Goal: Task Accomplishment & Management: Use online tool/utility

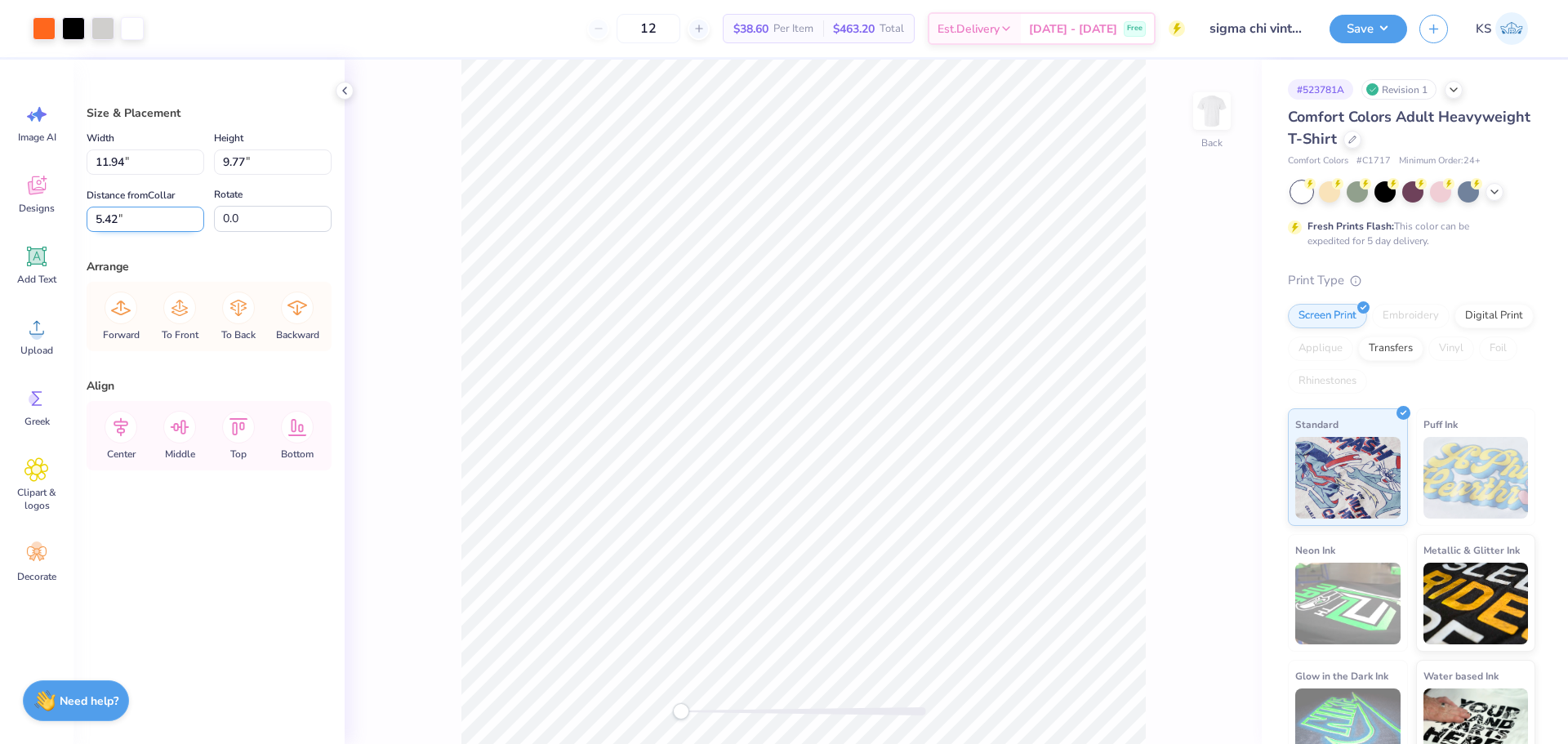
click at [150, 221] on input "5.42" at bounding box center [145, 219] width 117 height 26
click at [164, 161] on input "11.94" at bounding box center [145, 162] width 117 height 26
click at [444, 336] on div "Back" at bounding box center [802, 401] width 917 height 684
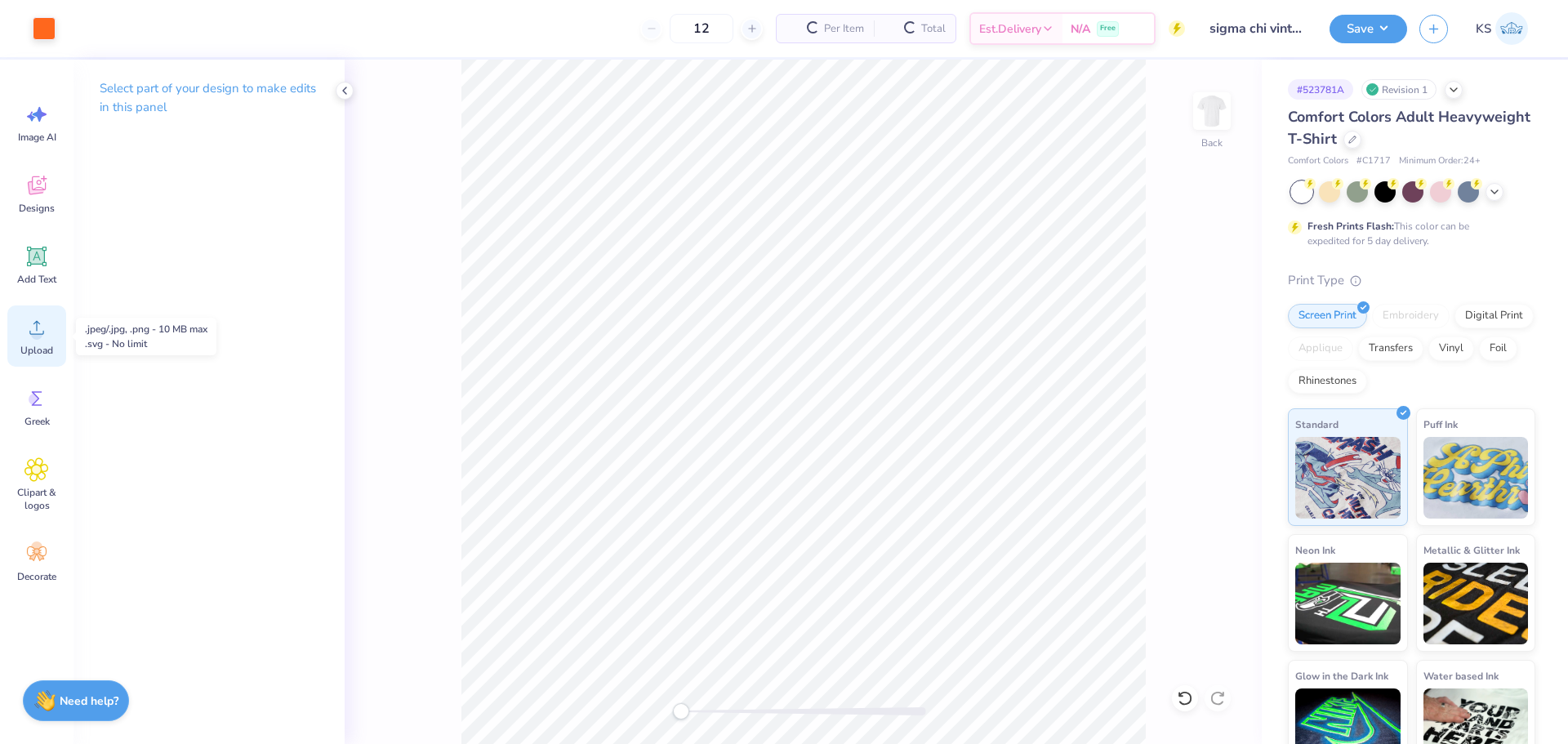
click at [26, 345] on span "Upload" at bounding box center [37, 350] width 33 height 13
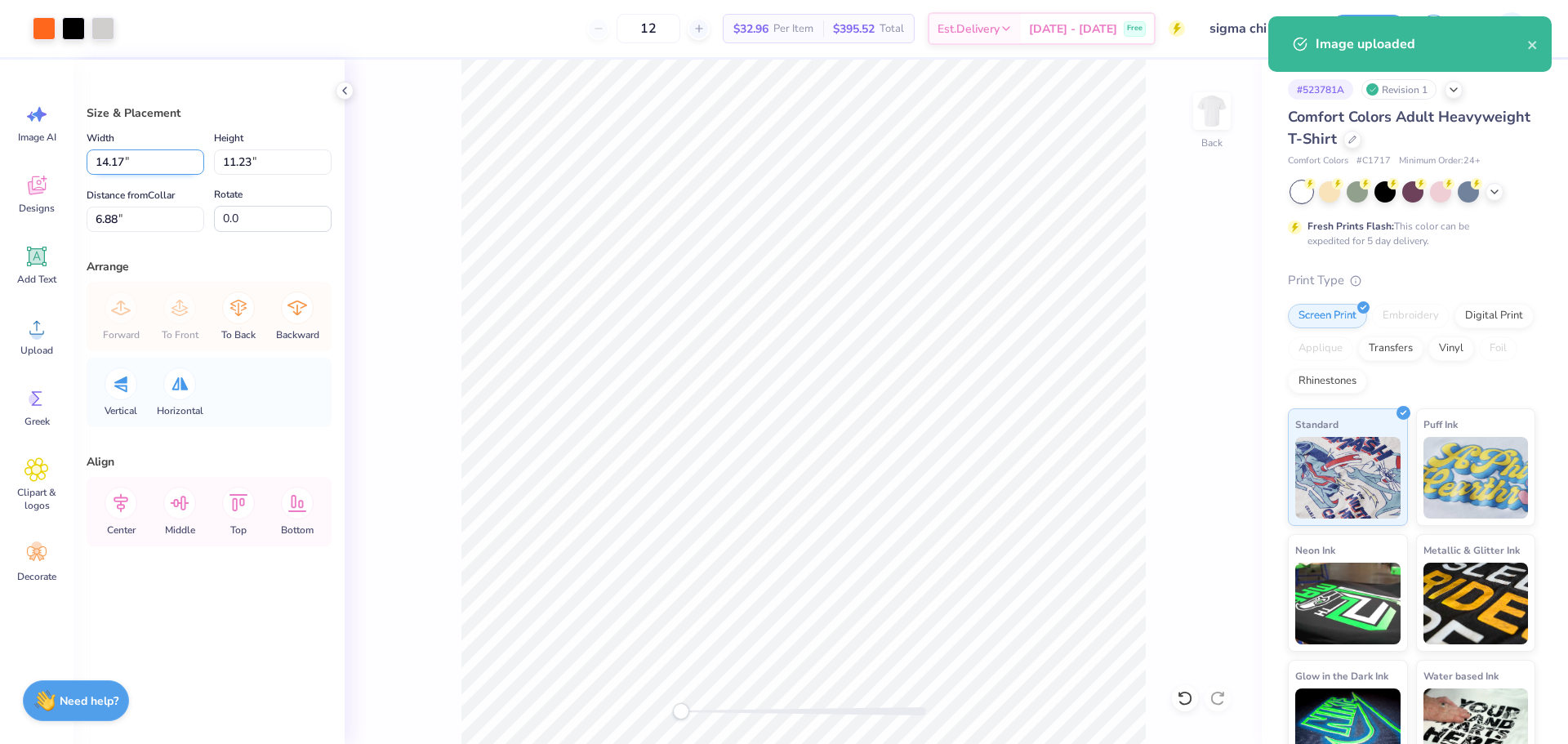
click at [139, 155] on input "14.17" at bounding box center [145, 162] width 117 height 26
paste input "1.94"
type input "11.94"
type input "9.46"
click at [158, 216] on input "7.77" at bounding box center [145, 219] width 117 height 26
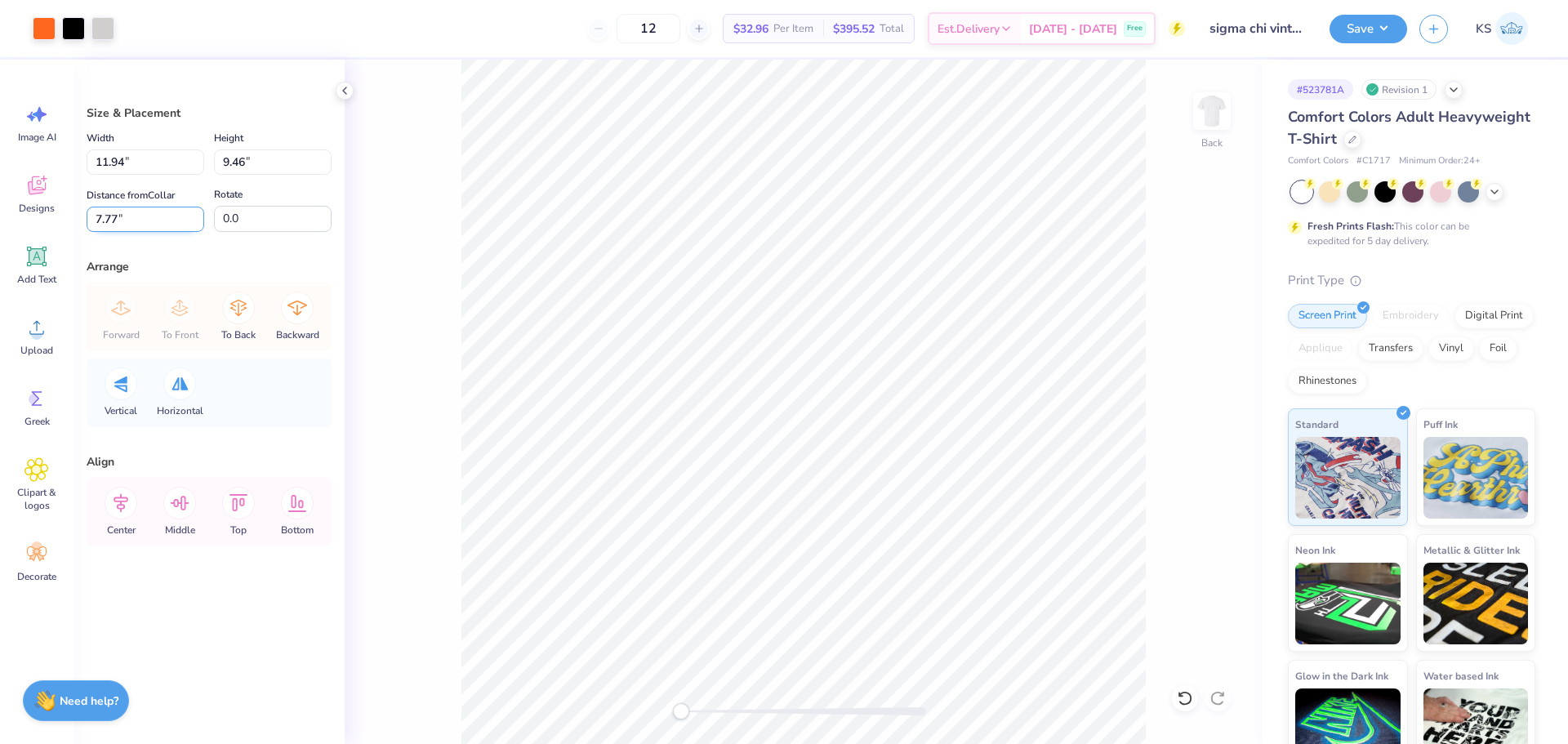
paste input "5.42"
type input "5.42"
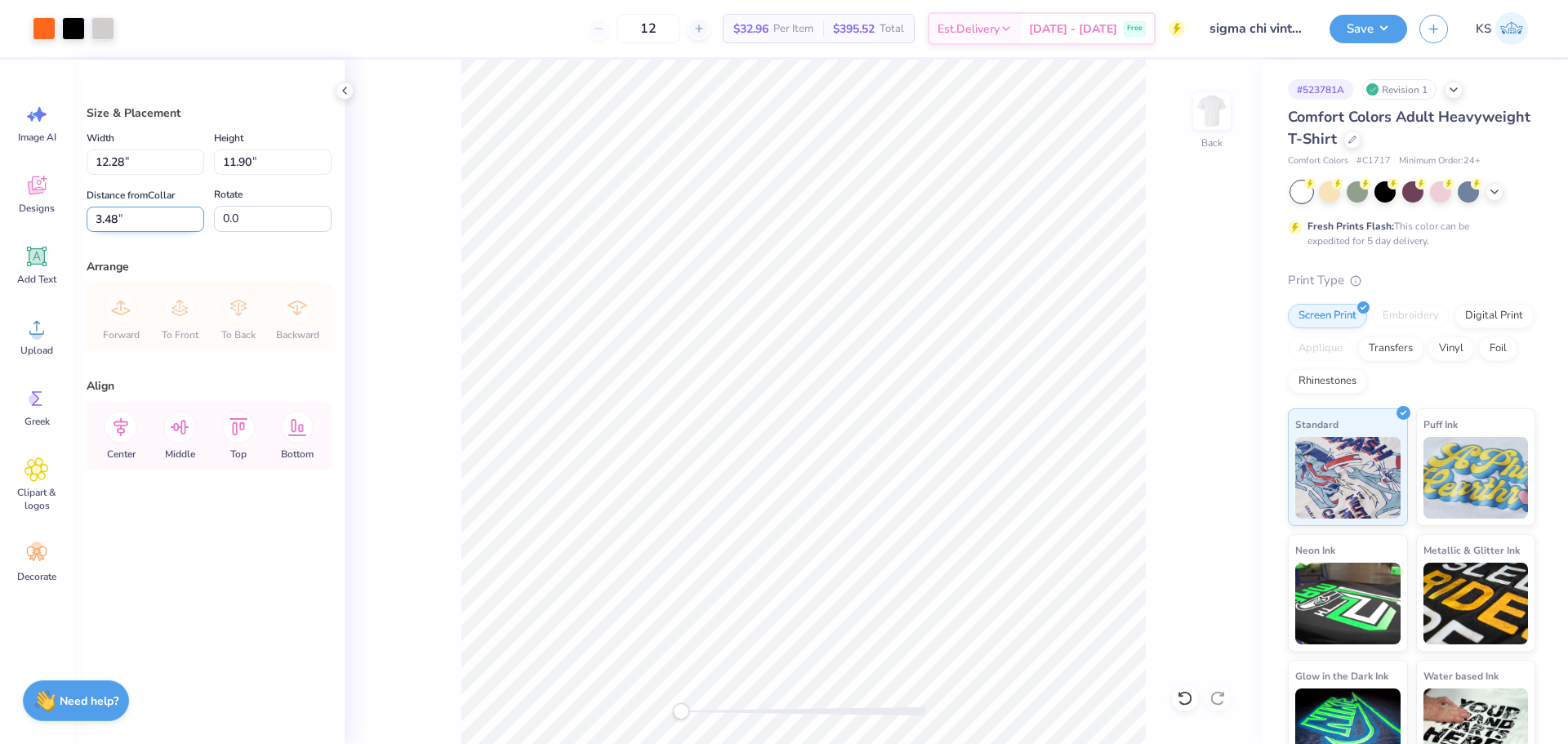
click at [140, 219] on input "3.48" at bounding box center [145, 219] width 117 height 26
click at [145, 164] on input "12.28" at bounding box center [145, 162] width 117 height 26
click at [146, 167] on input "12.28" at bounding box center [145, 162] width 117 height 26
type input "12.33"
type input "11.95"
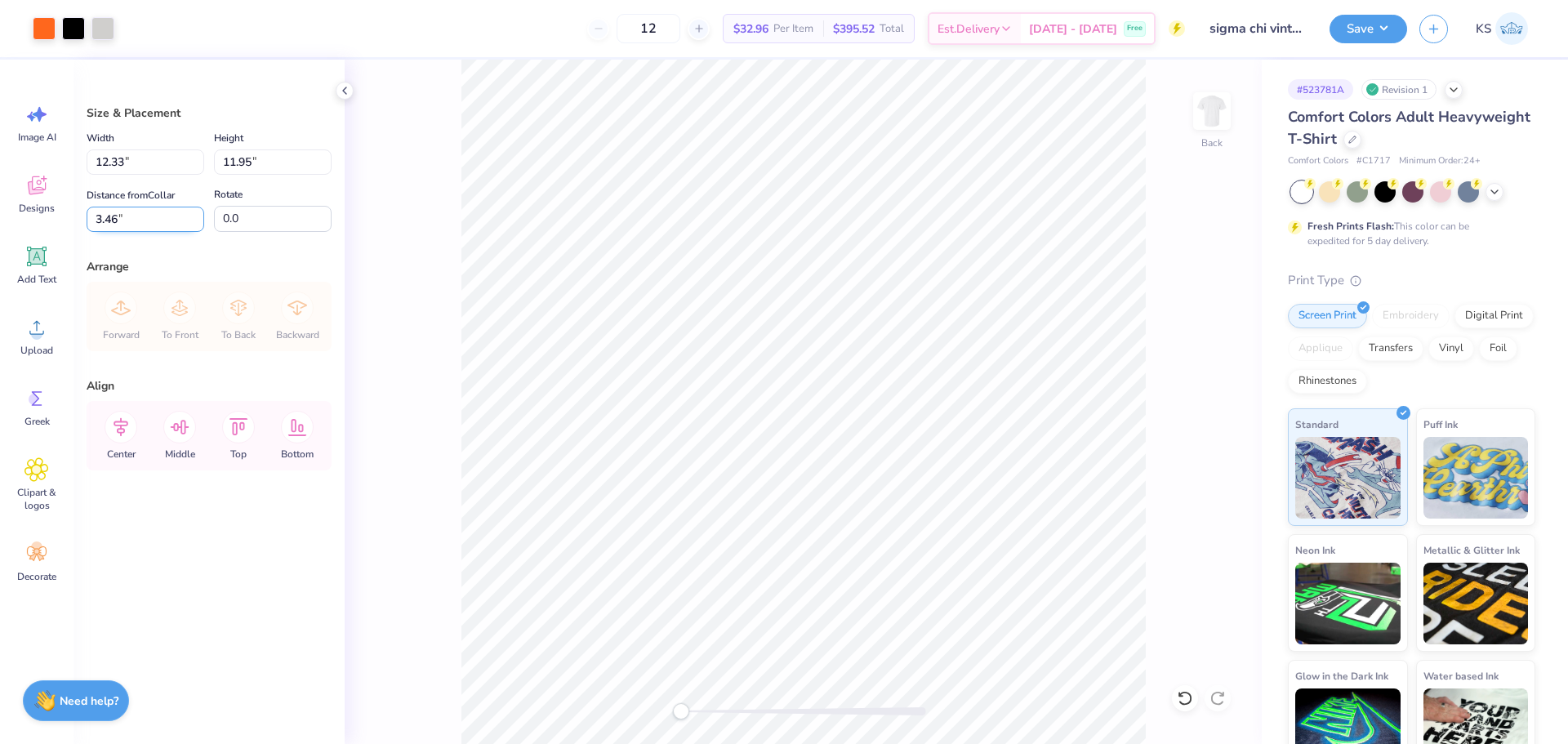
click at [158, 207] on input "3.46" at bounding box center [145, 219] width 117 height 26
type input "3.00"
click at [137, 216] on input "3.00" at bounding box center [145, 219] width 117 height 26
type input "2.00"
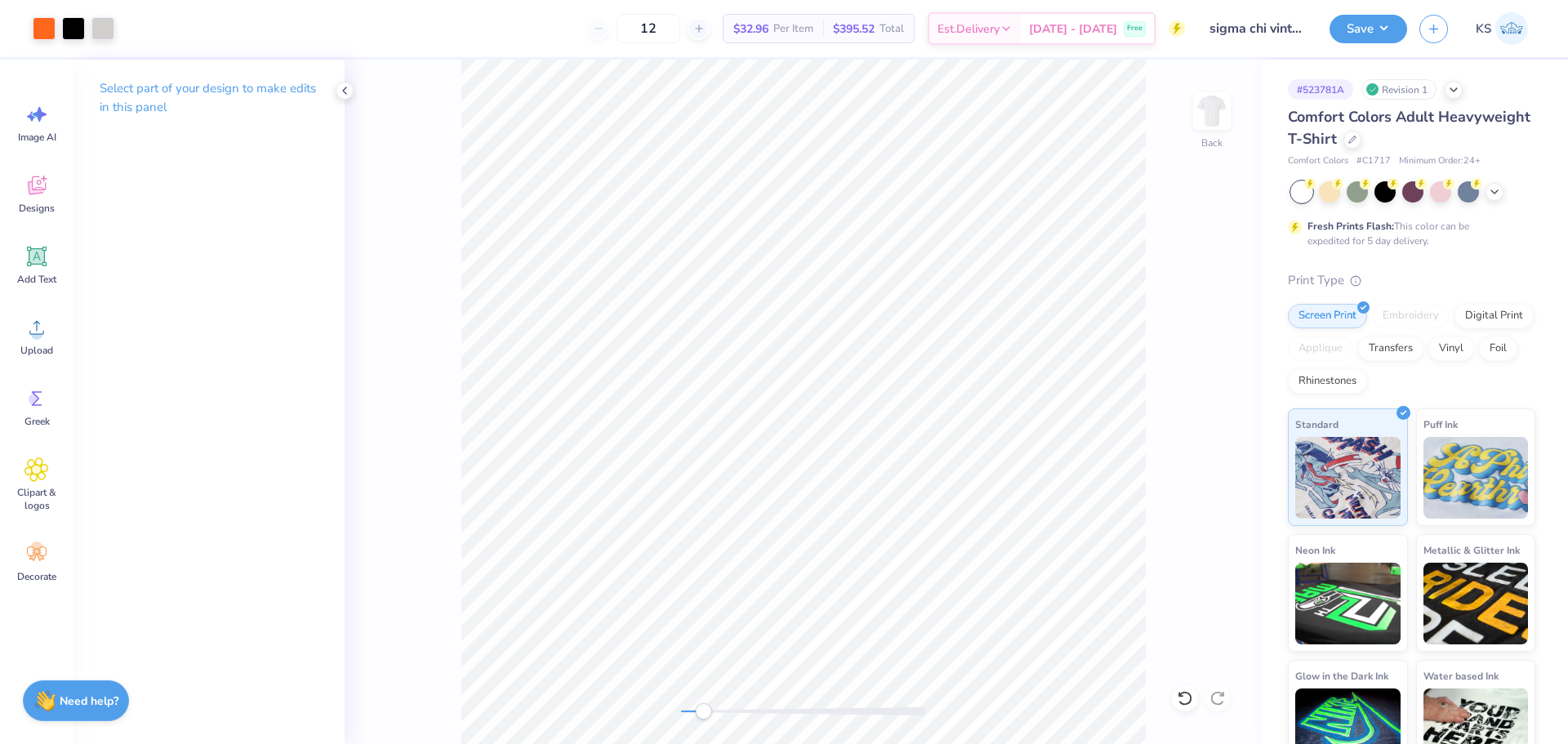
click at [707, 687] on div "Back" at bounding box center [802, 401] width 917 height 684
drag, startPoint x: 703, startPoint y: 711, endPoint x: 716, endPoint y: 707, distance: 13.6
click at [701, 711] on div "Accessibility label" at bounding box center [699, 711] width 16 height 16
click at [638, 696] on div "Back" at bounding box center [802, 401] width 917 height 684
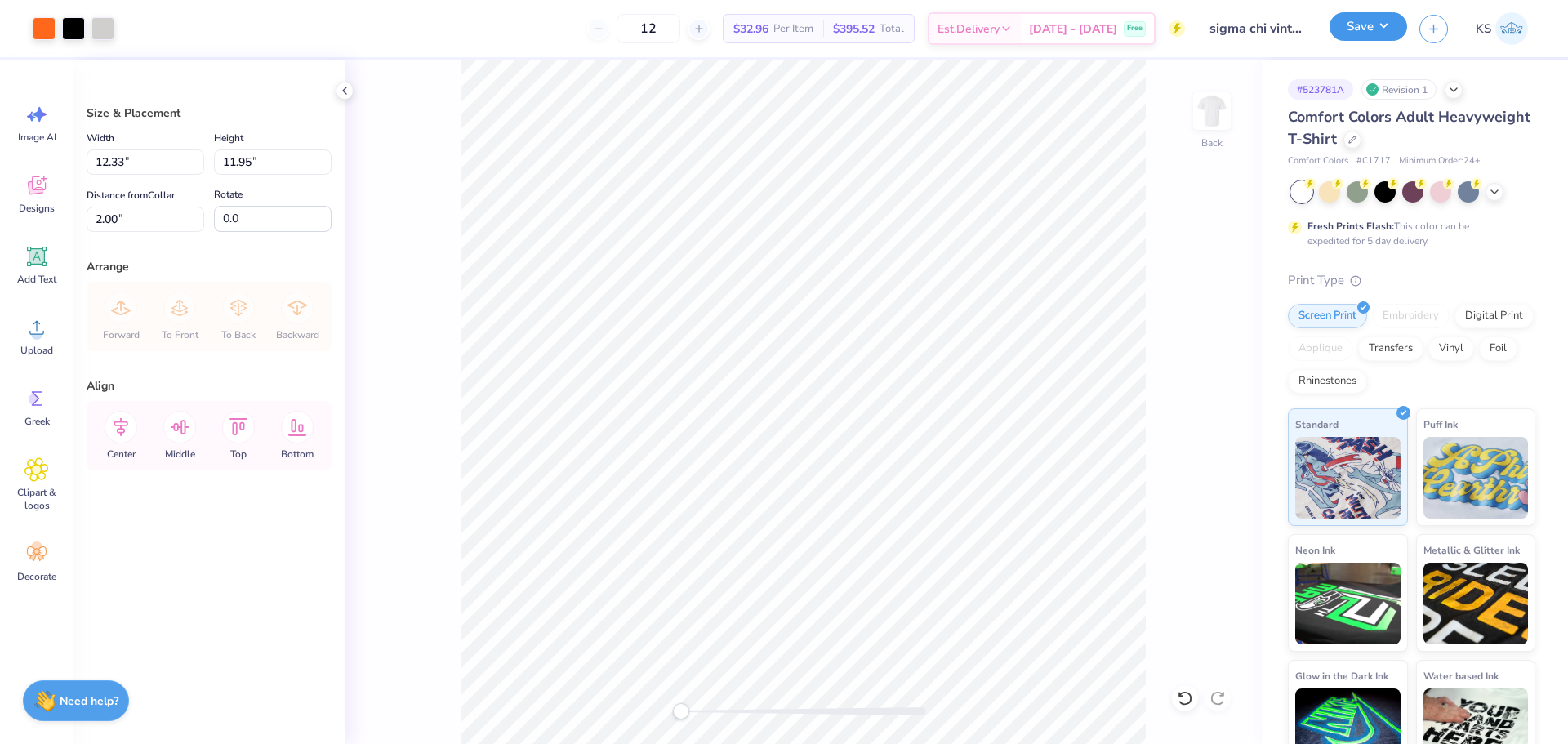
click at [1345, 33] on button "Save" at bounding box center [1368, 27] width 78 height 28
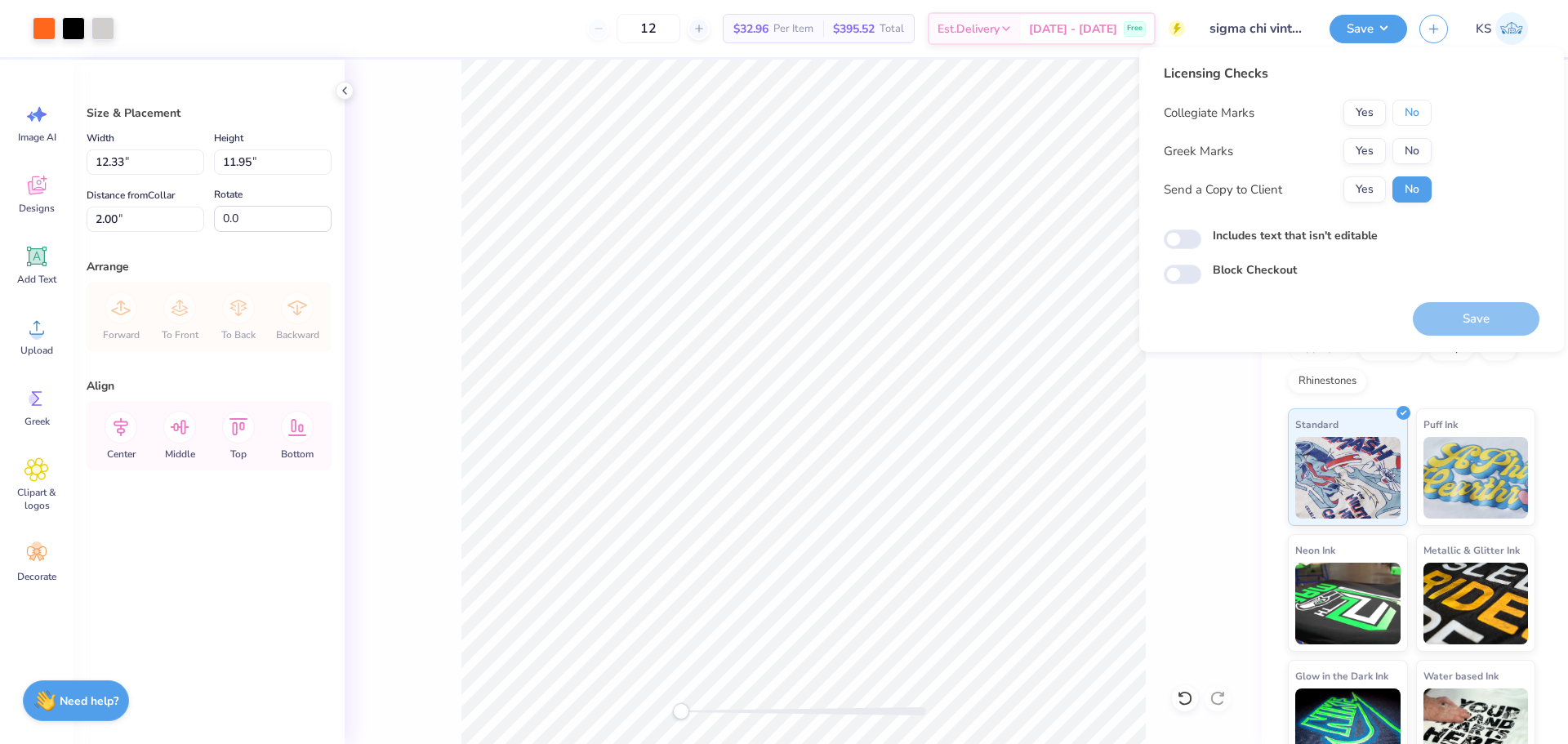
drag, startPoint x: 1405, startPoint y: 116, endPoint x: 1376, endPoint y: 136, distance: 35.2
click at [1403, 119] on button "No" at bounding box center [1412, 113] width 39 height 27
click at [1369, 144] on button "Yes" at bounding box center [1365, 151] width 43 height 27
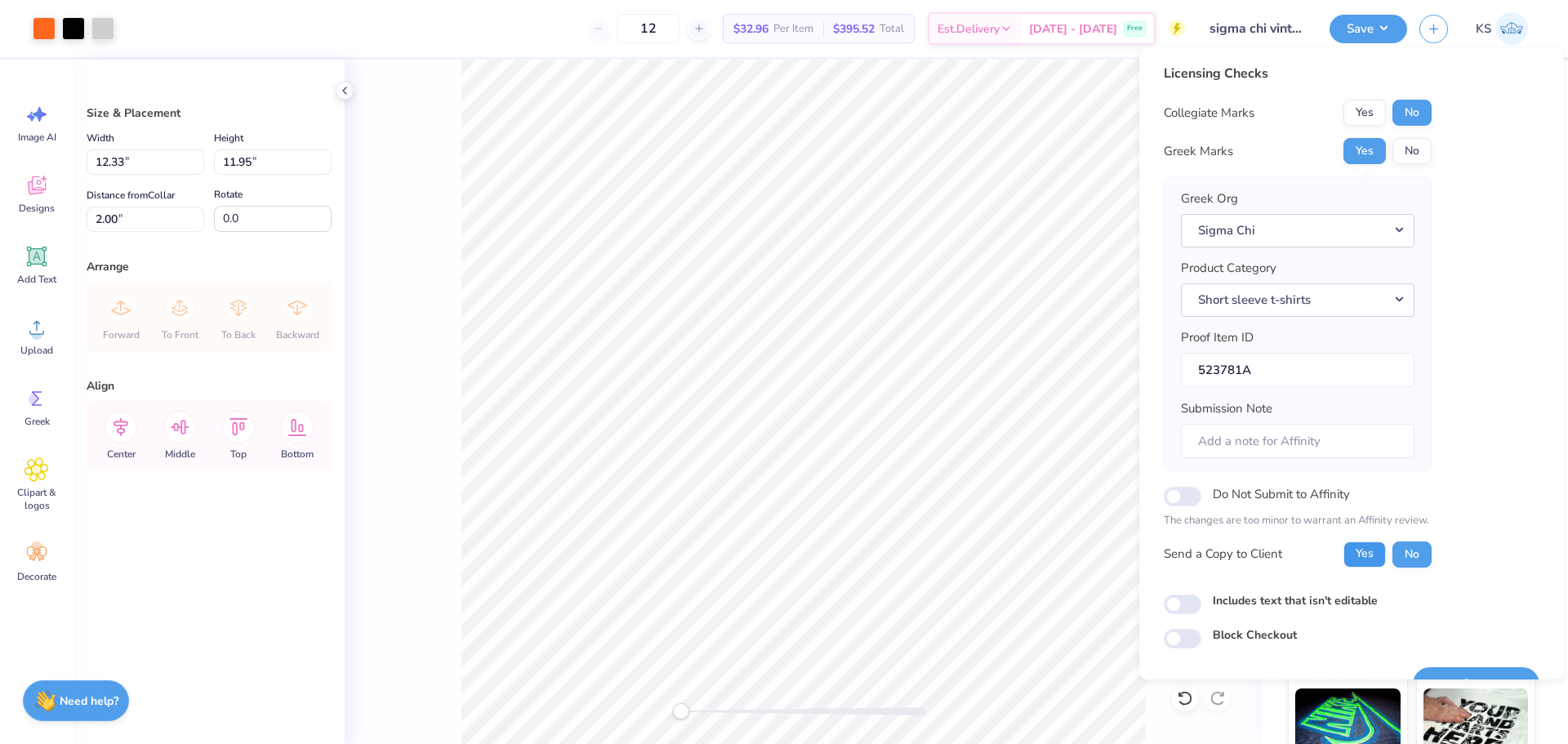
click at [1365, 559] on button "Yes" at bounding box center [1365, 555] width 43 height 27
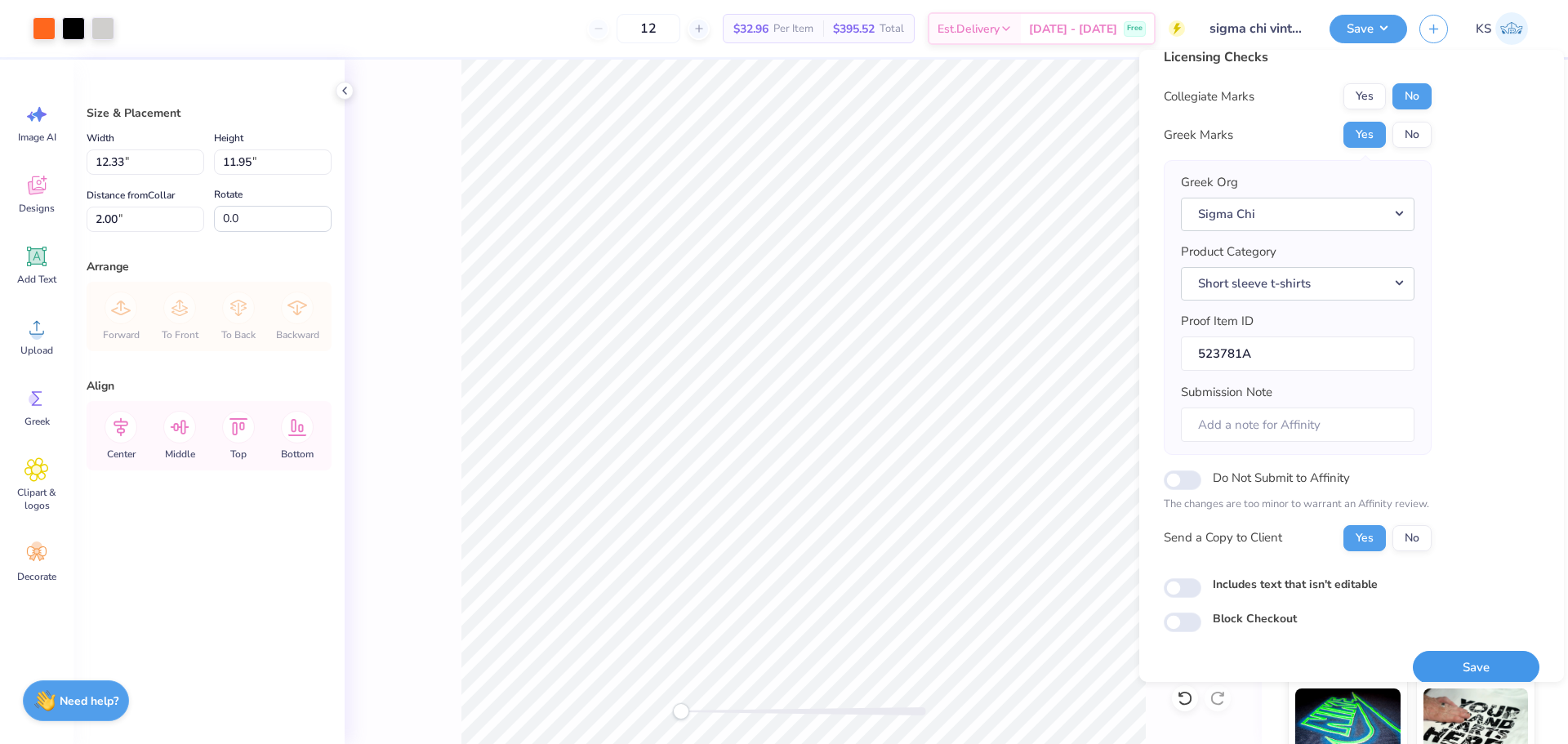
scroll to position [37, 0]
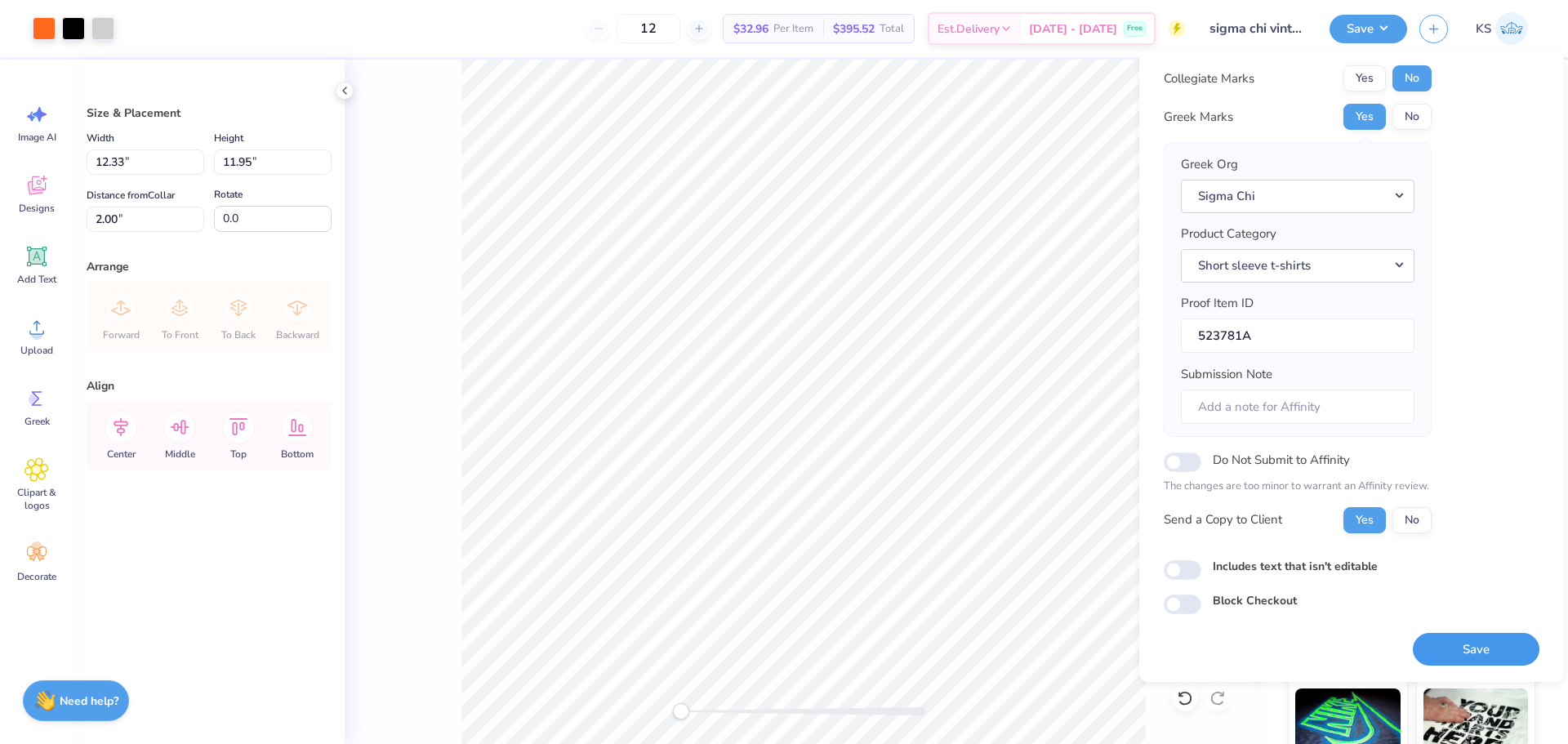
click at [1438, 642] on button "Save" at bounding box center [1476, 649] width 127 height 33
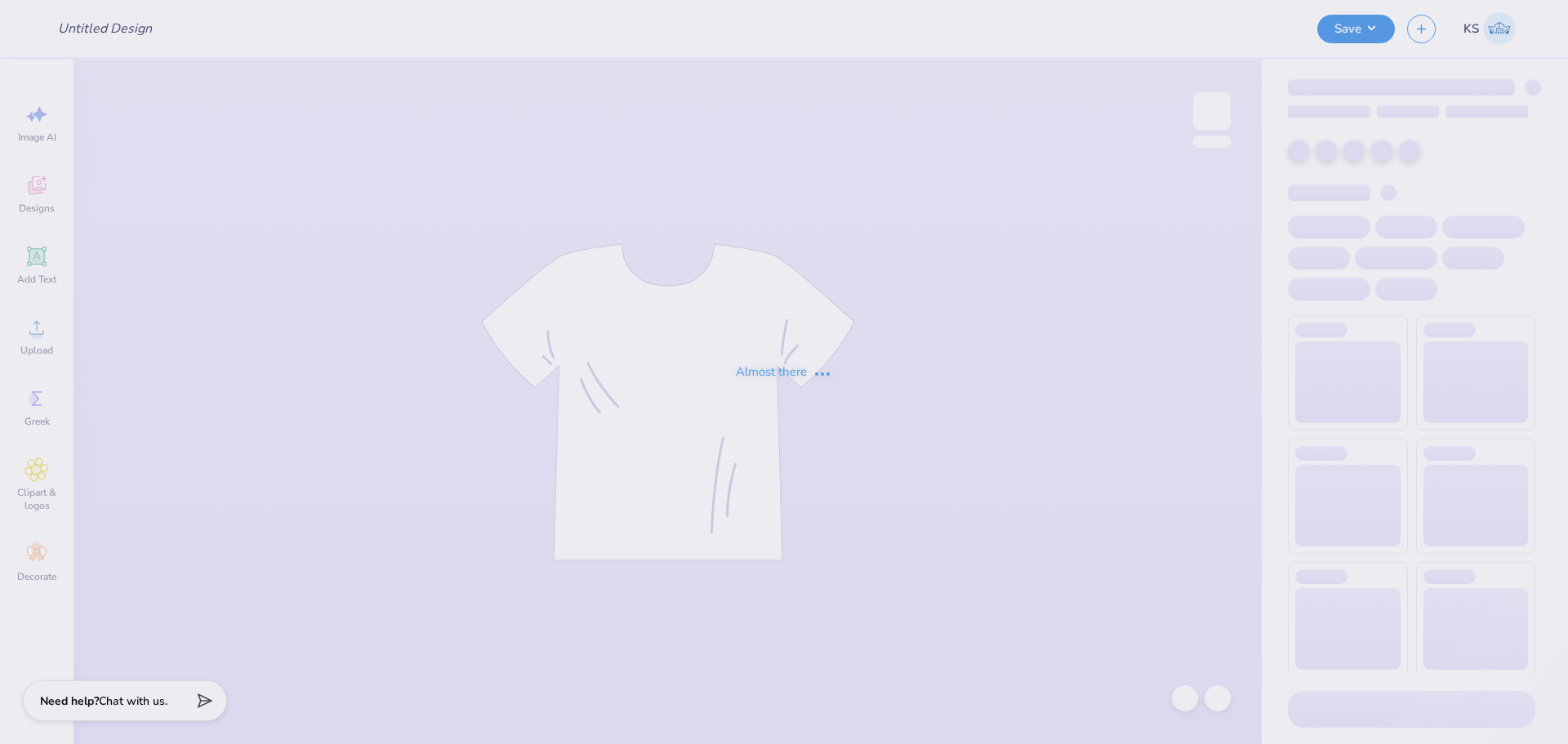
type input "UF- Alpha Tau Omega - Volcano T shirts"
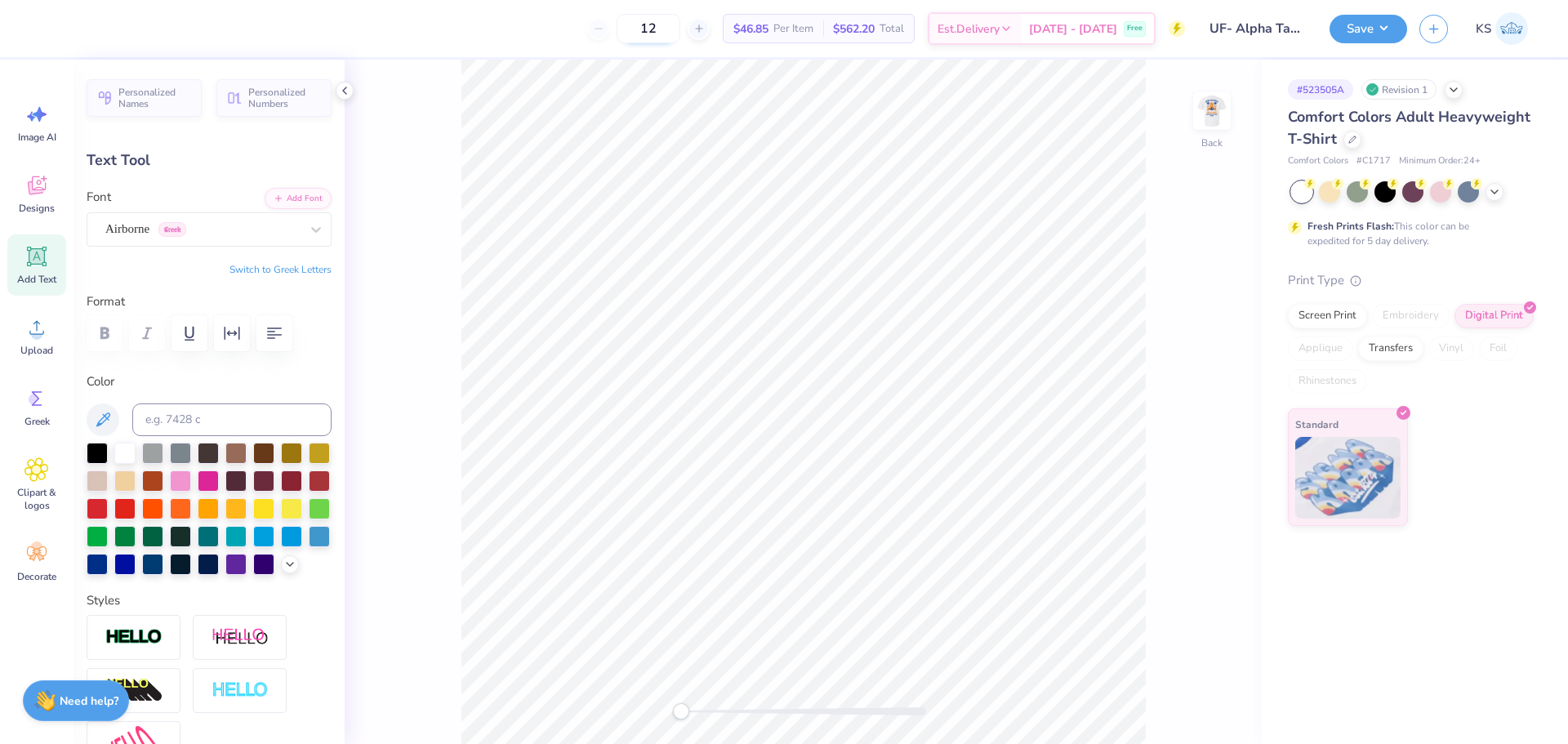
type input "1.07"
type input "0.32"
type input "7.08"
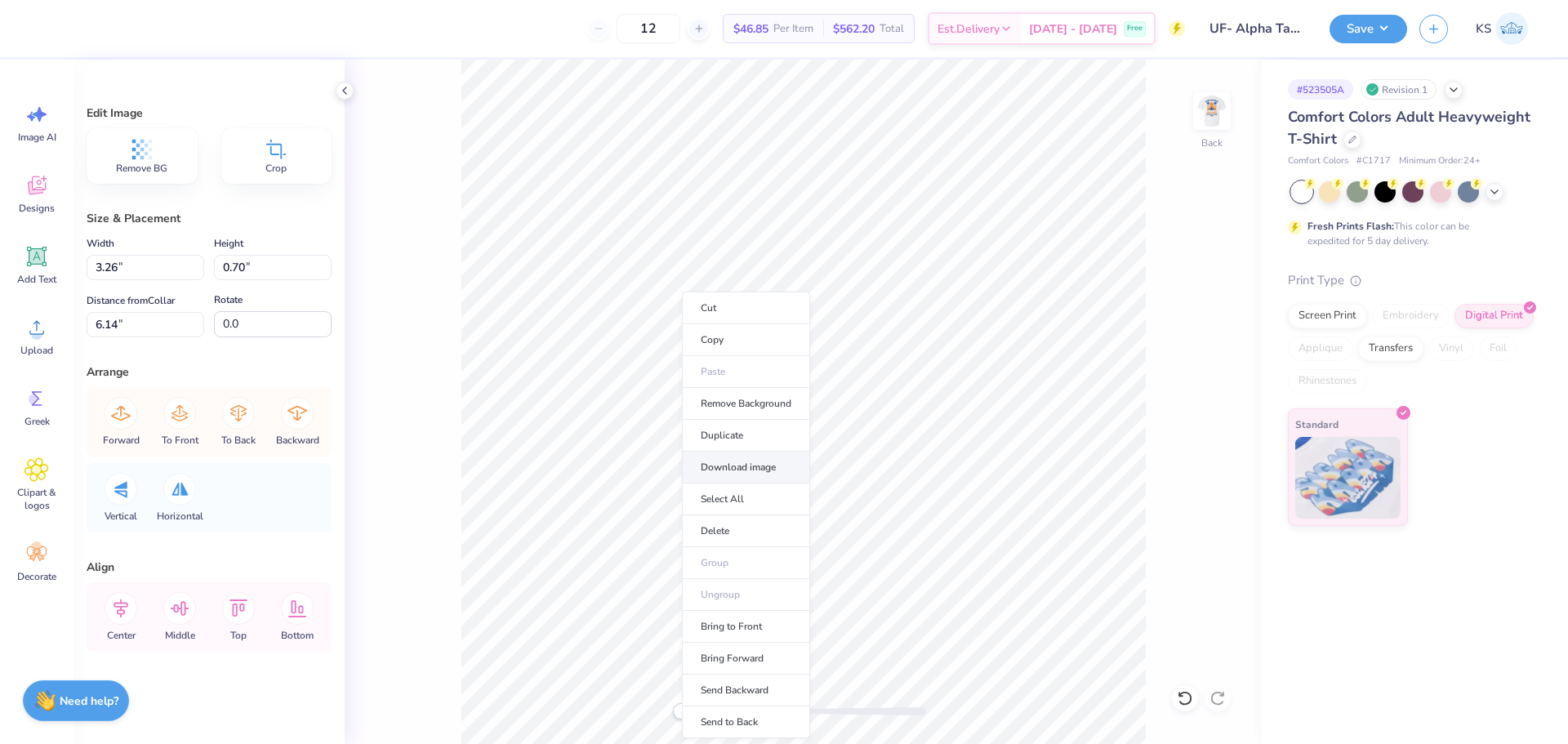
click at [762, 469] on li "Download image" at bounding box center [747, 468] width 129 height 32
click at [1207, 110] on img at bounding box center [1211, 111] width 65 height 65
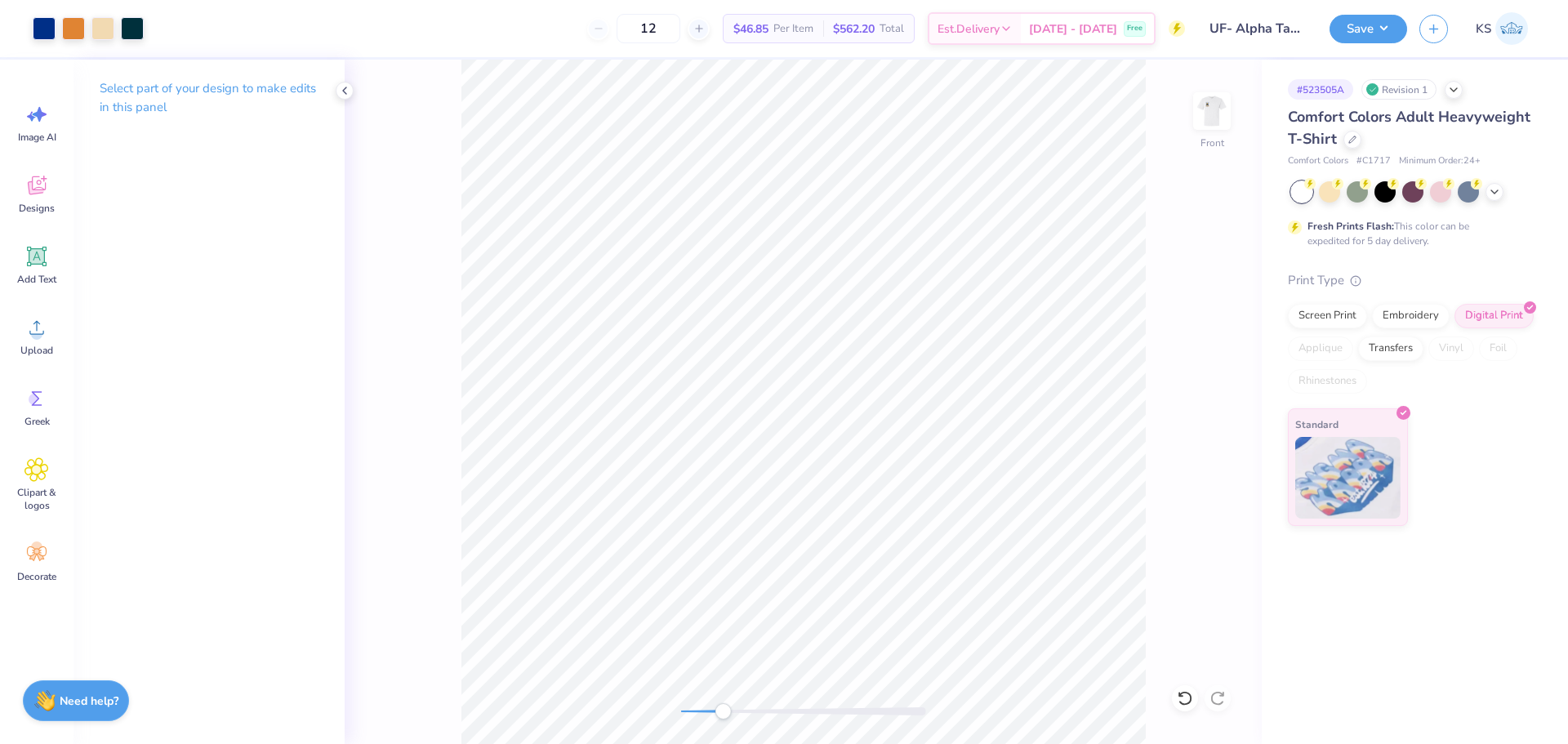
click at [721, 713] on div at bounding box center [803, 711] width 245 height 9
click at [659, 711] on div "Front" at bounding box center [802, 401] width 917 height 684
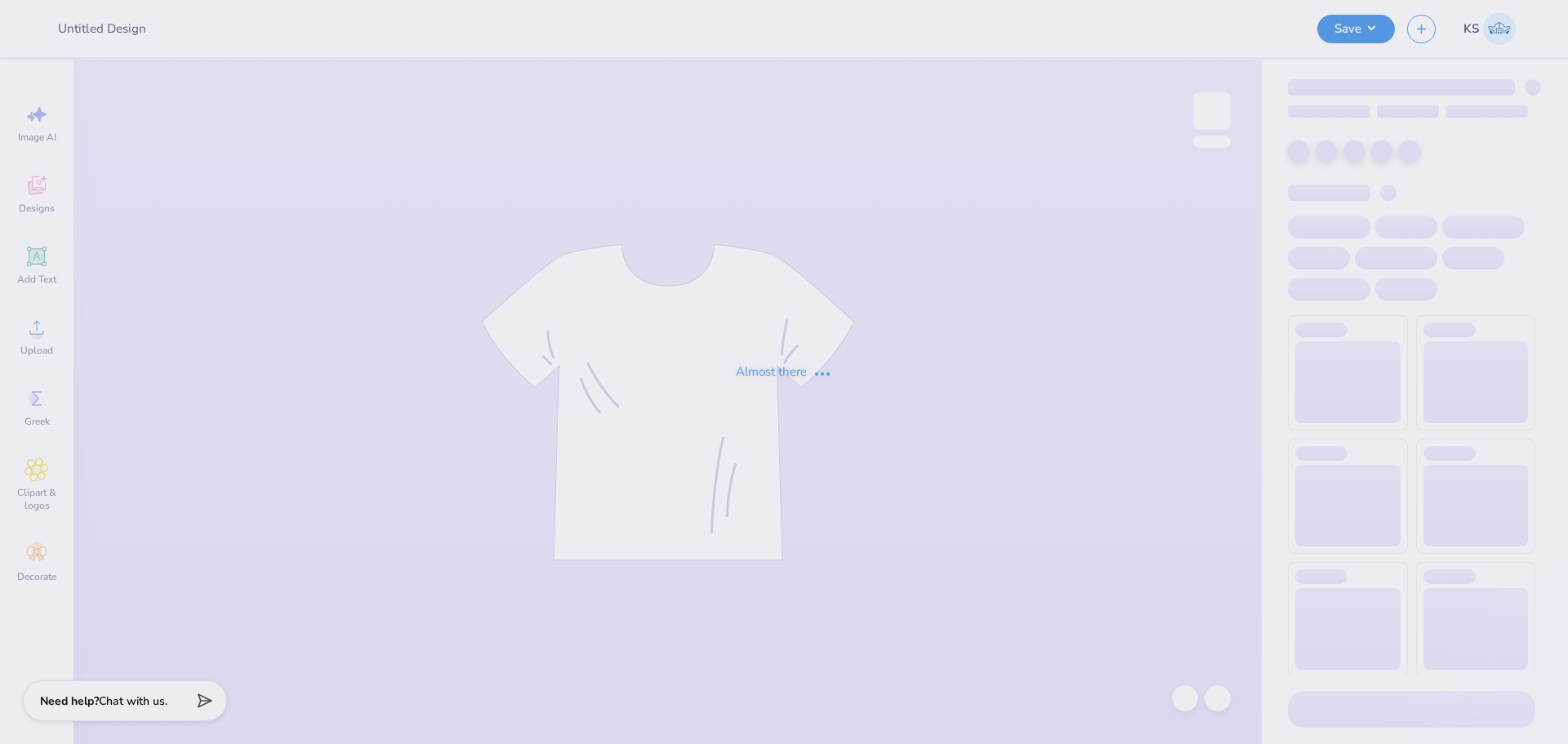
type input "UF- Alpha Tau Omega - Volcano T shirts"
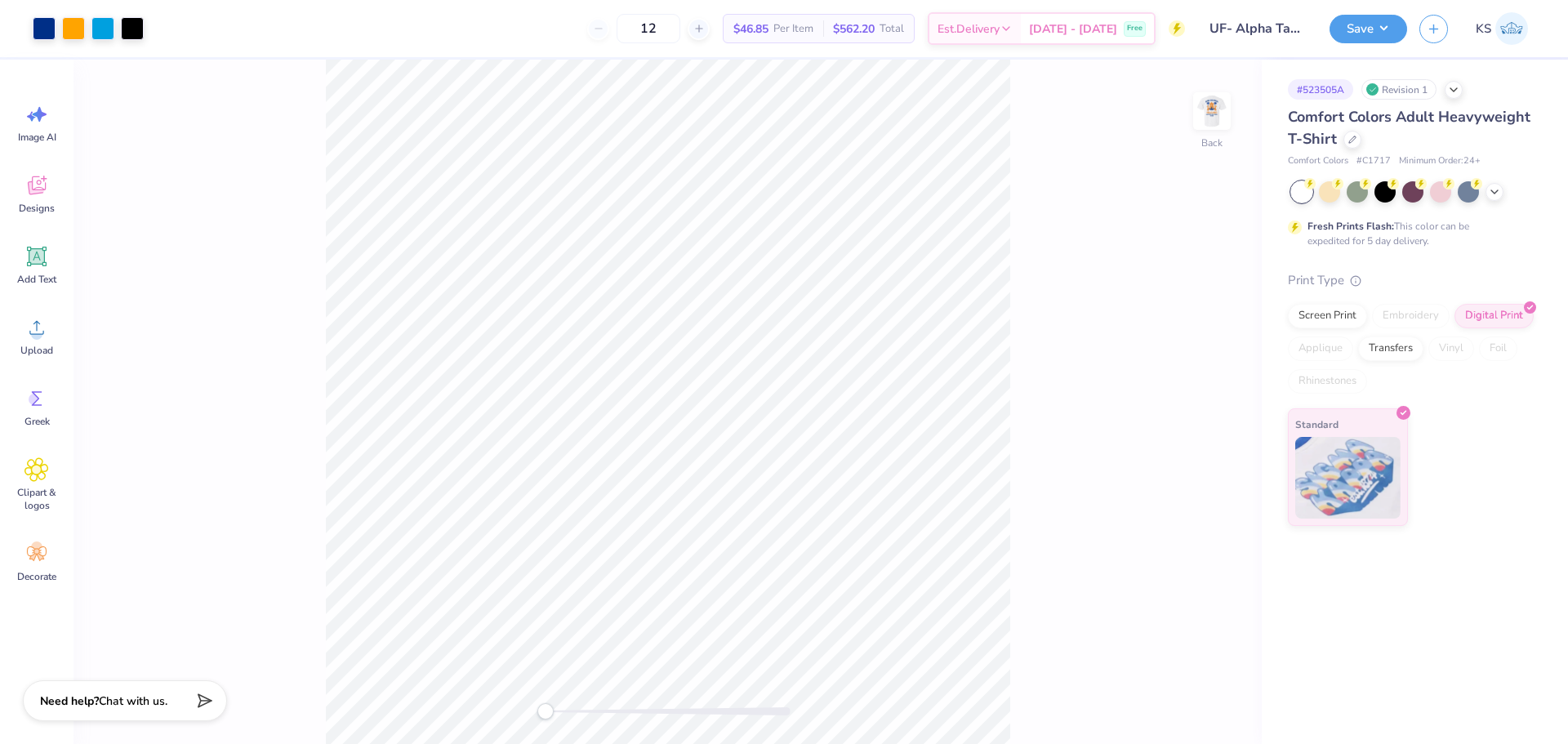
click at [590, 707] on div at bounding box center [668, 711] width 245 height 9
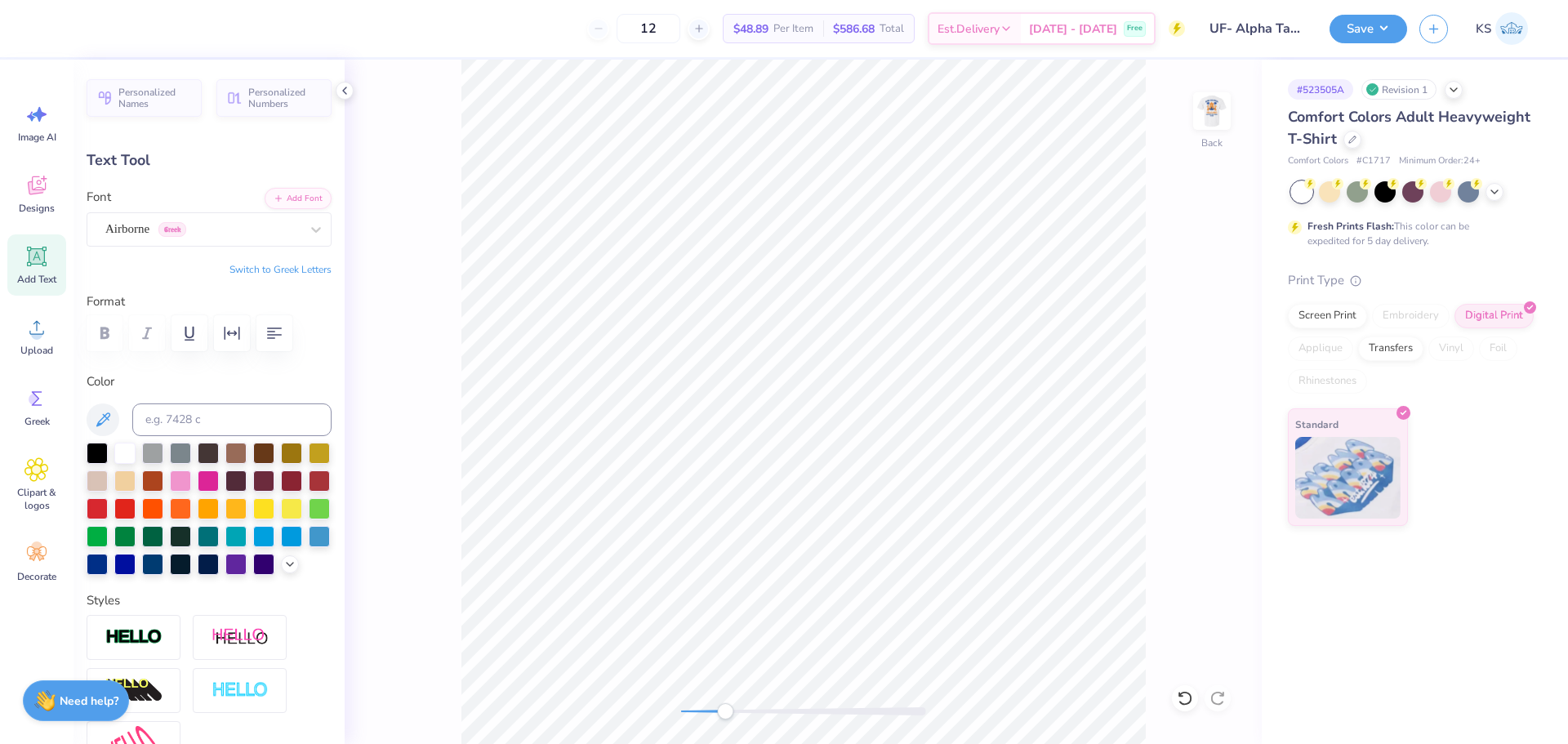
paste textarea "®"
type textarea "®"
drag, startPoint x: 731, startPoint y: 711, endPoint x: 801, endPoint y: 703, distance: 70.5
click at [780, 703] on div "Accessibility label" at bounding box center [771, 711] width 16 height 16
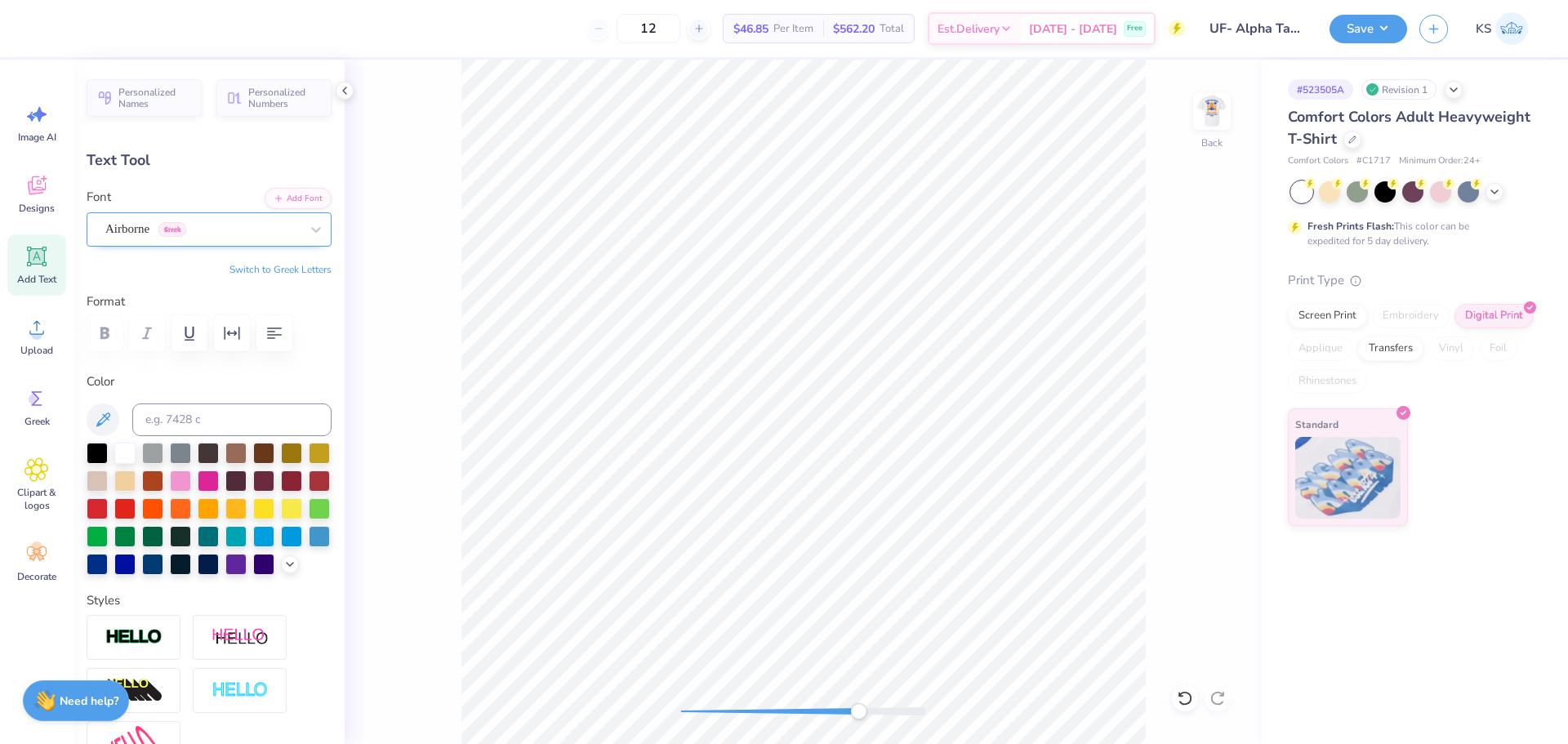
click at [277, 230] on div "Airborne Greek" at bounding box center [203, 229] width 198 height 26
click at [218, 357] on div at bounding box center [209, 363] width 203 height 29
type input "norwester"
click at [1189, 704] on icon at bounding box center [1185, 699] width 14 height 15
type input "0.19"
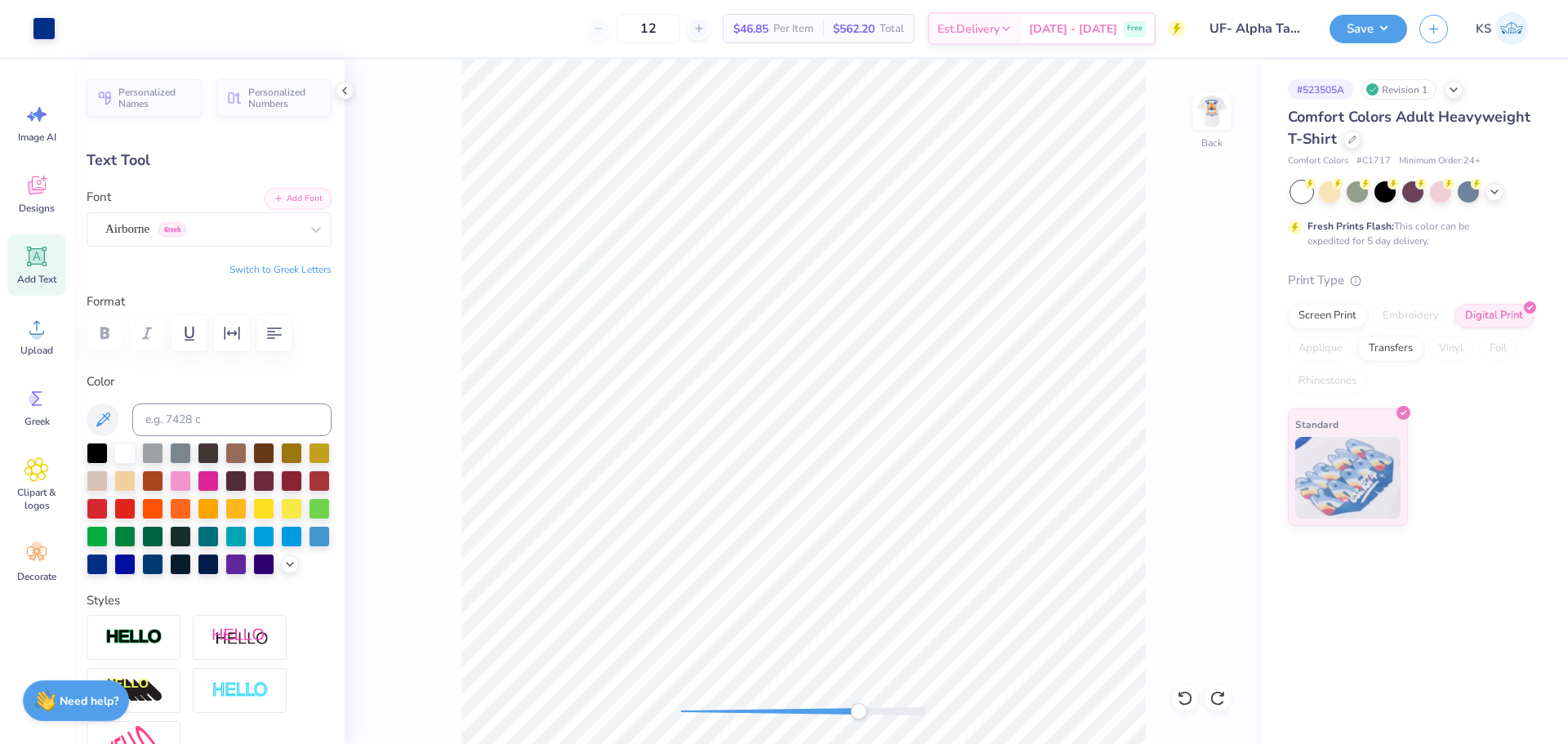
type input "0.19"
type input "3.53"
click at [186, 236] on div "Airborne Greek" at bounding box center [203, 229] width 198 height 26
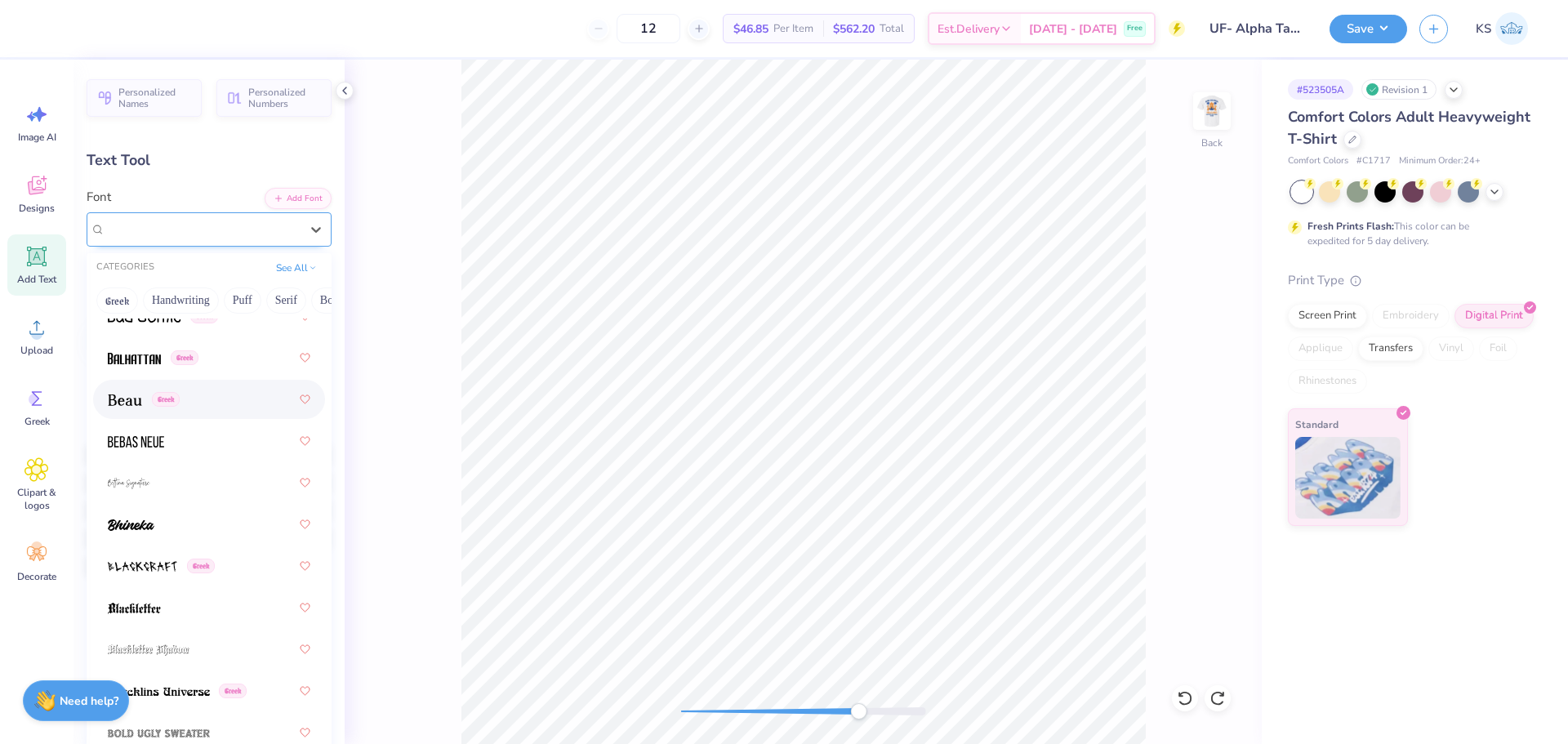
scroll to position [1062, 0]
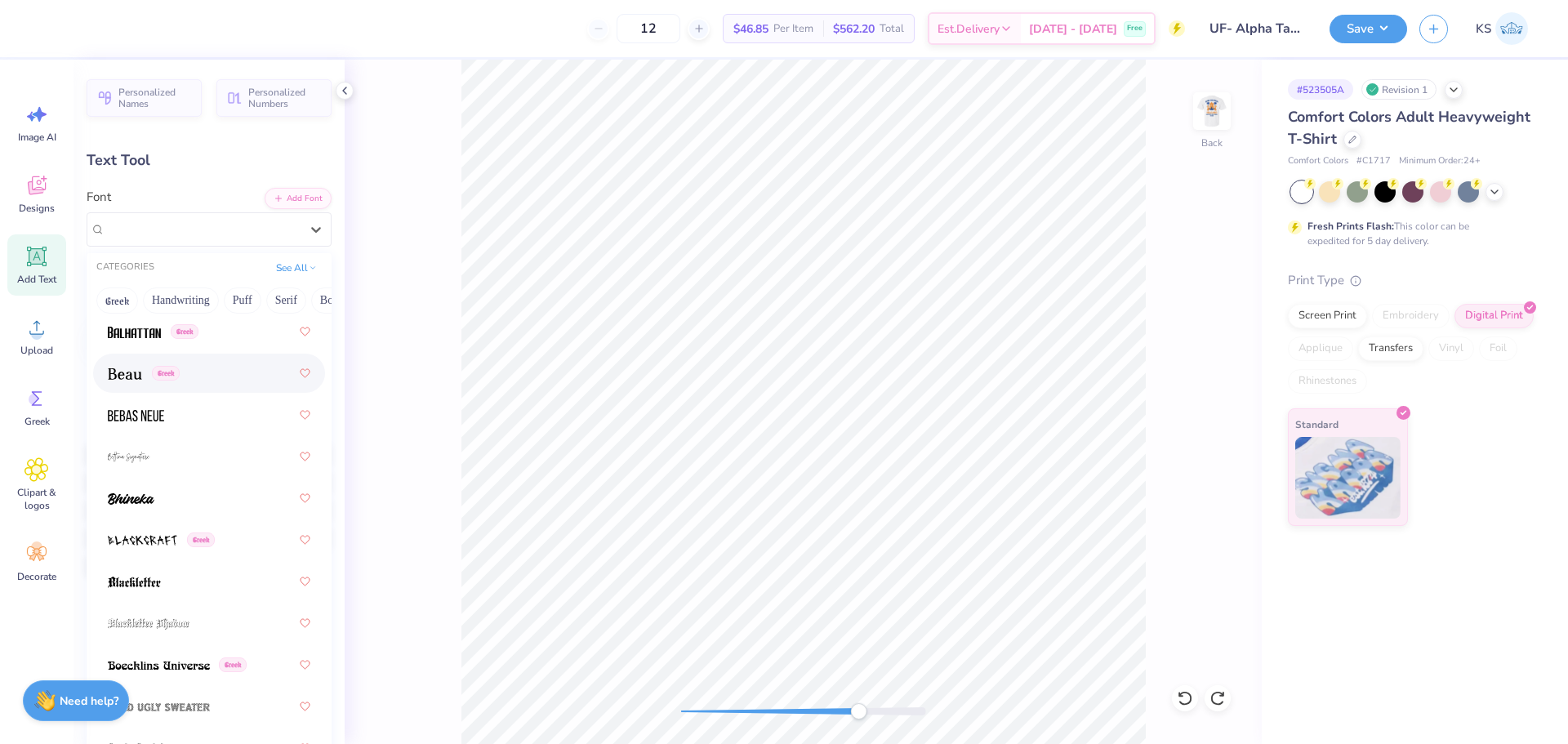
click at [200, 157] on div "Text Tool" at bounding box center [208, 160] width 245 height 22
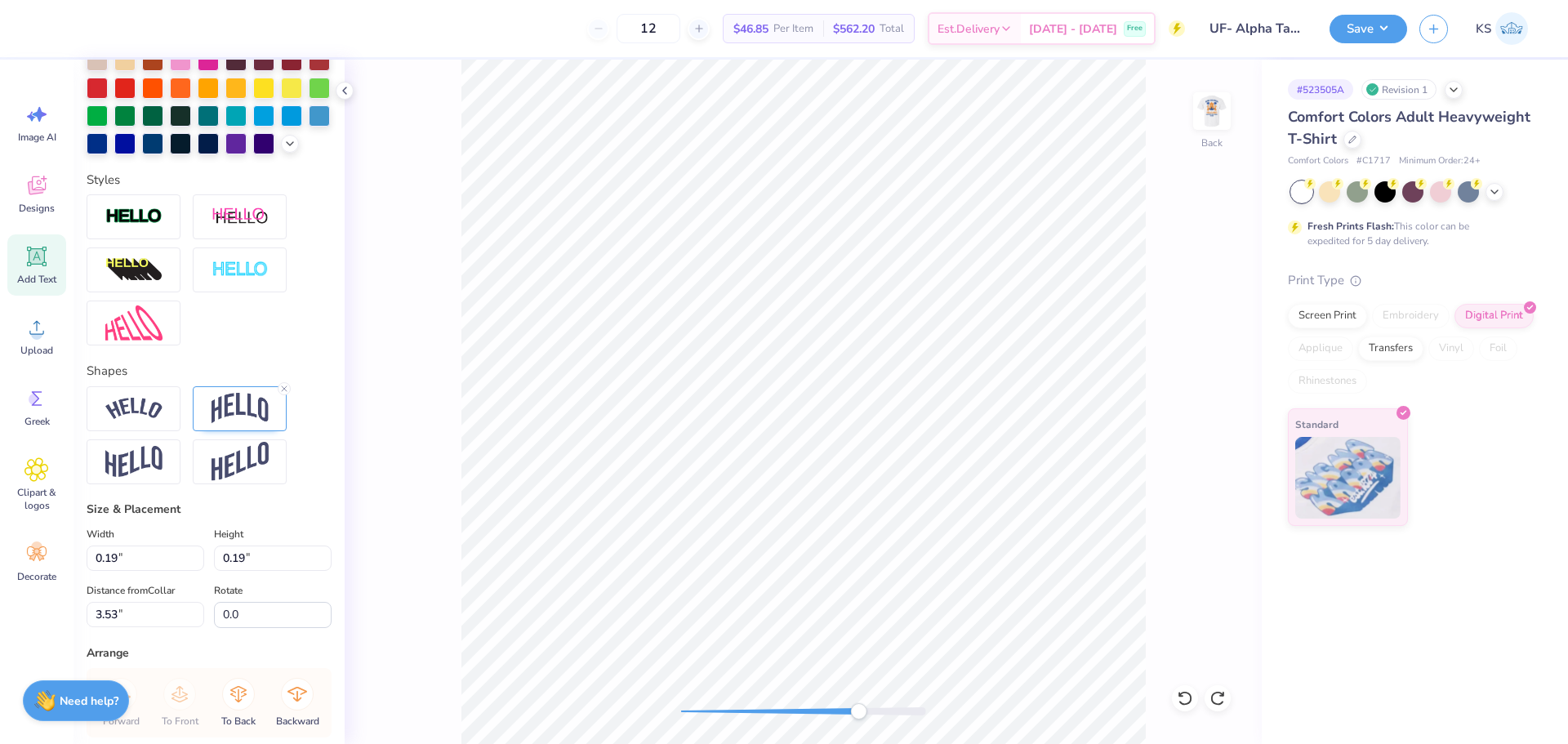
scroll to position [388, 0]
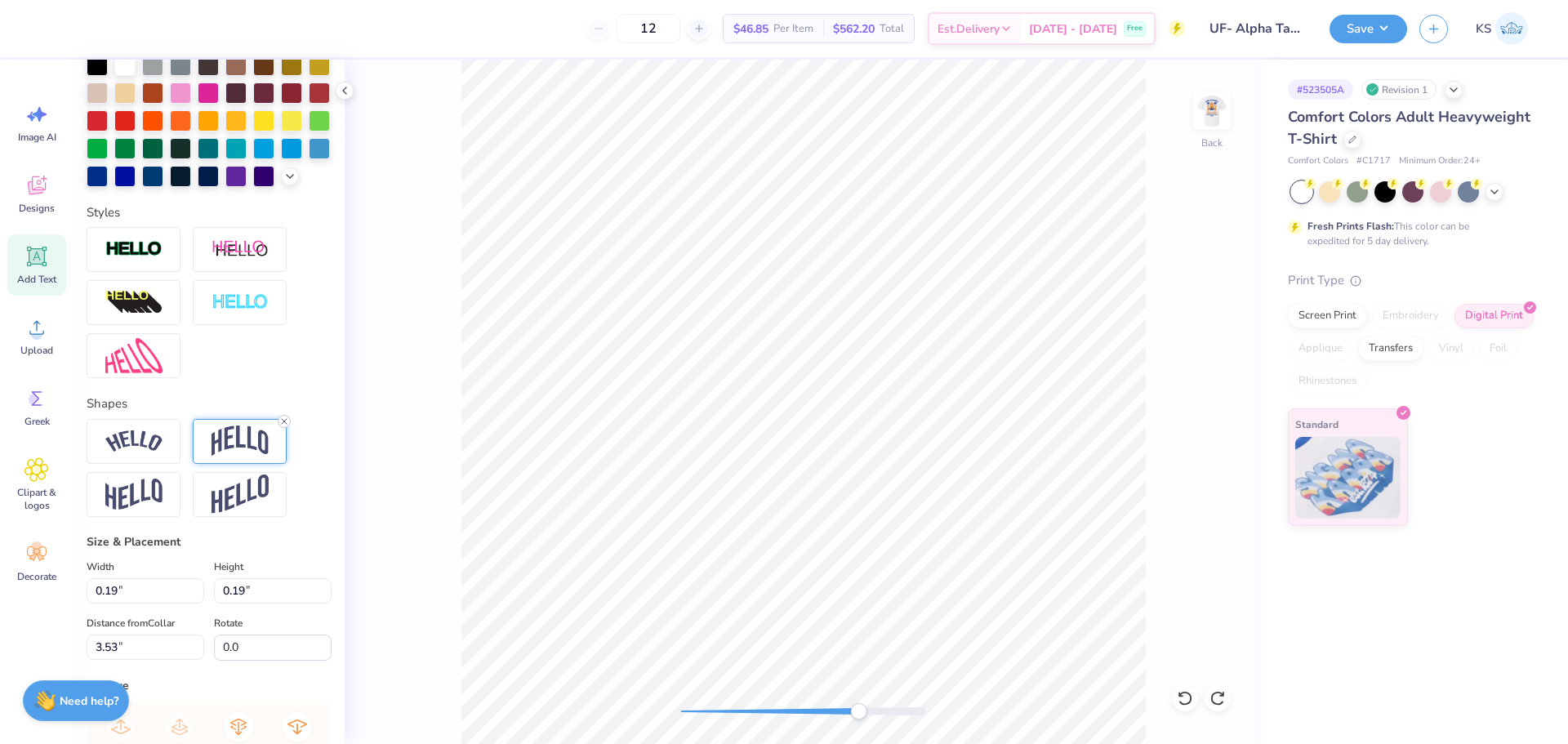
click at [285, 427] on icon at bounding box center [284, 421] width 9 height 9
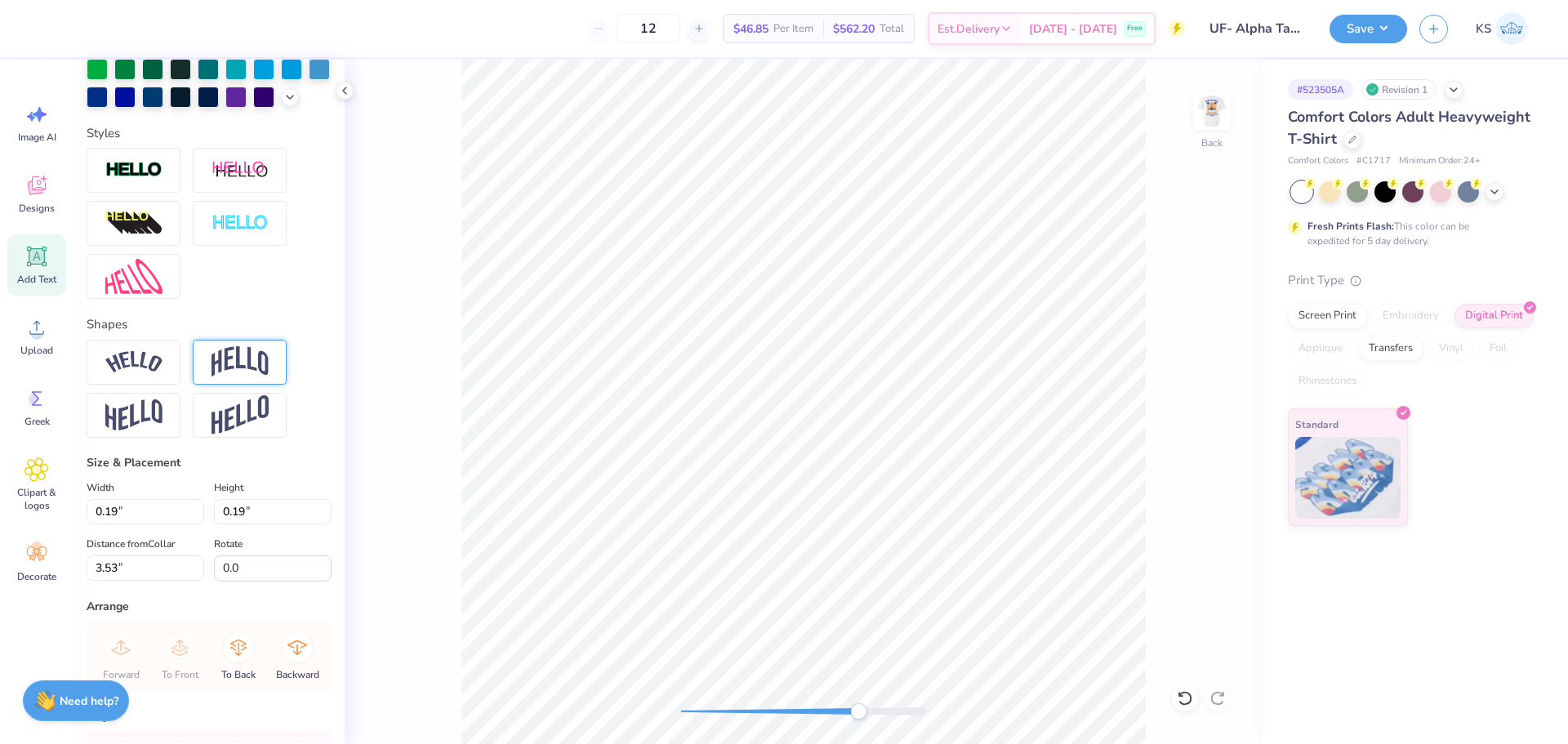
scroll to position [633, 0]
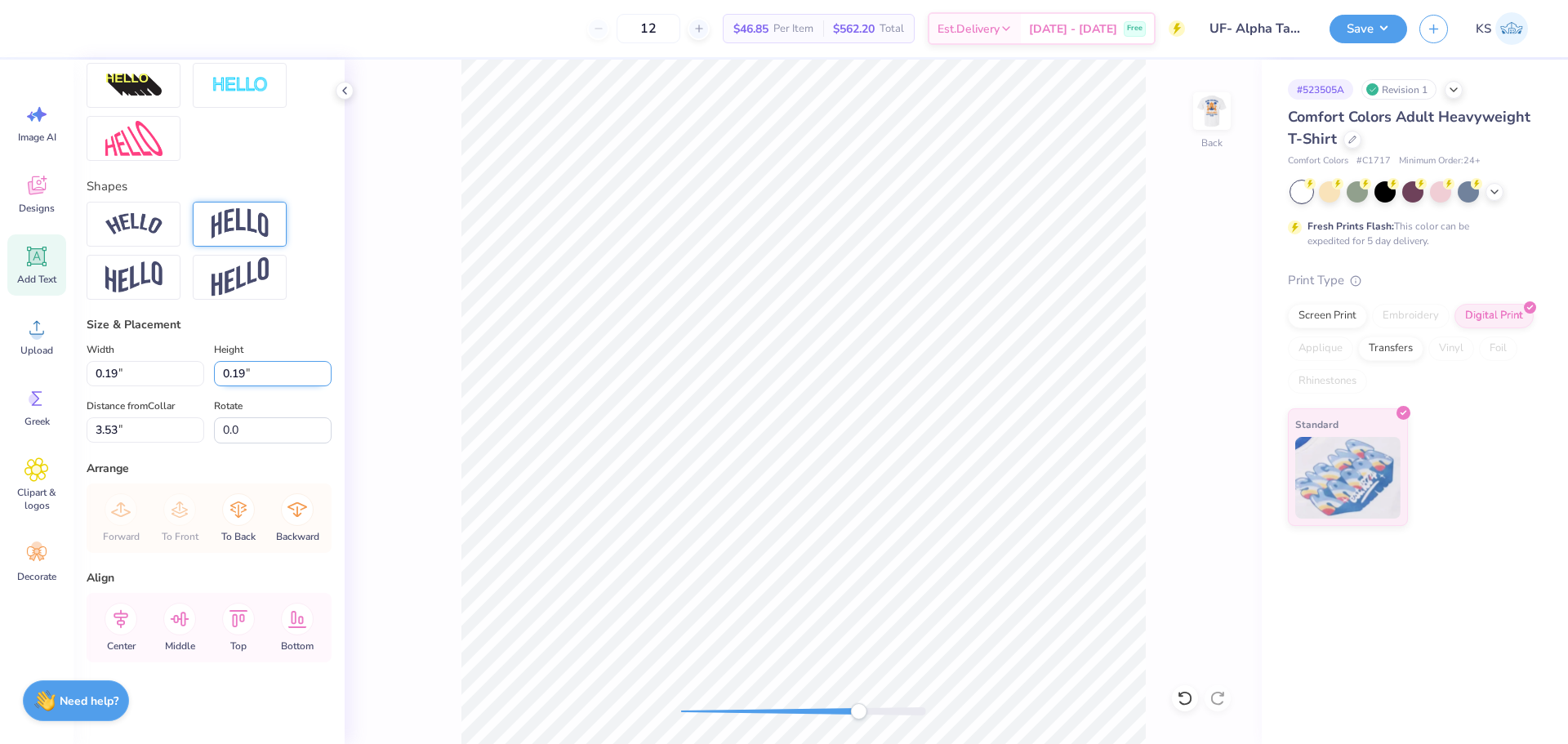
click at [259, 371] on input "0.19" at bounding box center [273, 373] width 117 height 26
type input "0.1"
type input "0.10"
type input "3.58"
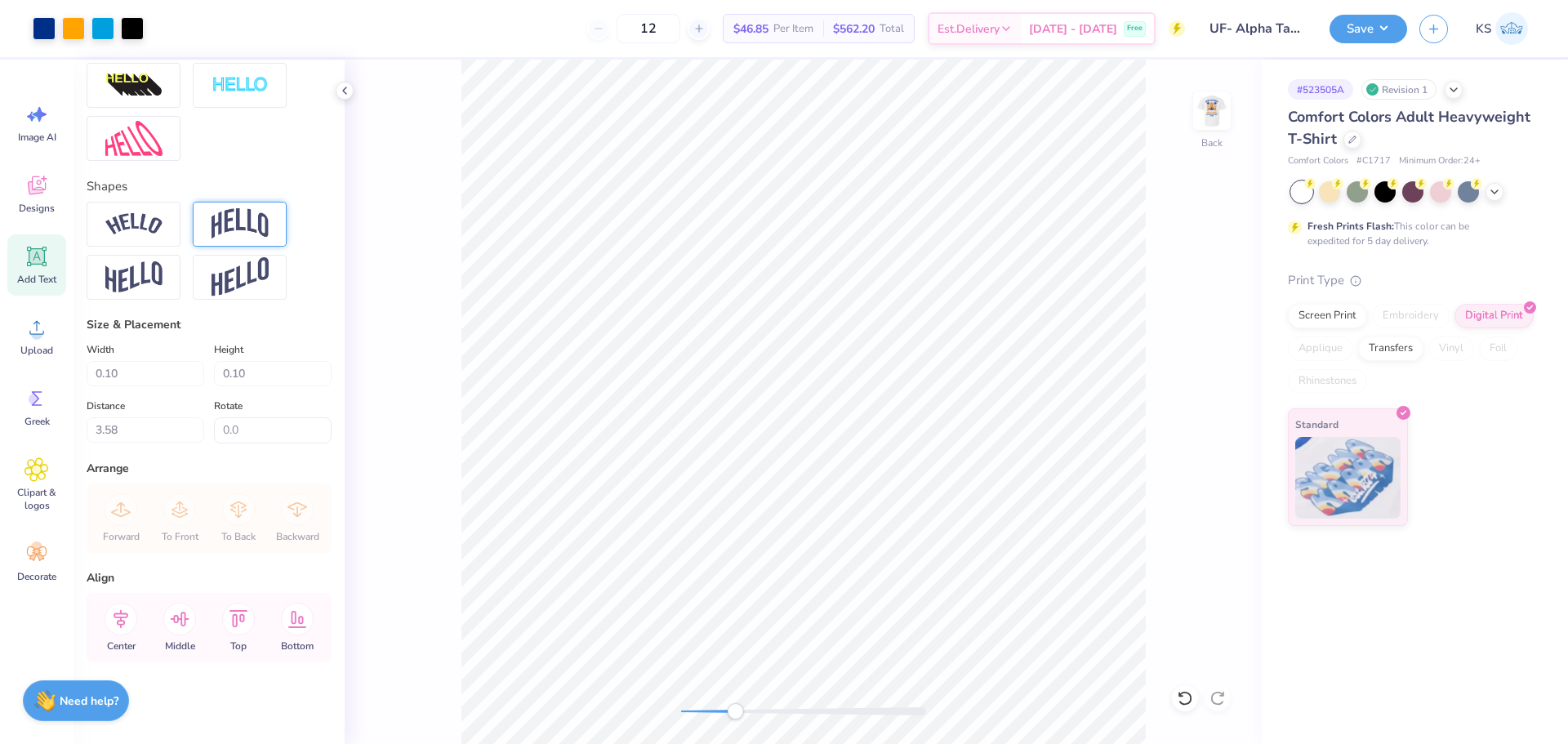
drag, startPoint x: 798, startPoint y: 713, endPoint x: 743, endPoint y: 705, distance: 55.6
click at [735, 712] on div at bounding box center [803, 711] width 245 height 9
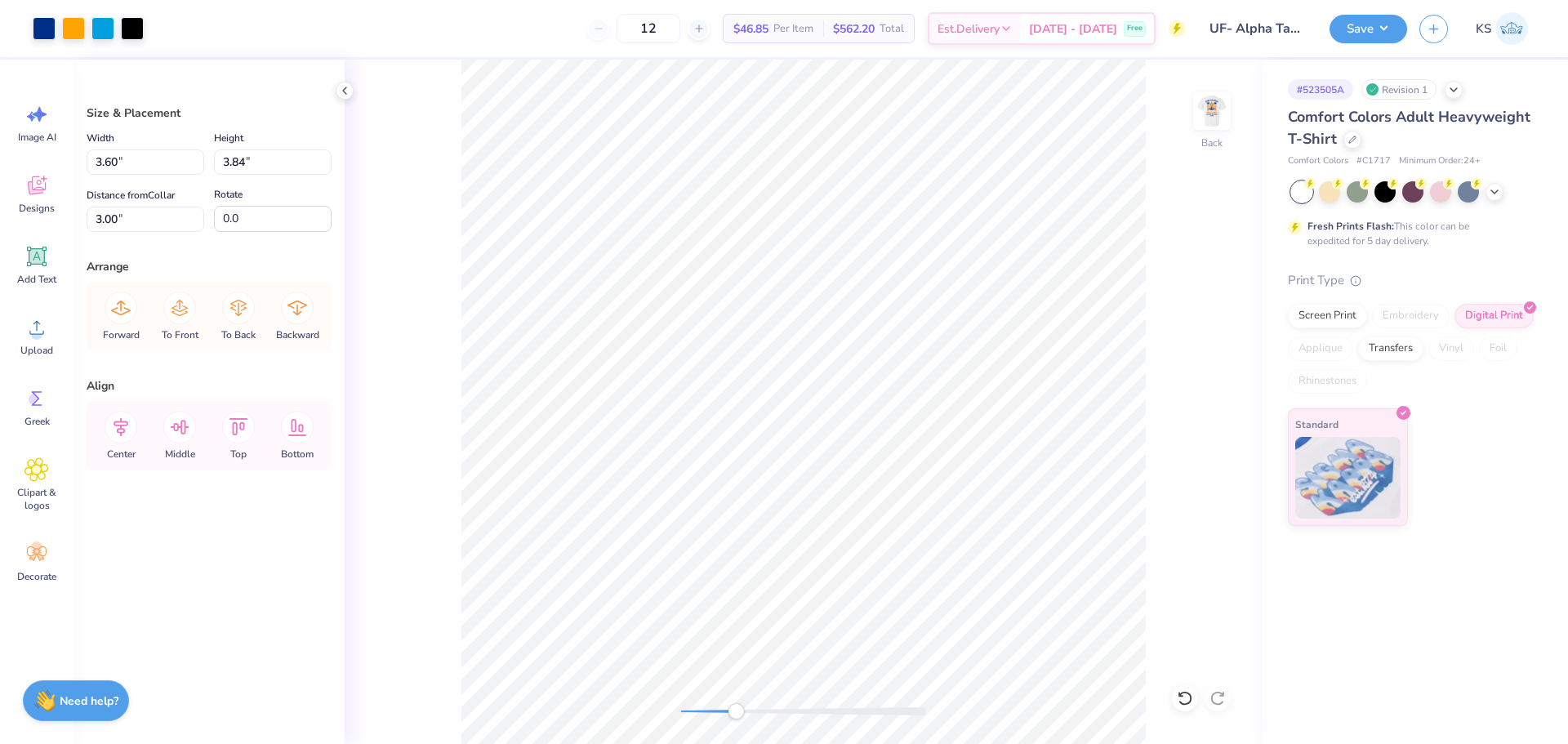
type input "4.41"
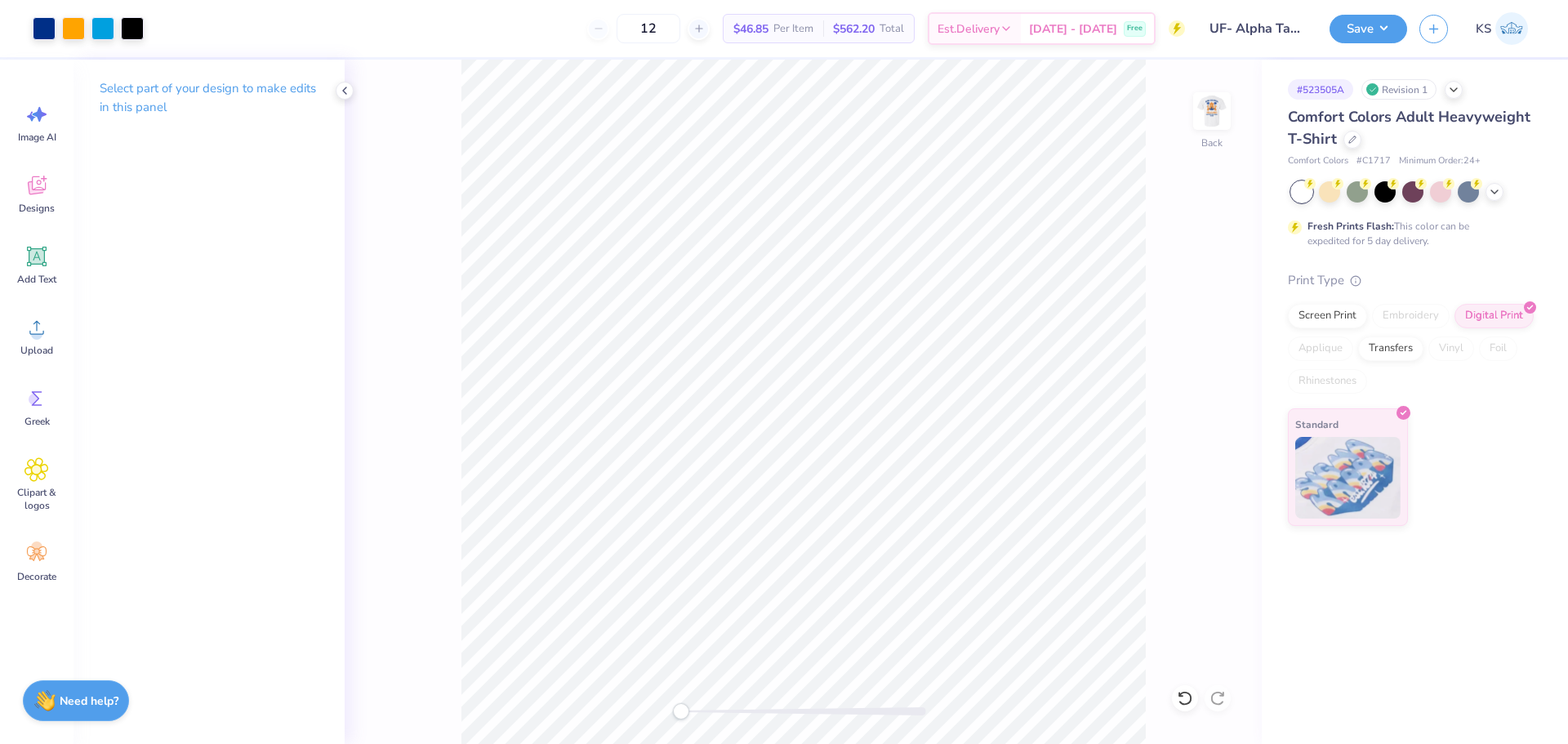
click at [655, 701] on div "Back" at bounding box center [802, 401] width 917 height 684
drag, startPoint x: 1221, startPoint y: 121, endPoint x: 1154, endPoint y: 195, distance: 99.8
click at [1221, 120] on img at bounding box center [1212, 111] width 33 height 33
click at [32, 280] on span "Add Text" at bounding box center [36, 279] width 39 height 13
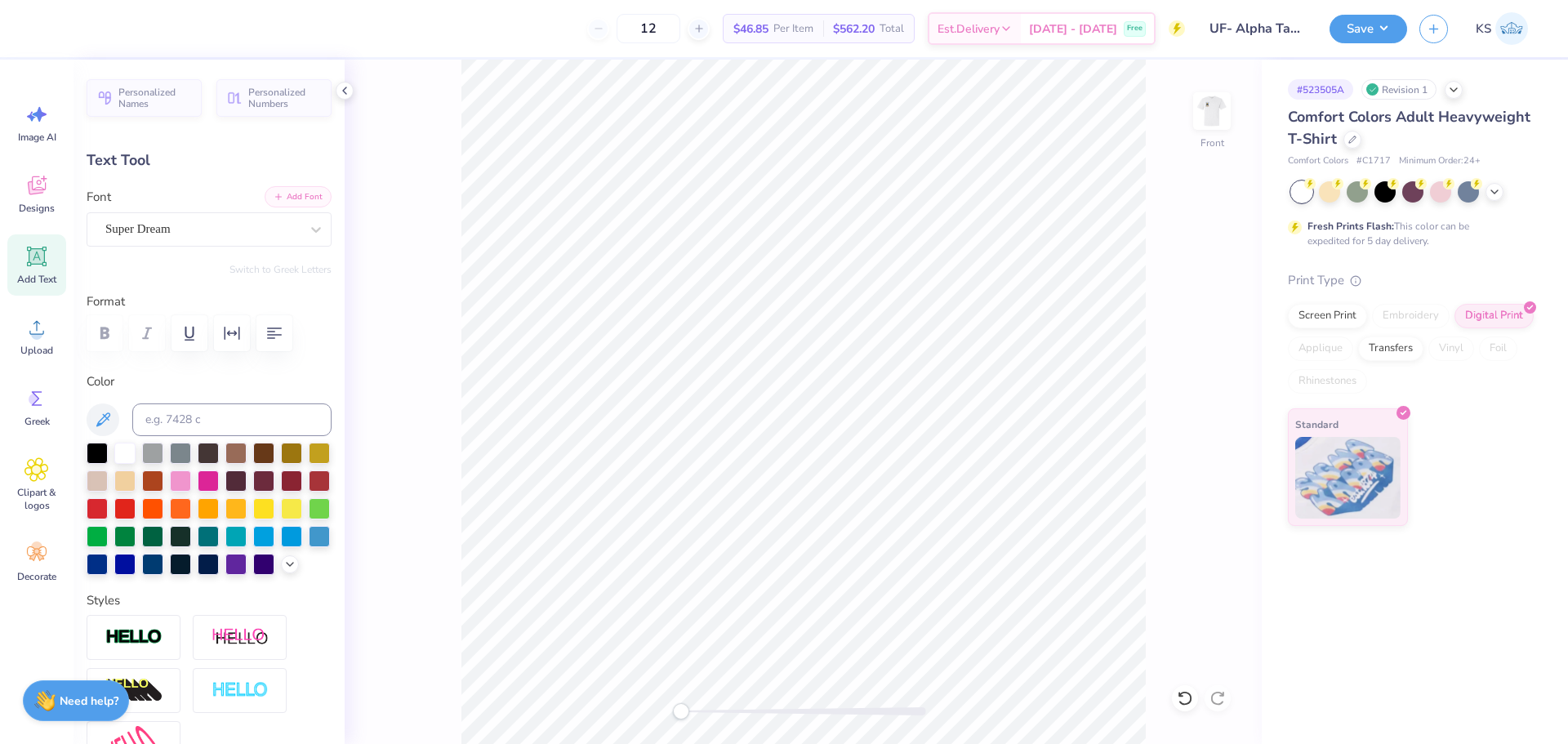
click at [311, 189] on button "Add Font" at bounding box center [298, 197] width 67 height 21
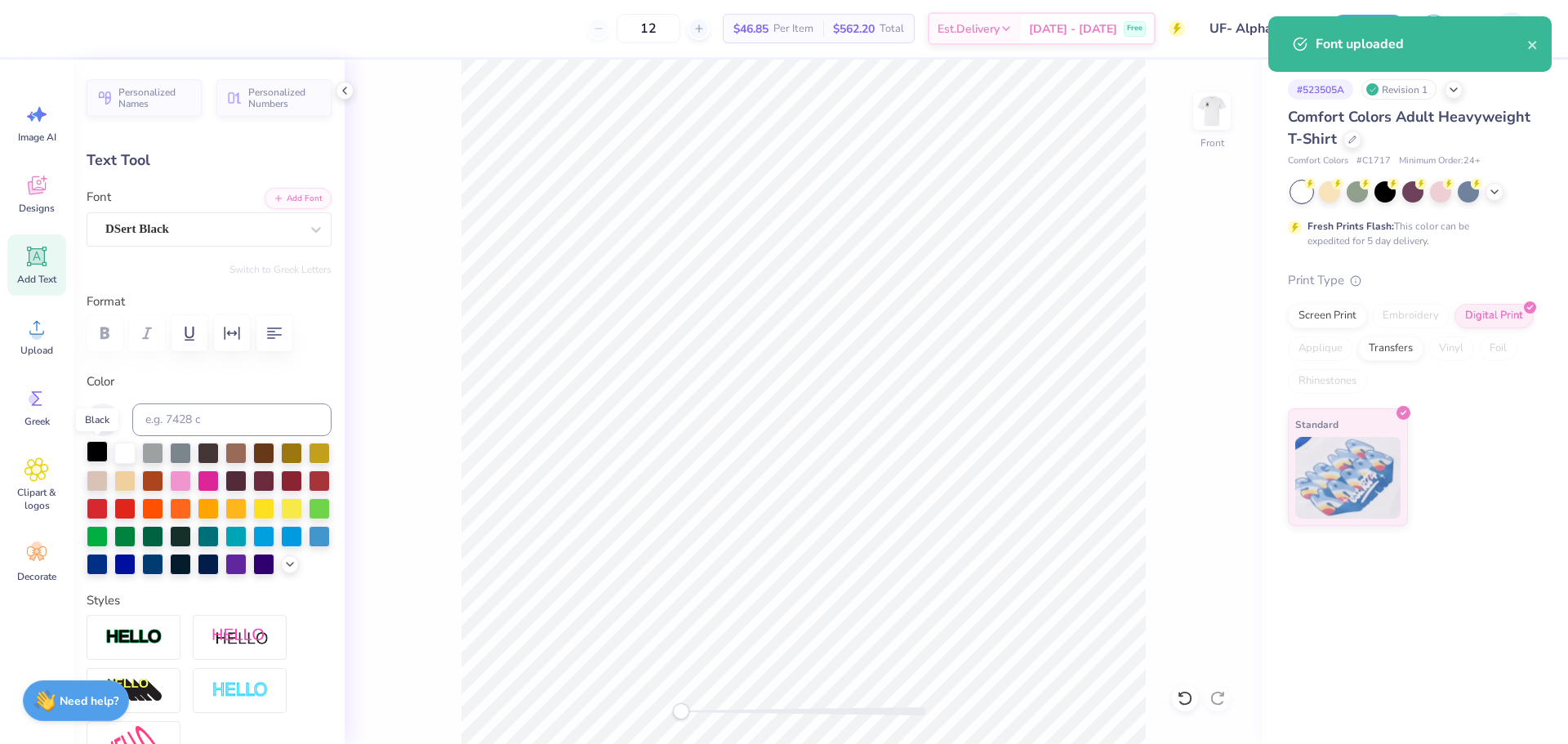
click at [104, 456] on div at bounding box center [97, 452] width 21 height 21
type input "3.69"
type input "1.48"
type input "13.01"
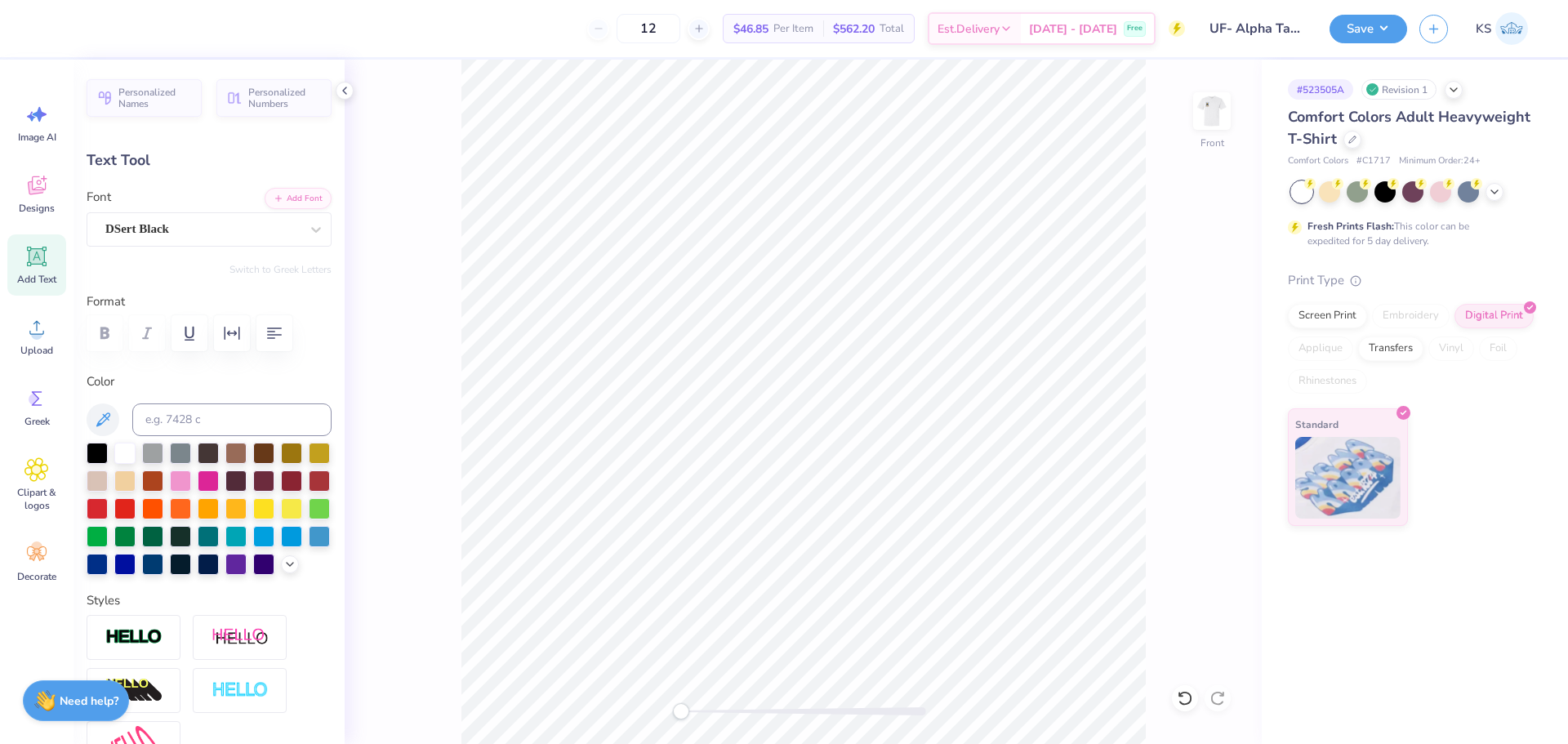
type textarea "ALPHA TAU OMEGA"
type input "14.22"
type input "1.53"
type input "12.98"
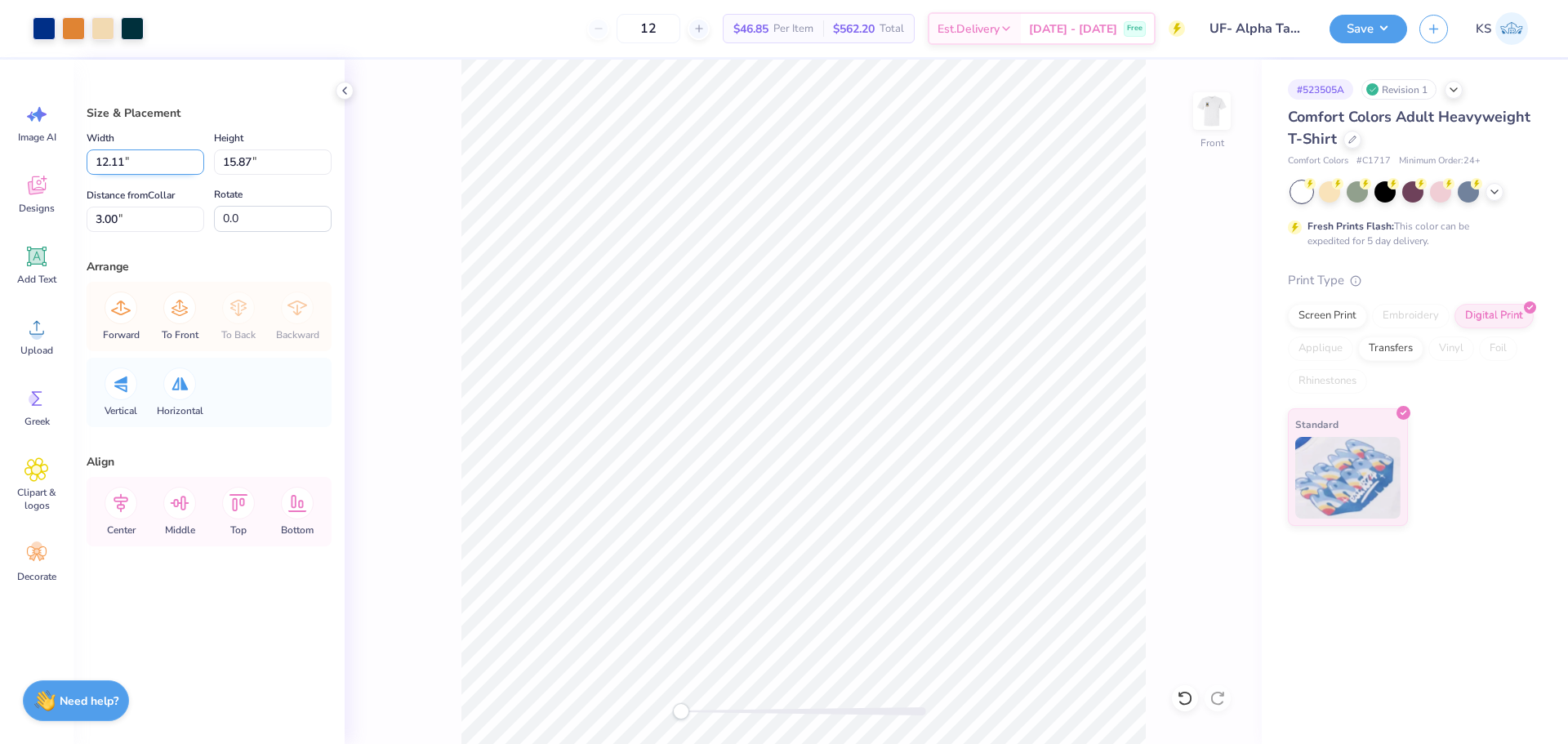
click at [157, 165] on input "12.11" at bounding box center [145, 162] width 117 height 26
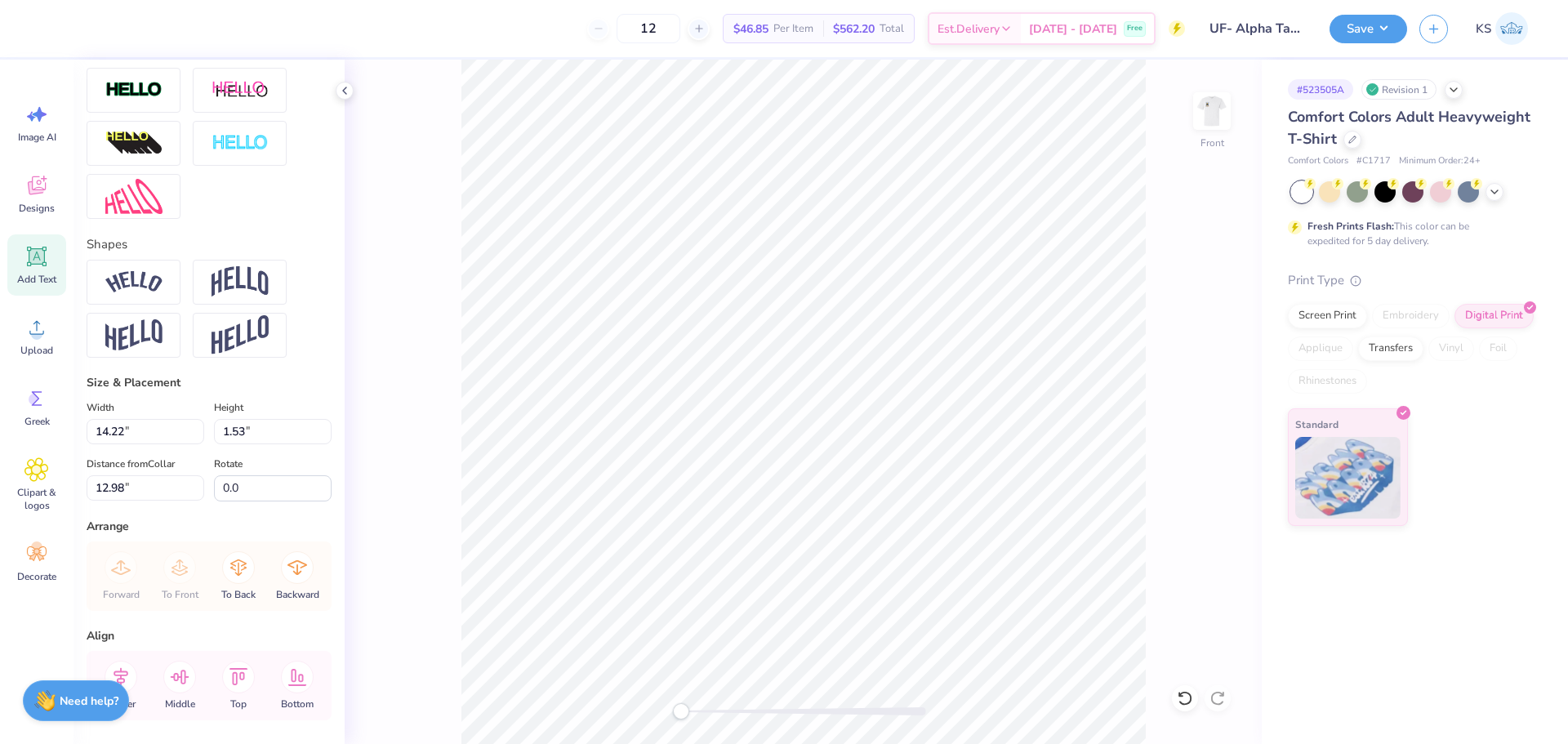
scroll to position [633, 0]
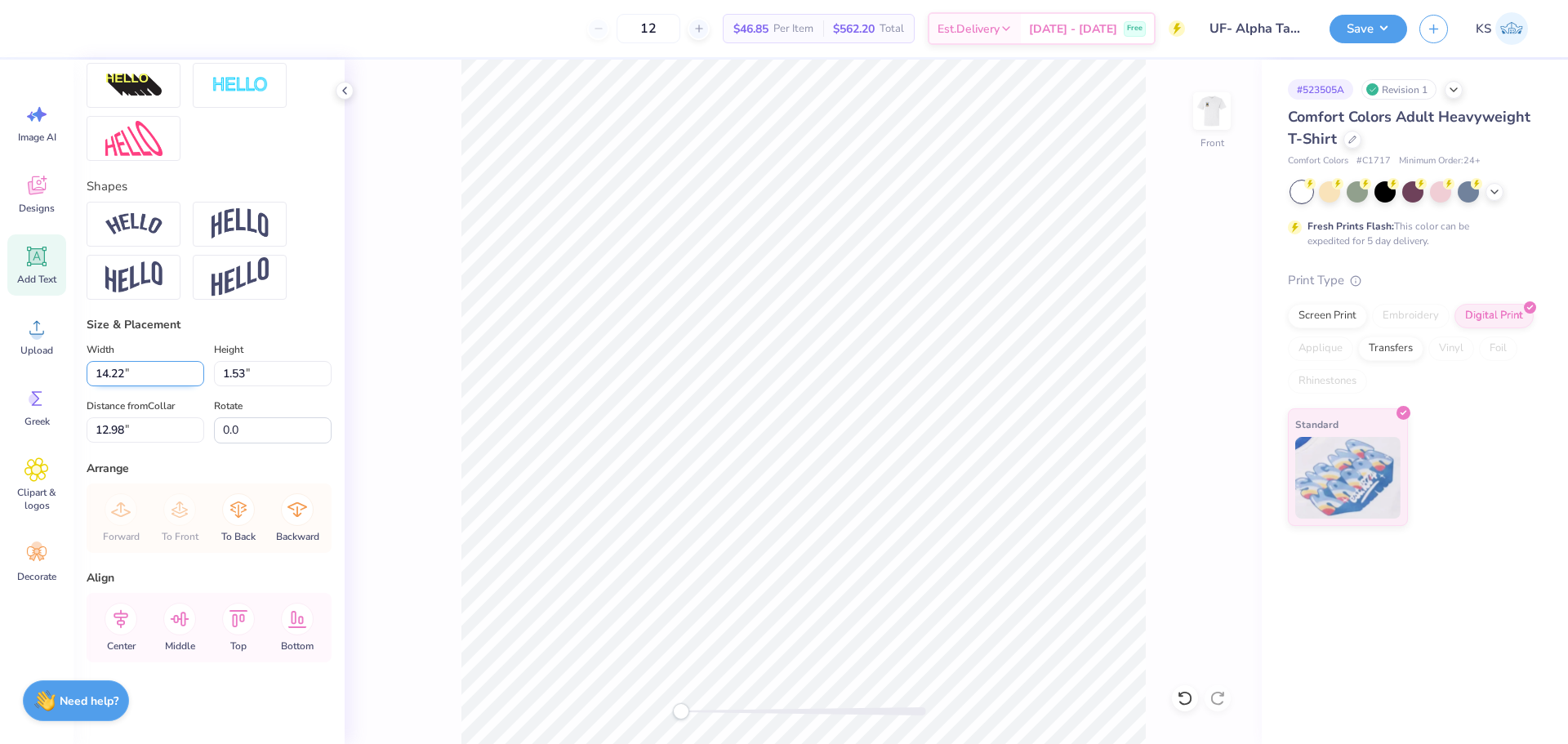
click at [161, 374] on input "14.22" at bounding box center [145, 373] width 117 height 26
paste input "2.11"
type input "12.11"
type input "1.30"
type input "13.10"
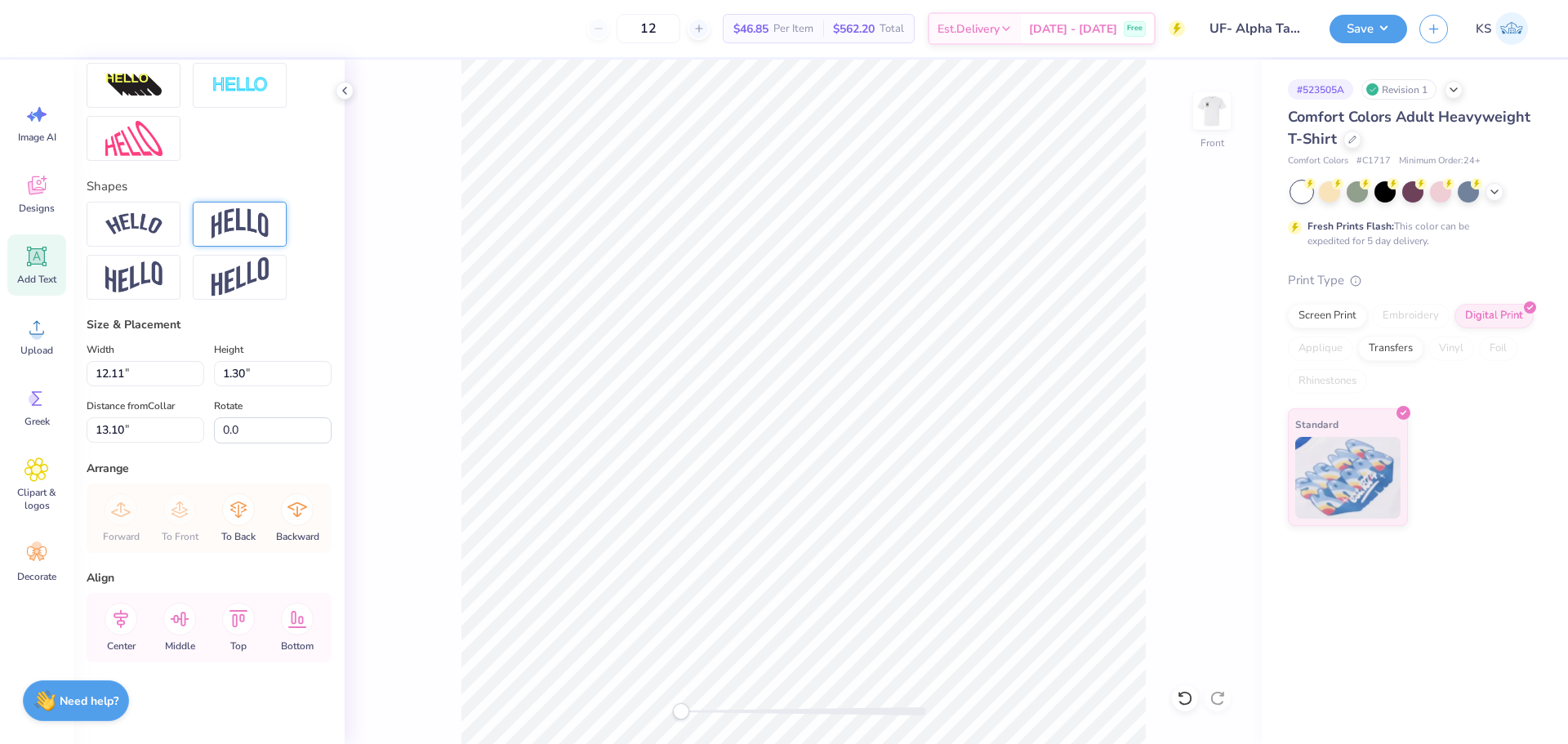
click at [236, 226] on img at bounding box center [240, 223] width 57 height 31
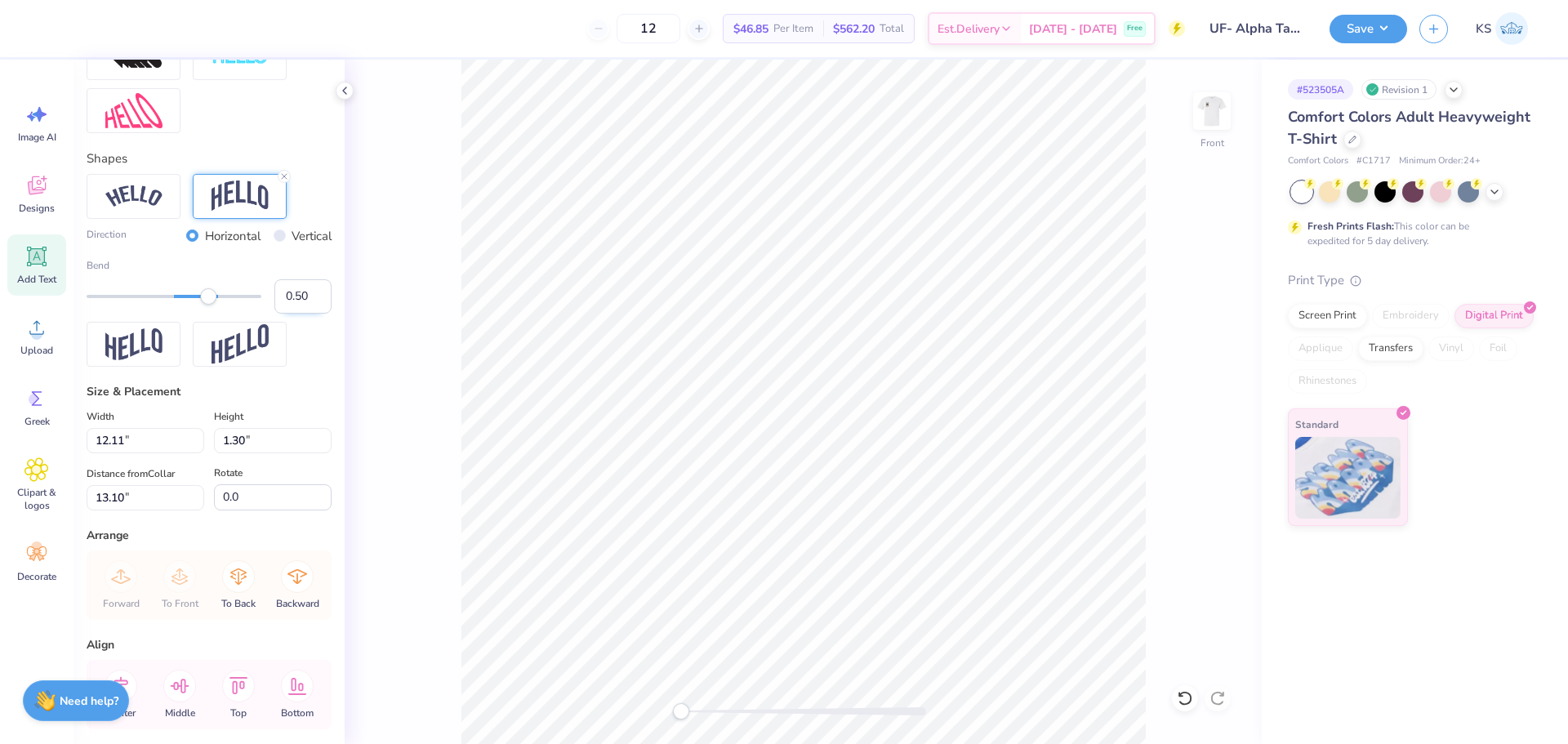
click at [284, 313] on input "0.50" at bounding box center [303, 296] width 57 height 34
type input "0.250"
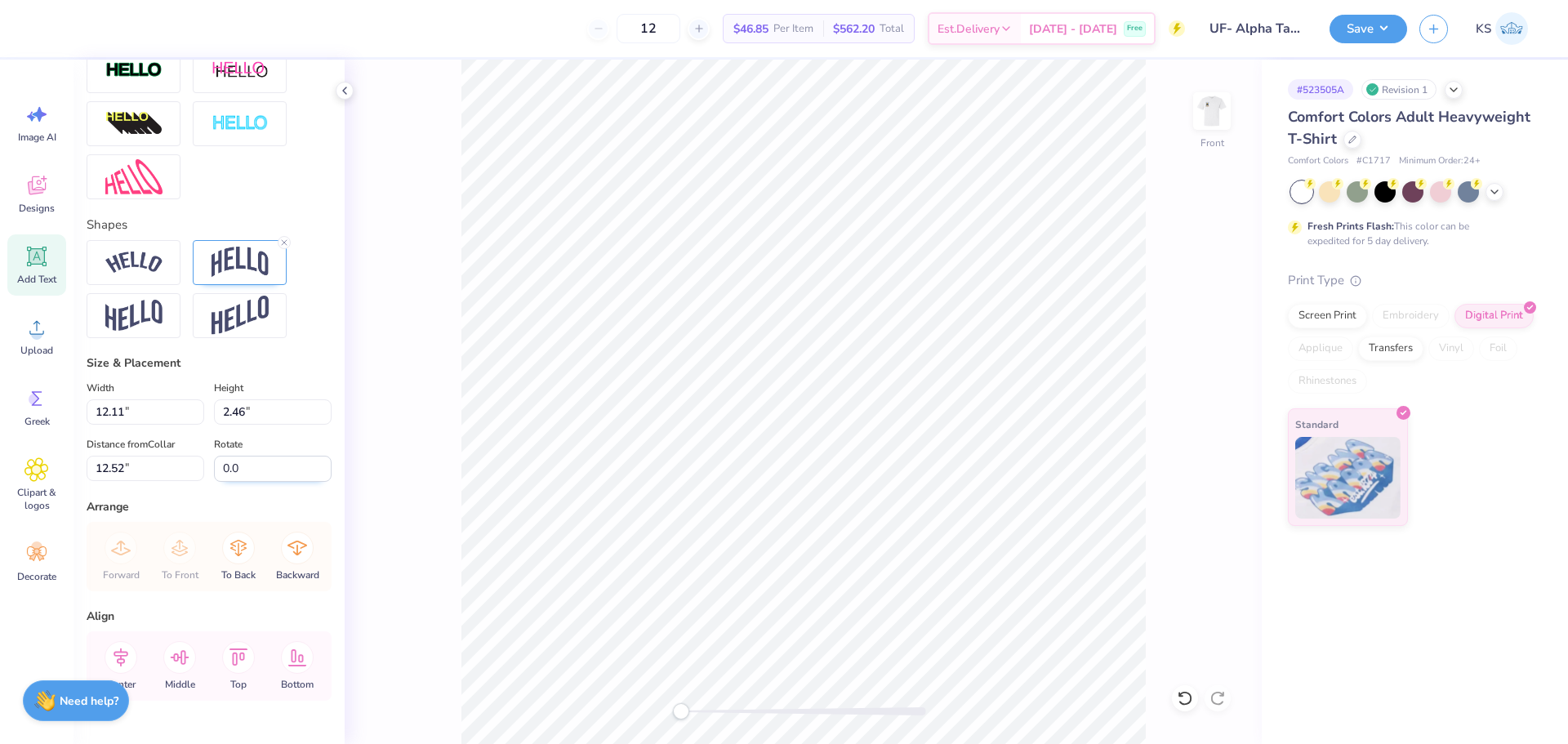
scroll to position [572, 0]
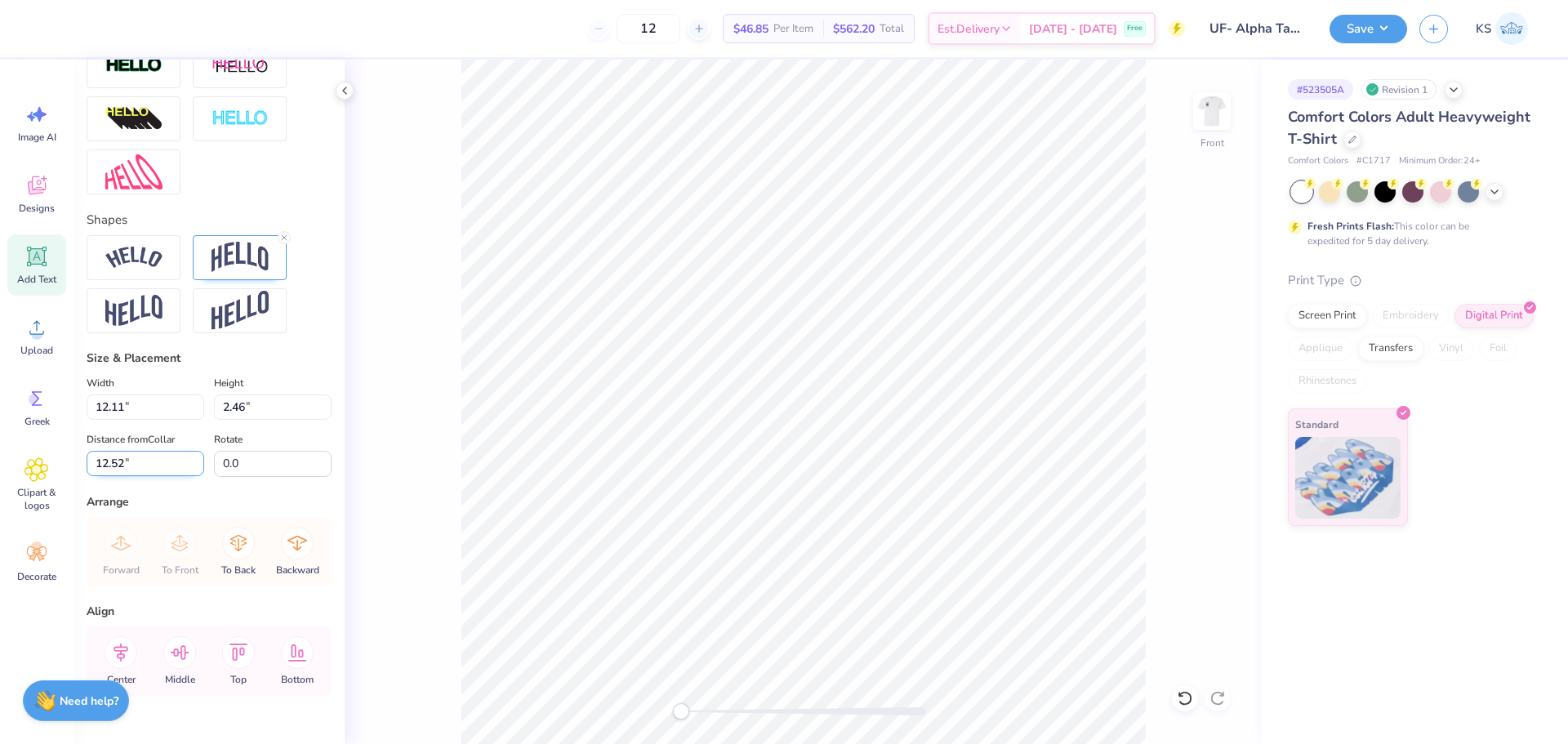
click at [161, 476] on input "12.52" at bounding box center [145, 463] width 117 height 26
drag, startPoint x: 708, startPoint y: 713, endPoint x: 716, endPoint y: 703, distance: 12.8
click at [715, 712] on div at bounding box center [803, 711] width 245 height 9
type input "3.00"
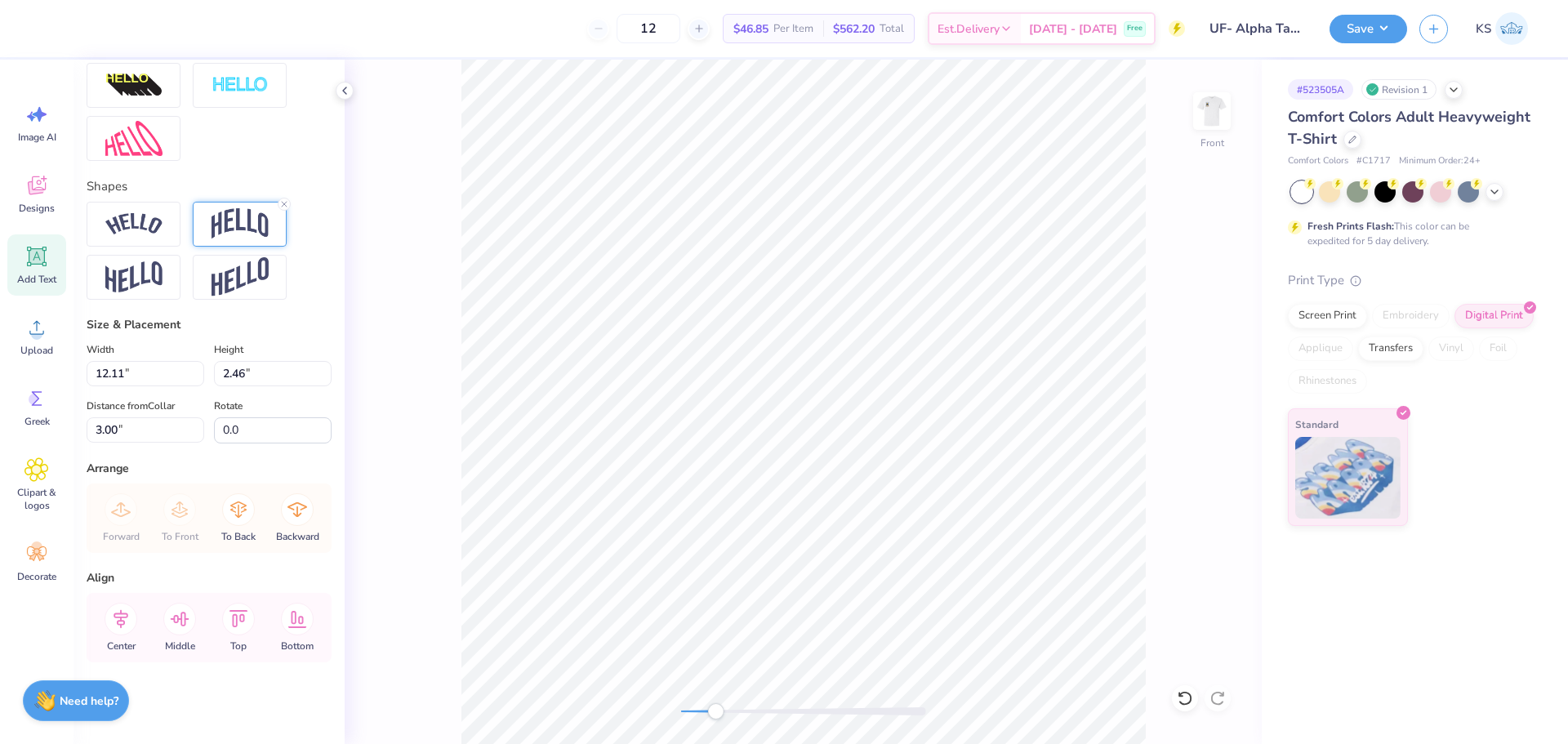
click at [228, 231] on img at bounding box center [240, 223] width 57 height 31
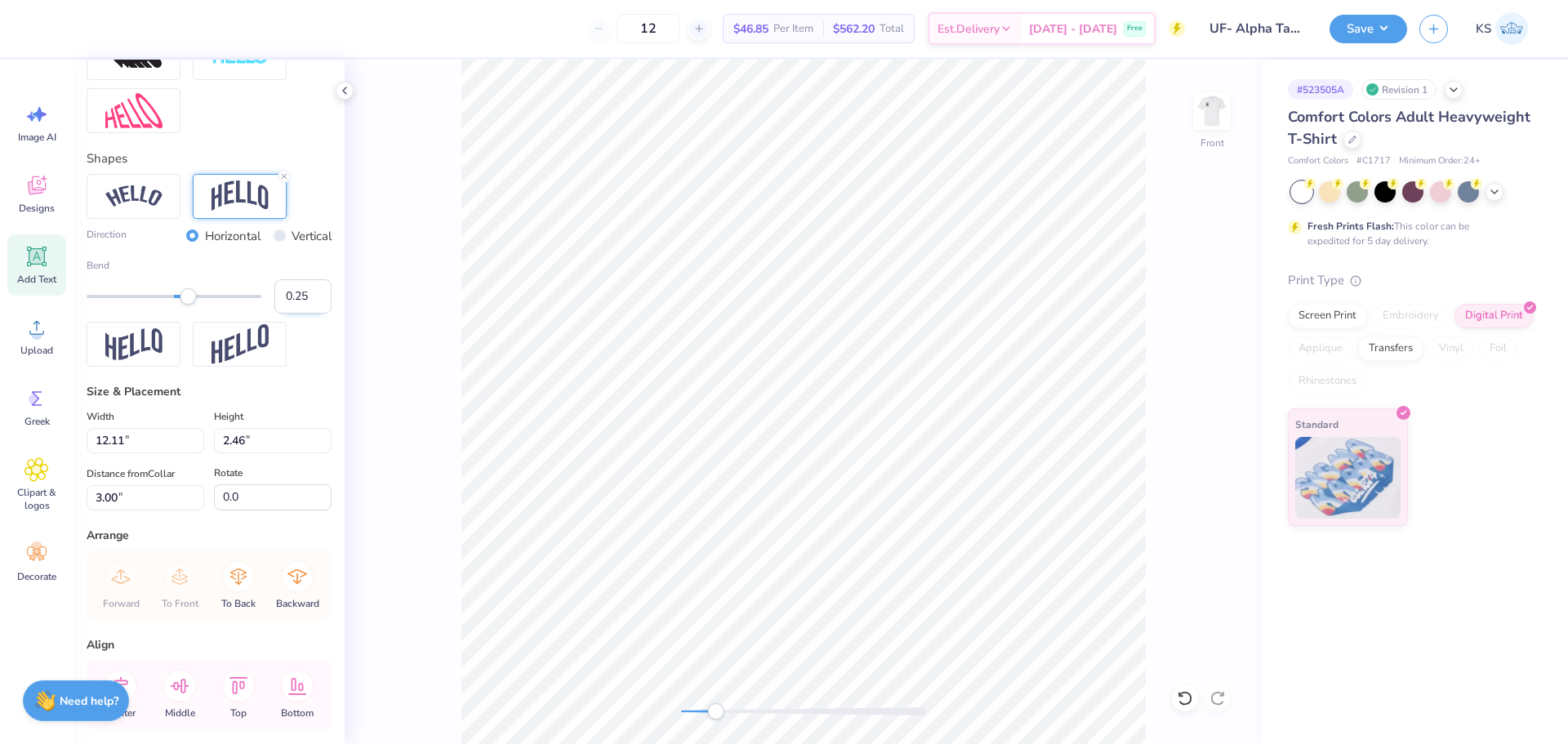
click at [294, 313] on input "0.25" at bounding box center [303, 296] width 57 height 34
type input "0.3"
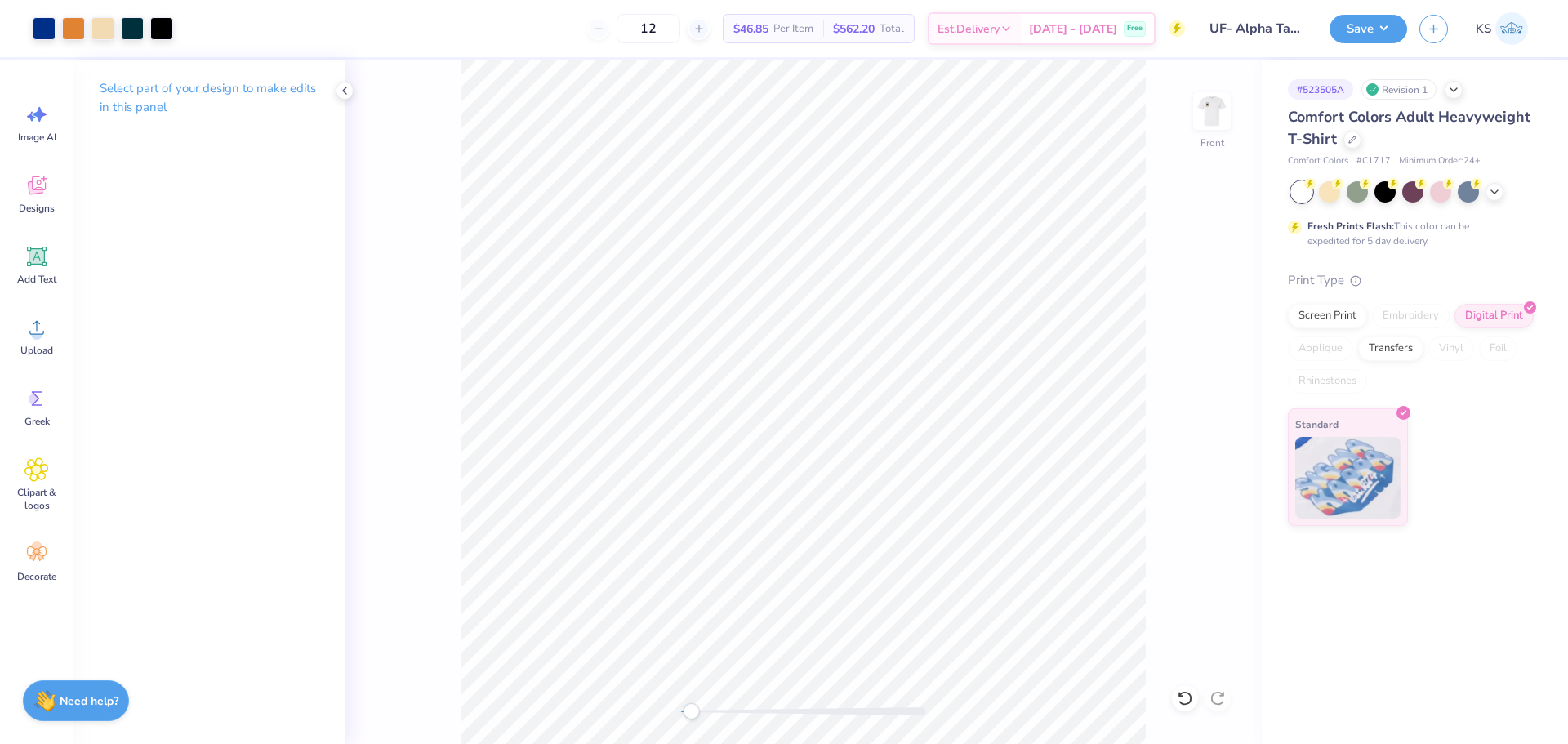
drag, startPoint x: 717, startPoint y: 714, endPoint x: 688, endPoint y: 714, distance: 29.0
click at [688, 714] on div "Accessibility label" at bounding box center [691, 711] width 16 height 16
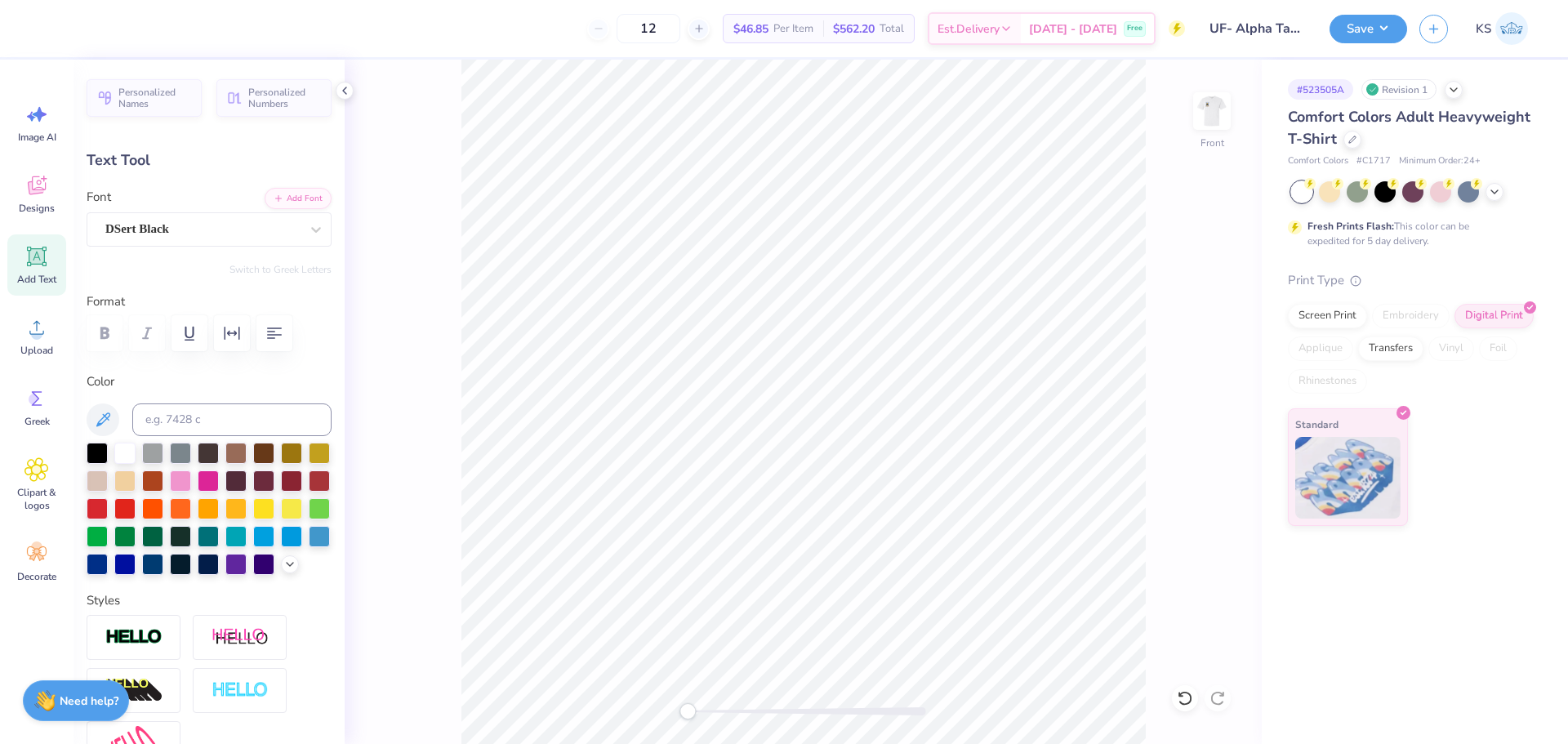
scroll to position [14, 5]
type textarea "I"
type textarea "UNIVERSITY OF FLORIDA"
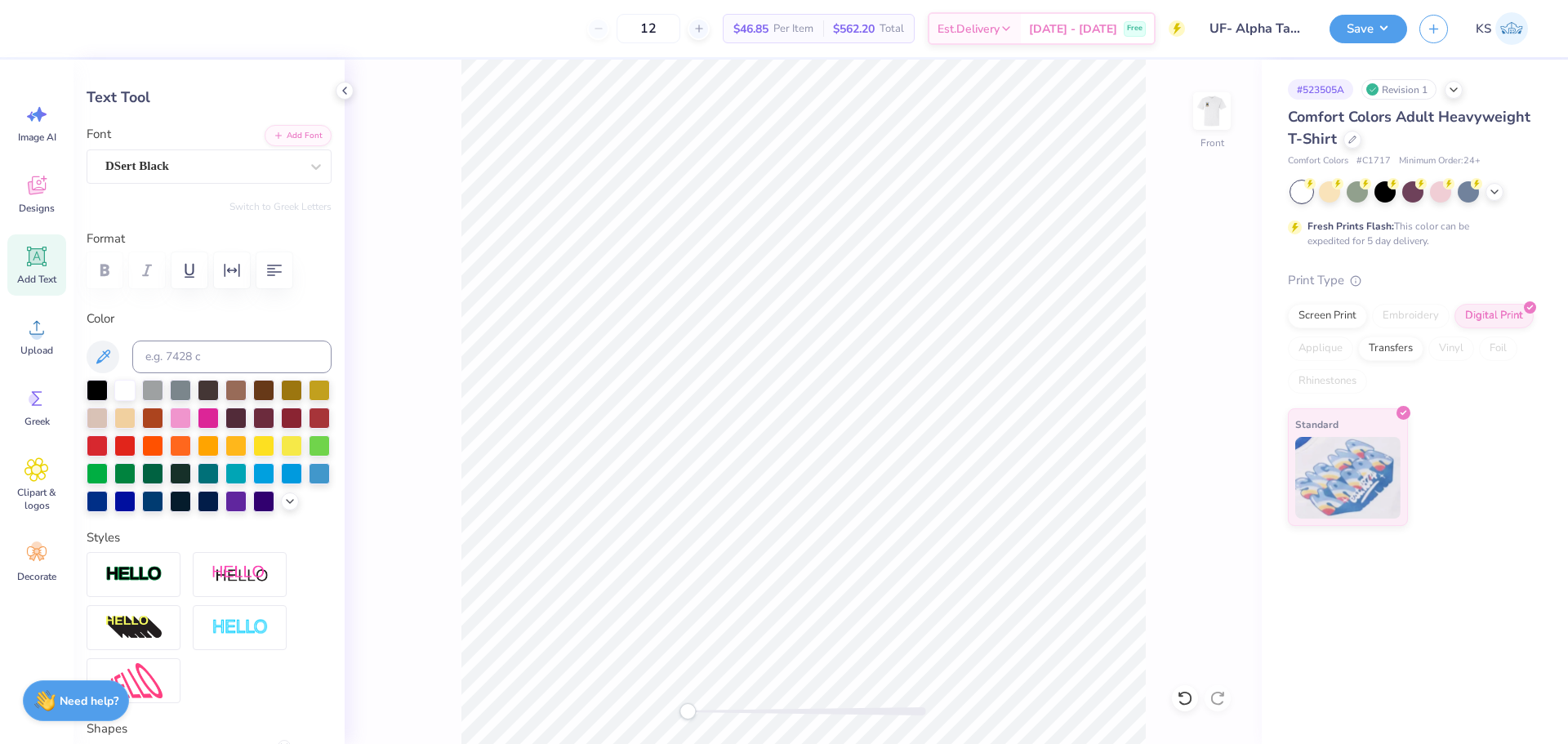
scroll to position [490, 0]
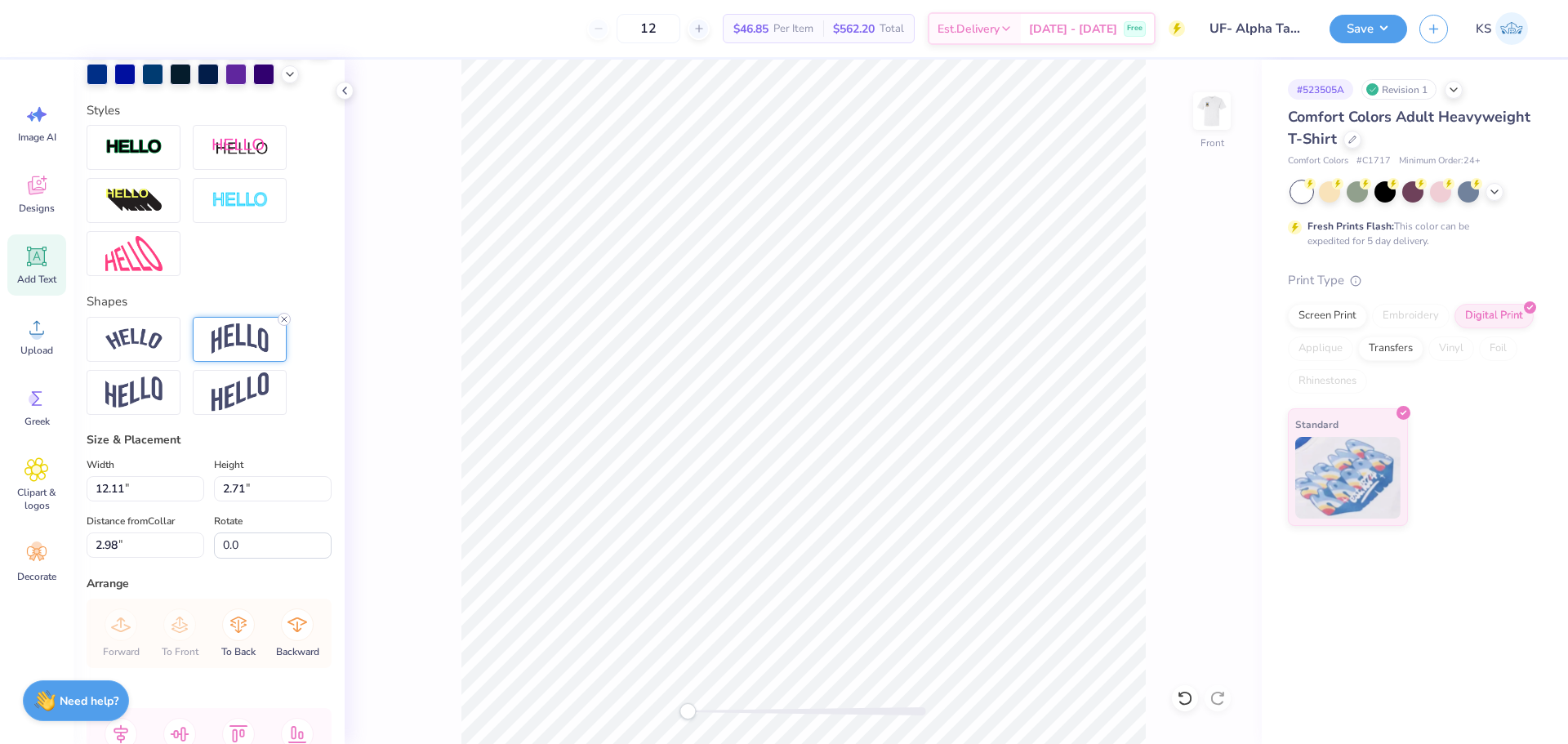
click at [283, 322] on line at bounding box center [284, 319] width 5 height 5
type input "14.53"
type input "1.24"
type input "14.98"
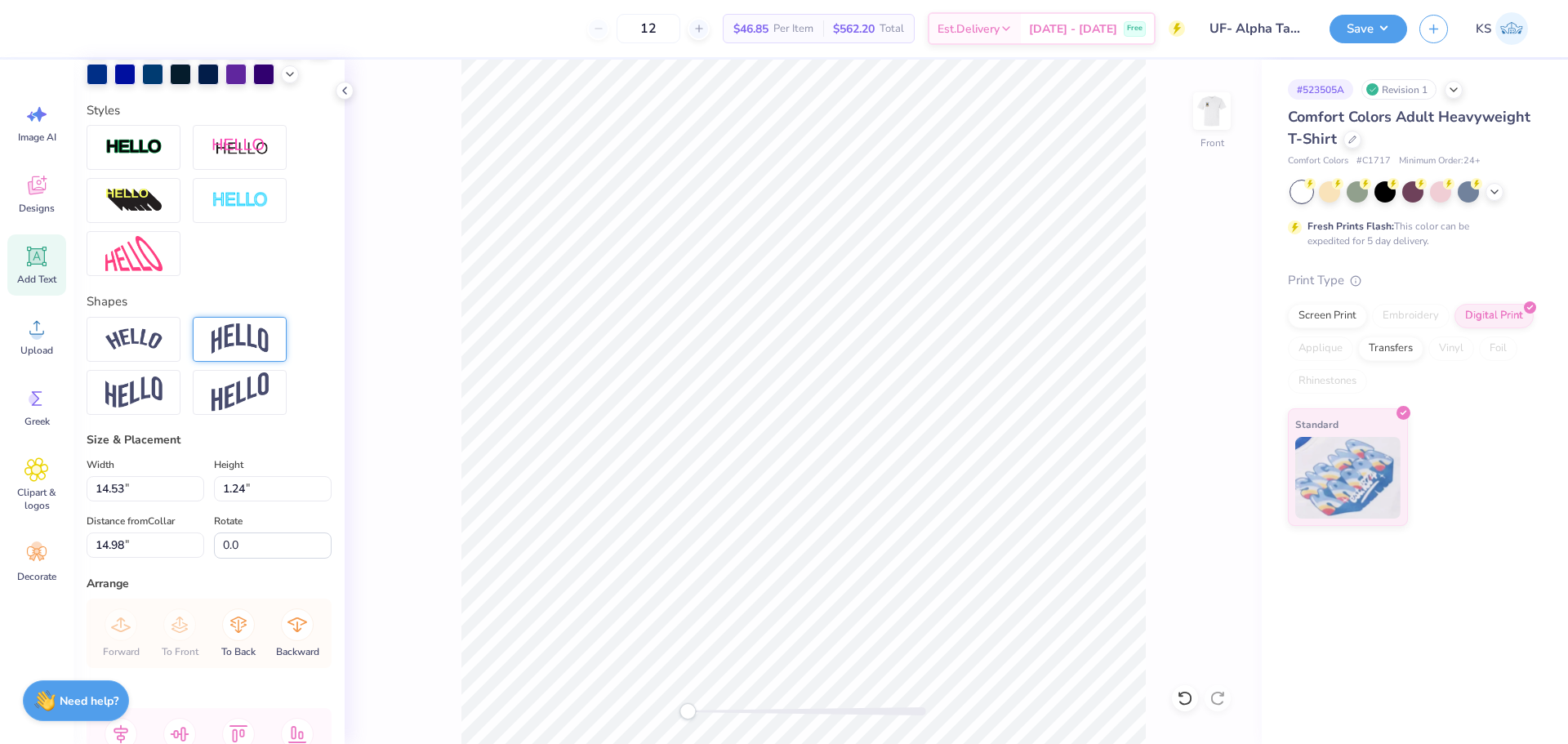
type input "10.87"
type input "0.93"
type input "15.30"
click at [707, 717] on div "Accessibility label" at bounding box center [709, 711] width 16 height 16
type input "8.18"
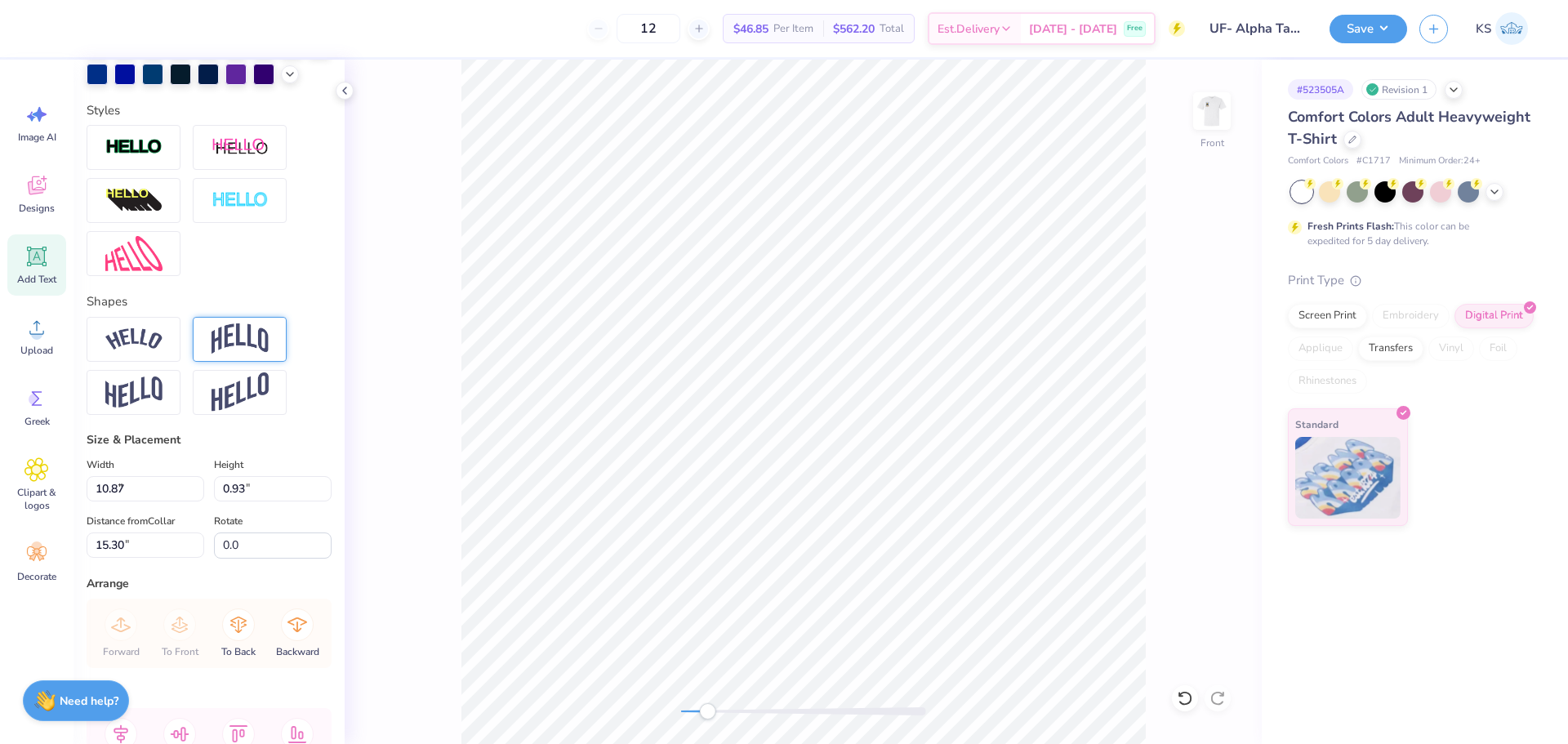
type input "0.70"
type input "16.74"
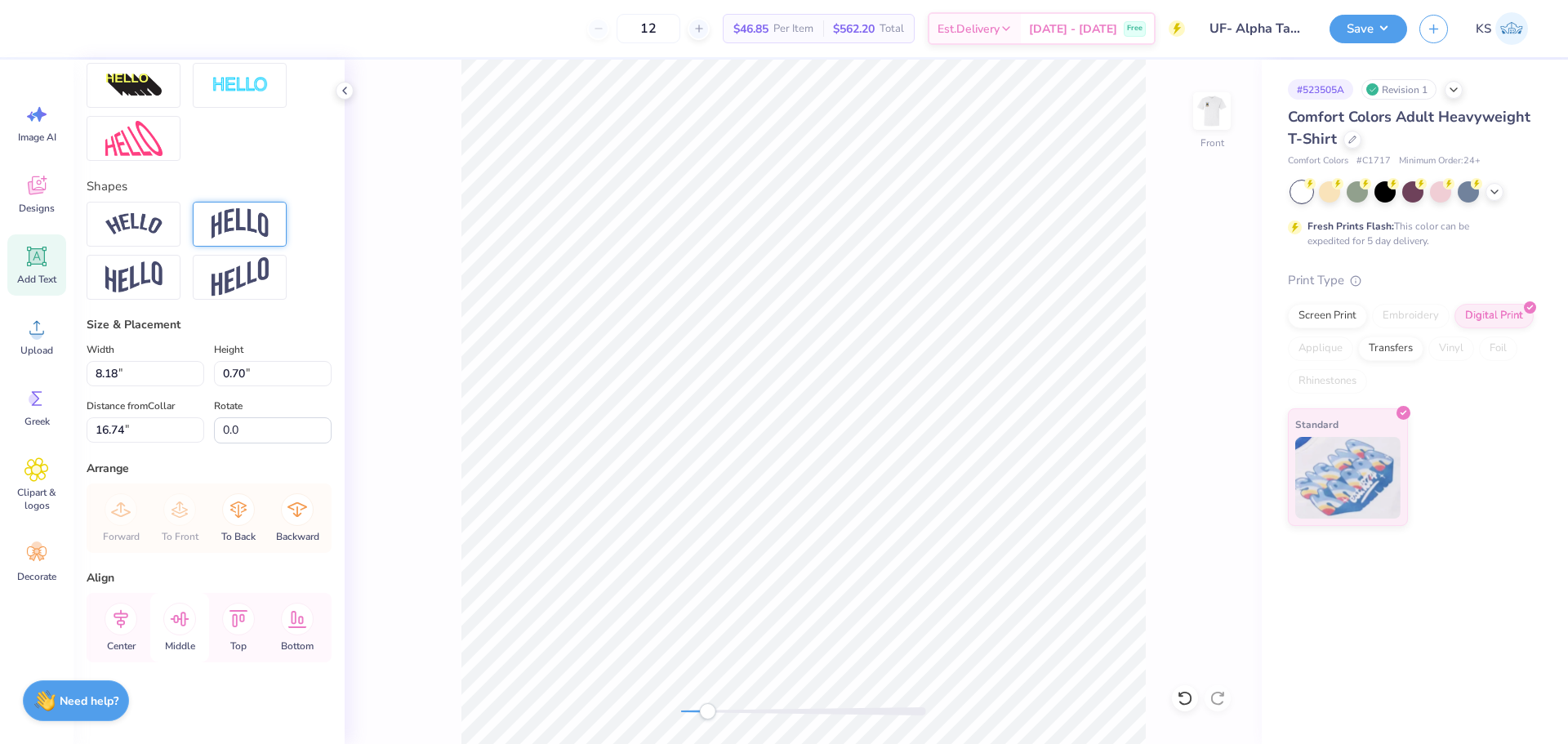
scroll to position [633, 0]
click at [113, 618] on icon at bounding box center [120, 619] width 33 height 33
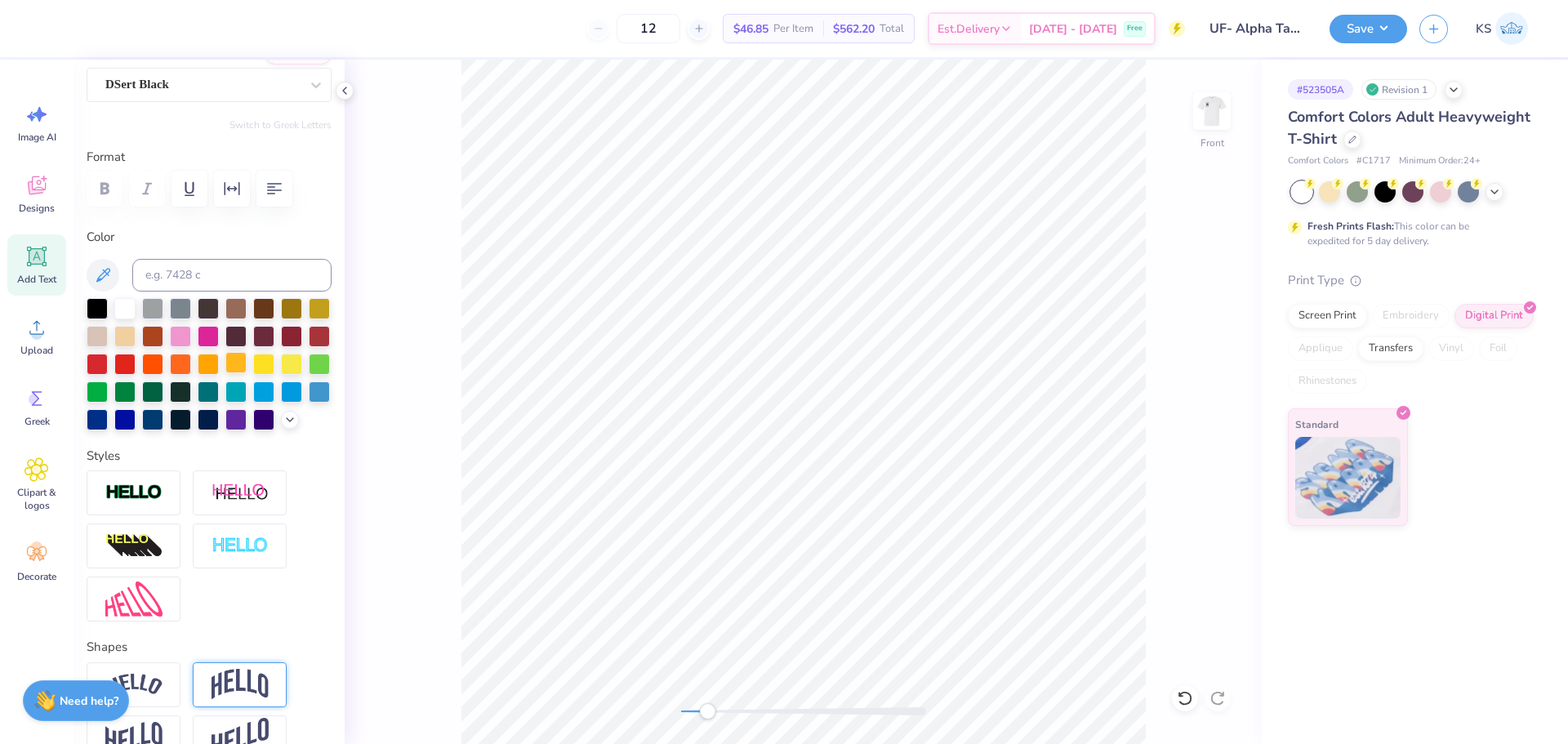
scroll to position [143, 0]
click at [276, 186] on icon "button" at bounding box center [274, 190] width 15 height 11
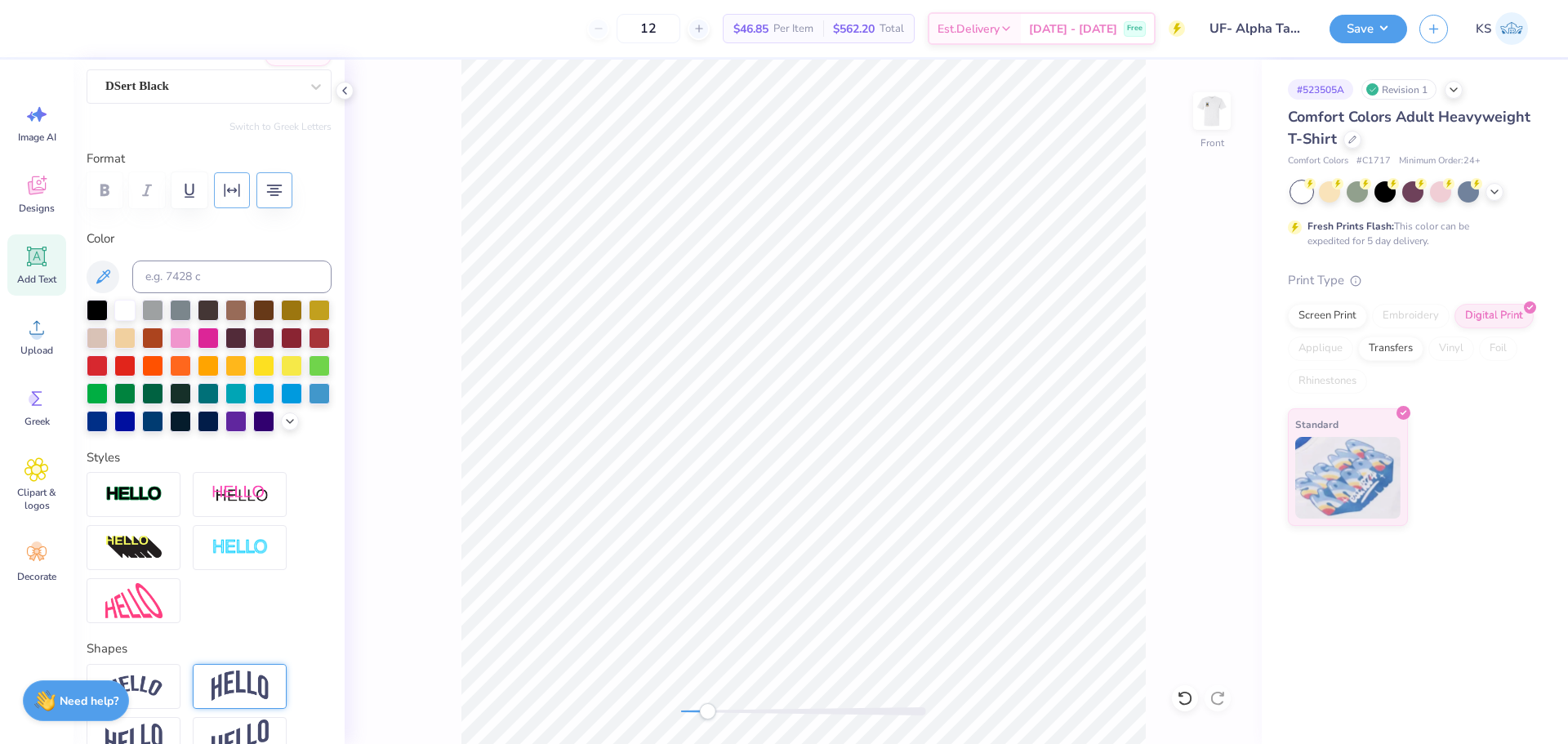
click at [233, 196] on icon "button" at bounding box center [232, 190] width 20 height 20
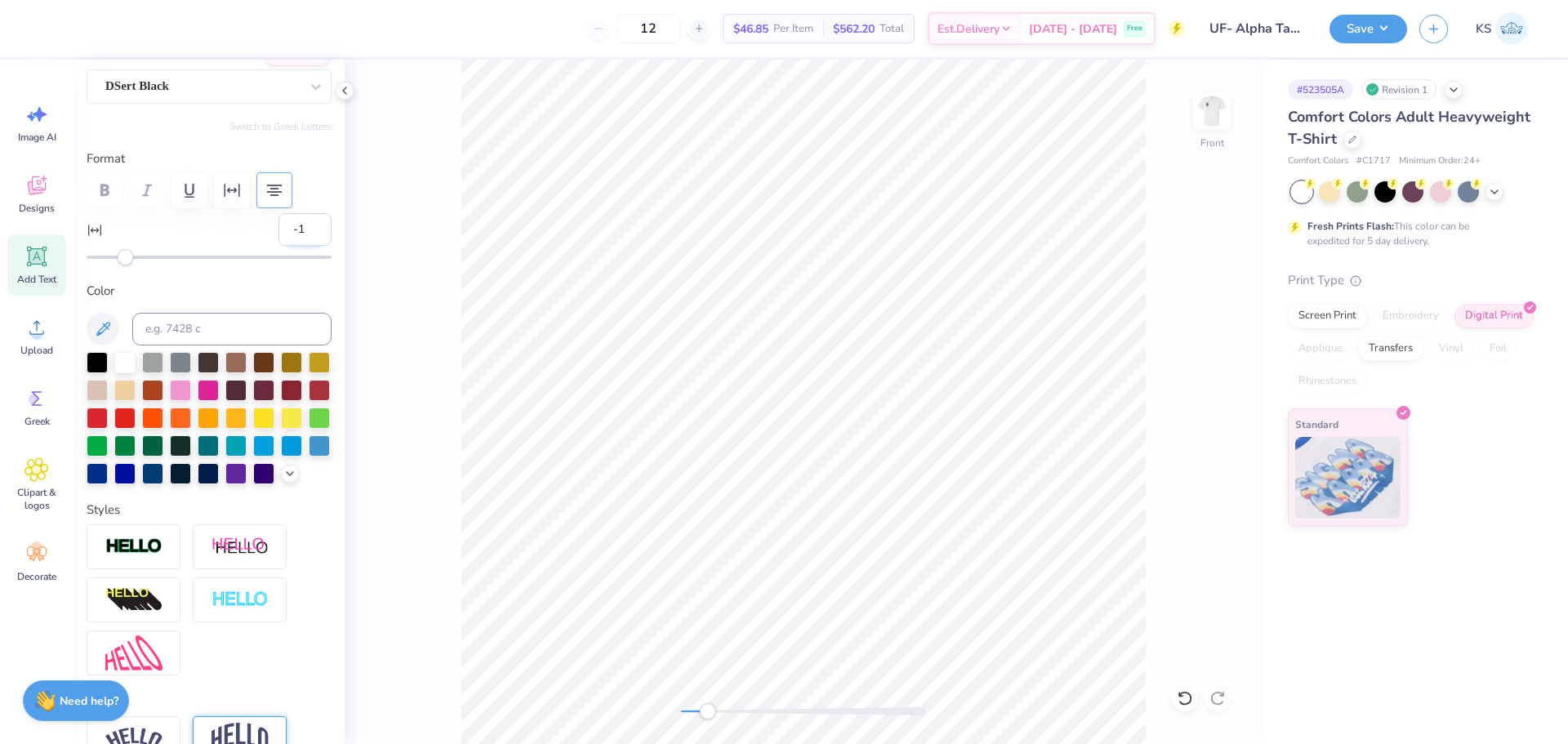
click at [300, 230] on input "-1" at bounding box center [305, 229] width 53 height 33
click at [296, 230] on input "-1" at bounding box center [305, 229] width 53 height 33
type input "10"
type input "11"
click at [308, 224] on input "11" at bounding box center [305, 229] width 53 height 33
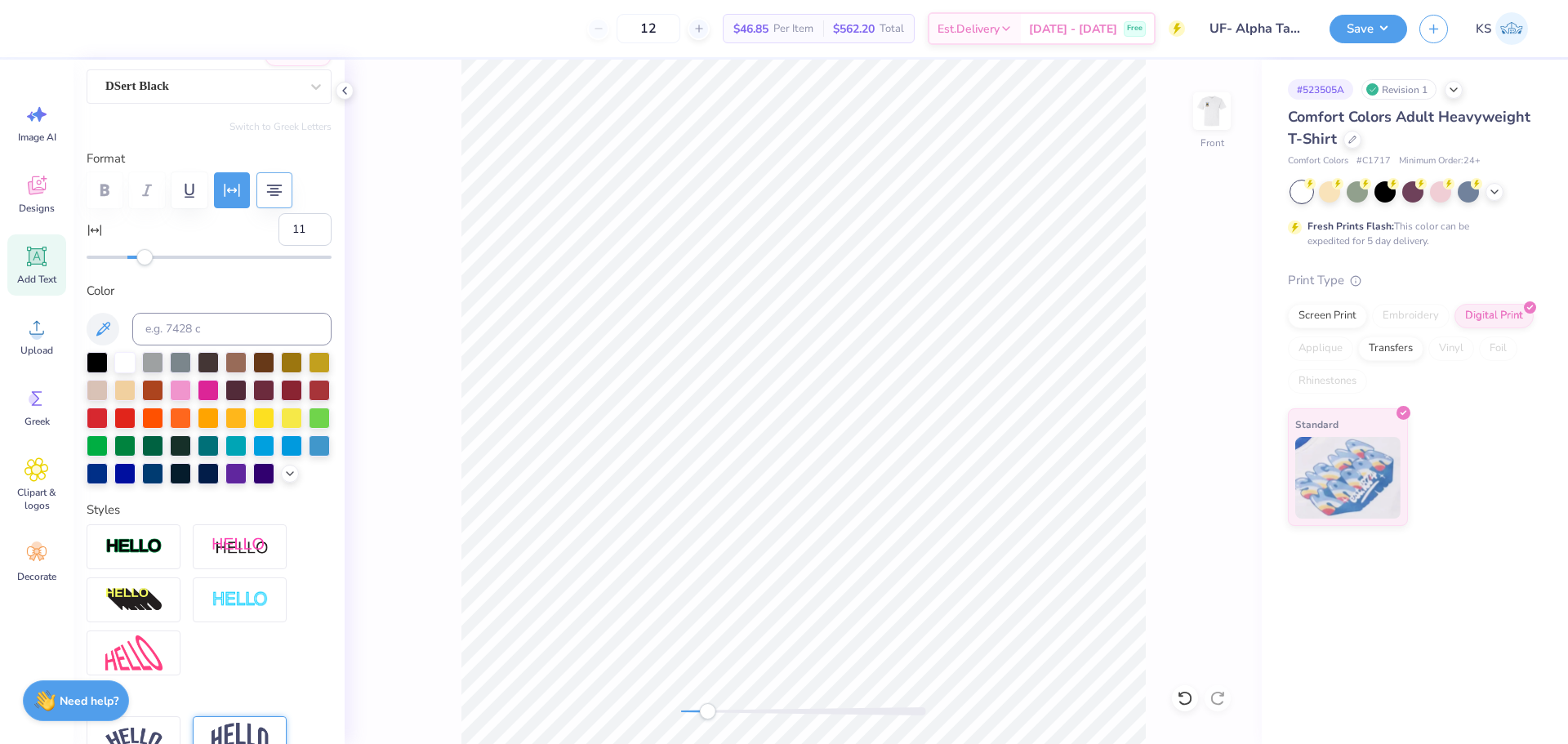
click at [321, 200] on div "Personalized Names Personalized Numbers Text Tool Add Font Font DSert Black Swi…" at bounding box center [209, 401] width 272 height 684
type input "12"
click at [309, 222] on input "12" at bounding box center [305, 229] width 53 height 33
click at [318, 204] on div at bounding box center [208, 190] width 245 height 36
type input "13"
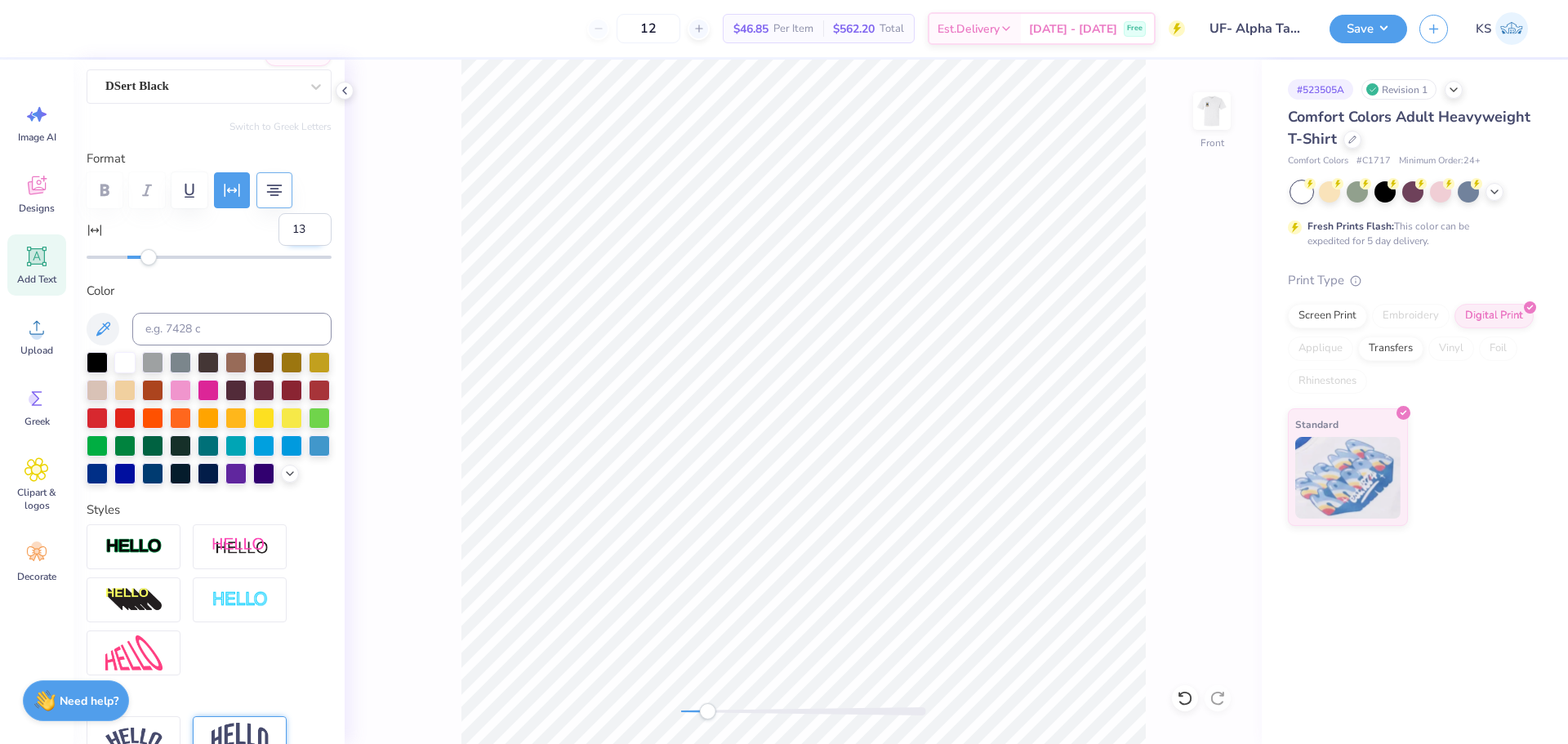
click at [307, 223] on input "13" at bounding box center [305, 229] width 53 height 33
click at [315, 206] on div at bounding box center [208, 190] width 245 height 36
type input "10.97"
type textarea "2025"
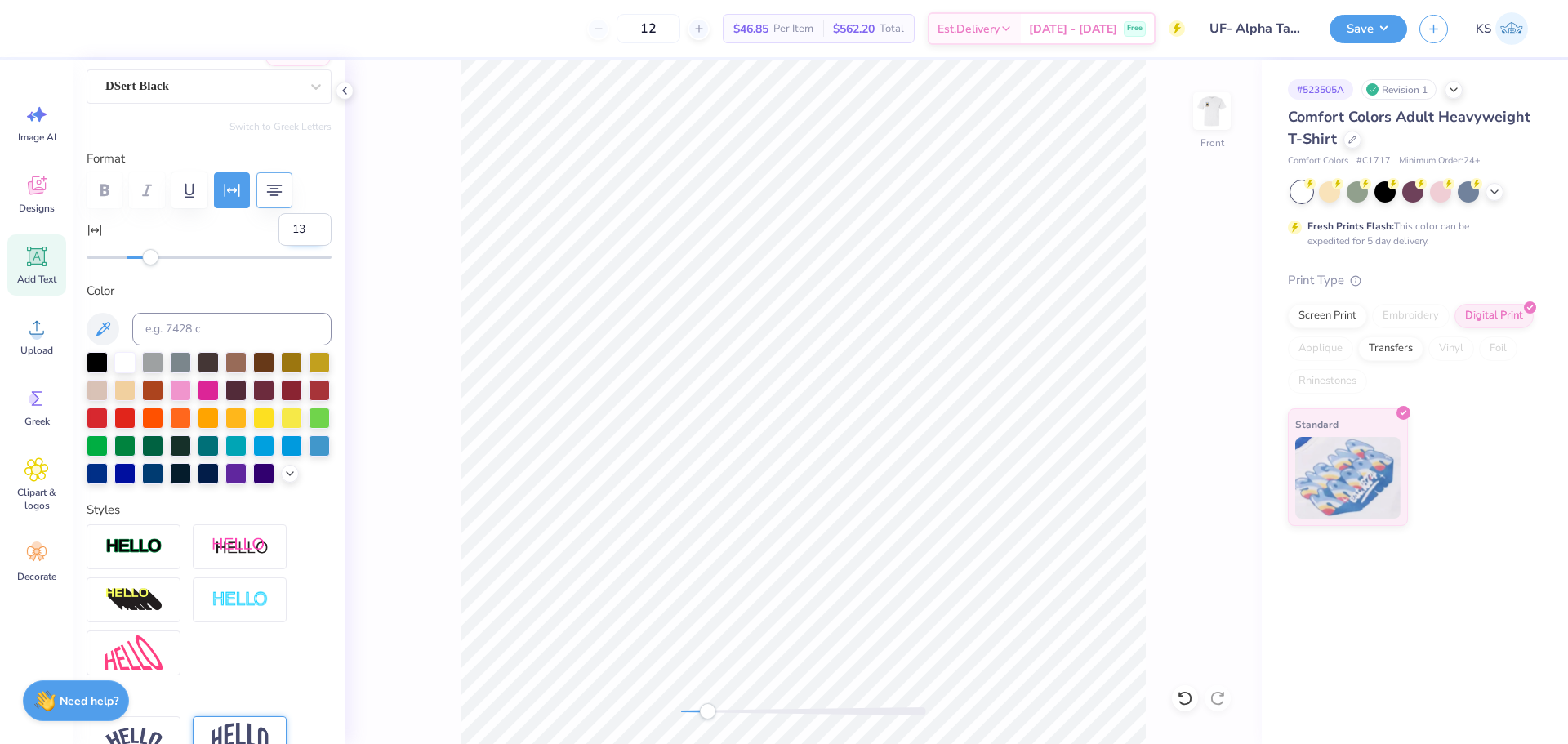
click at [295, 231] on input "13" at bounding box center [305, 229] width 53 height 33
type input "0"
type input "2.72"
type input "1.07"
type input "17.80"
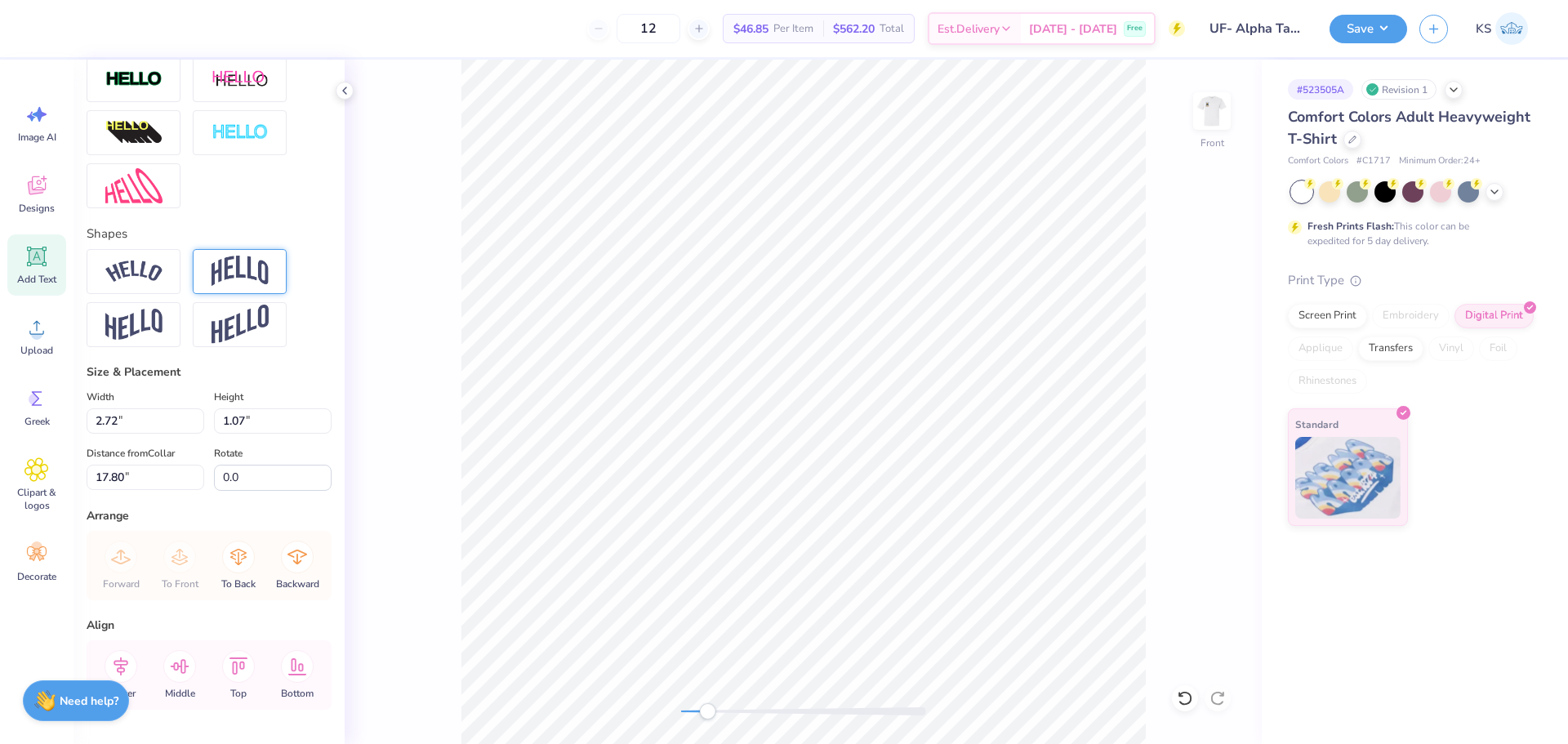
scroll to position [633, 0]
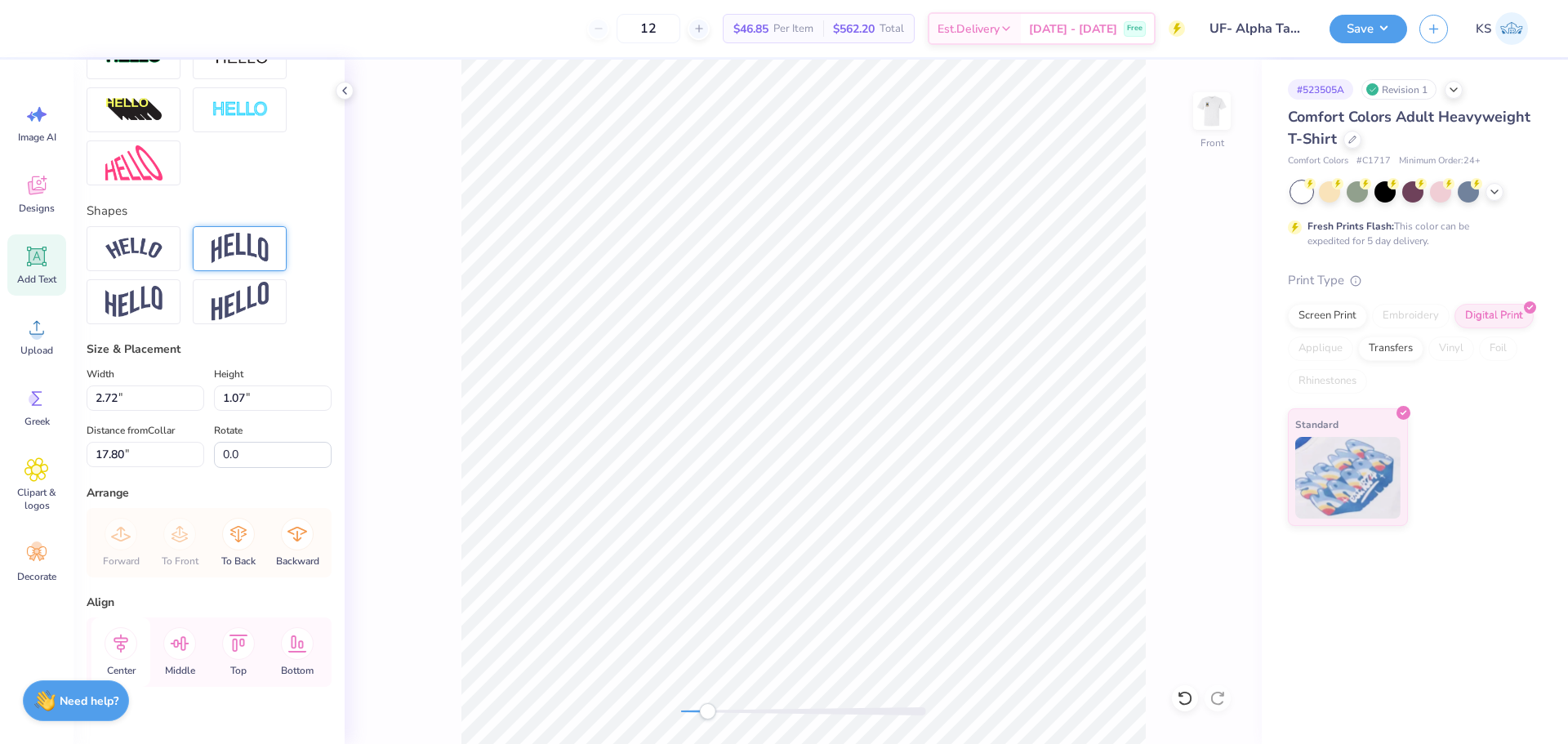
click at [128, 660] on icon at bounding box center [120, 644] width 33 height 33
click at [703, 715] on div "Accessibility label" at bounding box center [702, 711] width 16 height 16
type textarea "VOLCANO"
type input "8.46"
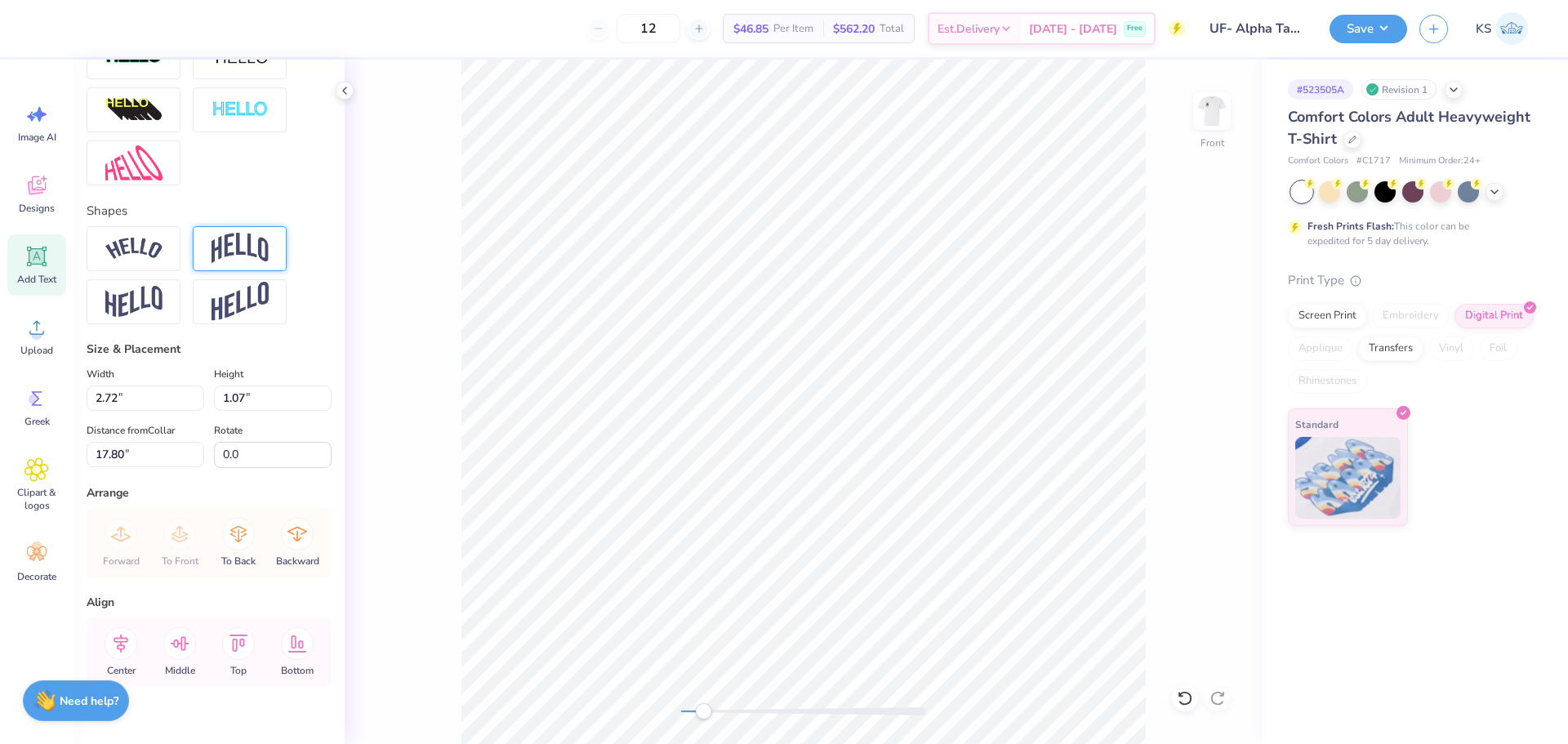
type input "1.91"
type input "14.41"
click at [129, 660] on icon at bounding box center [120, 644] width 33 height 33
click at [688, 709] on div "Accessibility label" at bounding box center [686, 711] width 16 height 16
type textarea "T"
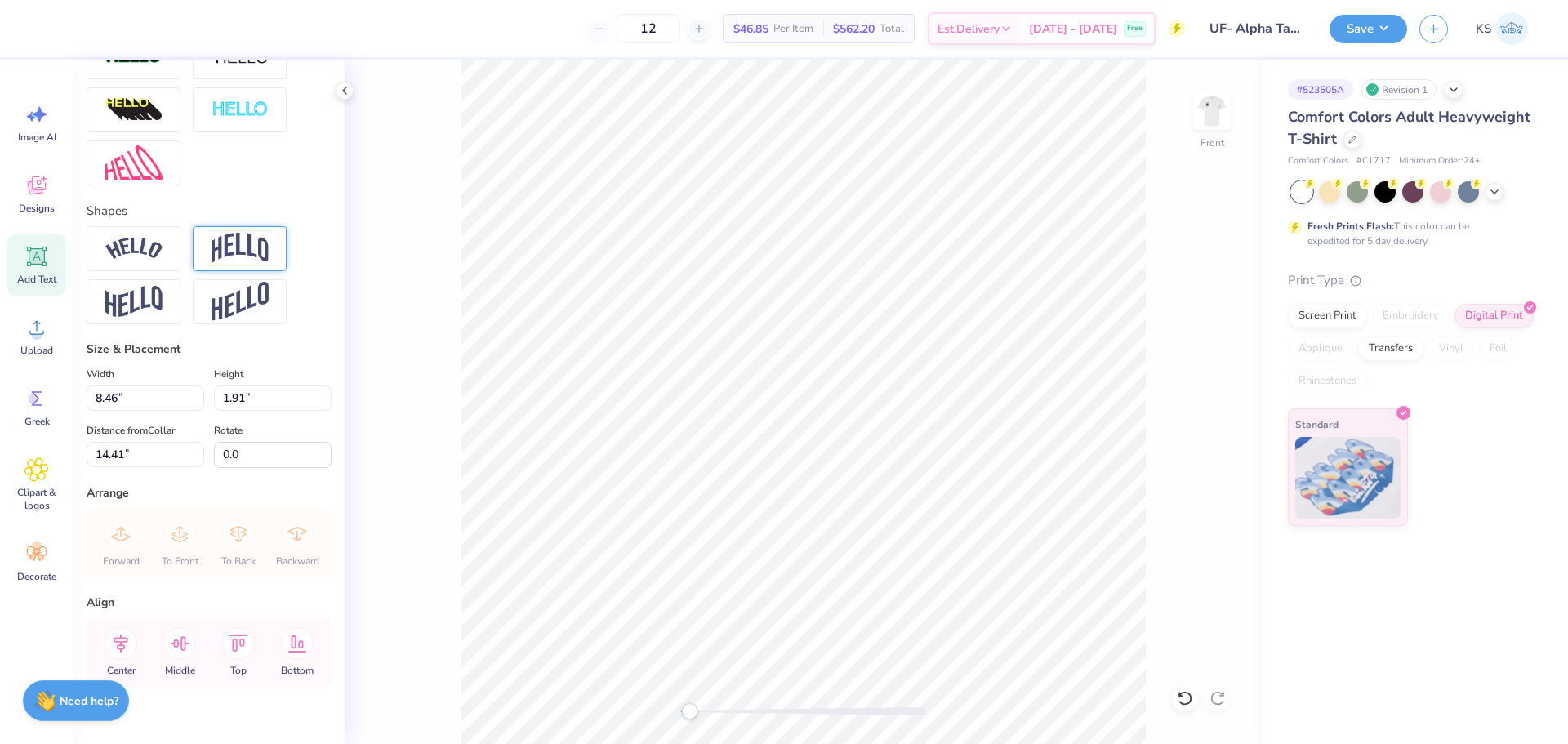
scroll to position [14, 3]
click at [761, 719] on div "Front" at bounding box center [802, 401] width 917 height 684
type input "1.15"
type input "1.84"
type input "11.43"
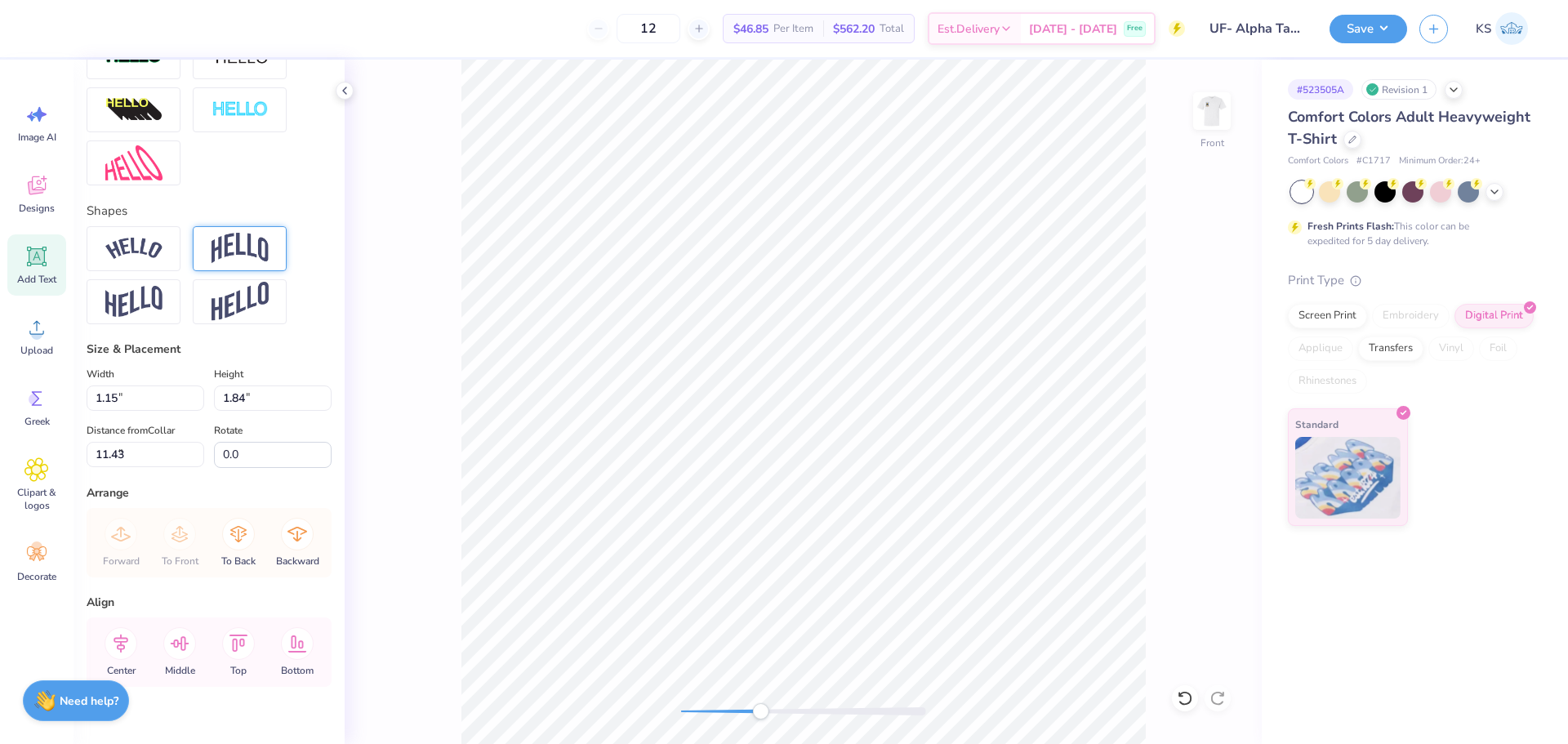
type input "0.88"
type input "1.41"
click at [833, 701] on div "Front" at bounding box center [802, 401] width 917 height 684
type input "7.75"
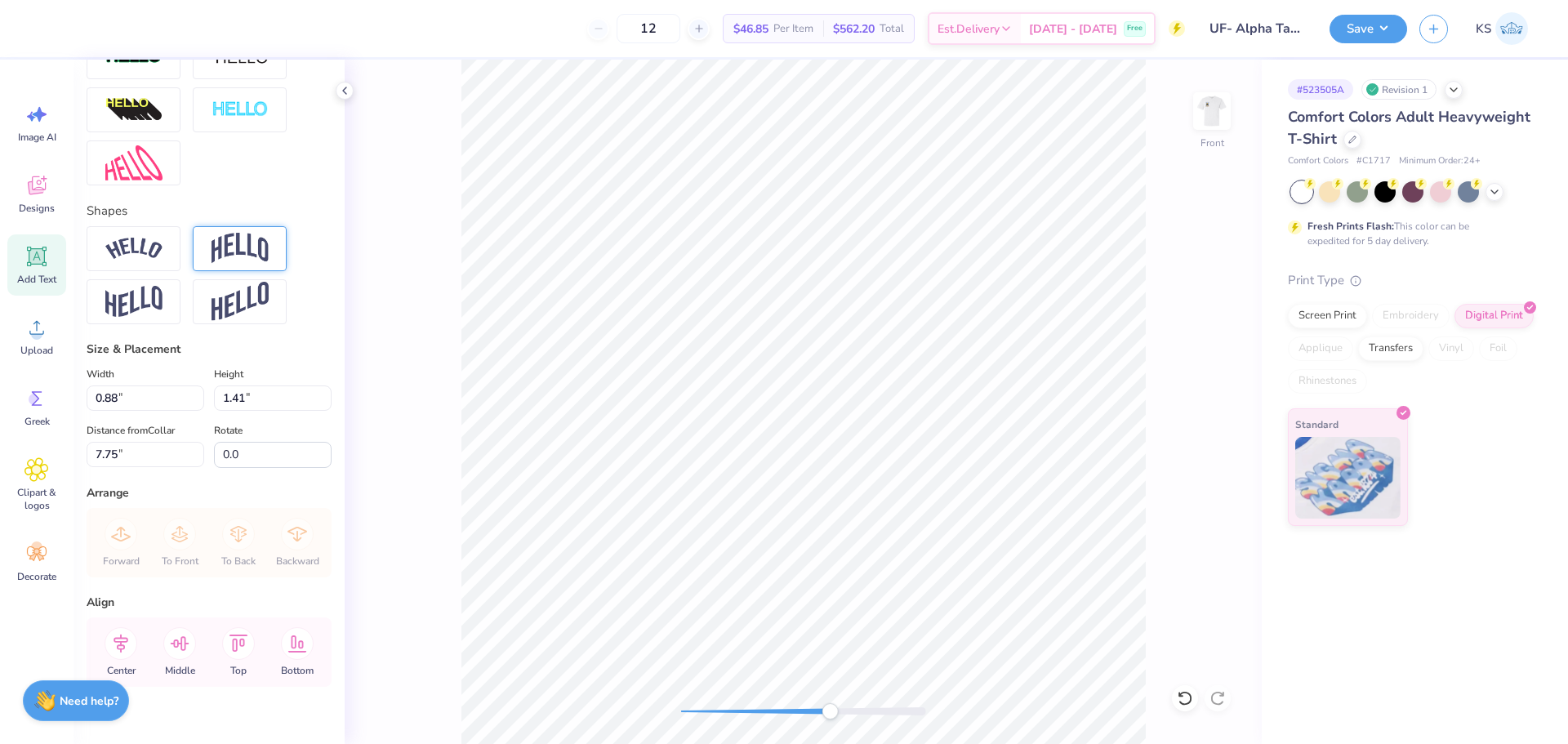
type textarea "A"
type input "1.01"
type input "7.90"
type textarea "O"
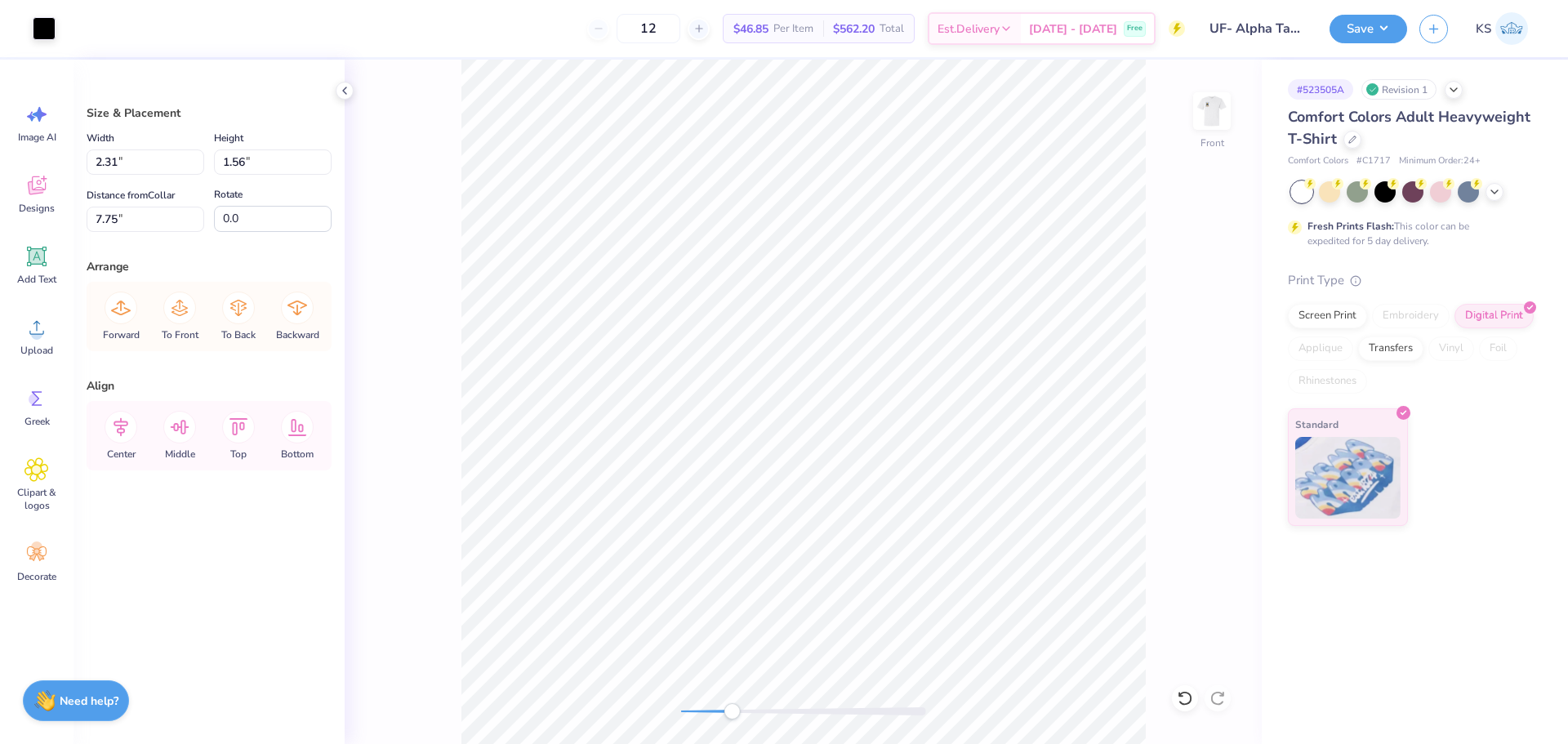
click at [733, 702] on div "Front" at bounding box center [802, 401] width 917 height 684
click at [43, 27] on div at bounding box center [44, 27] width 23 height 23
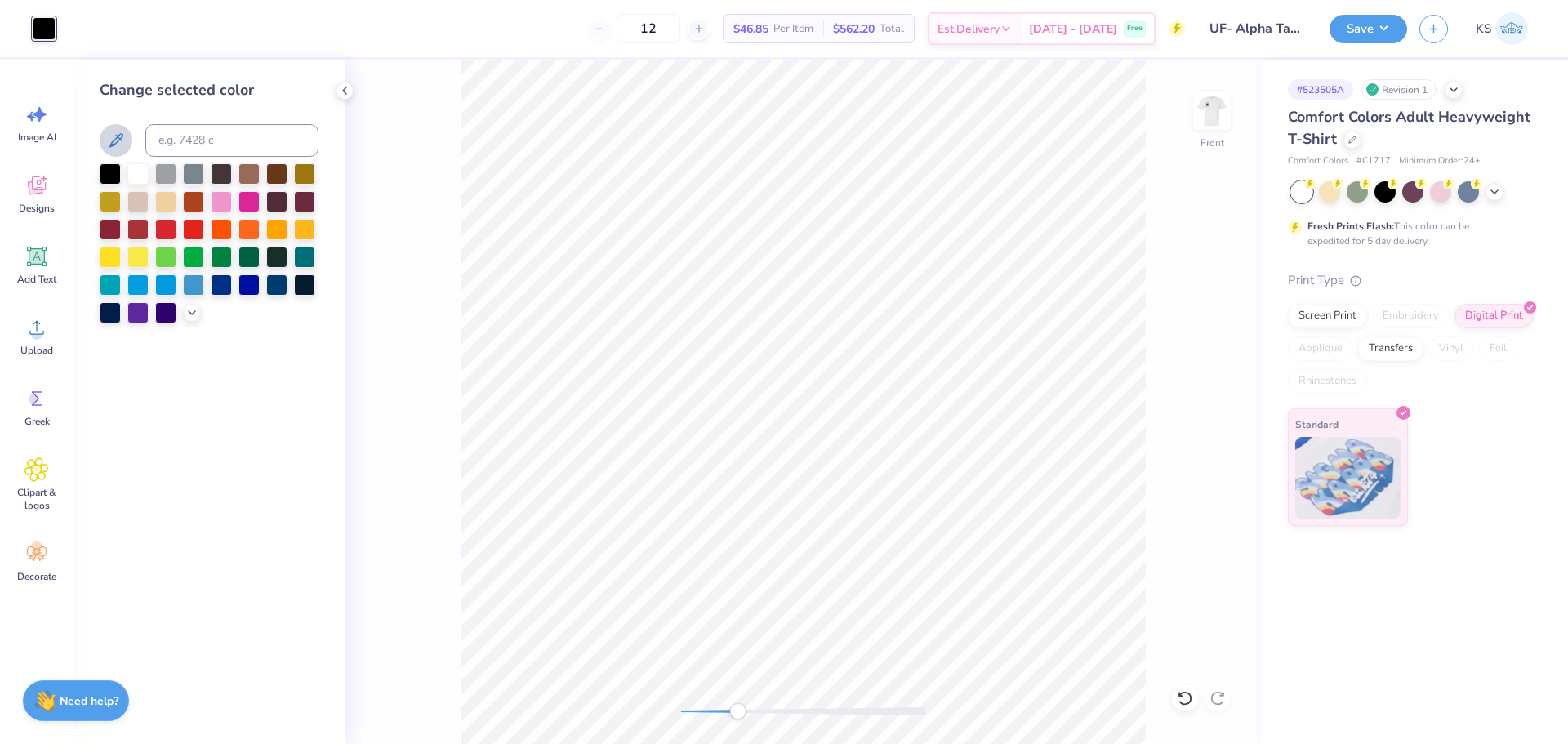
click at [113, 130] on button at bounding box center [115, 140] width 33 height 33
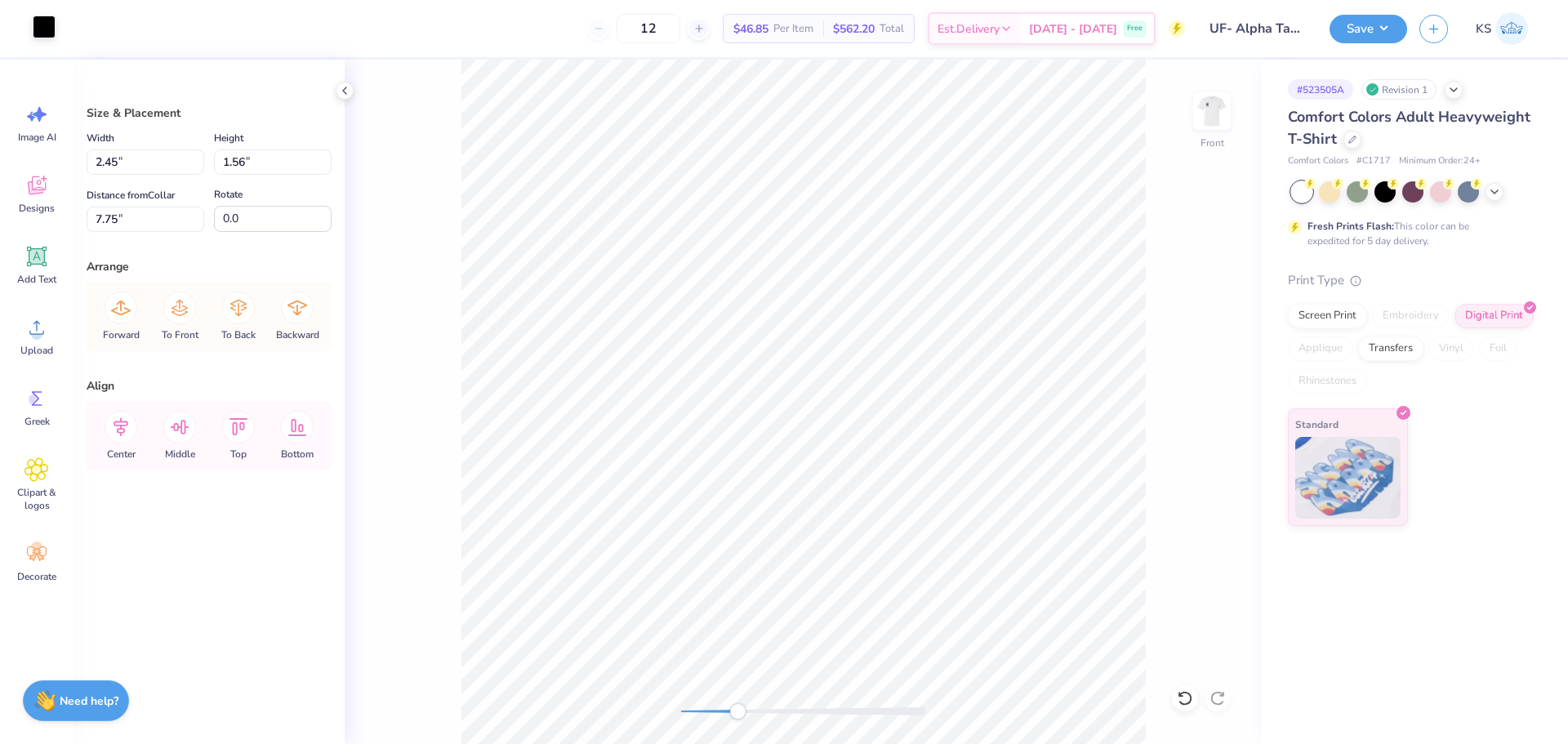
click at [50, 30] on div at bounding box center [44, 27] width 23 height 23
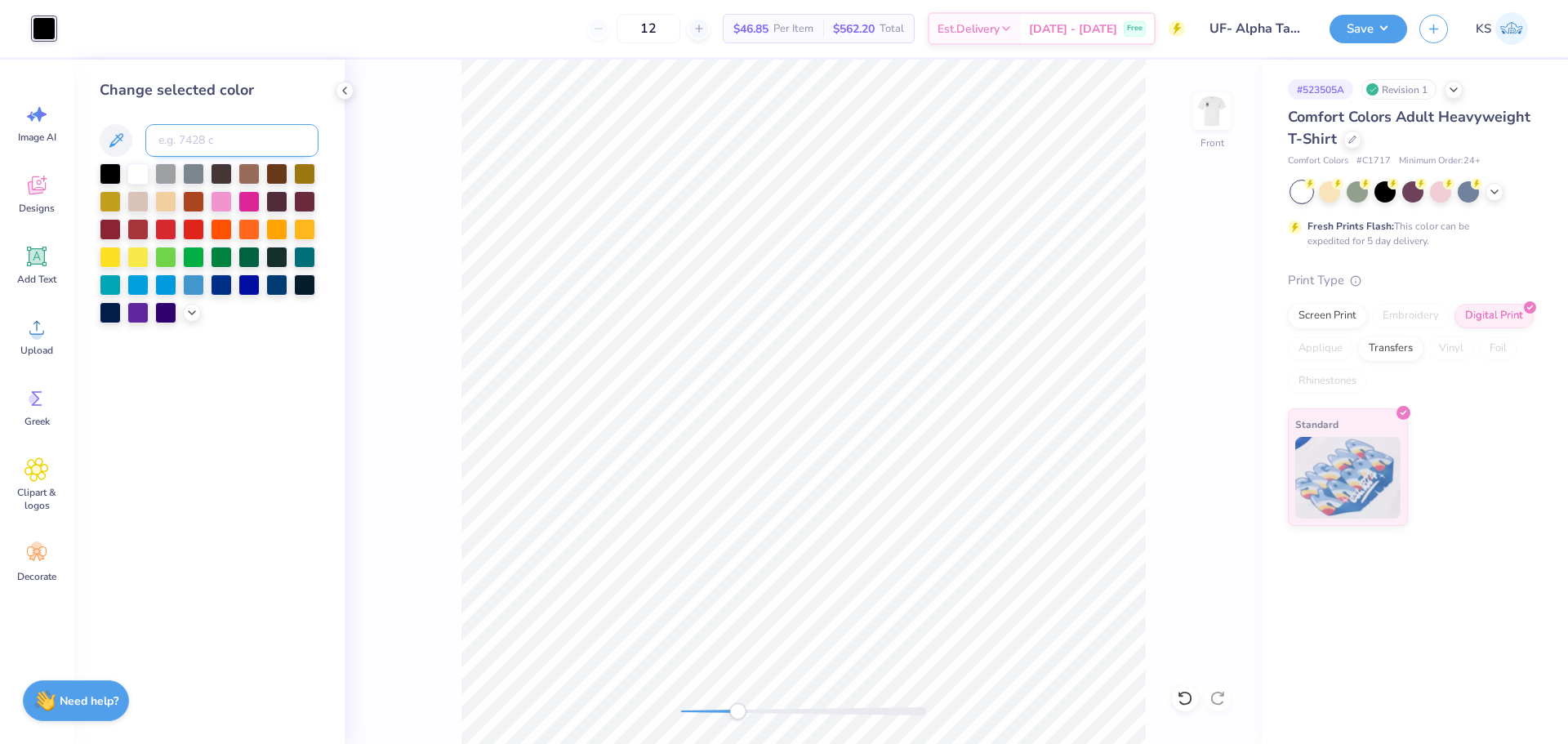
click at [208, 140] on input at bounding box center [232, 140] width 173 height 33
type input "7506"
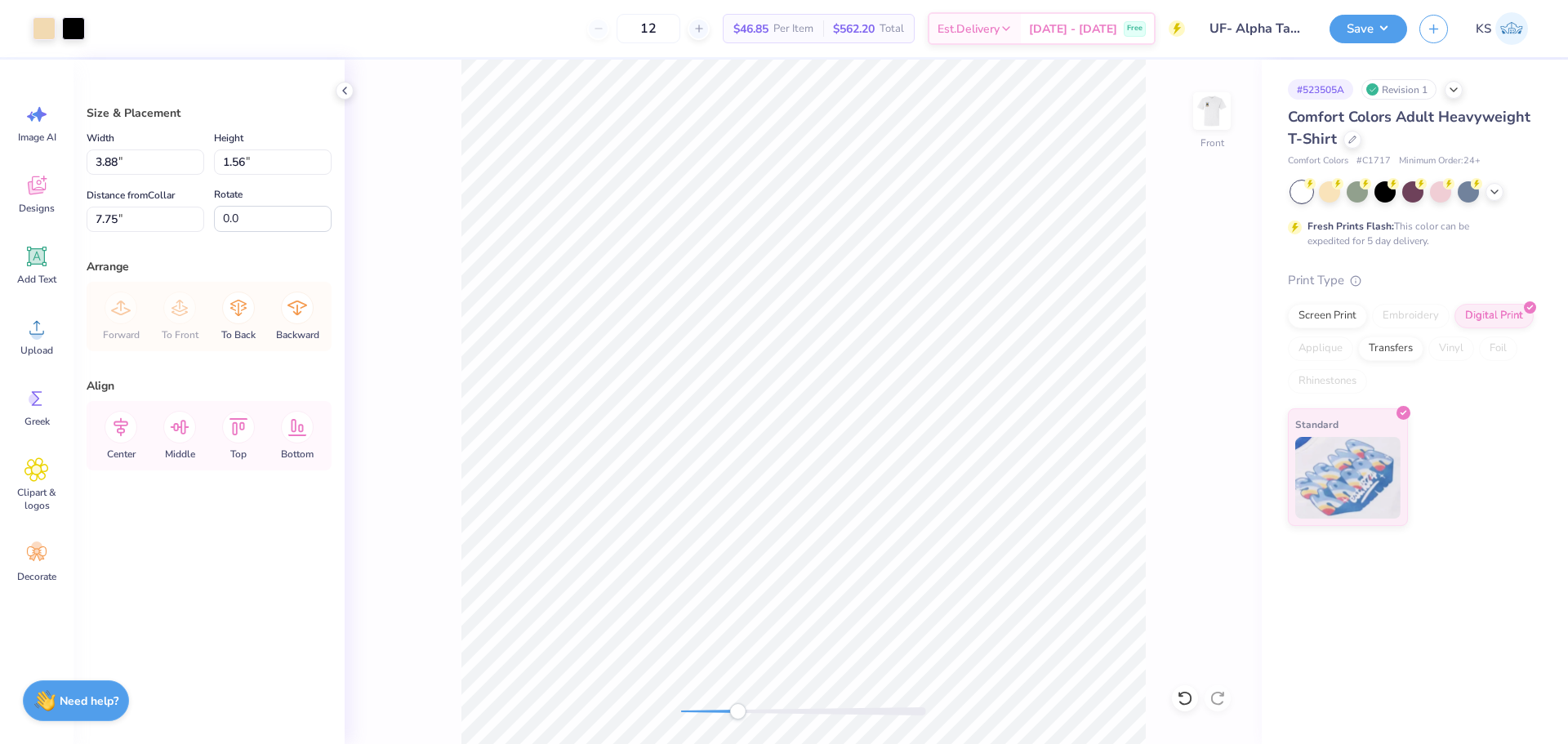
drag, startPoint x: 1190, startPoint y: 397, endPoint x: 1147, endPoint y: 400, distance: 43.1
click at [1188, 397] on div "Front" at bounding box center [802, 401] width 917 height 684
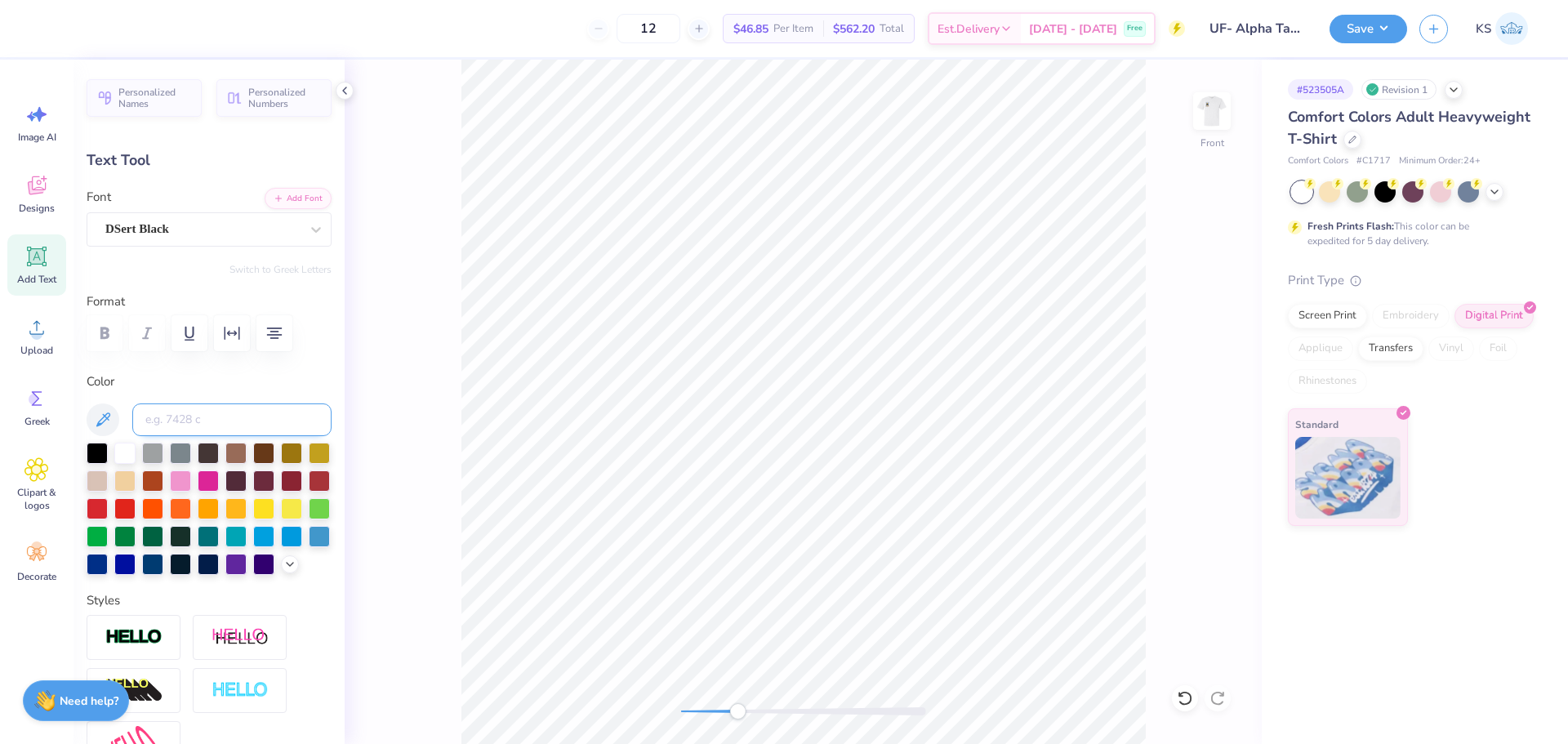
click at [164, 421] on input at bounding box center [232, 419] width 200 height 33
type input "7506"
drag, startPoint x: 737, startPoint y: 715, endPoint x: 710, endPoint y: 706, distance: 28.5
click at [710, 711] on div "Accessibility label" at bounding box center [711, 711] width 16 height 16
drag, startPoint x: 707, startPoint y: 709, endPoint x: 685, endPoint y: 708, distance: 22.0
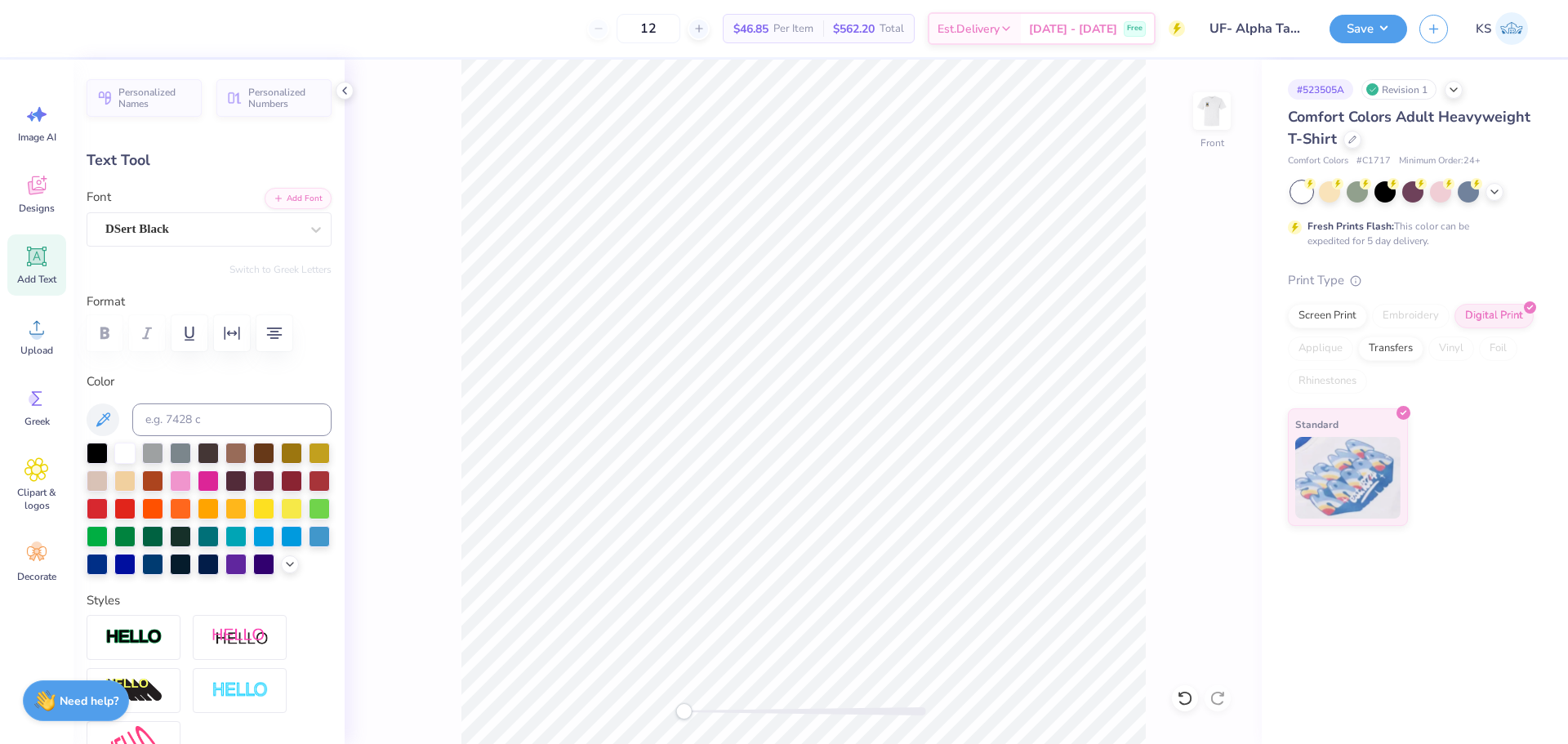
click at [685, 708] on div "Accessibility label" at bounding box center [683, 711] width 16 height 16
type input "8.46"
type input "1.91"
type input "14.41"
drag, startPoint x: 99, startPoint y: 420, endPoint x: 138, endPoint y: 409, distance: 40.5
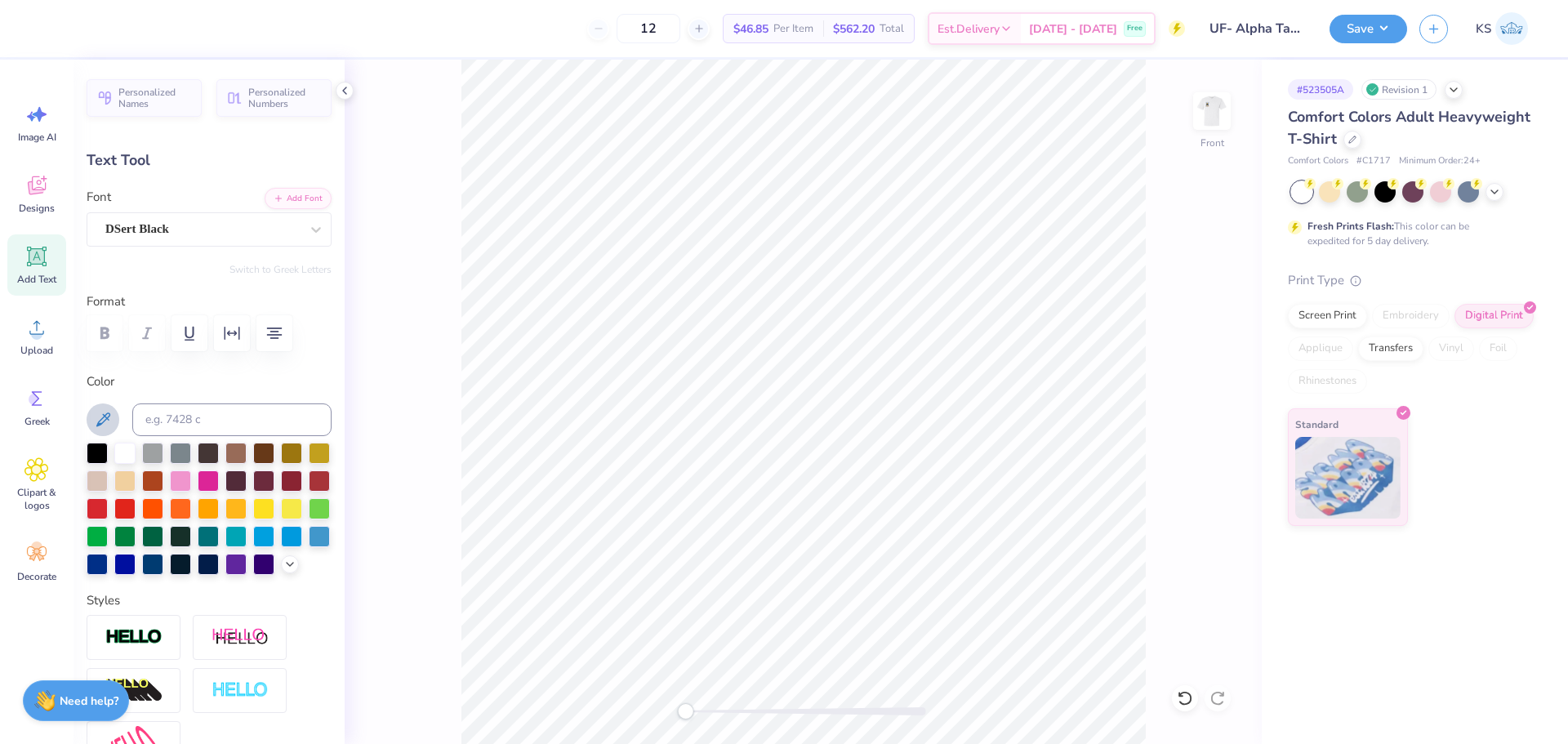
click at [99, 419] on icon at bounding box center [102, 419] width 20 height 20
click at [222, 420] on input at bounding box center [232, 419] width 200 height 33
type input "7413"
type input "2.72"
type input "1.07"
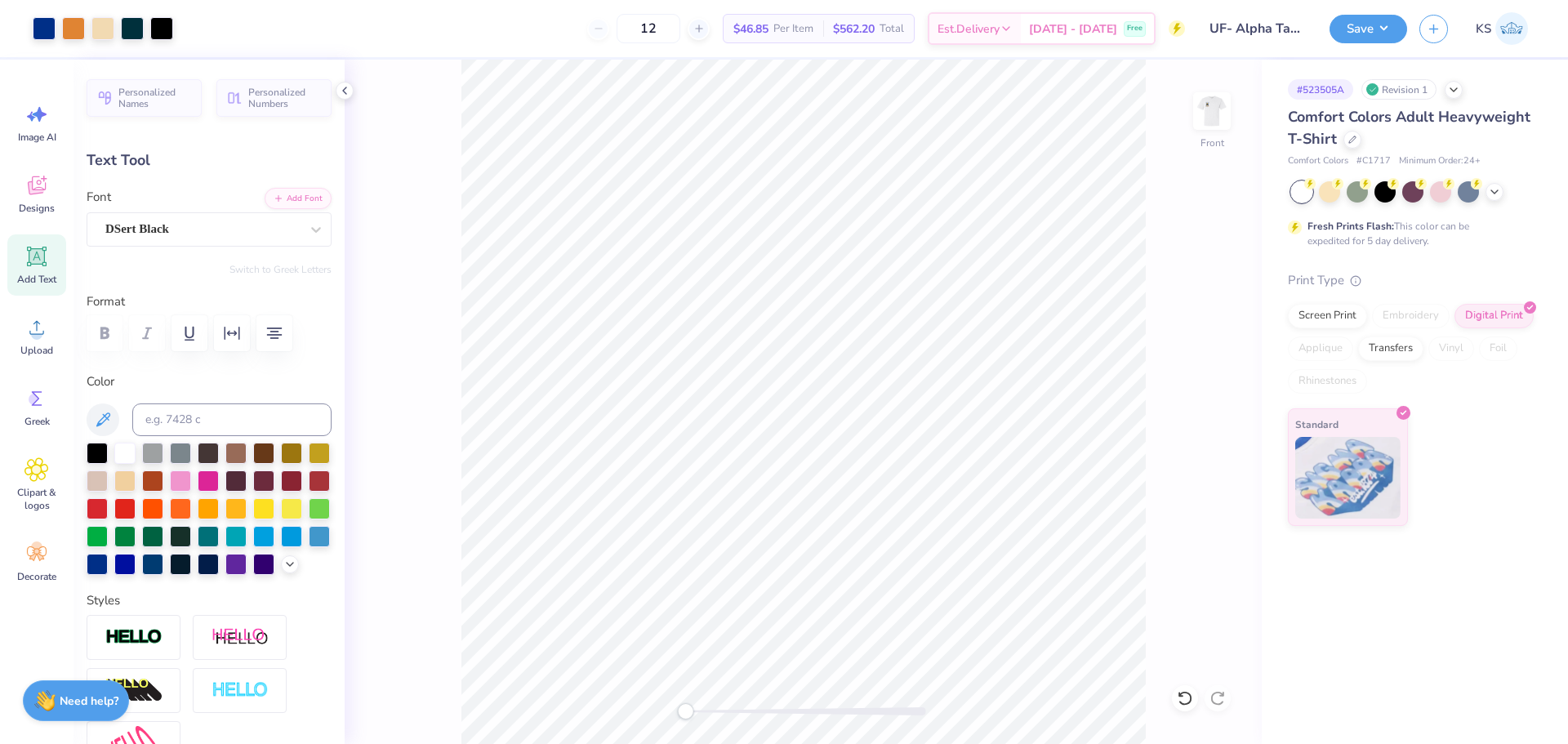
type input "17.80"
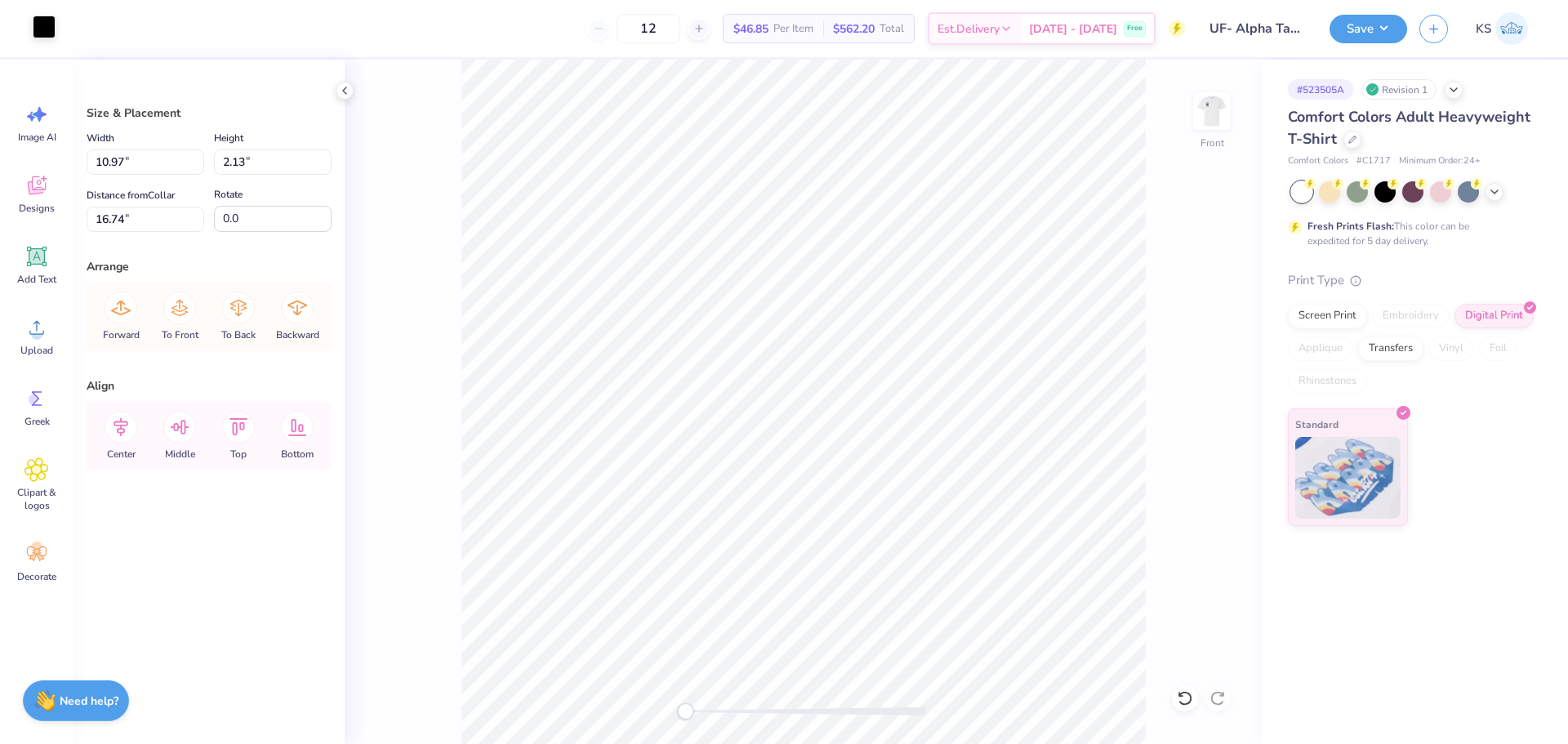
click at [50, 27] on div at bounding box center [44, 27] width 23 height 23
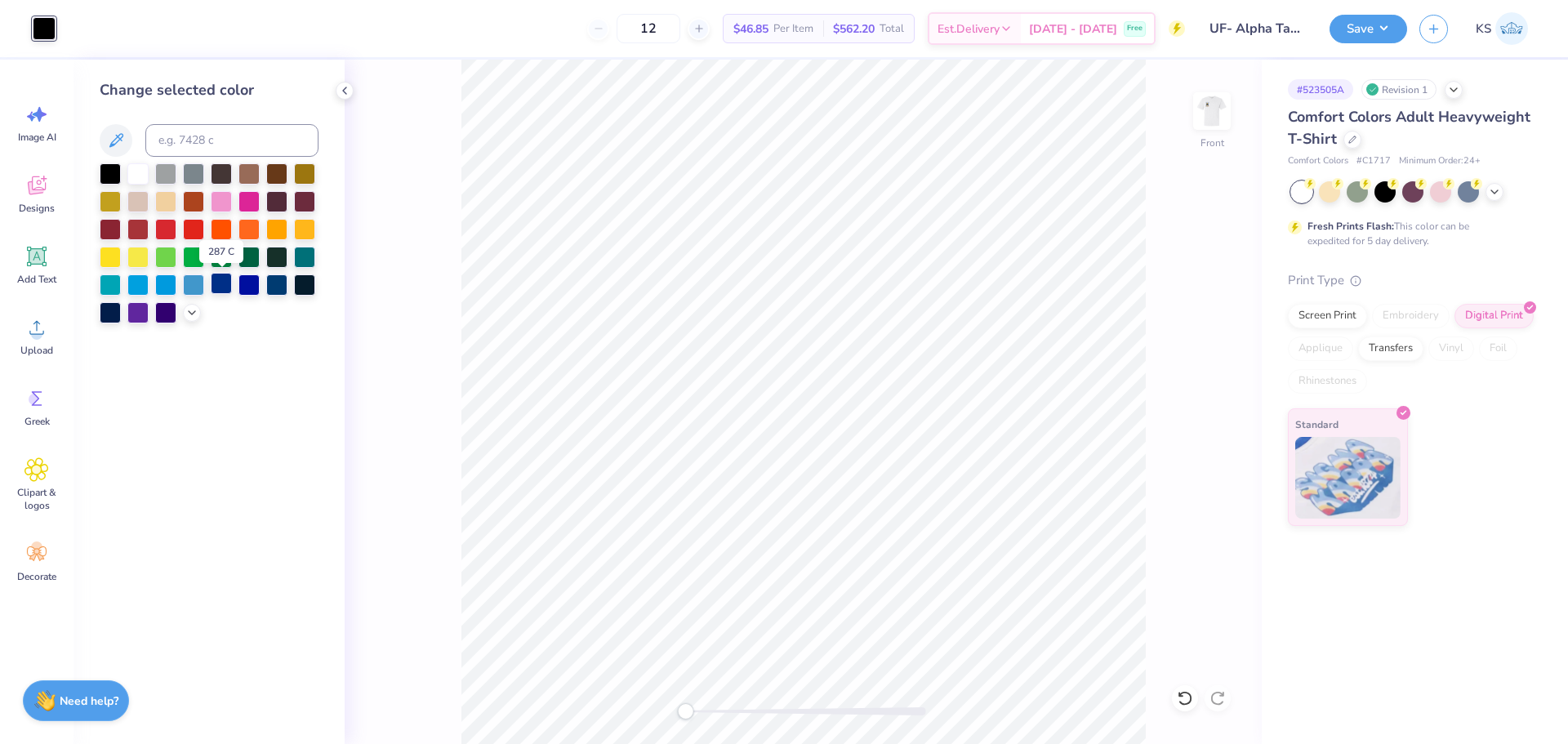
click at [220, 281] on div at bounding box center [221, 283] width 21 height 21
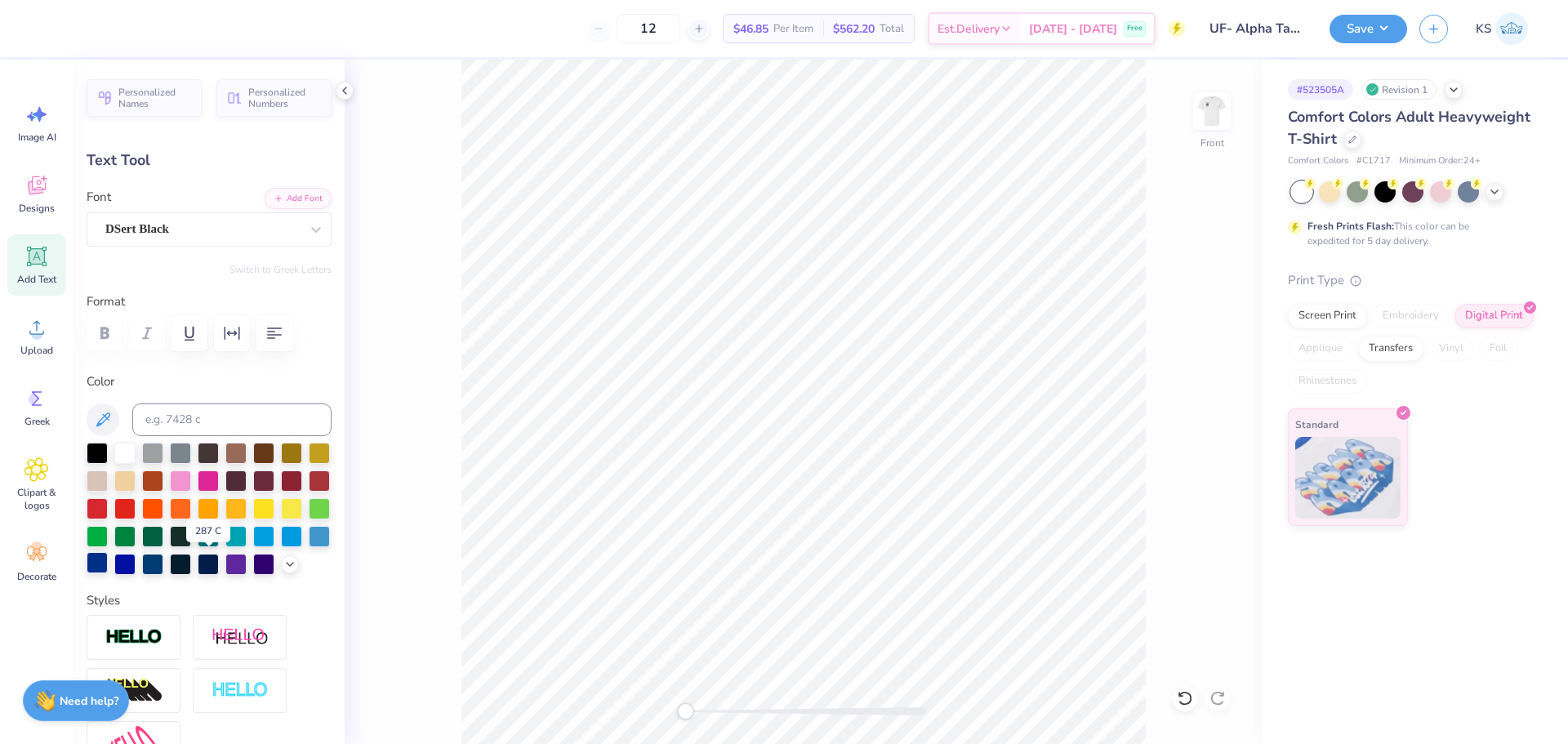
click at [108, 558] on div at bounding box center [97, 562] width 21 height 21
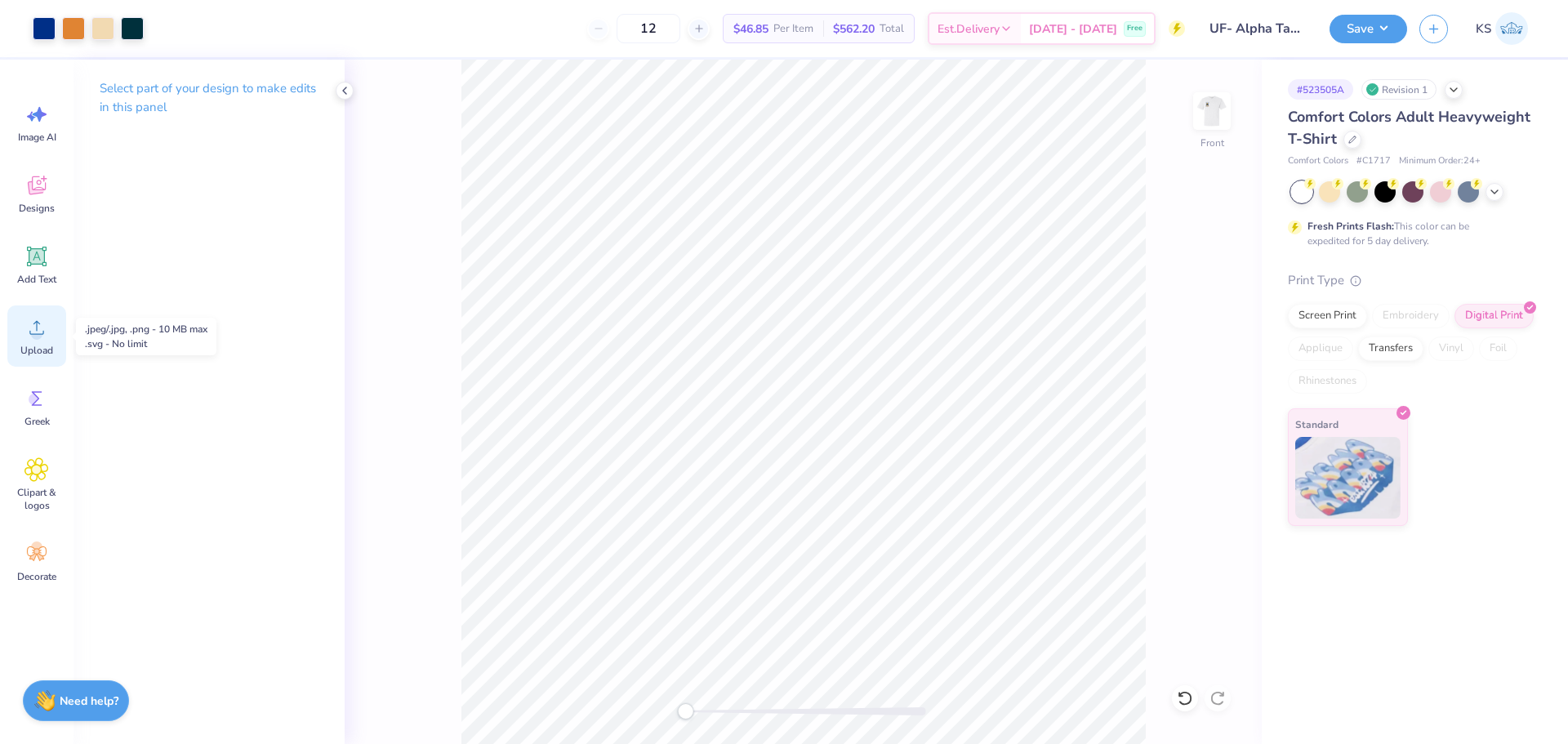
click at [53, 339] on div "Upload" at bounding box center [37, 336] width 59 height 62
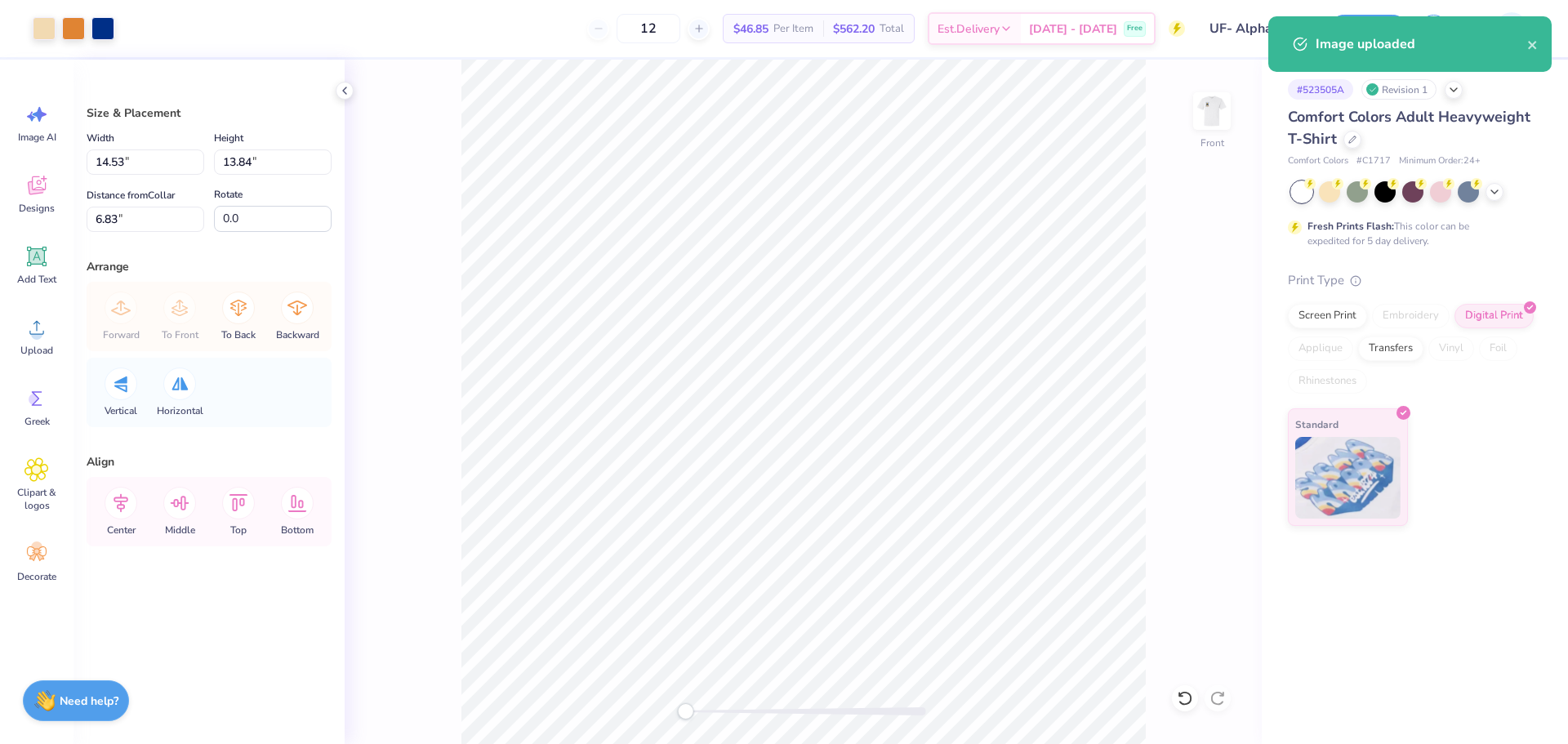
type input "12.11"
type input "15.87"
type input "3.00"
type input "14.53"
type input "13.84"
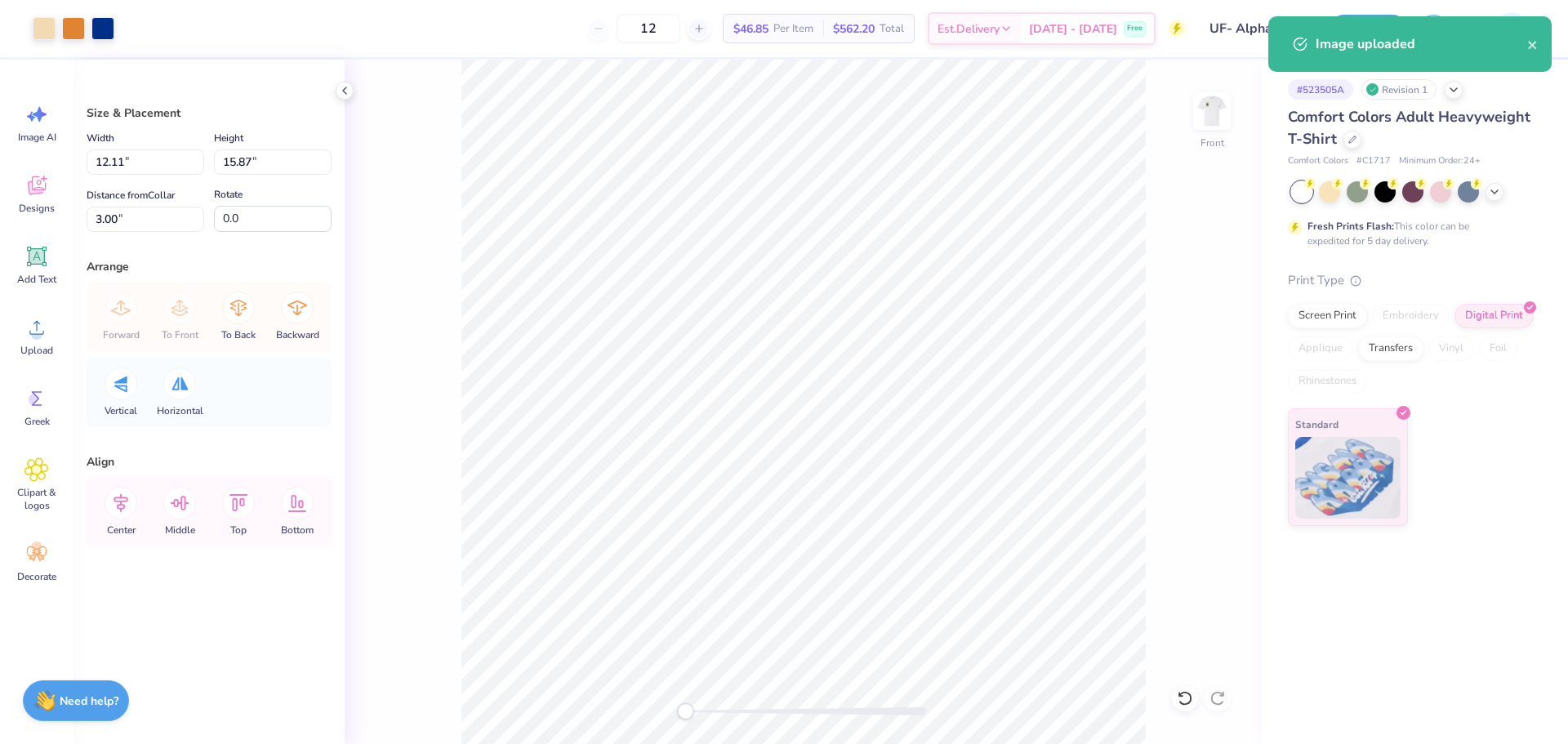
type input "6.83"
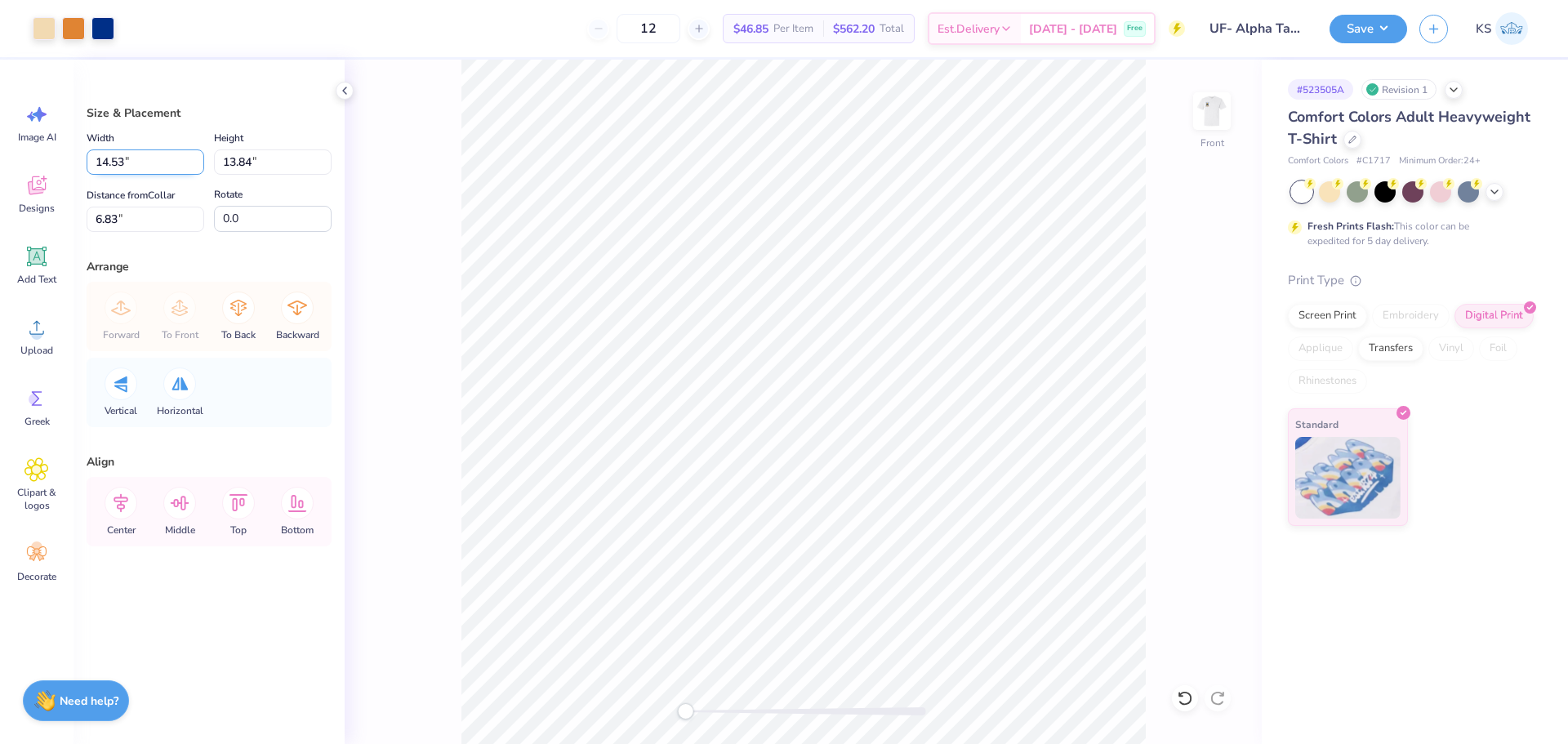
click at [155, 172] on input "14.53" at bounding box center [145, 162] width 117 height 26
type input "12.11"
type input "11.54"
type input "7.98"
type input "10.57"
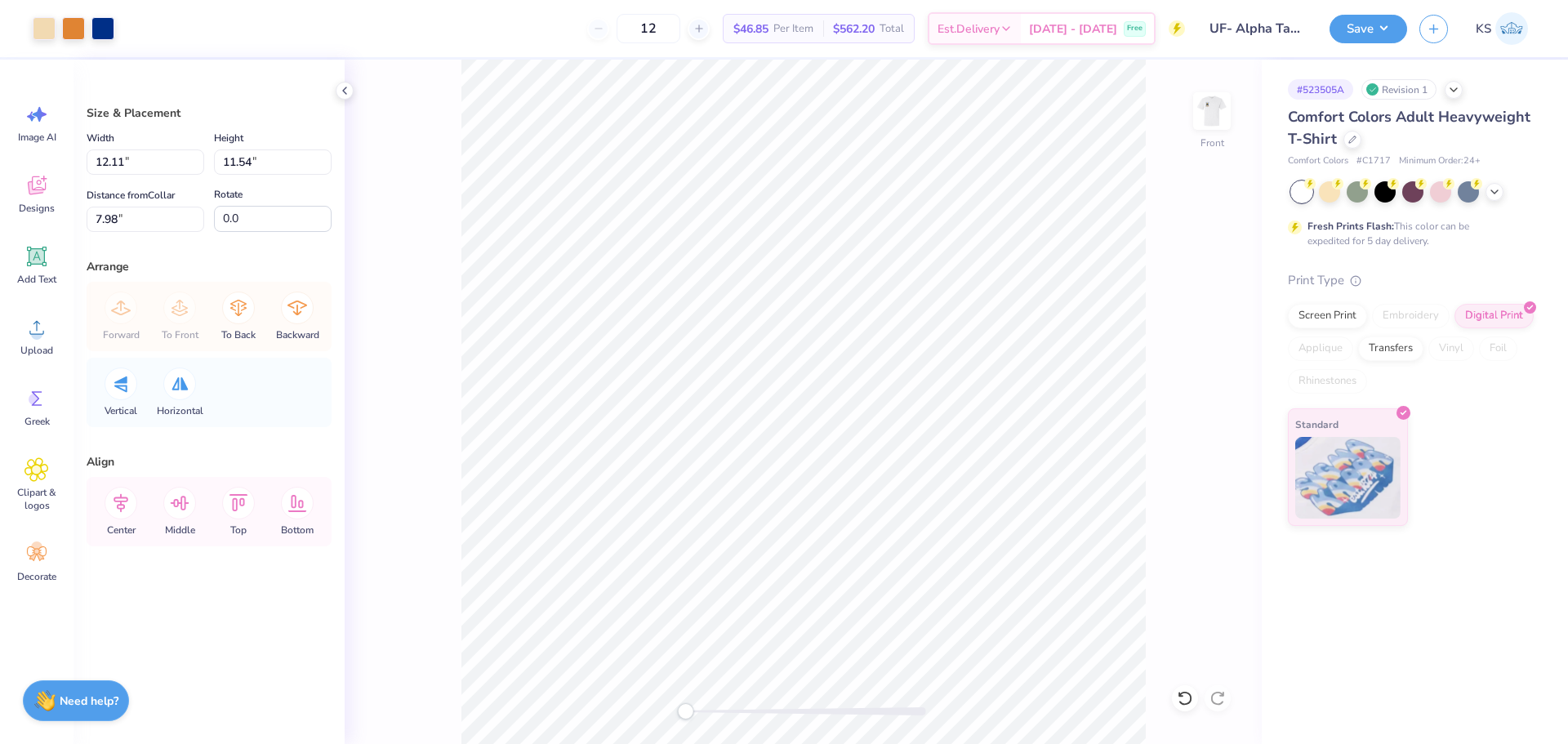
type input "10.07"
type input "7.62"
type input "10.00"
type input "9.53"
type input "4.88"
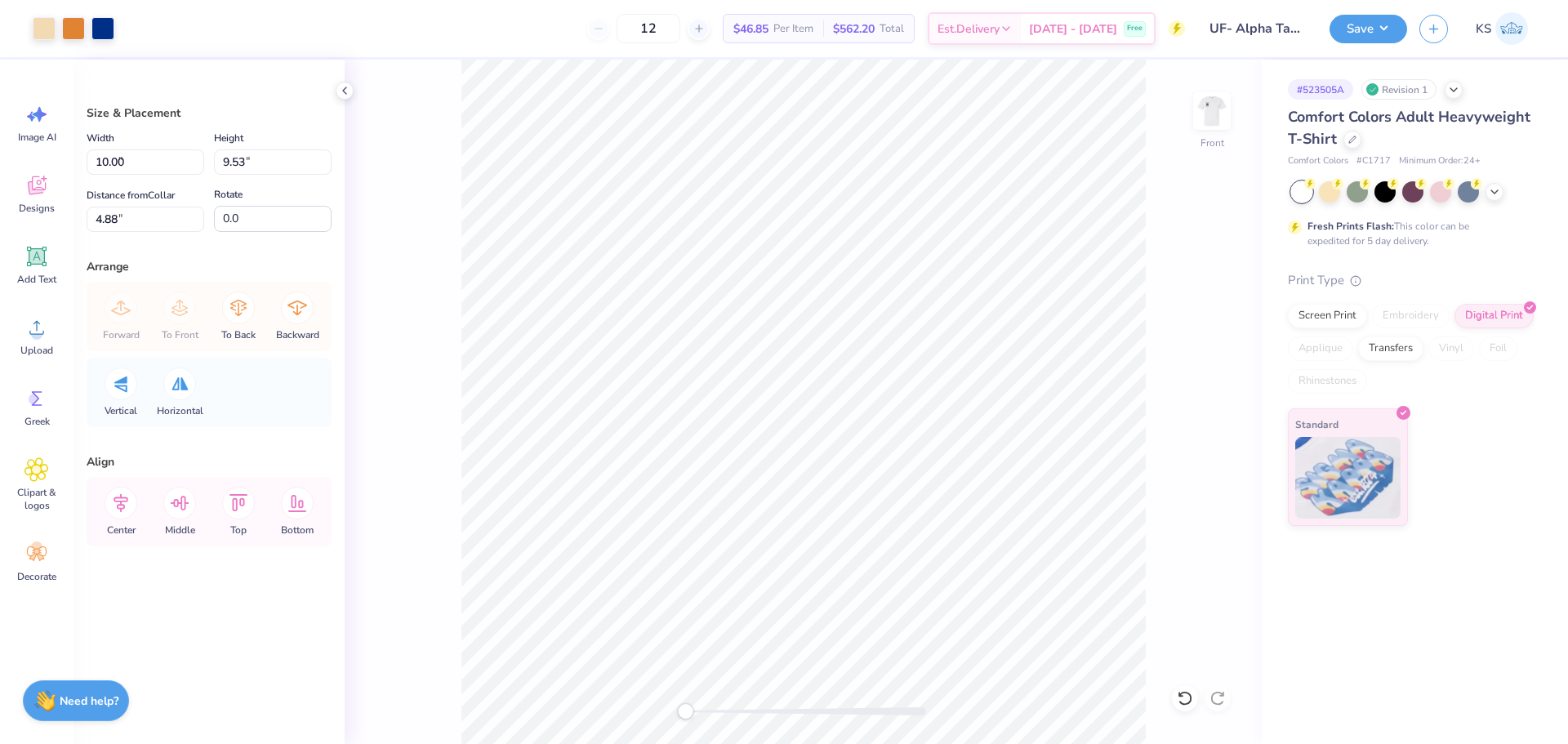
type input "9.60"
type input "9.14"
click at [122, 492] on icon at bounding box center [120, 503] width 33 height 33
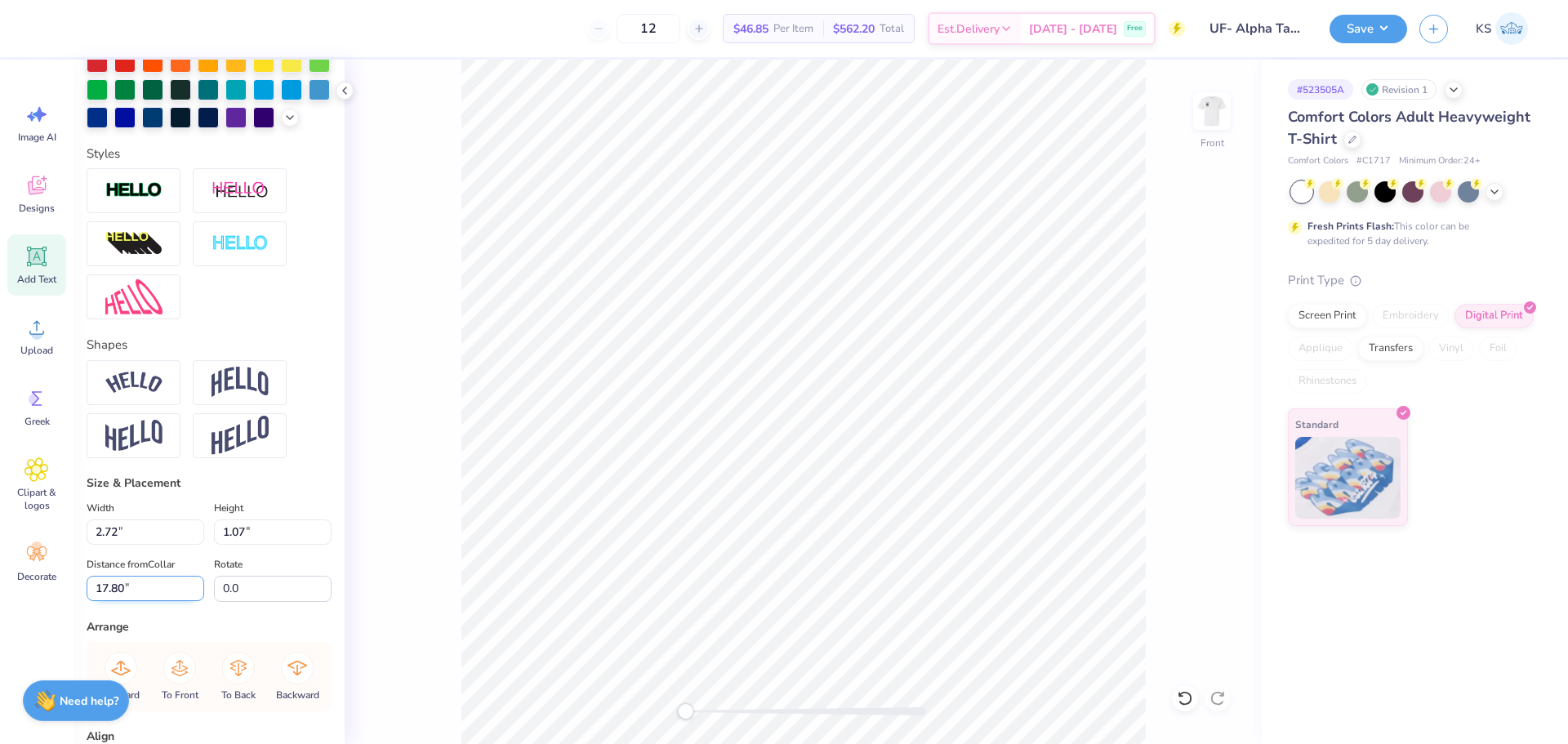
scroll to position [633, 0]
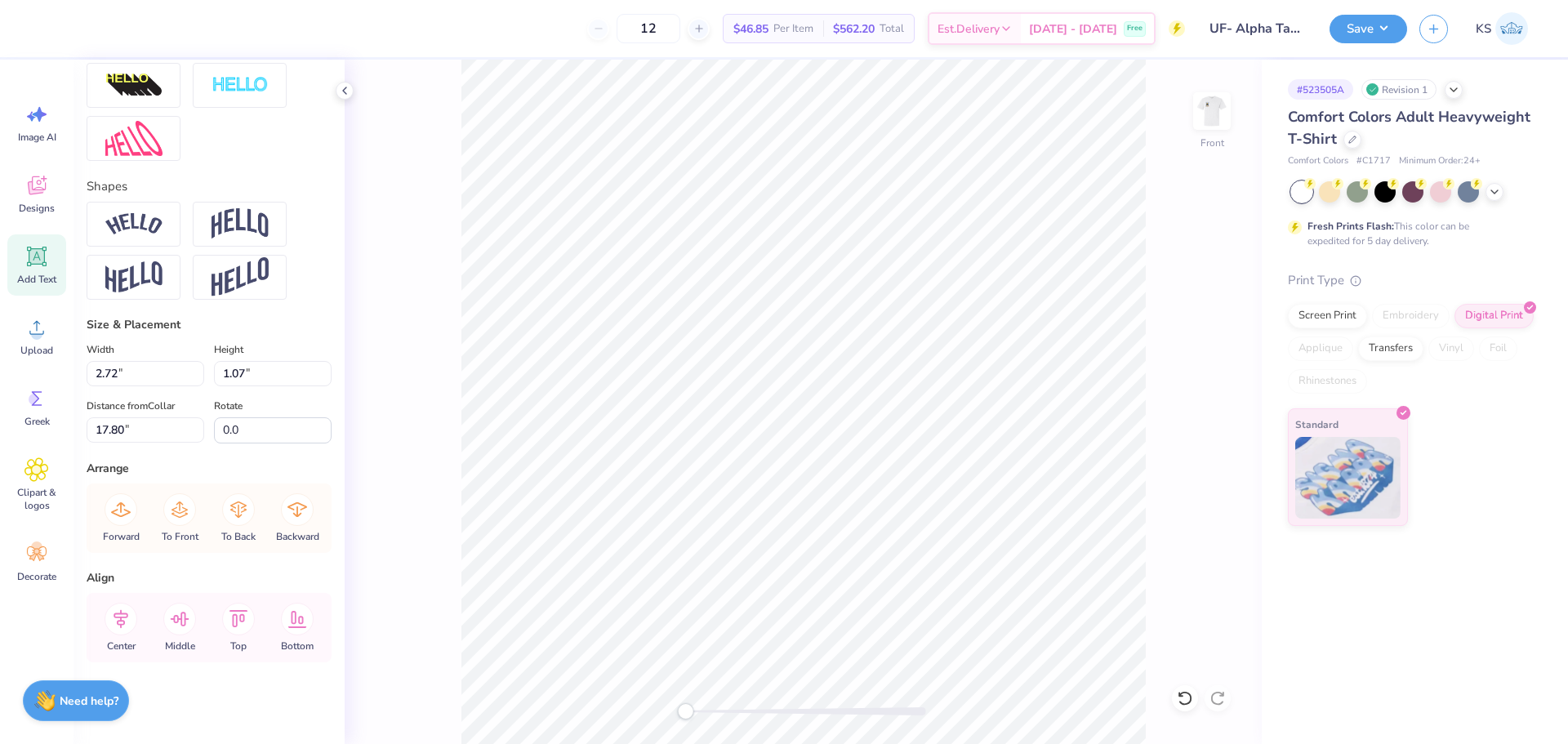
drag, startPoint x: 130, startPoint y: 619, endPoint x: 334, endPoint y: 574, distance: 208.9
click at [132, 618] on icon at bounding box center [120, 619] width 33 height 33
type input "10.97"
type input "0.70"
type input "16.74"
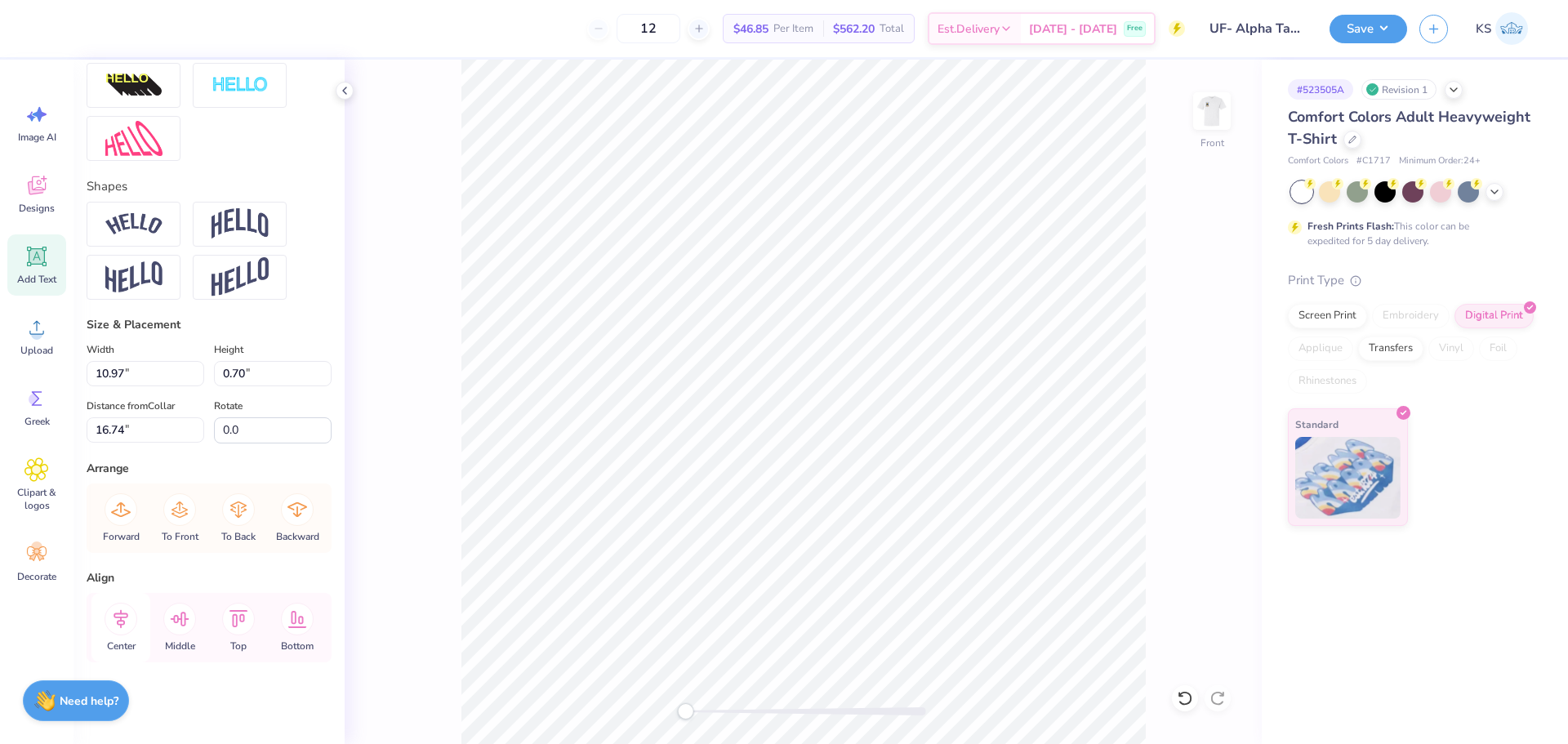
click at [111, 609] on icon at bounding box center [120, 619] width 33 height 33
type input "8.46"
type input "1.91"
type input "14.41"
click at [115, 624] on icon at bounding box center [120, 619] width 33 height 33
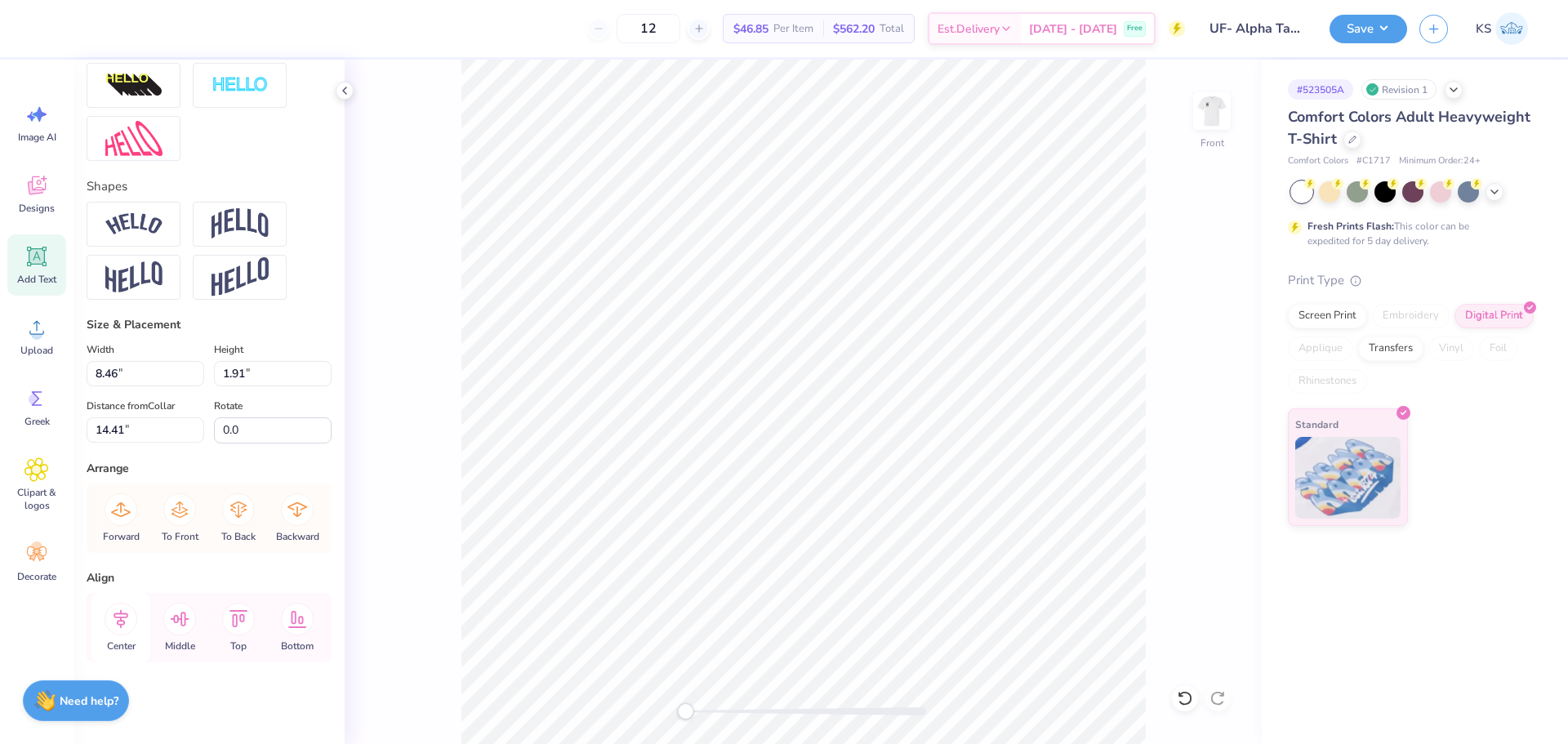
type input "0.88"
type input "1.41"
type input "7.75"
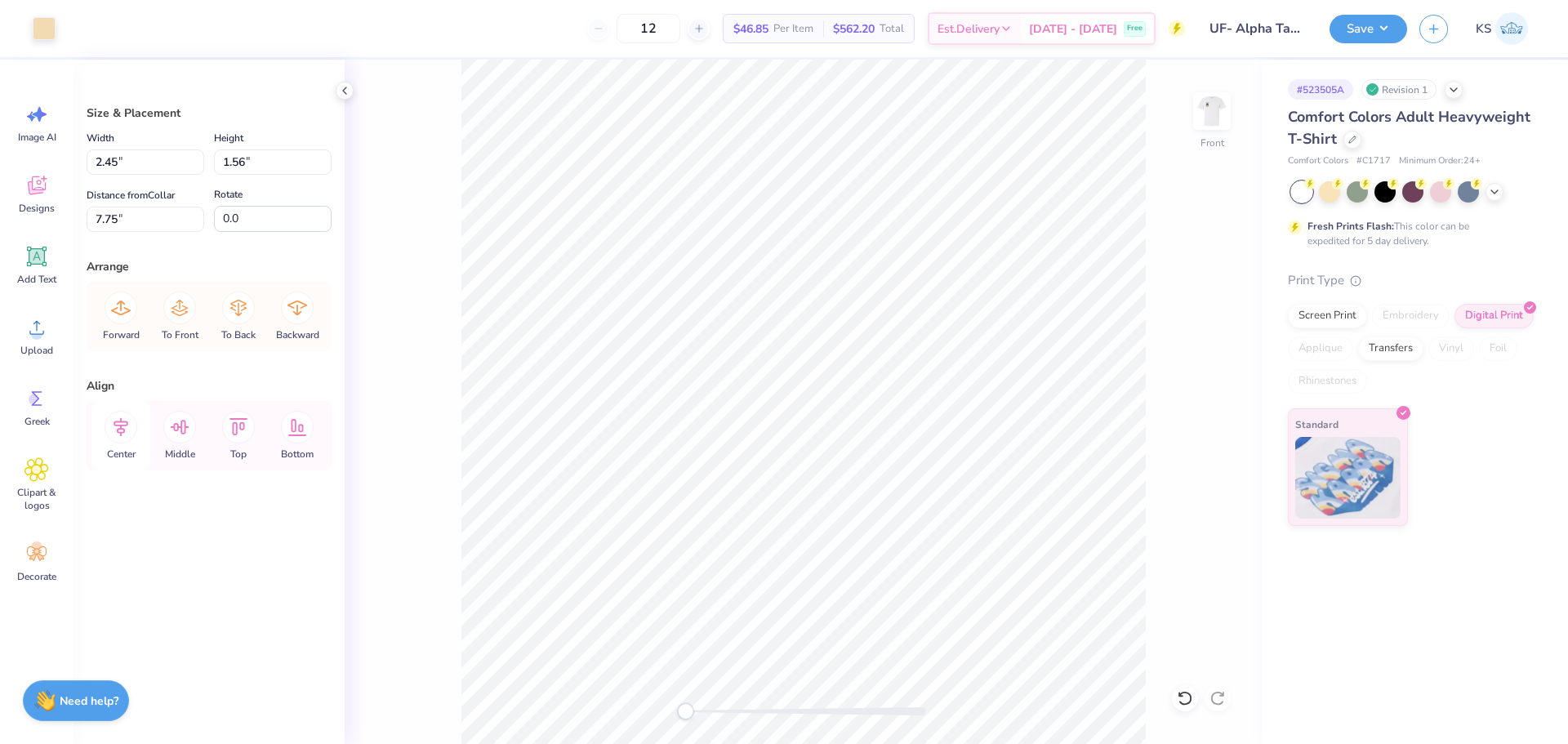
click at [120, 427] on icon at bounding box center [120, 427] width 33 height 33
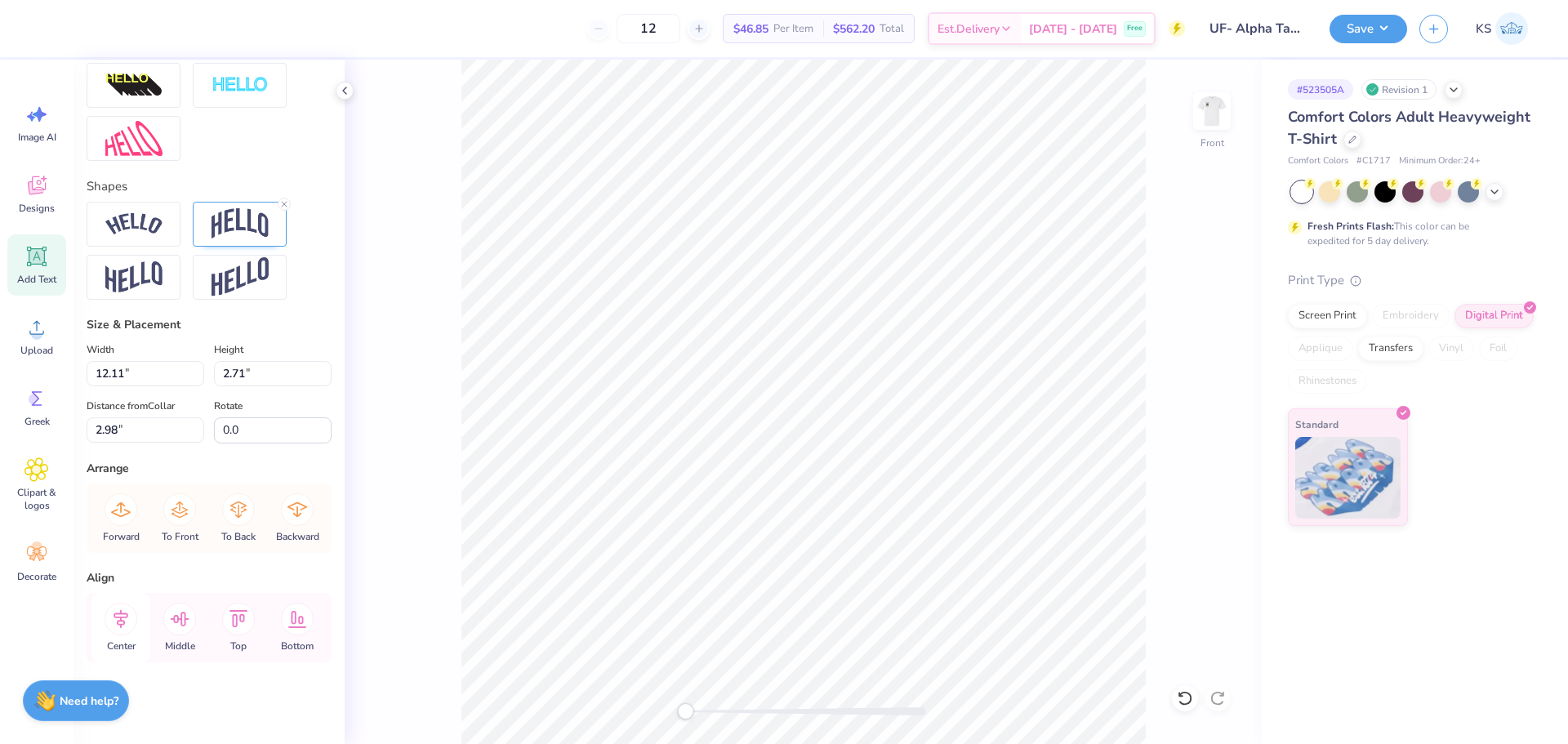
click at [125, 616] on icon at bounding box center [120, 619] width 33 height 33
click at [660, 704] on div "Front" at bounding box center [802, 401] width 917 height 684
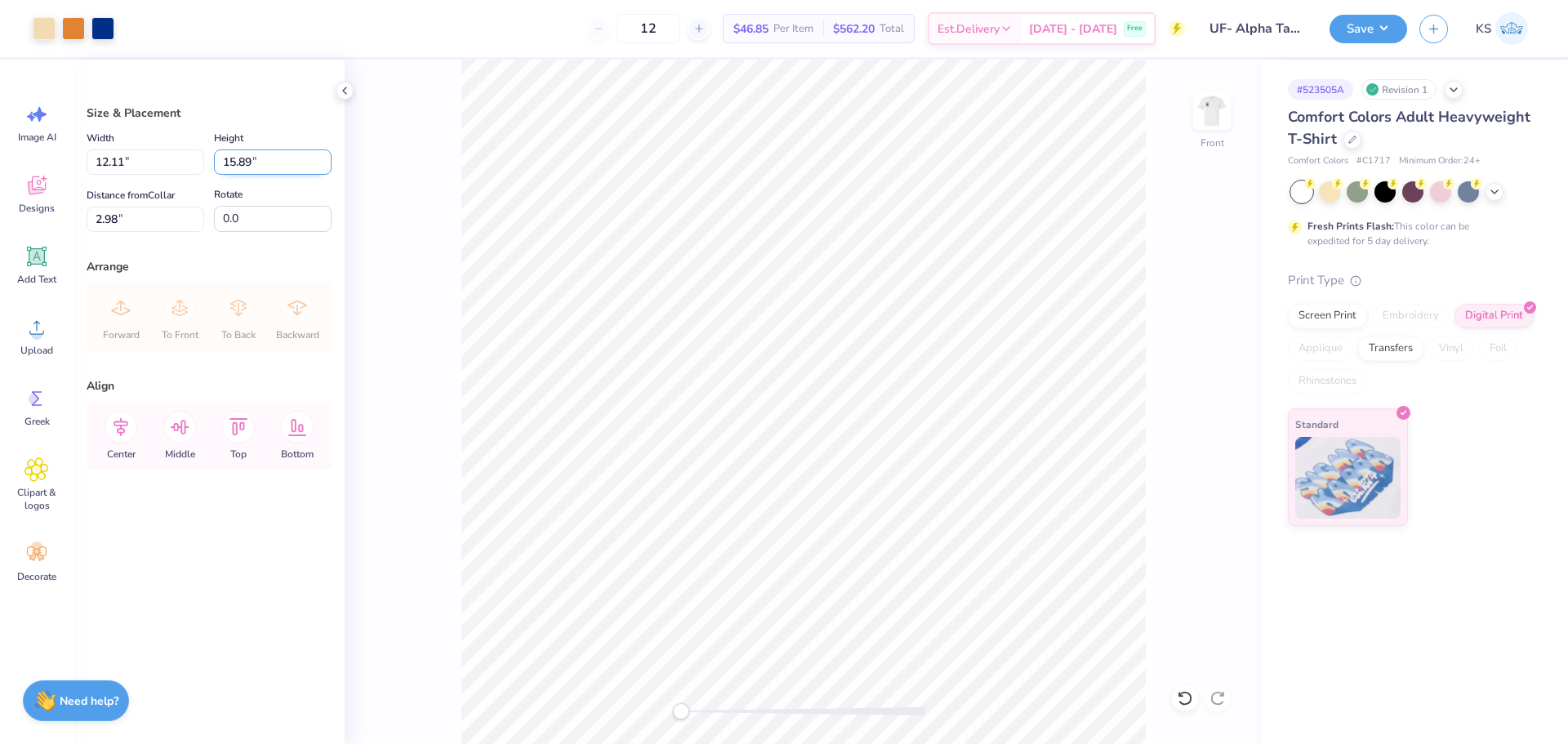
click at [266, 165] on input "15.89" at bounding box center [273, 162] width 117 height 26
type input "15"
type input "11.43"
type input "15.00"
click at [132, 223] on input "3.42" at bounding box center [145, 219] width 117 height 26
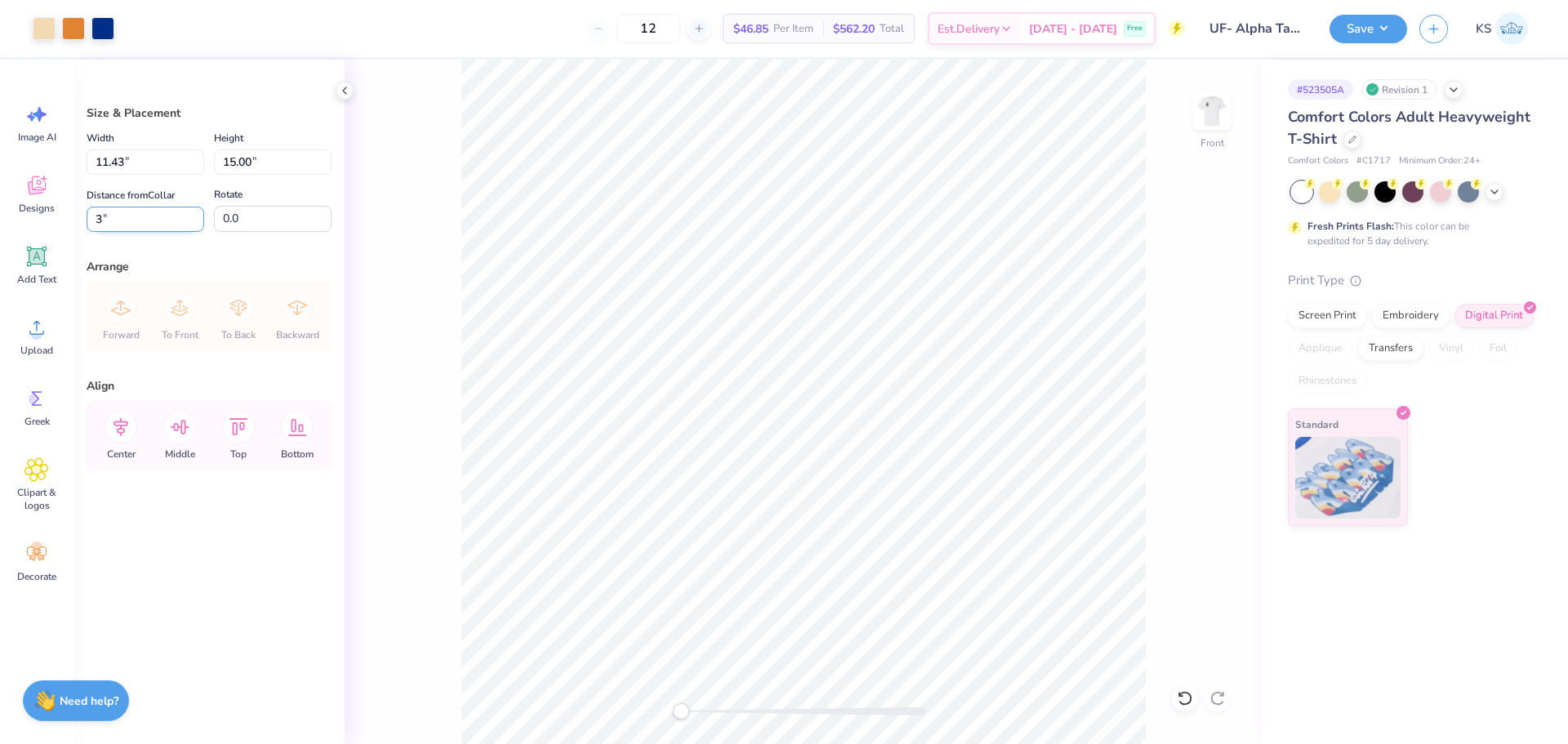
type input "3.00"
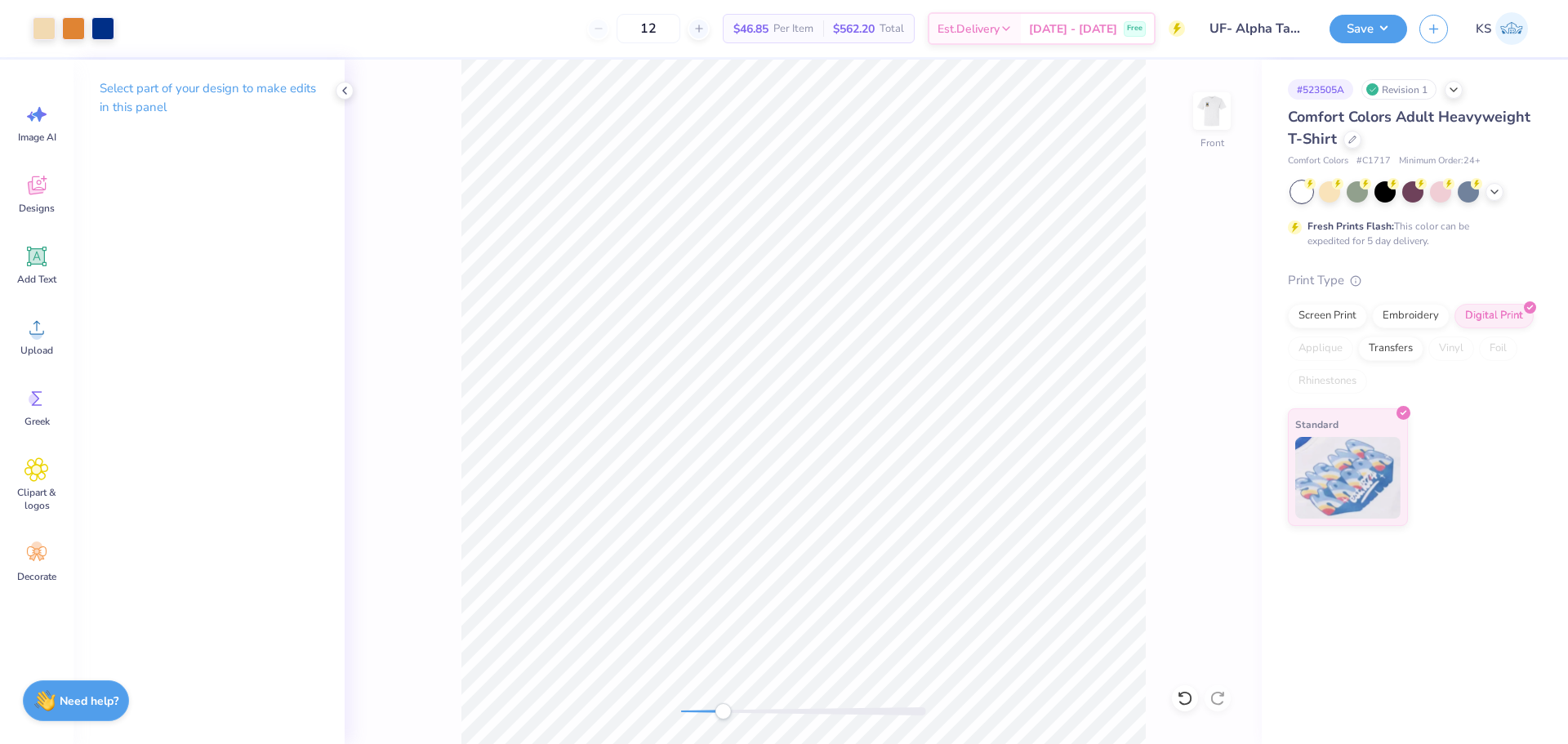
drag, startPoint x: 692, startPoint y: 713, endPoint x: 737, endPoint y: 713, distance: 45.0
click at [737, 714] on div at bounding box center [803, 711] width 245 height 9
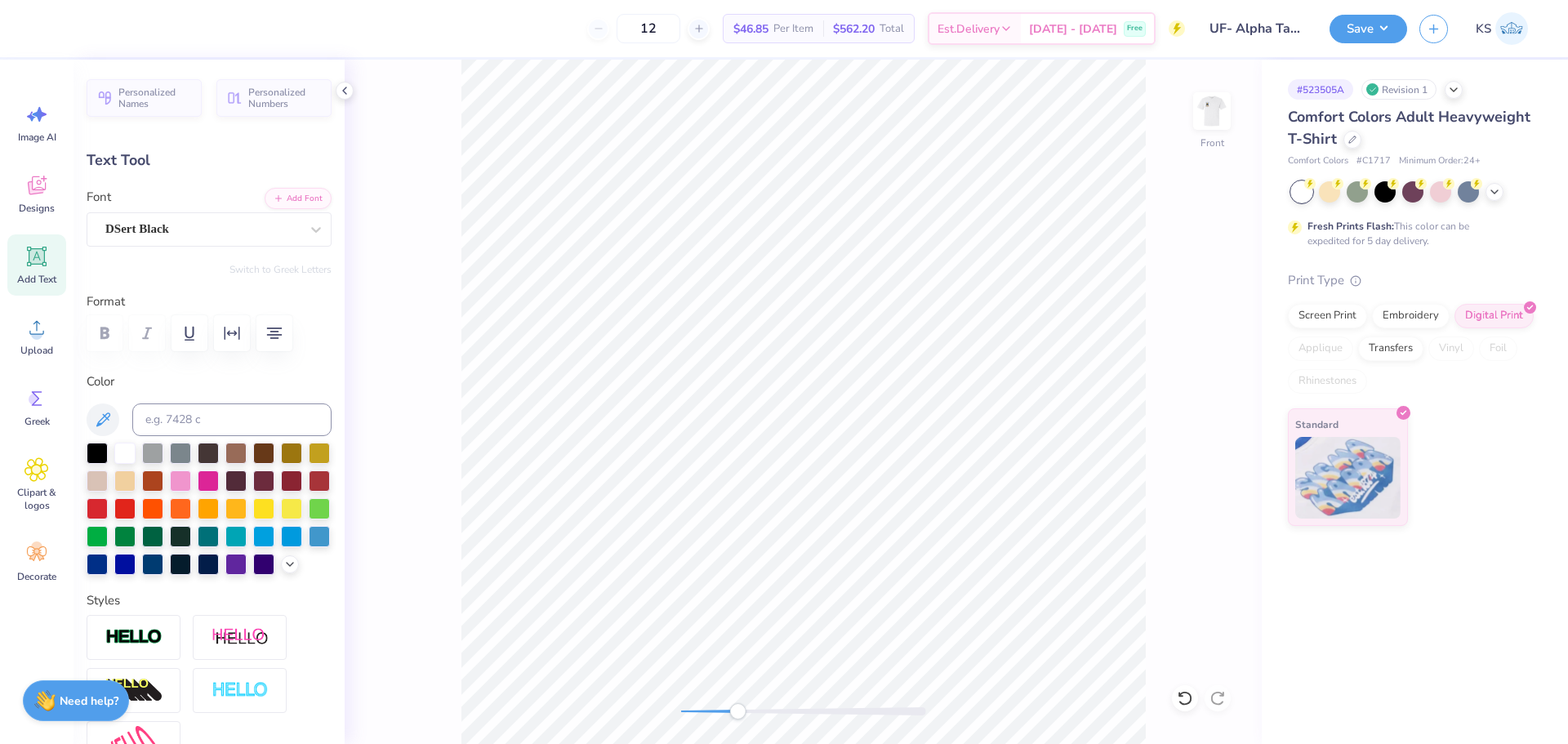
type input "0.96"
type input "7.65"
type input "0.81"
type input "1.38"
type input "7.60"
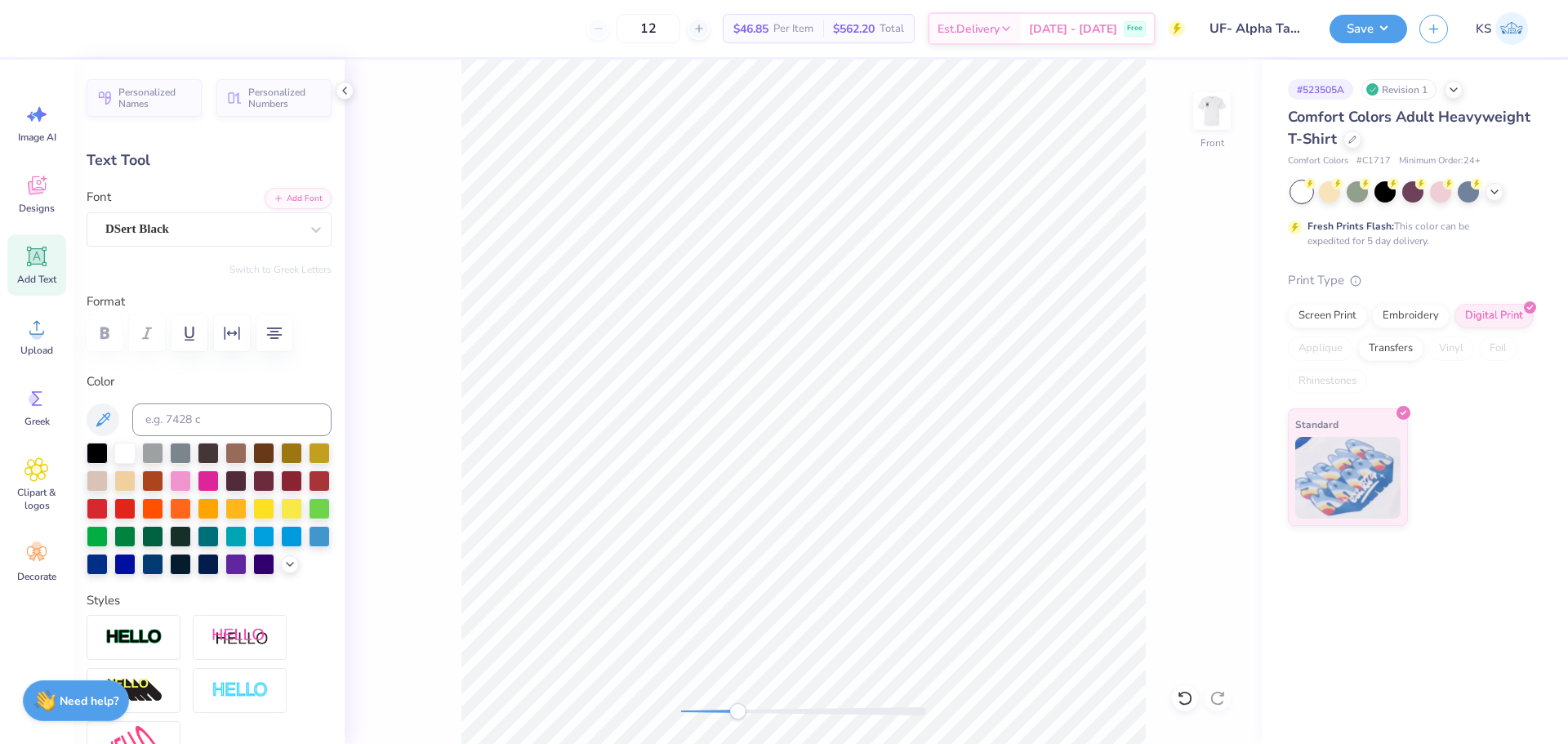
type input "0.83"
type input "1.33"
type input "7.51"
drag, startPoint x: 748, startPoint y: 710, endPoint x: 782, endPoint y: 709, distance: 34.0
click at [782, 709] on div "Accessibility label" at bounding box center [781, 711] width 16 height 16
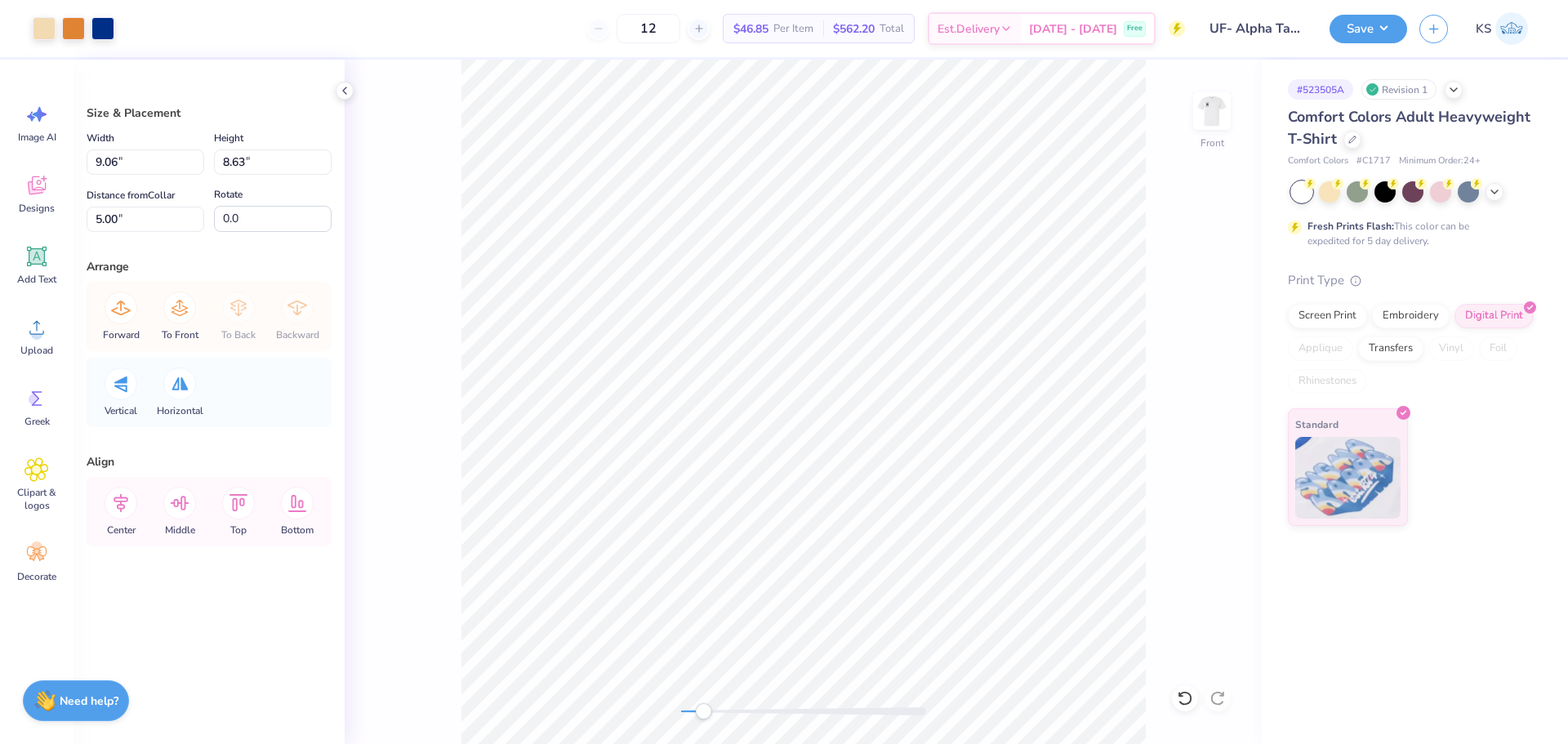
drag, startPoint x: 769, startPoint y: 708, endPoint x: 705, endPoint y: 703, distance: 64.2
click at [705, 703] on div "Accessibility label" at bounding box center [703, 711] width 16 height 16
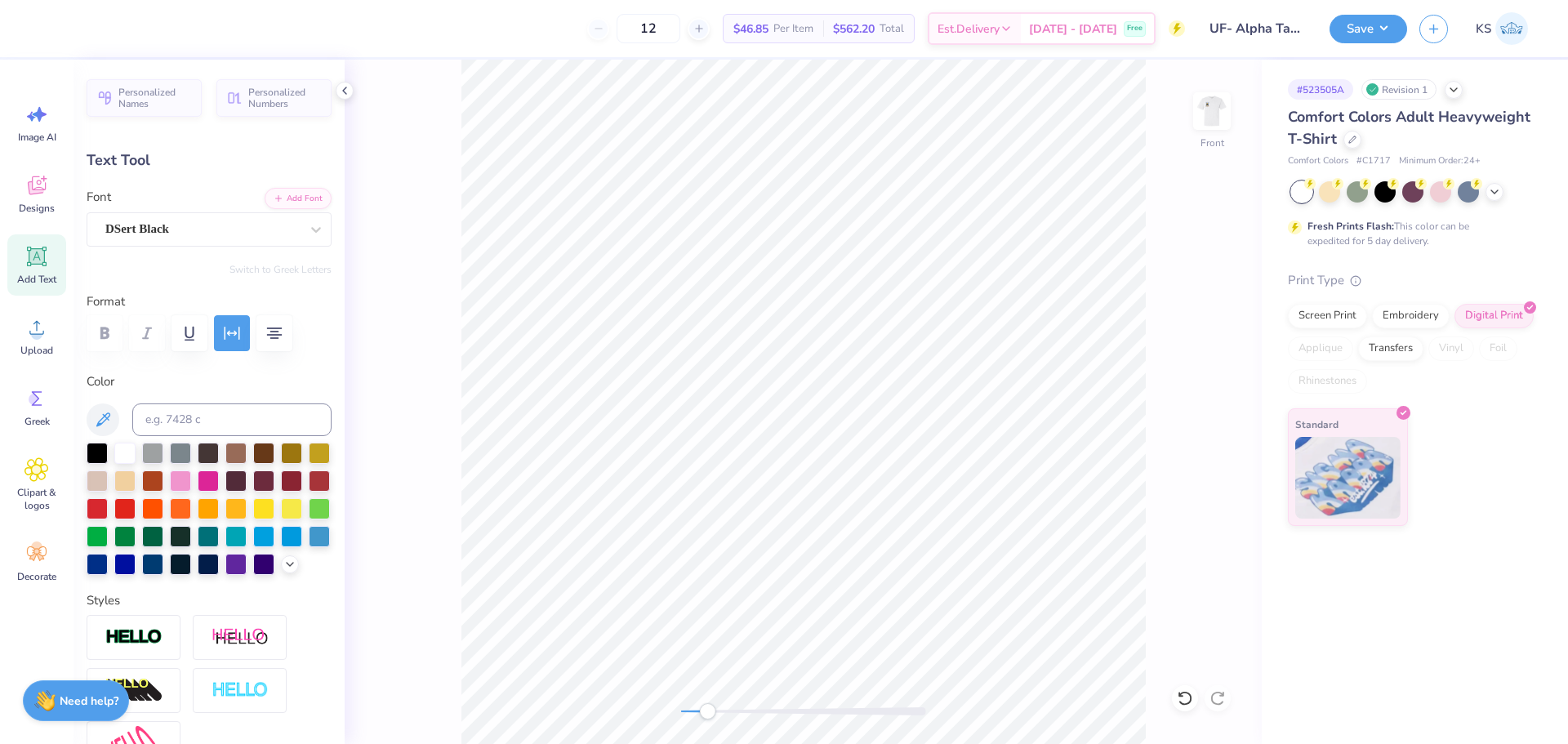
type textarea "®"
drag, startPoint x: 736, startPoint y: 714, endPoint x: 769, endPoint y: 715, distance: 33.0
click at [769, 715] on div "Accessibility label" at bounding box center [768, 711] width 16 height 16
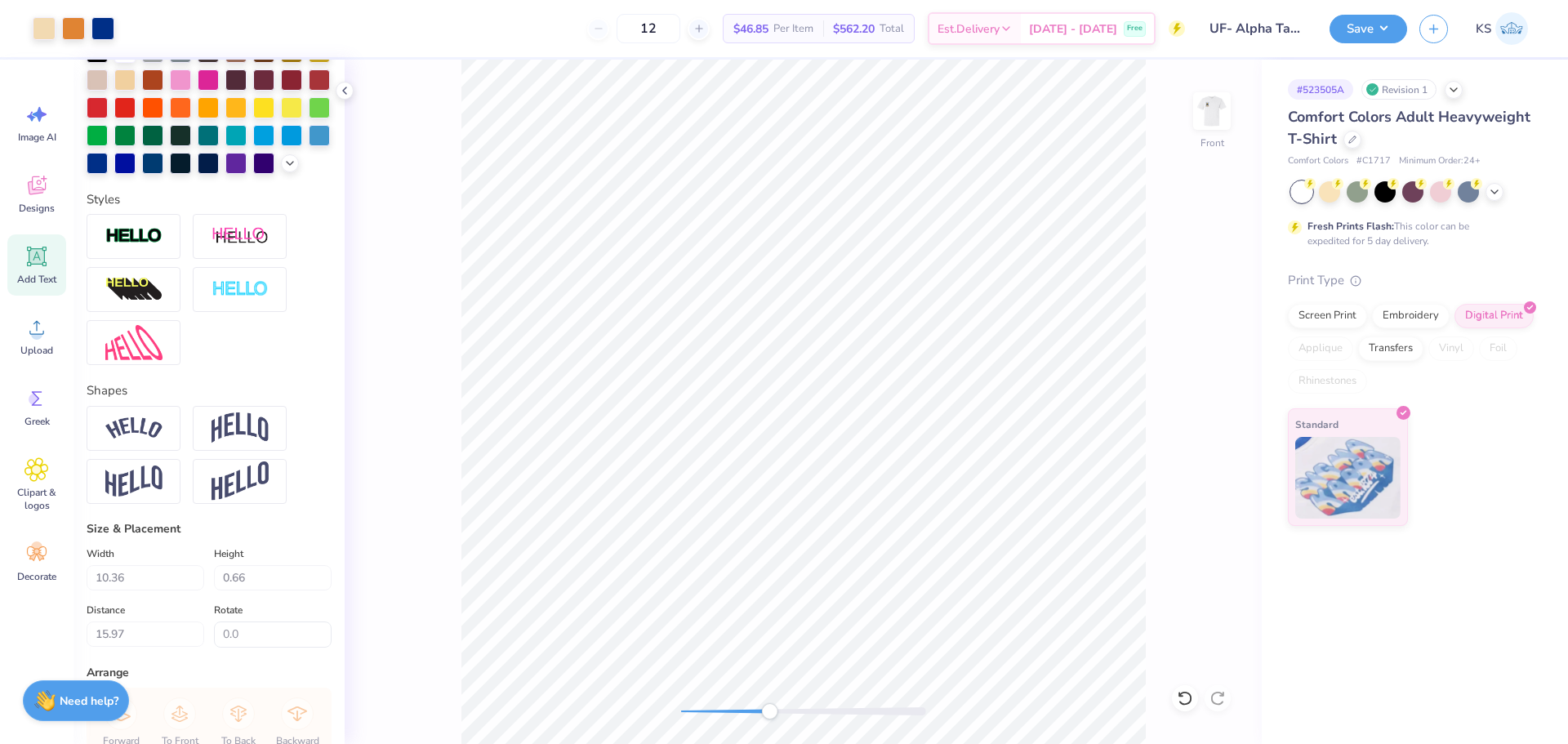
scroll to position [490, 0]
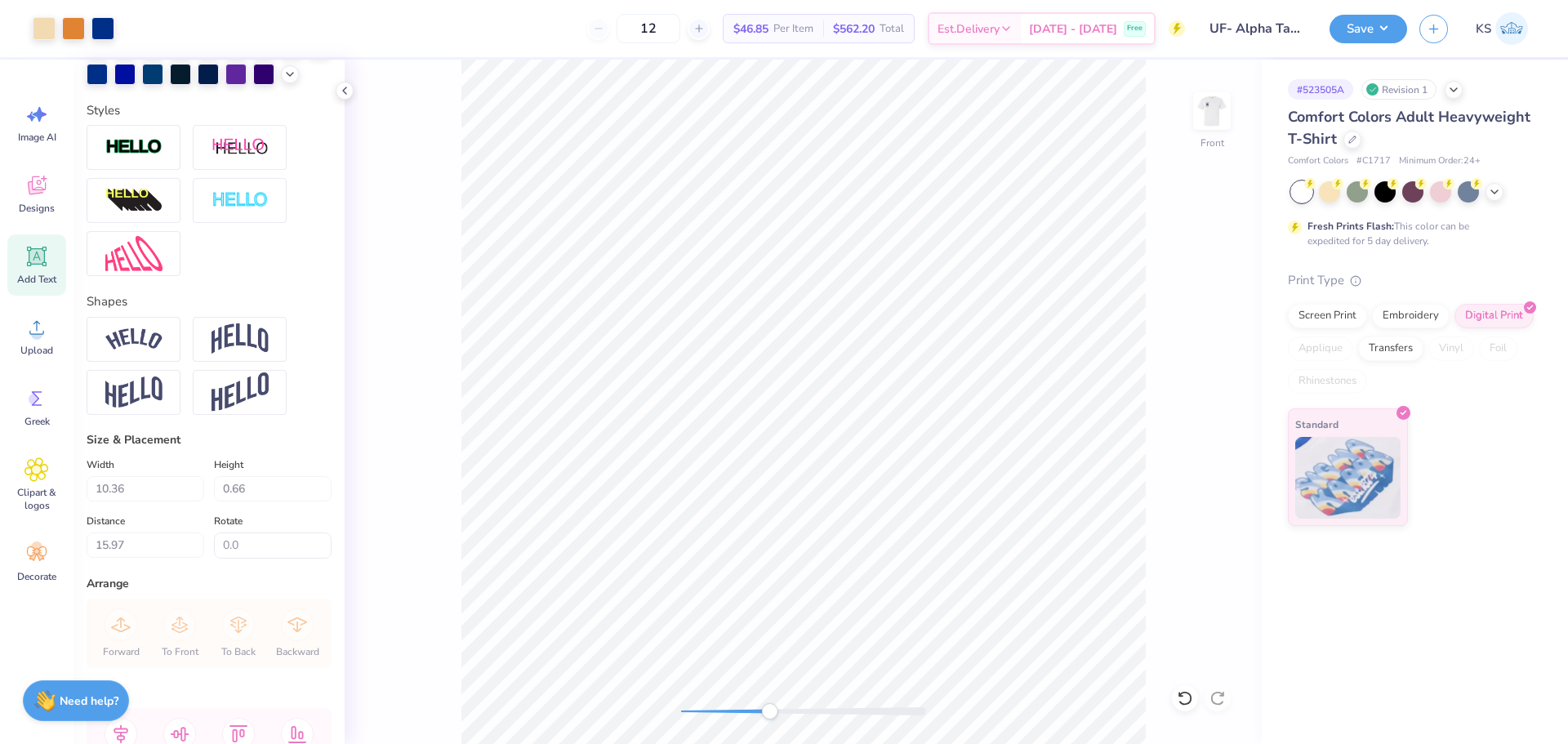
type input "0.57"
type input "0.74"
type input "15.45"
drag, startPoint x: 230, startPoint y: 517, endPoint x: 258, endPoint y: 495, distance: 35.6
click at [243, 502] on input "0.74" at bounding box center [273, 488] width 117 height 26
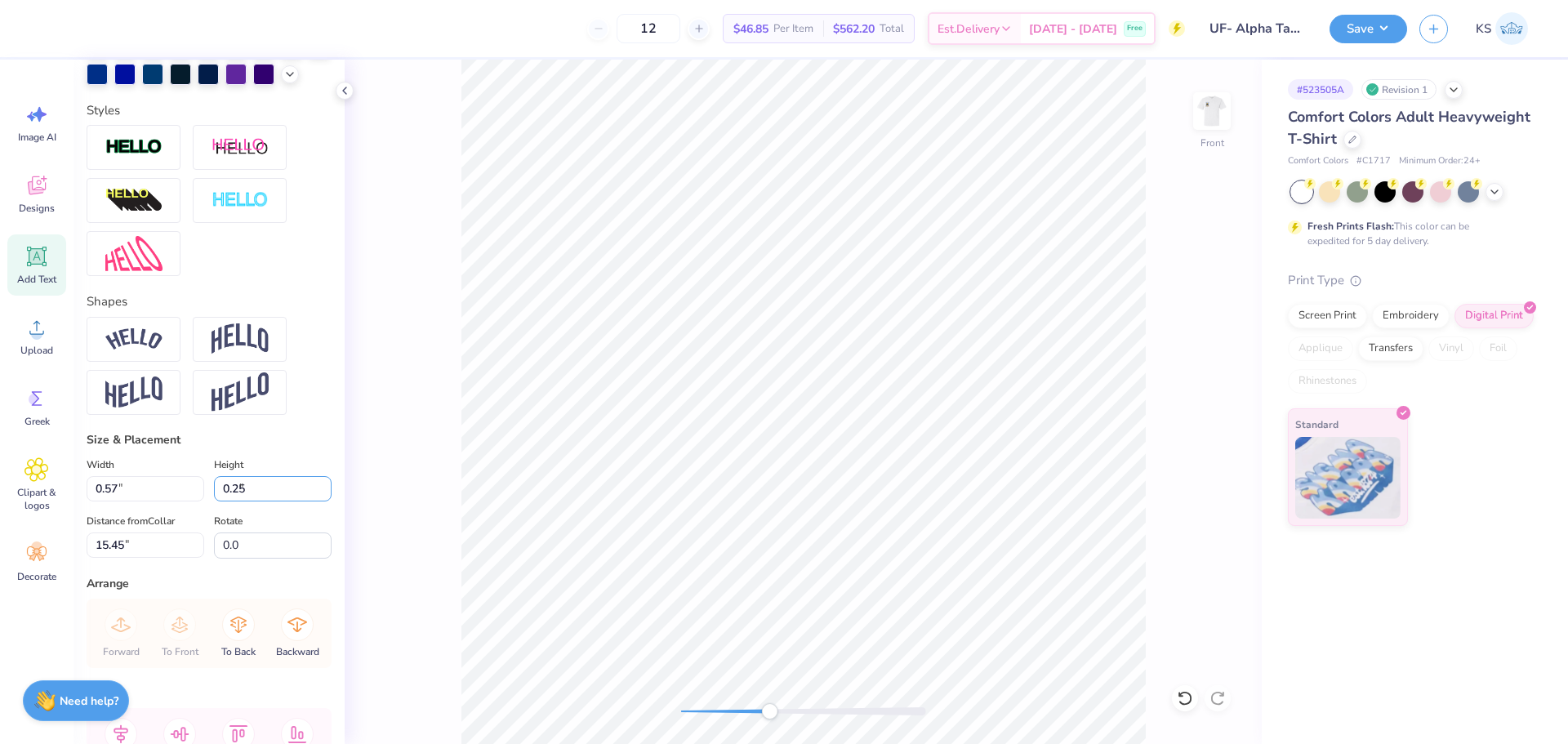
type input "0.25"
type input "0.19"
type input "15.97"
click at [626, 704] on div "Front" at bounding box center [802, 401] width 917 height 684
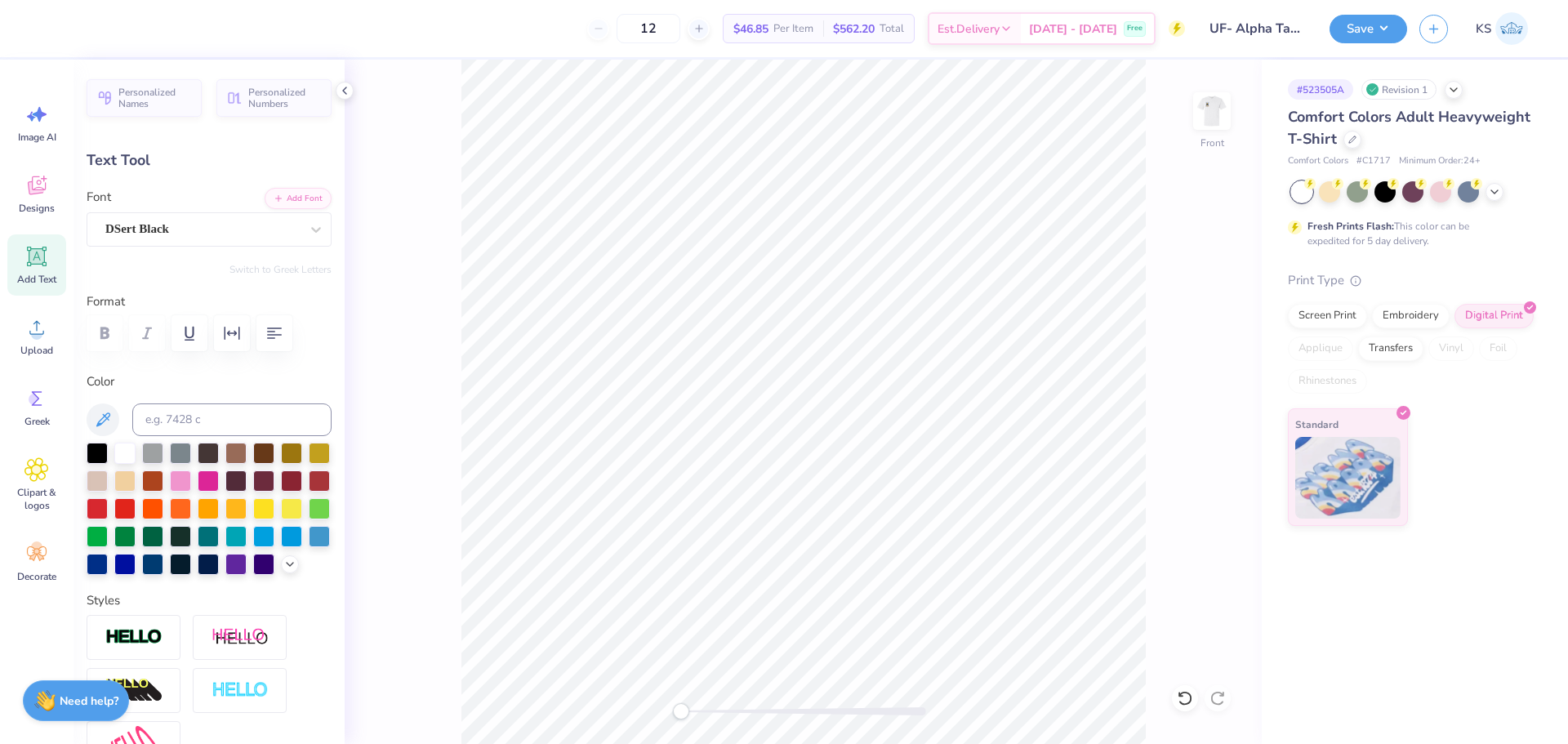
scroll to position [14, 2]
drag, startPoint x: 725, startPoint y: 712, endPoint x: 747, endPoint y: 713, distance: 22.0
click at [747, 713] on div at bounding box center [803, 711] width 245 height 9
type input "0.81"
type input "1.38"
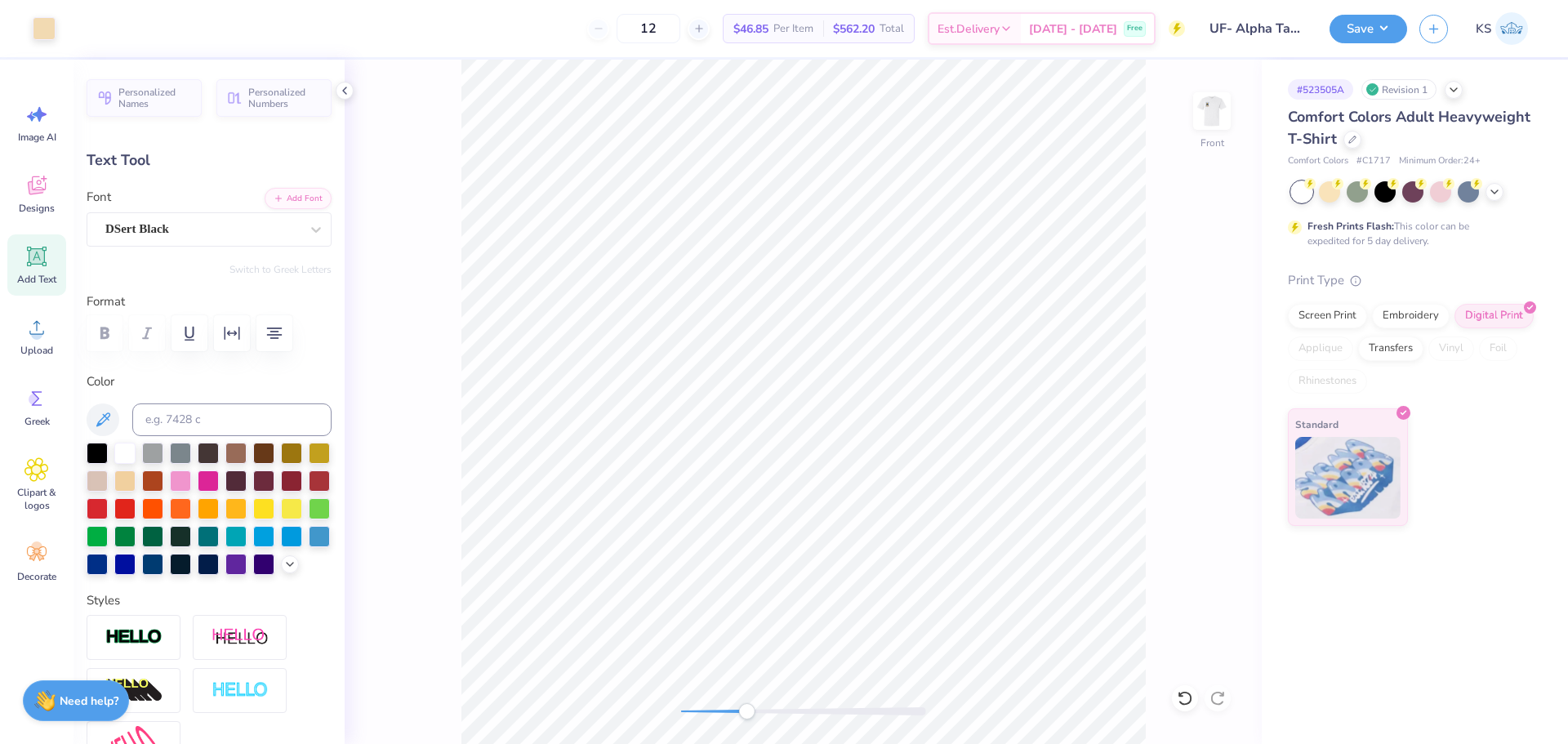
type input "7.60"
click at [593, 696] on div "Front" at bounding box center [802, 401] width 917 height 684
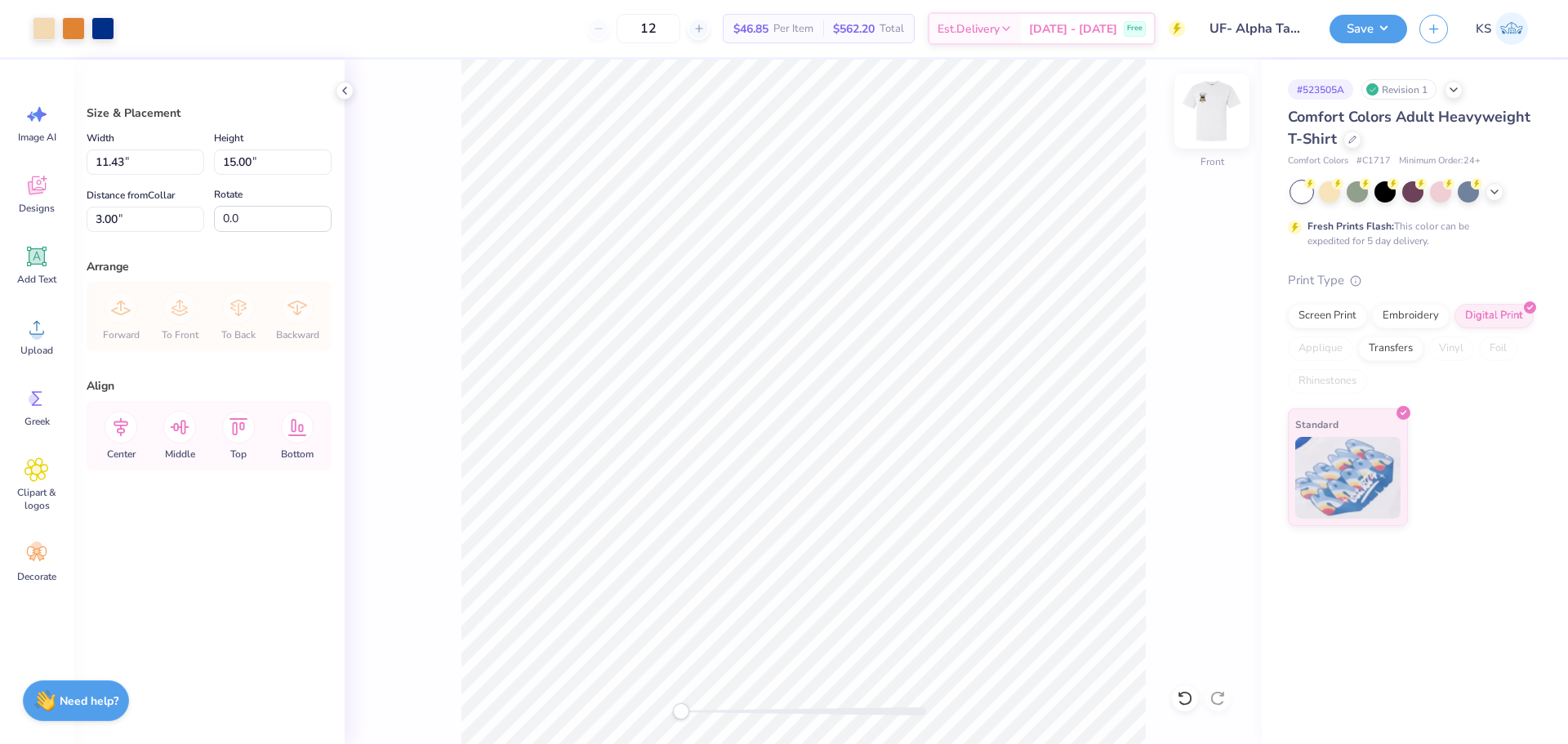
click at [1207, 123] on img at bounding box center [1211, 111] width 65 height 65
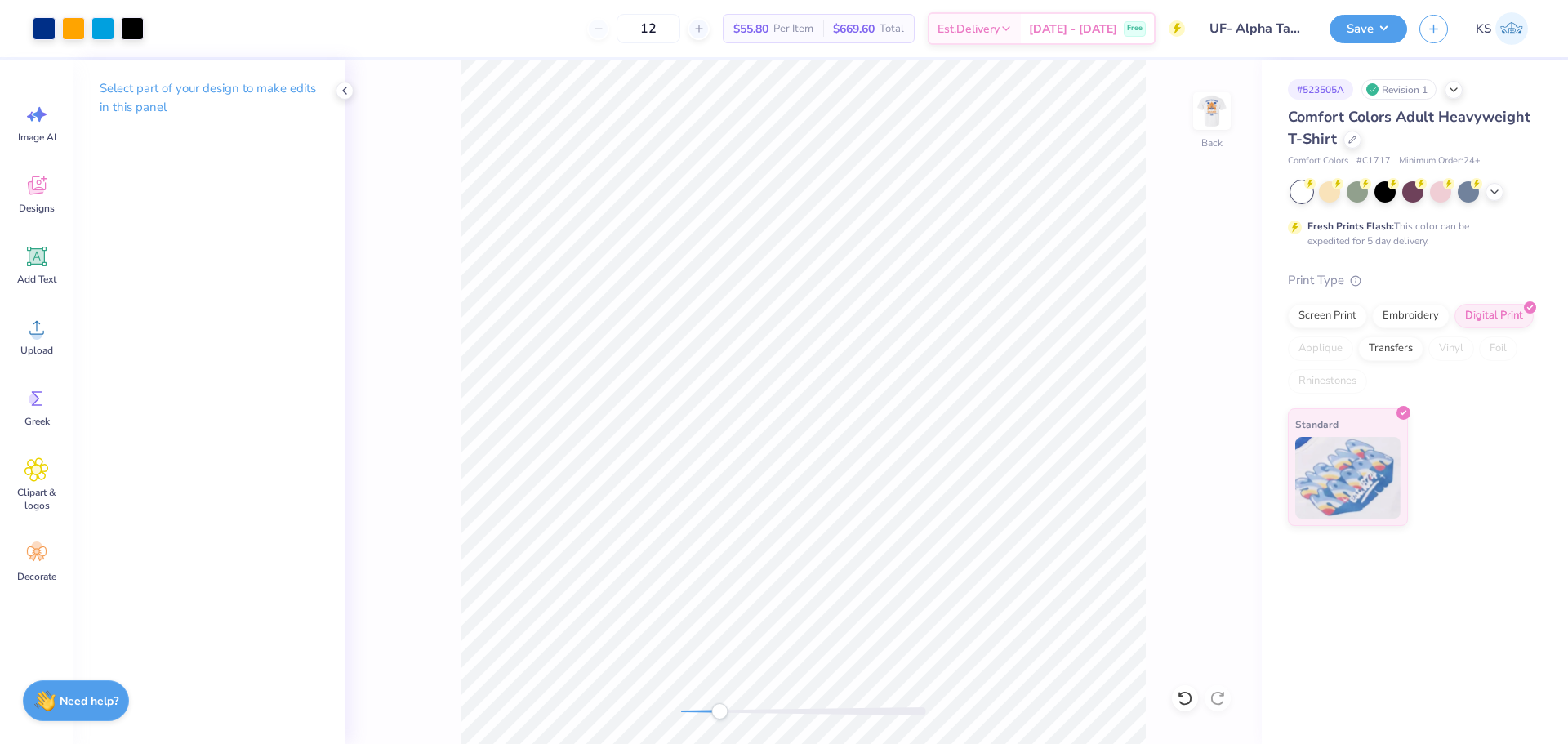
drag, startPoint x: 700, startPoint y: 712, endPoint x: 722, endPoint y: 712, distance: 22.0
click at [722, 712] on div at bounding box center [803, 711] width 245 height 9
click at [51, 343] on div "Upload" at bounding box center [37, 336] width 59 height 62
click at [38, 337] on circle at bounding box center [37, 334] width 11 height 11
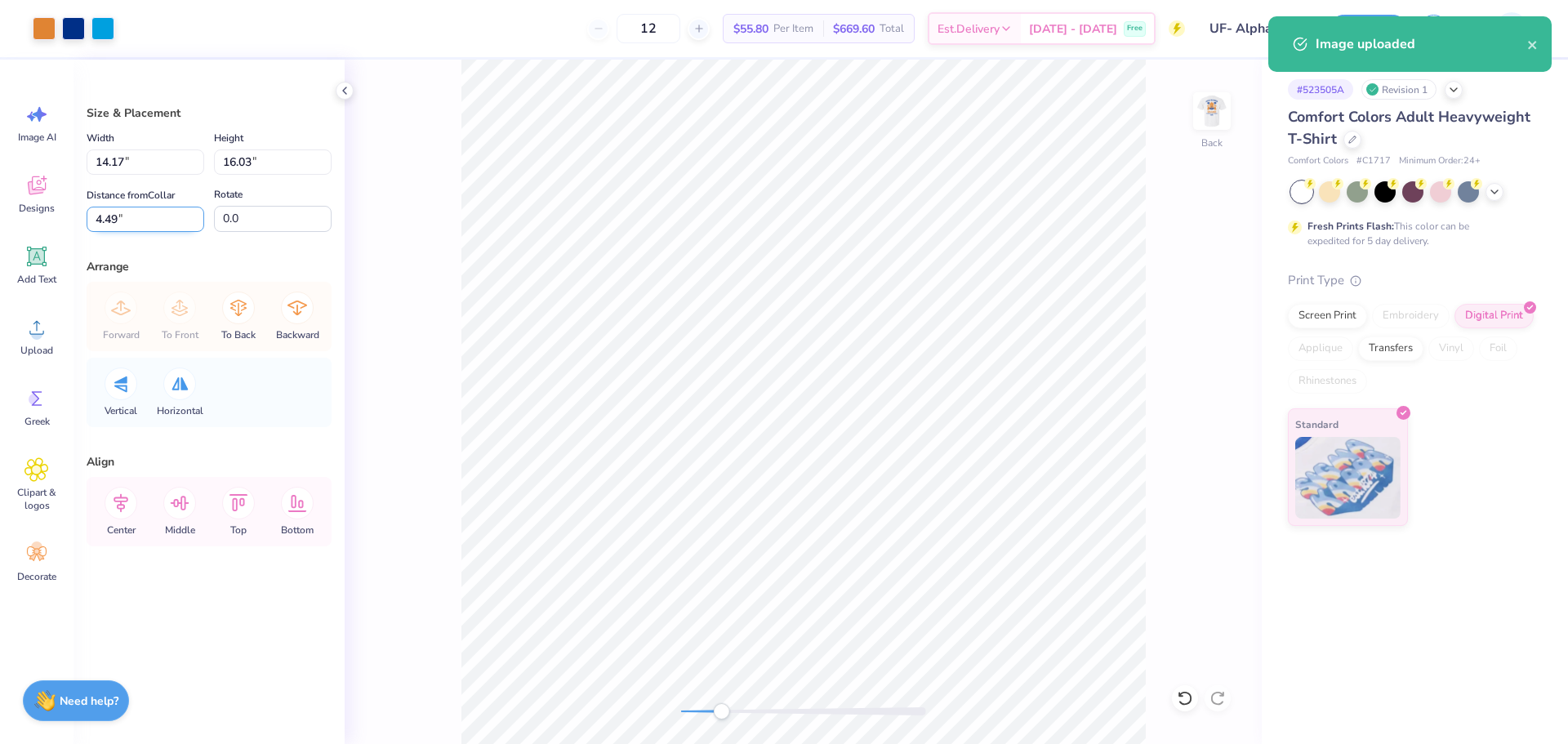
click at [140, 215] on input "4.49" at bounding box center [145, 219] width 117 height 26
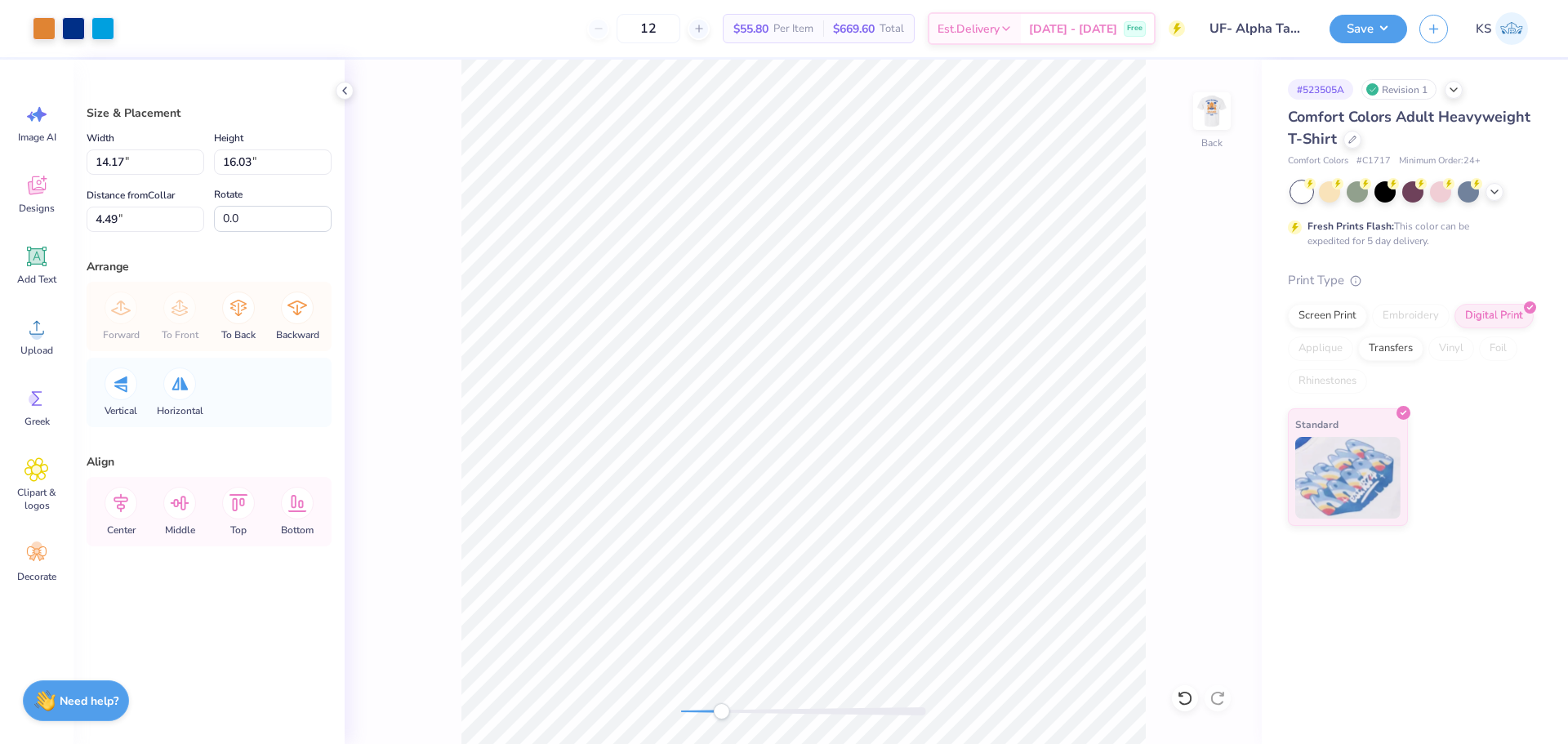
type input "2.87"
type input "2.69"
type input "3.45"
click at [122, 218] on input "3.45" at bounding box center [145, 219] width 117 height 26
click at [280, 170] on input "2.69" at bounding box center [273, 162] width 117 height 26
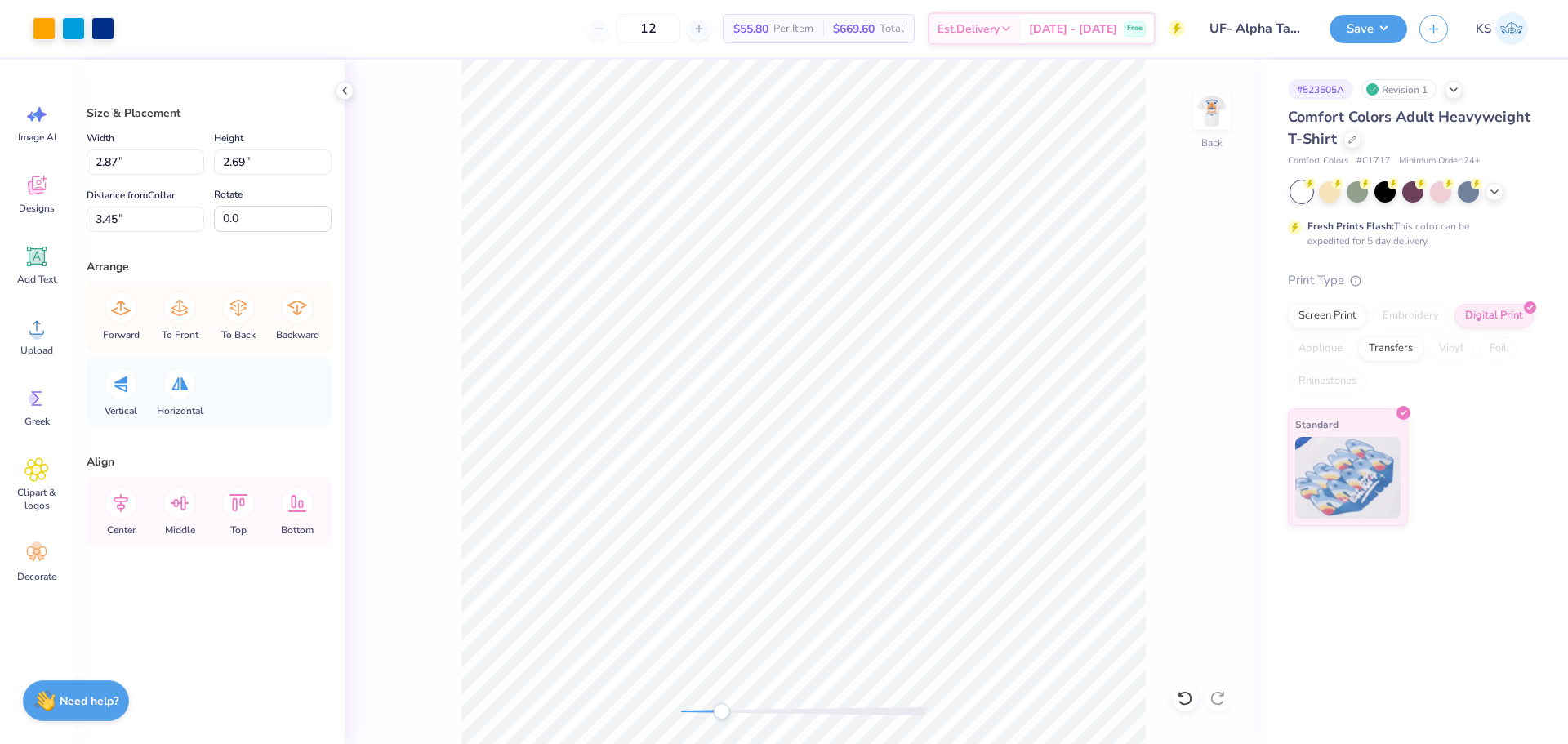
type input "14.17"
type input "16.03"
type input "4.49"
click at [277, 156] on input "16.03" at bounding box center [273, 162] width 117 height 26
paste input "2.69"
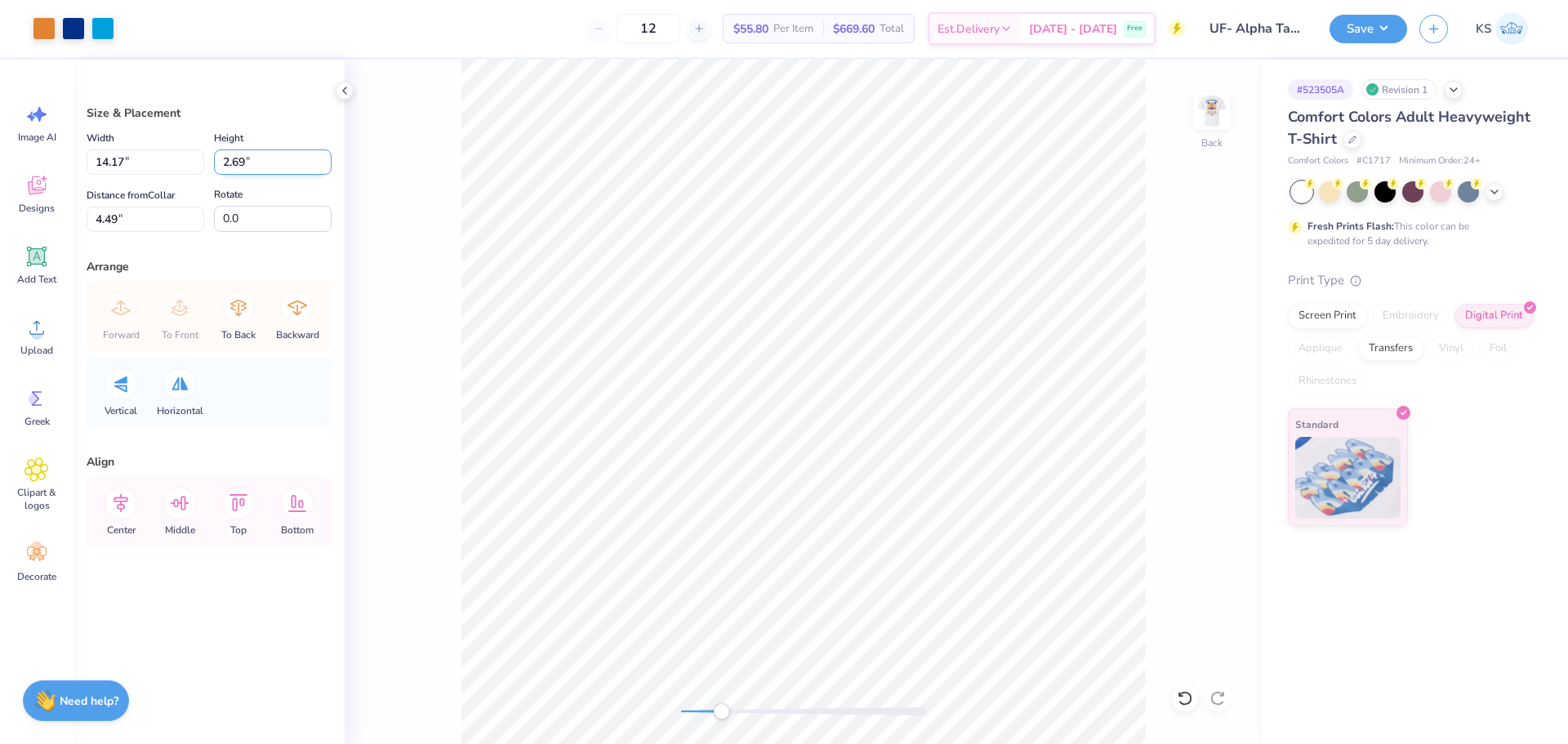
type input "2.69"
type input "2.38"
type input "11.16"
click at [810, 678] on li "Send to Back" at bounding box center [826, 680] width 129 height 32
drag, startPoint x: 724, startPoint y: 714, endPoint x: 829, endPoint y: 713, distance: 105.0
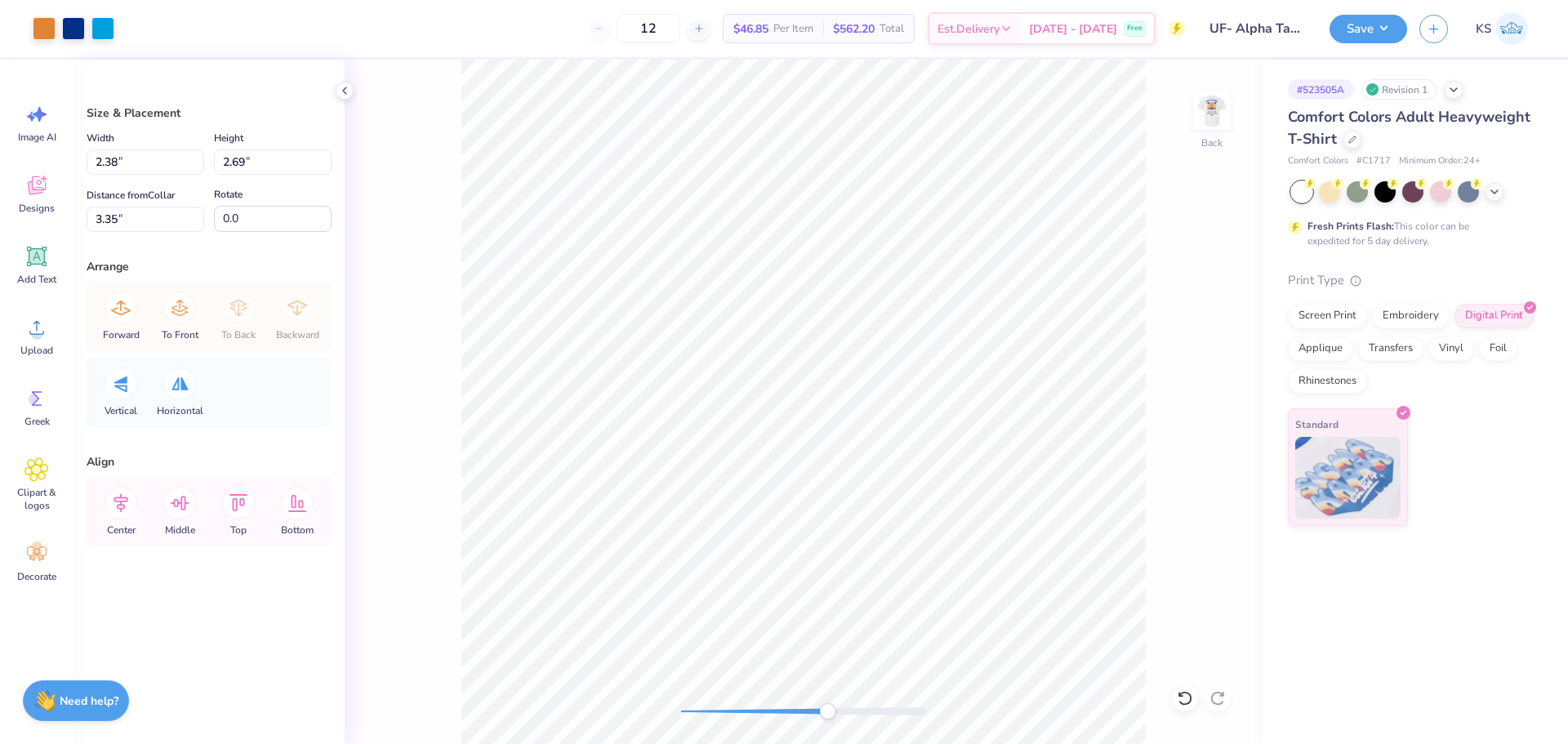
click at [829, 713] on div "Accessibility label" at bounding box center [827, 711] width 16 height 16
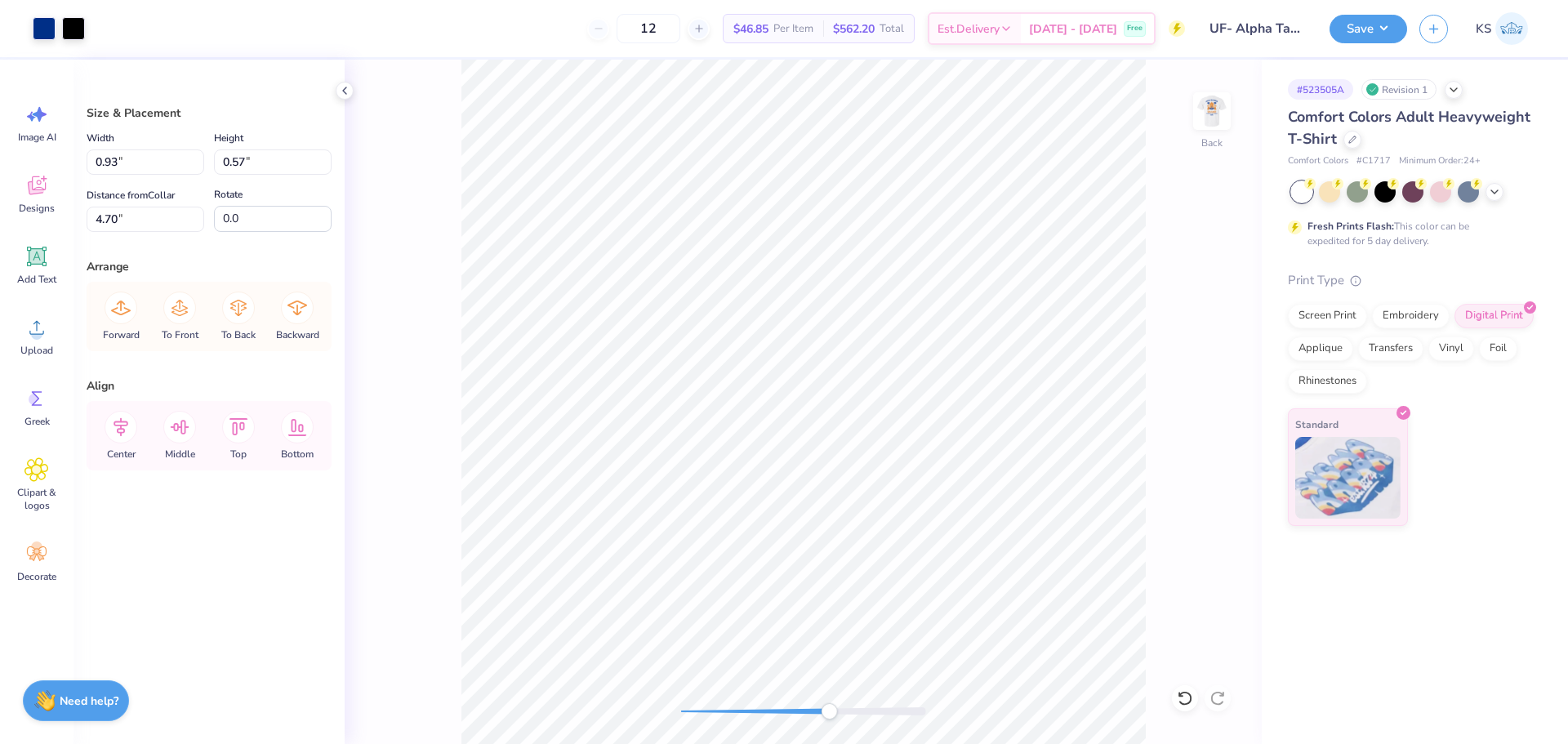
type input "1.25"
type input "0.48"
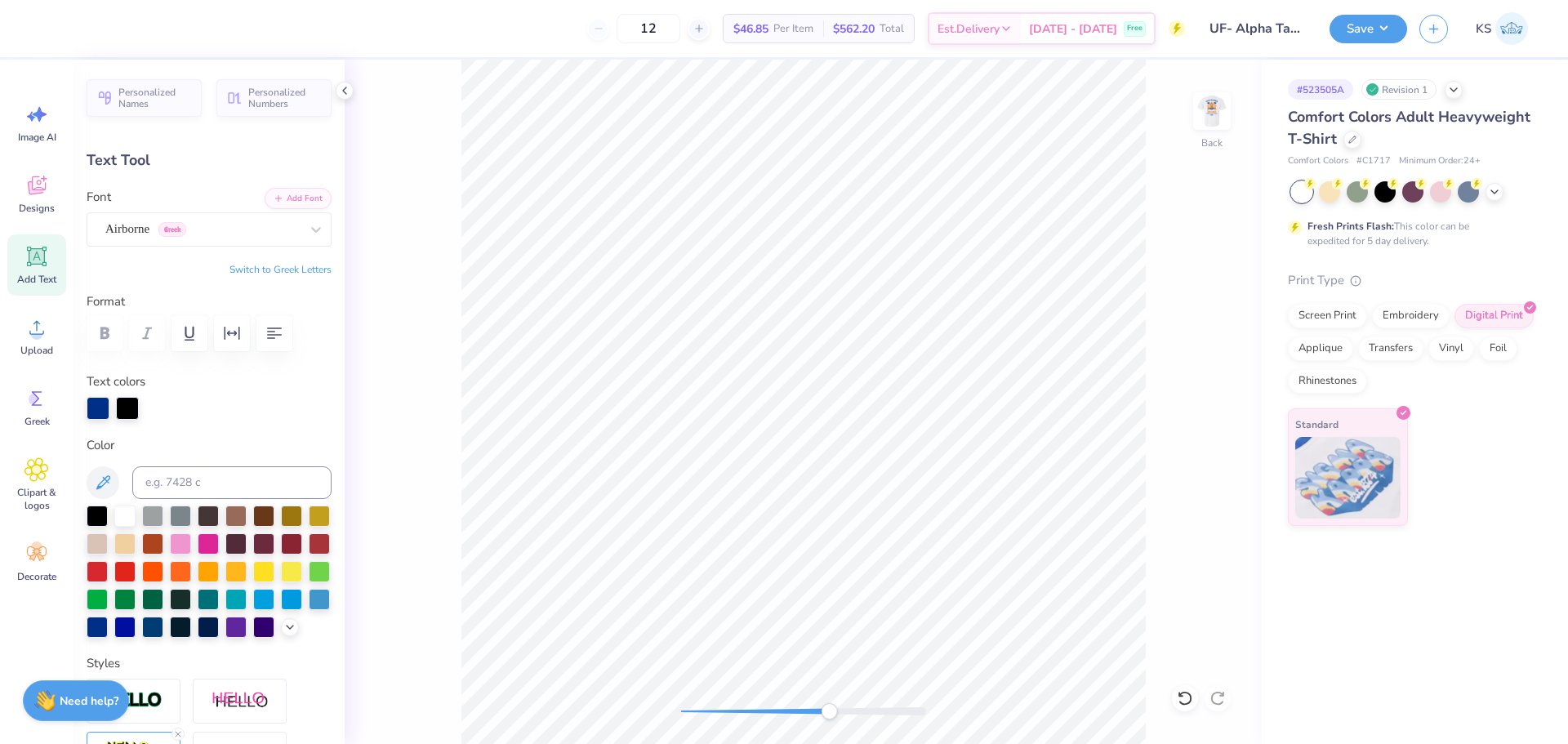
type input "0.33"
type input "0.48"
type input "4.70"
type input "0.35"
type input "0.42"
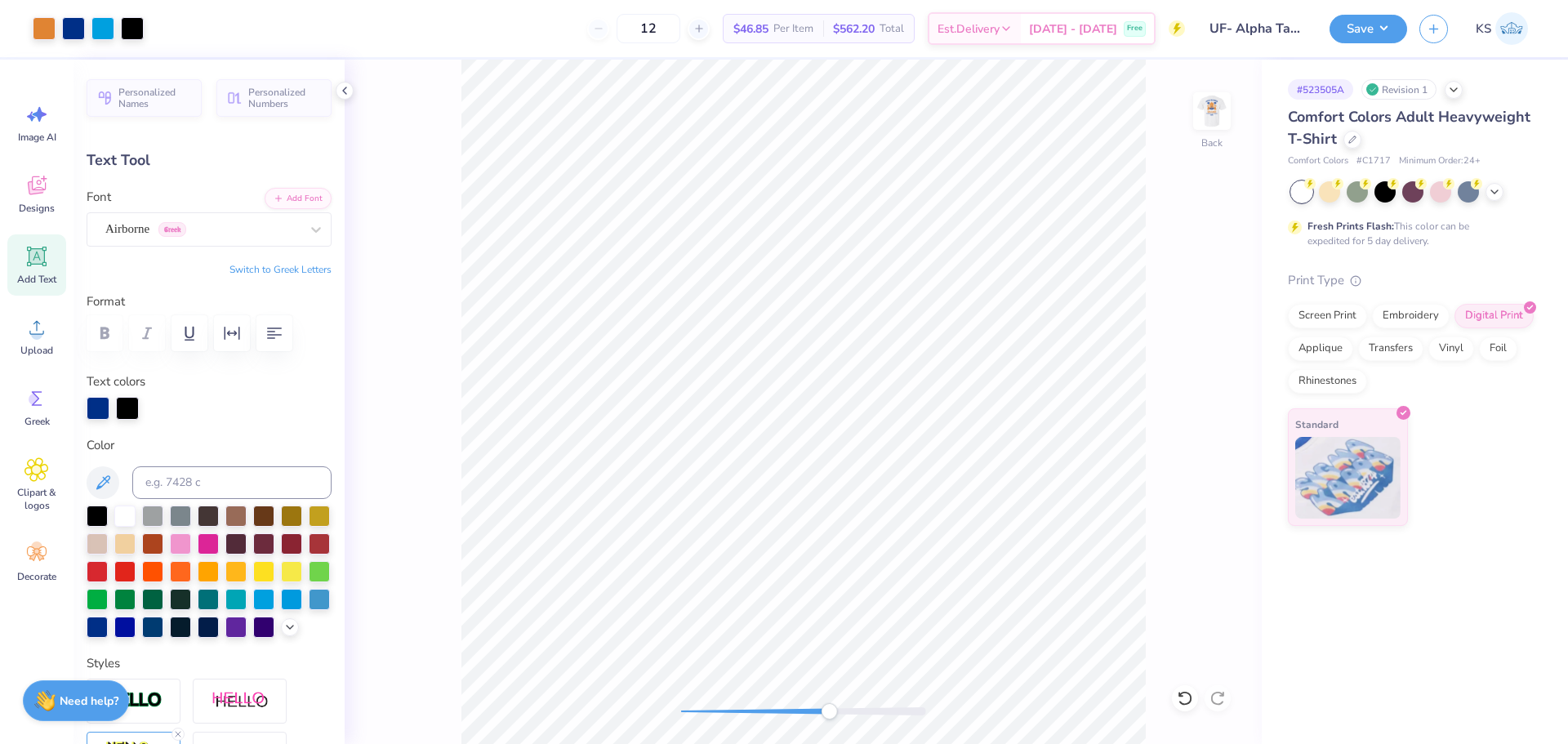
type input "0.33"
type input "0.48"
type input "4.45"
click at [127, 27] on div at bounding box center [132, 27] width 23 height 23
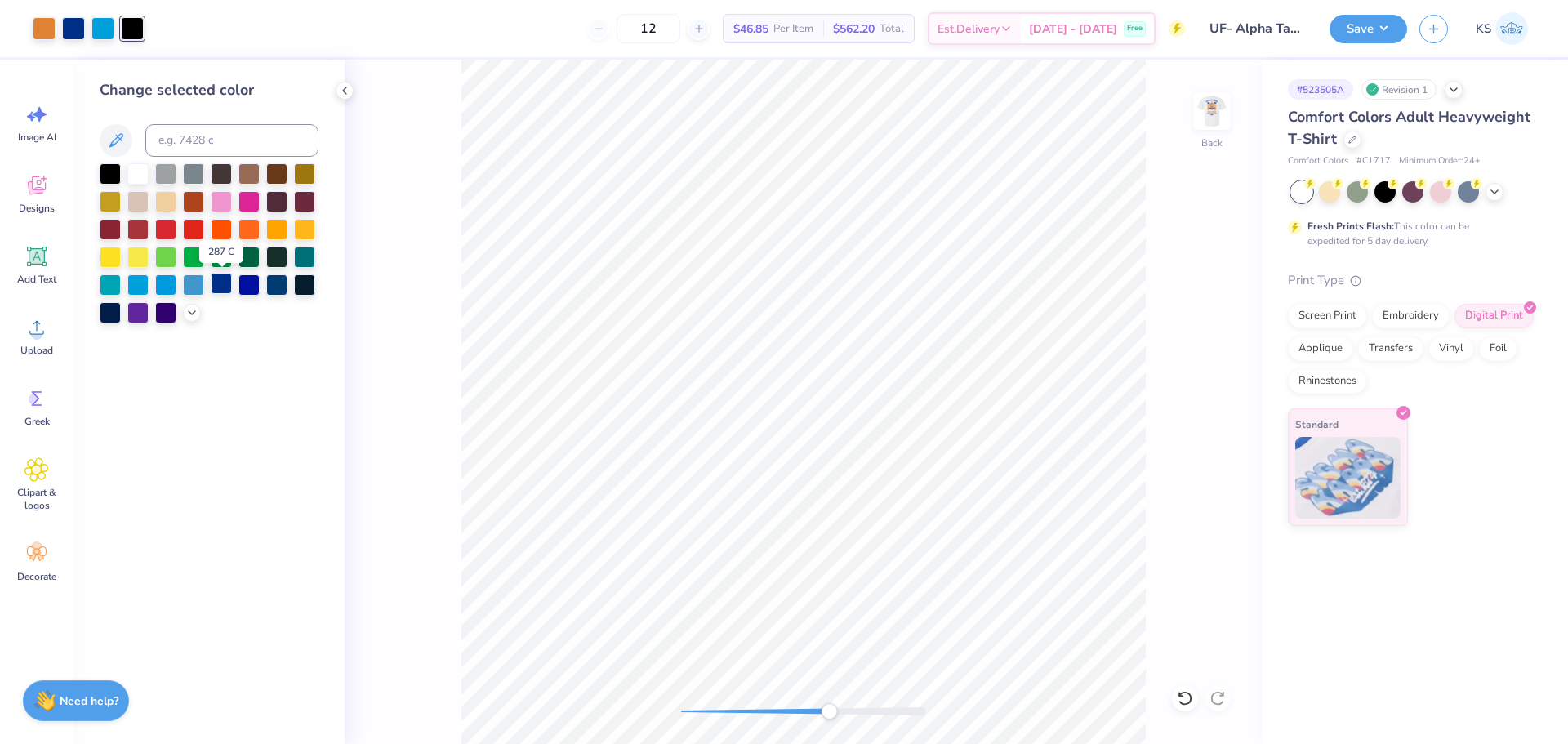
click at [219, 275] on div at bounding box center [221, 283] width 21 height 21
click at [1181, 699] on icon at bounding box center [1185, 698] width 16 height 16
click at [140, 29] on div at bounding box center [132, 27] width 23 height 23
click at [228, 284] on div at bounding box center [221, 283] width 21 height 21
click at [1188, 701] on icon at bounding box center [1185, 698] width 16 height 16
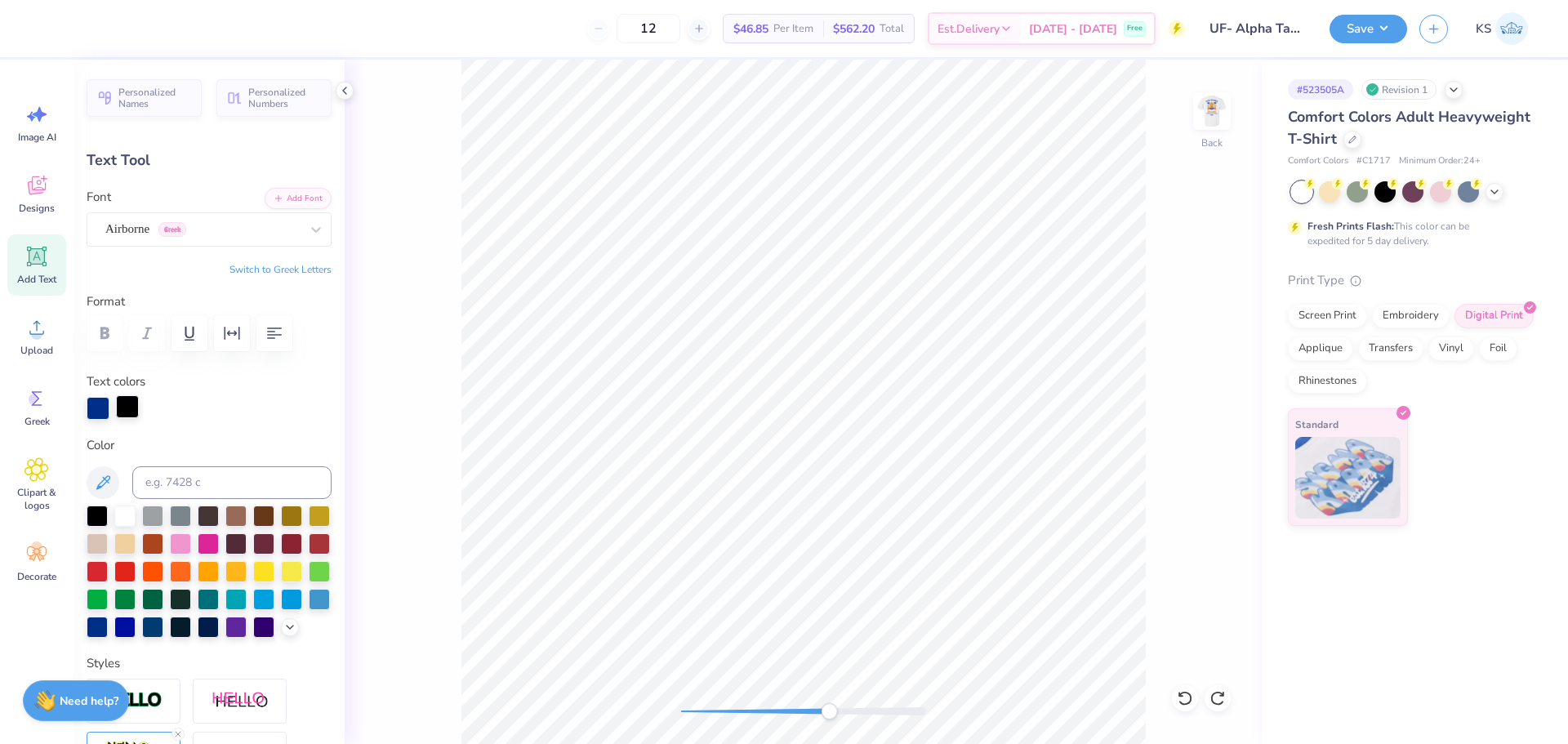
click at [134, 410] on div at bounding box center [128, 407] width 23 height 23
click at [736, 701] on div "Back" at bounding box center [802, 401] width 917 height 684
drag, startPoint x: 714, startPoint y: 712, endPoint x: 689, endPoint y: 717, distance: 25.5
click at [686, 711] on div "Accessibility label" at bounding box center [689, 711] width 16 height 16
click at [42, 324] on icon at bounding box center [37, 328] width 25 height 25
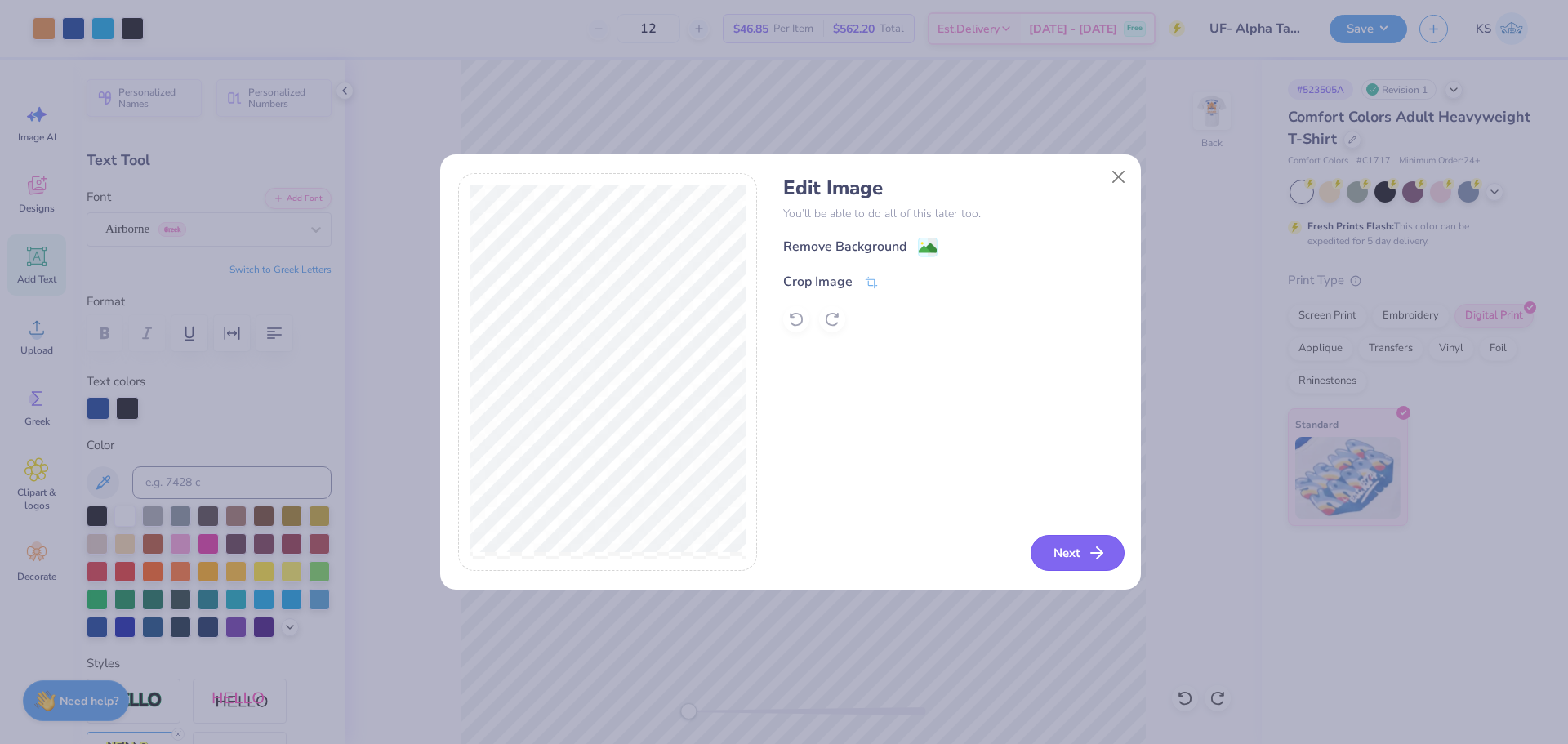
click at [1096, 547] on icon "button" at bounding box center [1097, 553] width 20 height 20
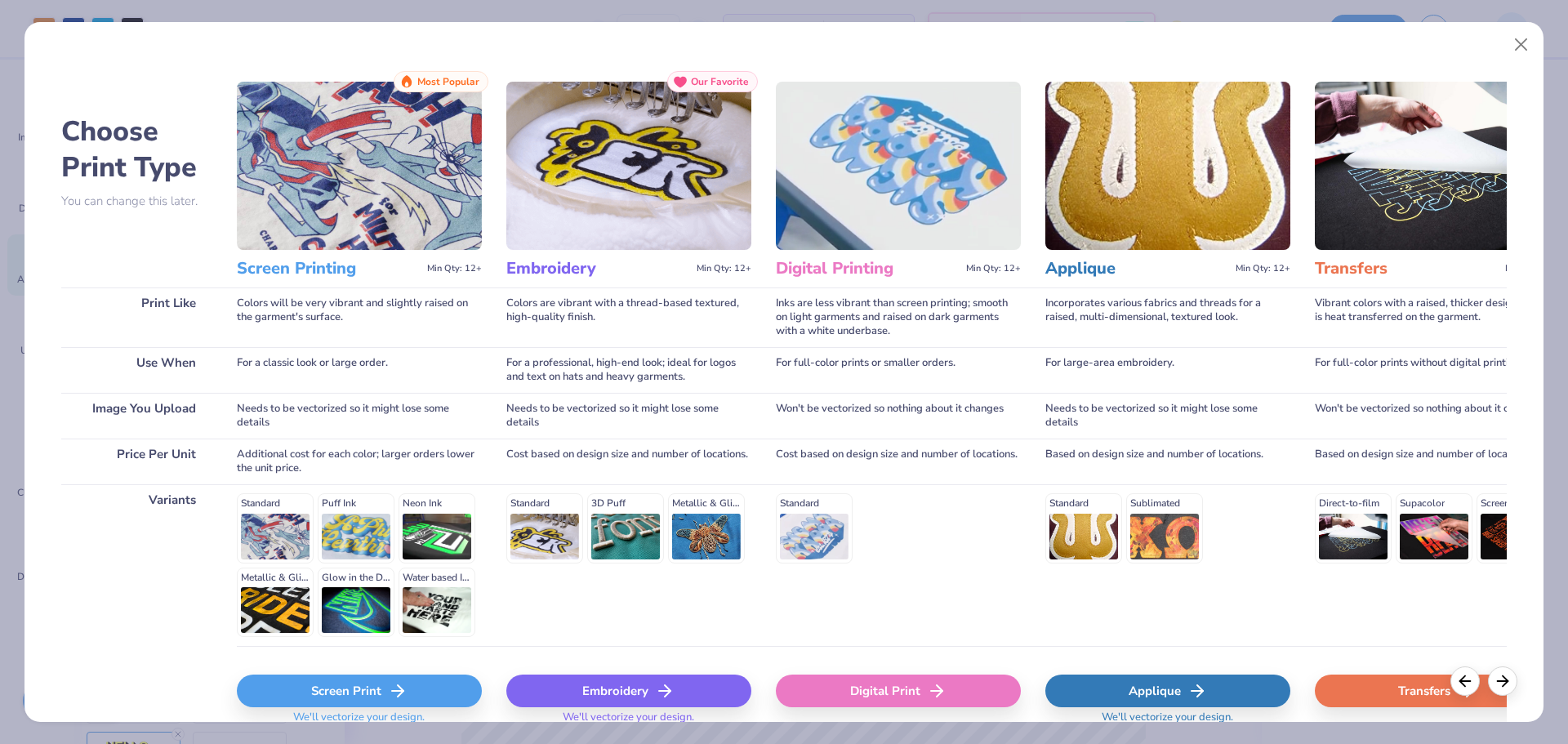
click at [927, 683] on icon at bounding box center [937, 691] width 20 height 20
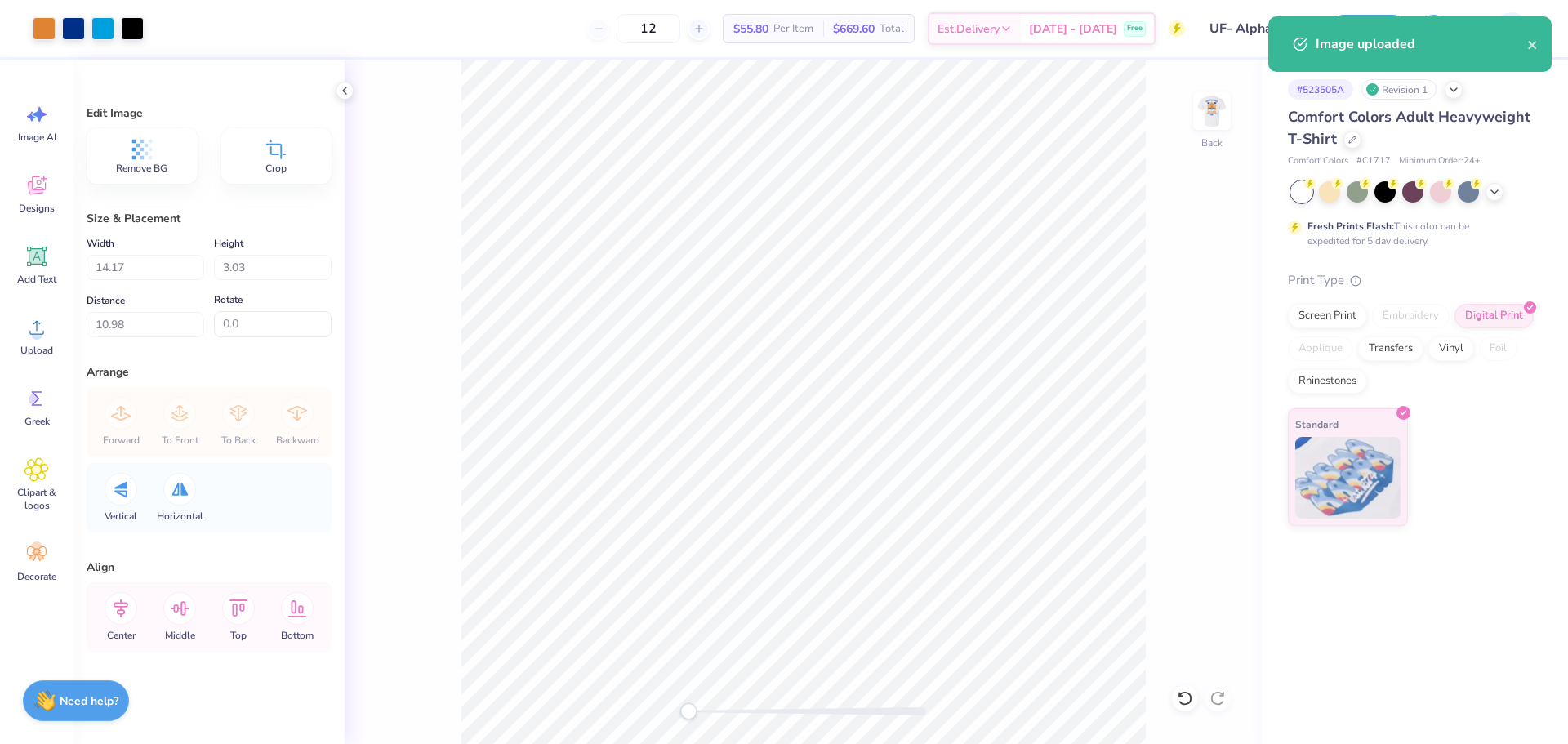
type input "3.26"
type input "0.70"
type input "6.14"
click at [167, 269] on input "3.26" at bounding box center [145, 267] width 117 height 26
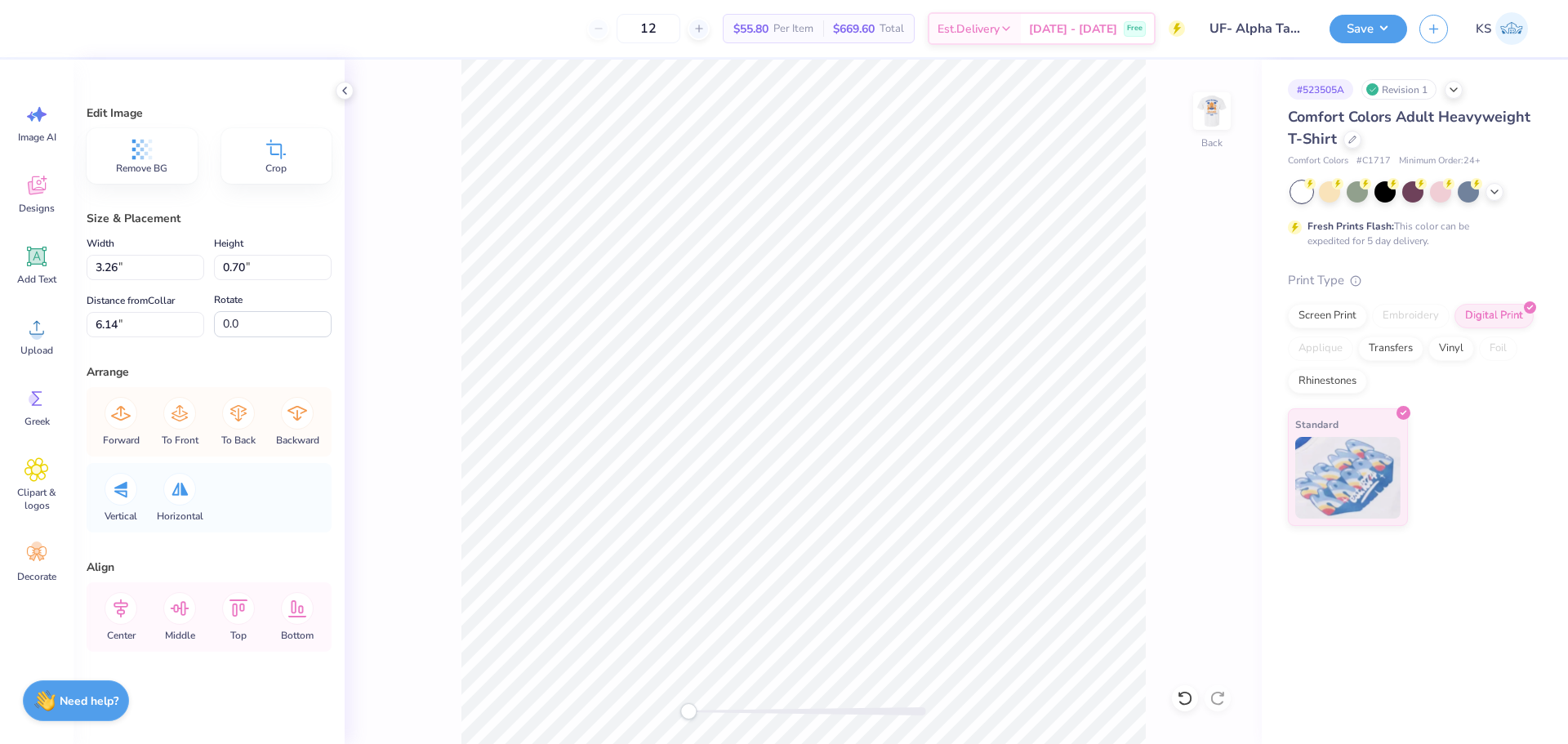
type input "14.17"
type input "3.03"
type input "10.98"
click at [171, 263] on input "14.17" at bounding box center [145, 267] width 117 height 26
paste input "3.26"
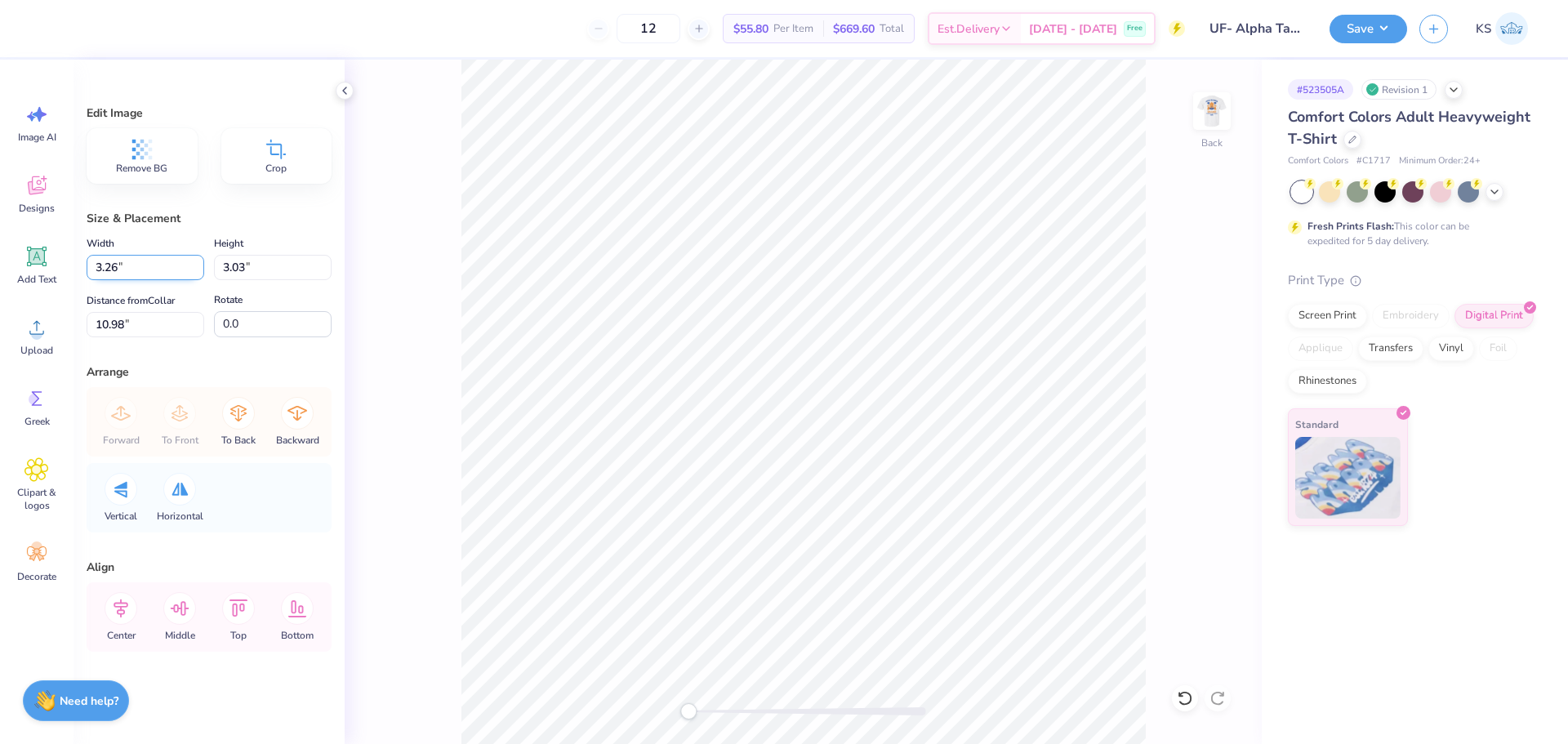
type input "3.26"
type input "0.70"
drag, startPoint x: 699, startPoint y: 713, endPoint x: 830, endPoint y: 708, distance: 131.1
click at [830, 708] on div at bounding box center [803, 711] width 245 height 9
type input "8.01"
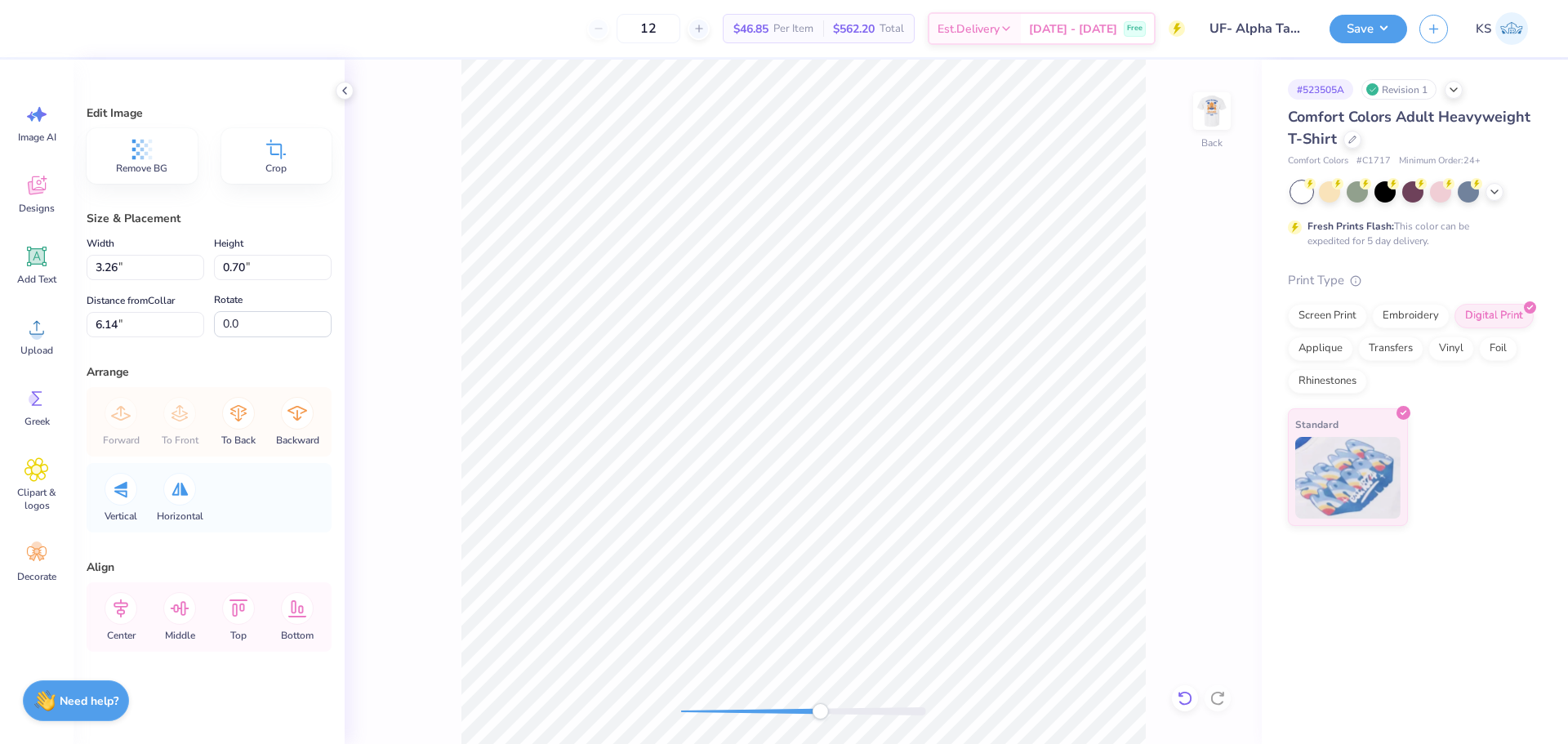
click at [1186, 690] on icon at bounding box center [1185, 698] width 16 height 16
click at [725, 702] on div "Back" at bounding box center [802, 401] width 917 height 684
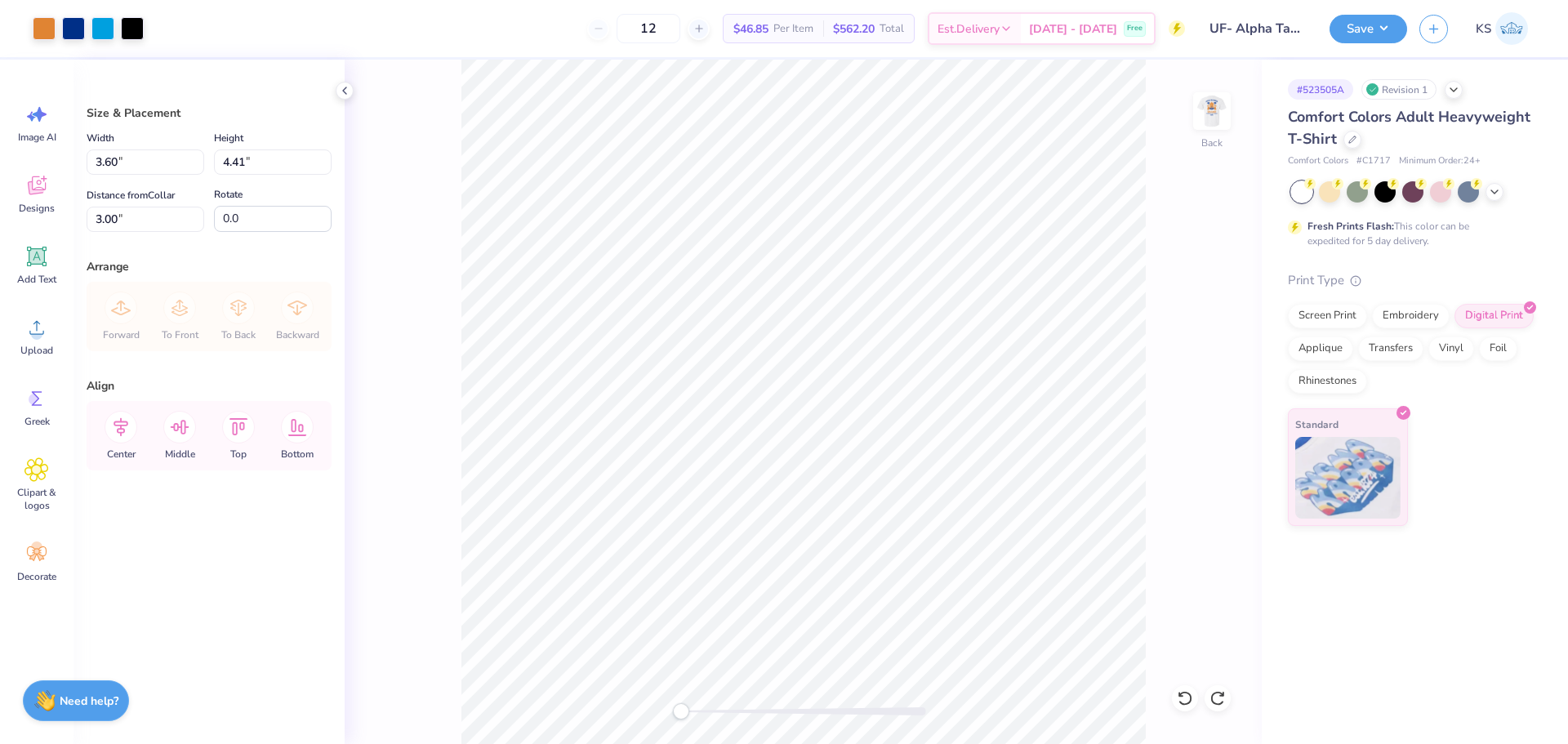
click at [623, 703] on div "Back" at bounding box center [802, 401] width 917 height 684
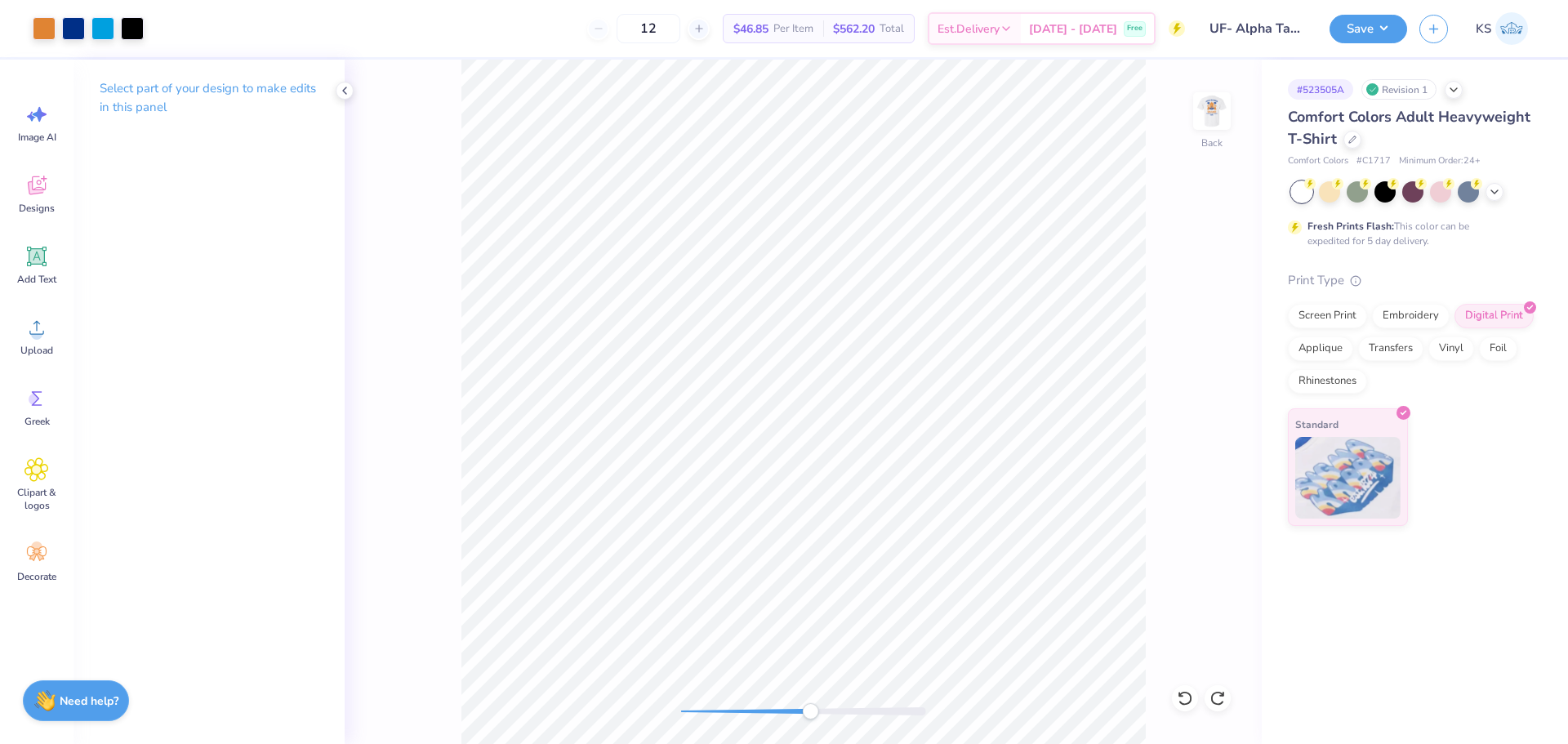
click at [810, 693] on div "Back" at bounding box center [802, 401] width 917 height 684
click at [564, 725] on div "Back" at bounding box center [802, 401] width 917 height 684
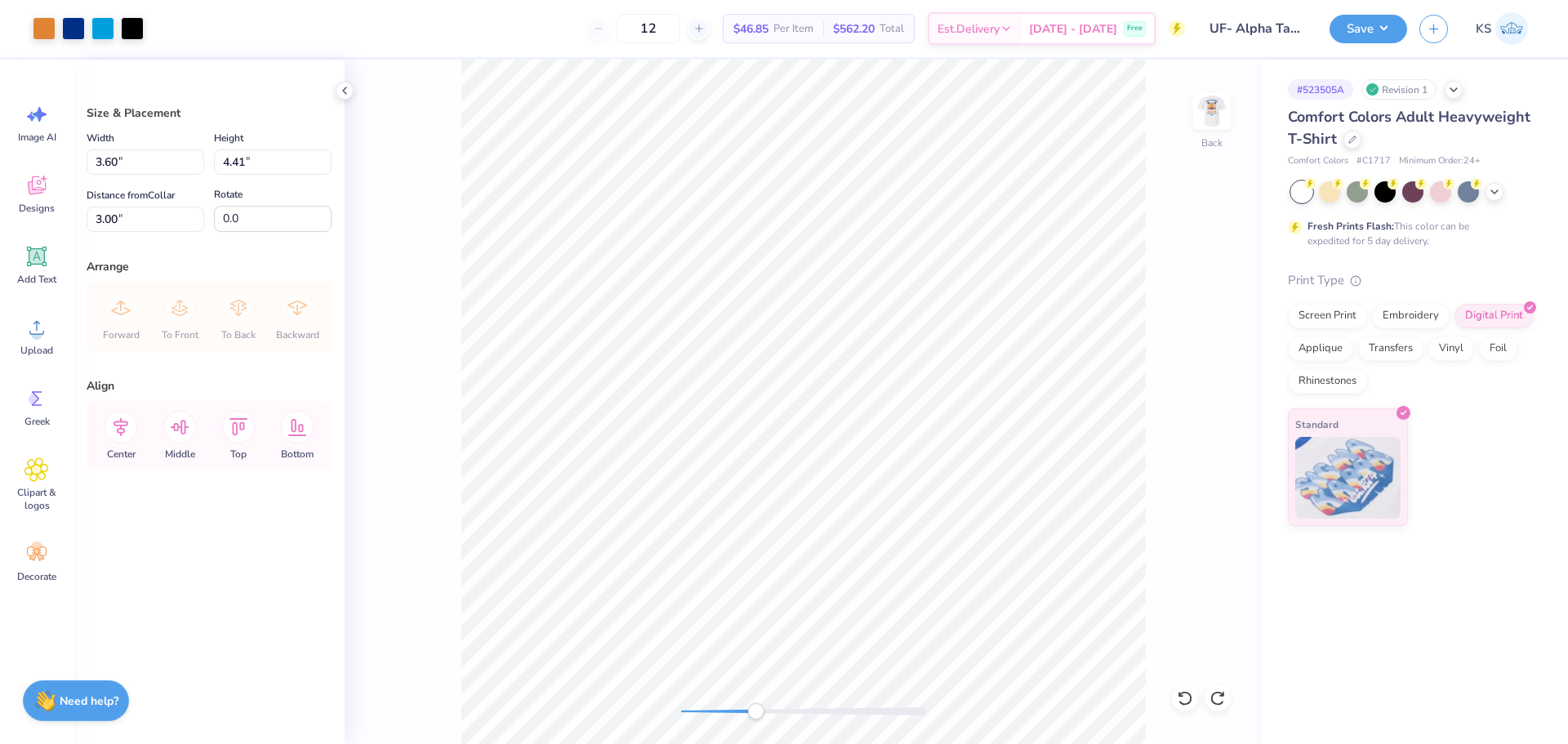
drag, startPoint x: 712, startPoint y: 711, endPoint x: 757, endPoint y: 711, distance: 45.0
click at [757, 711] on div "Accessibility label" at bounding box center [755, 711] width 16 height 16
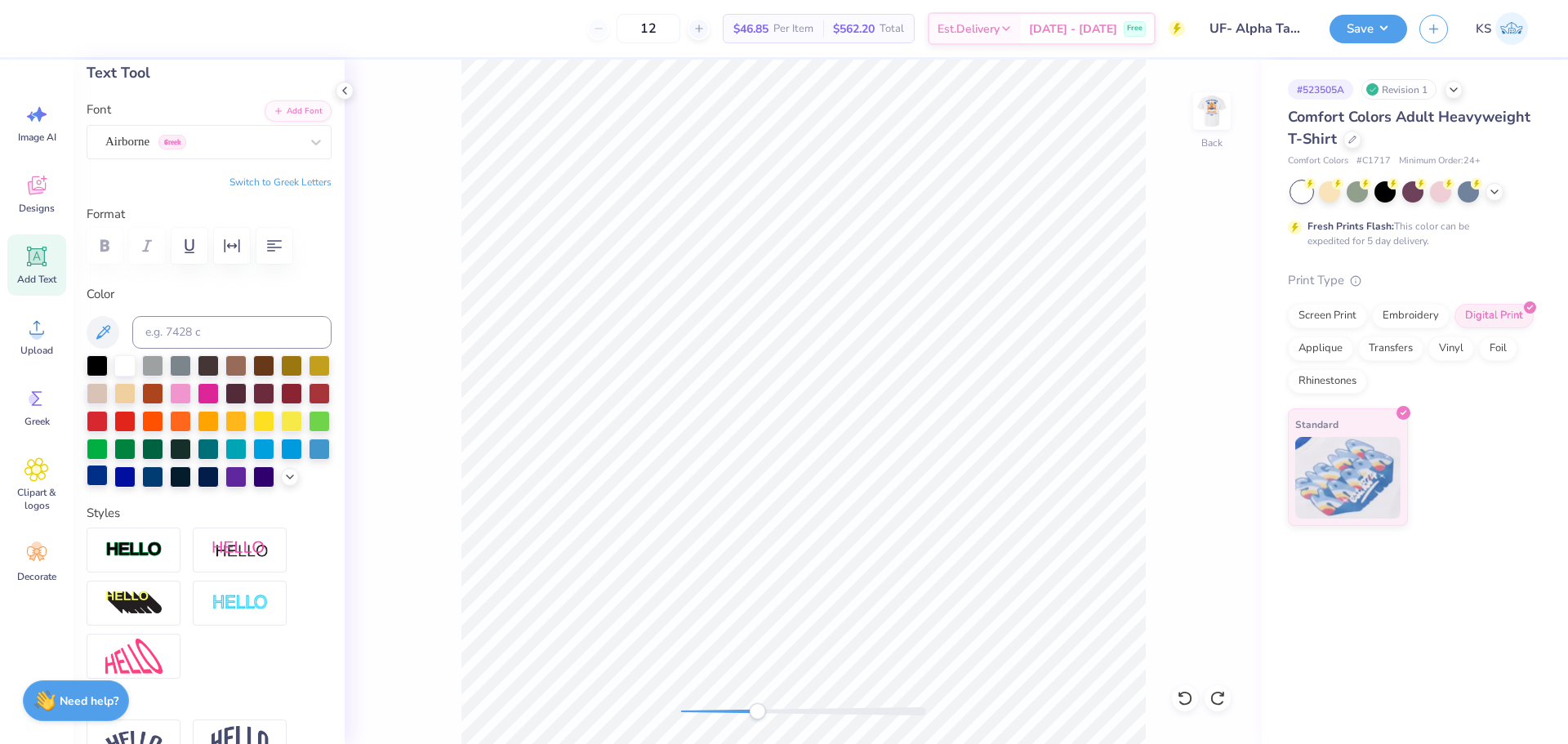
scroll to position [633, 0]
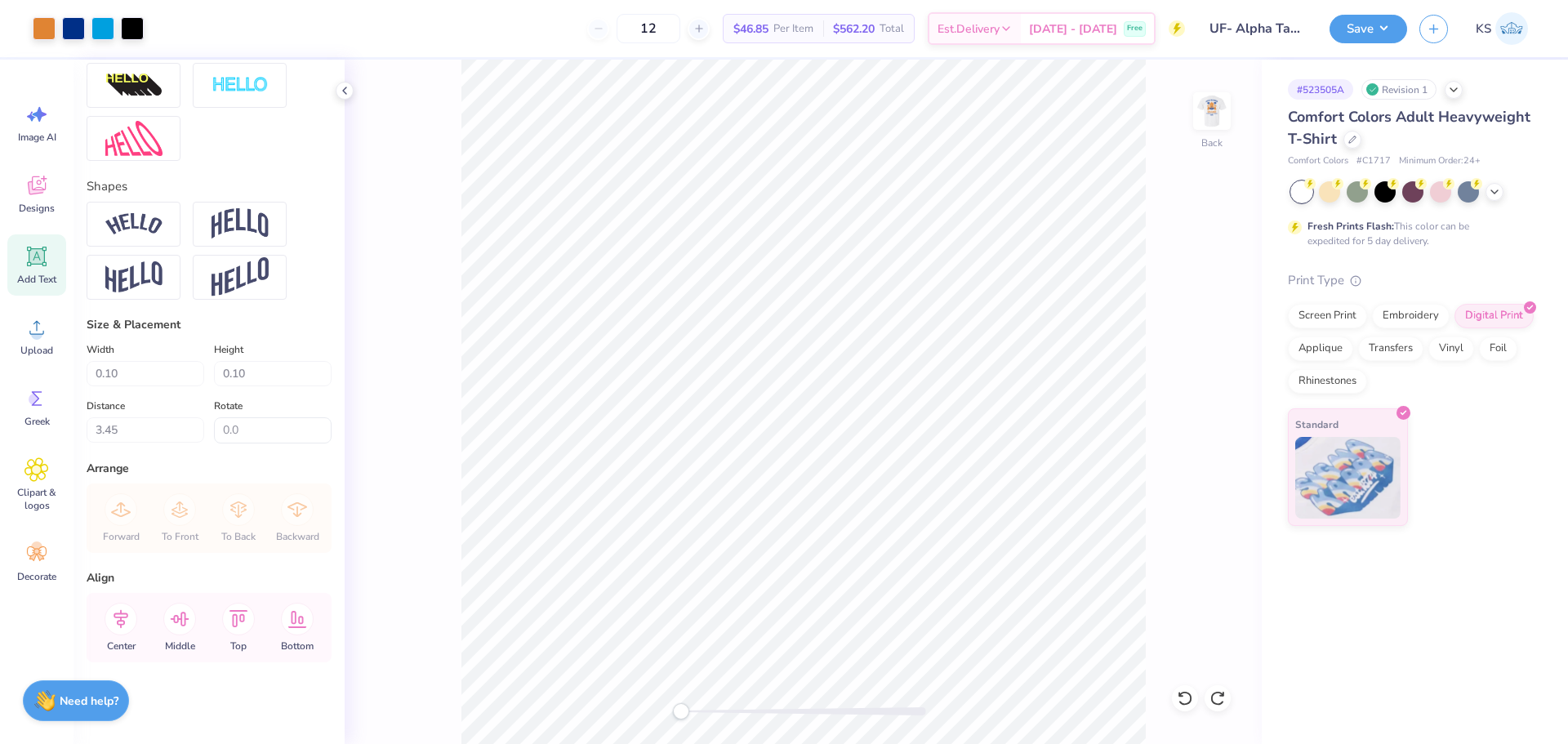
click at [631, 694] on div "Back" at bounding box center [802, 401] width 917 height 684
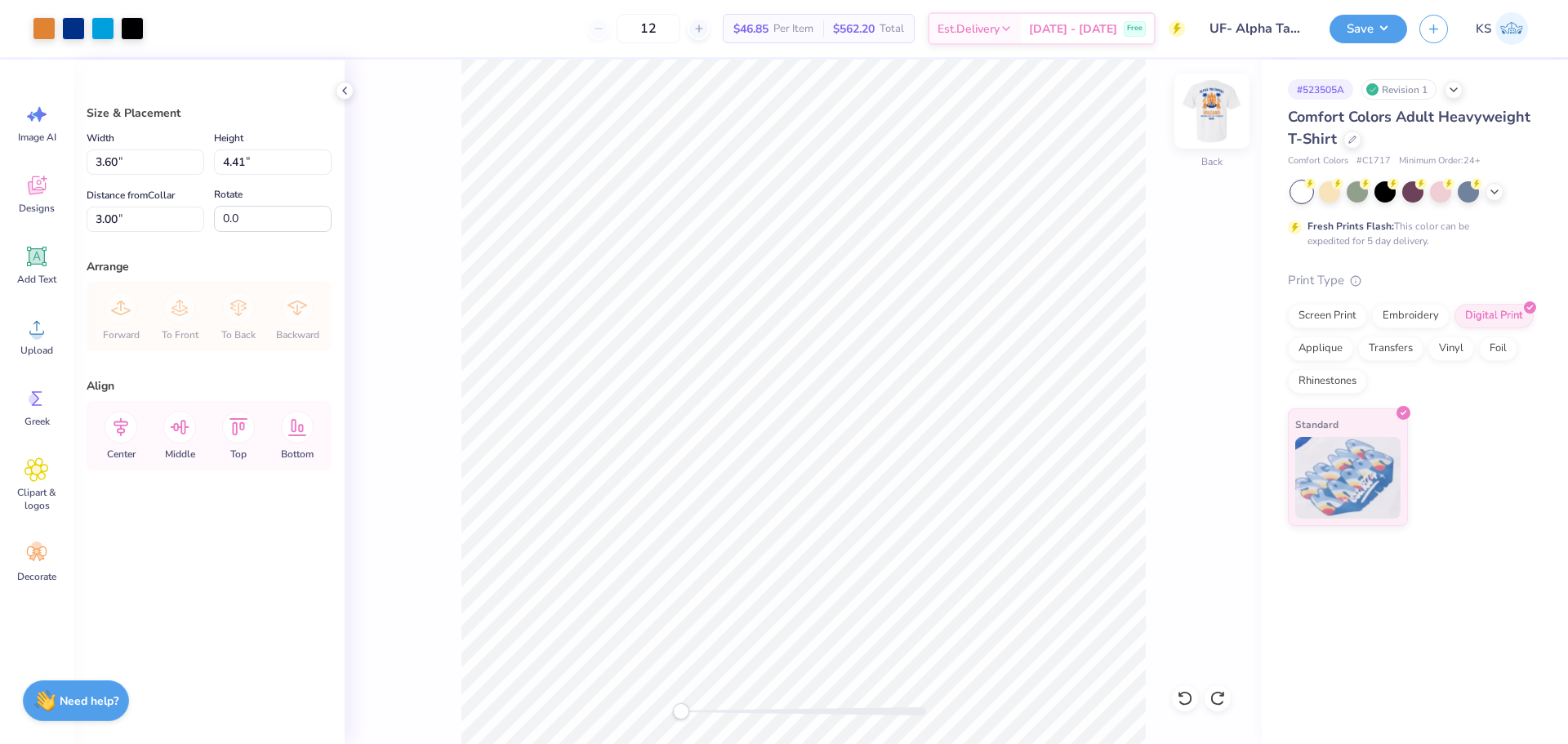
click at [1207, 104] on img at bounding box center [1211, 111] width 65 height 65
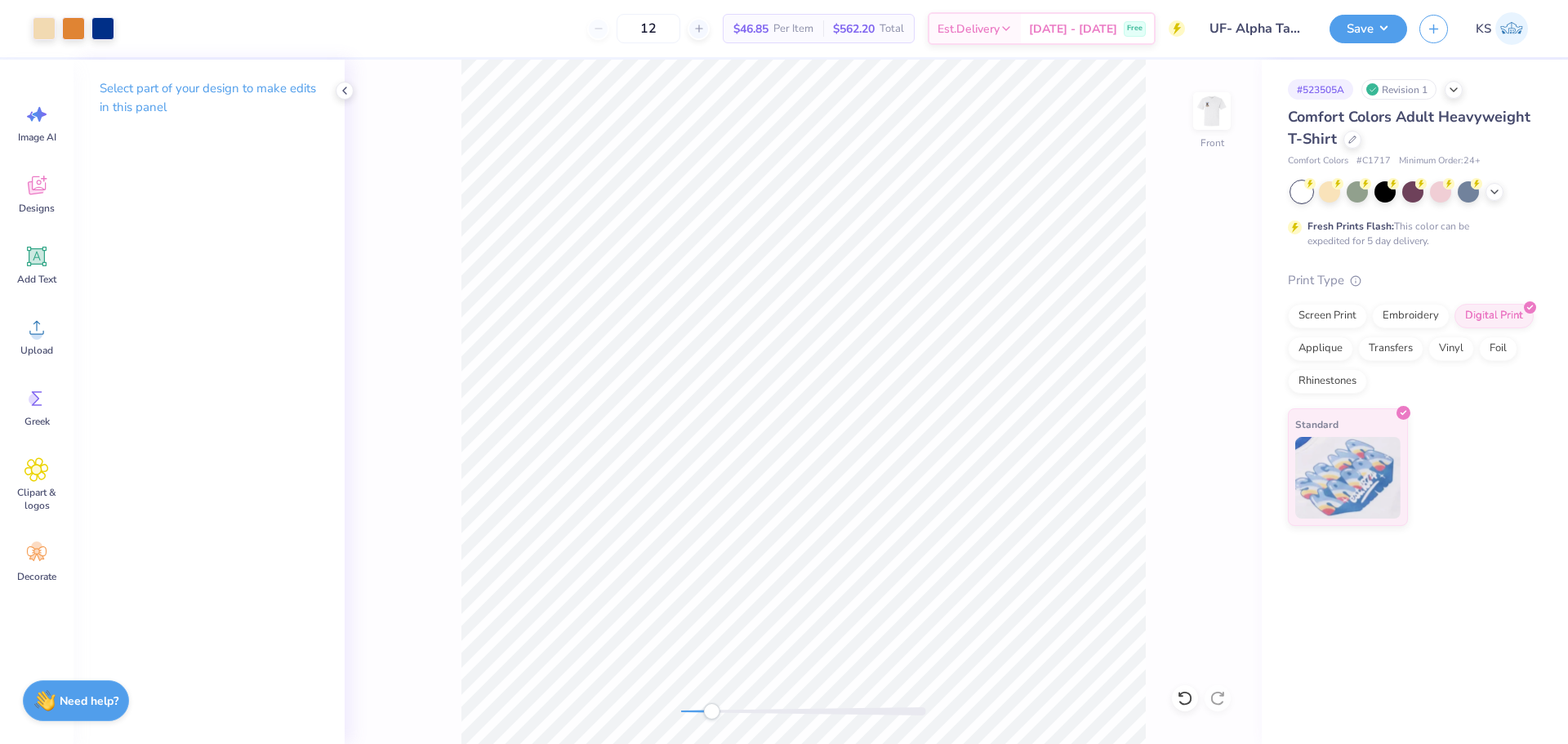
click at [714, 719] on div "Front" at bounding box center [802, 401] width 917 height 684
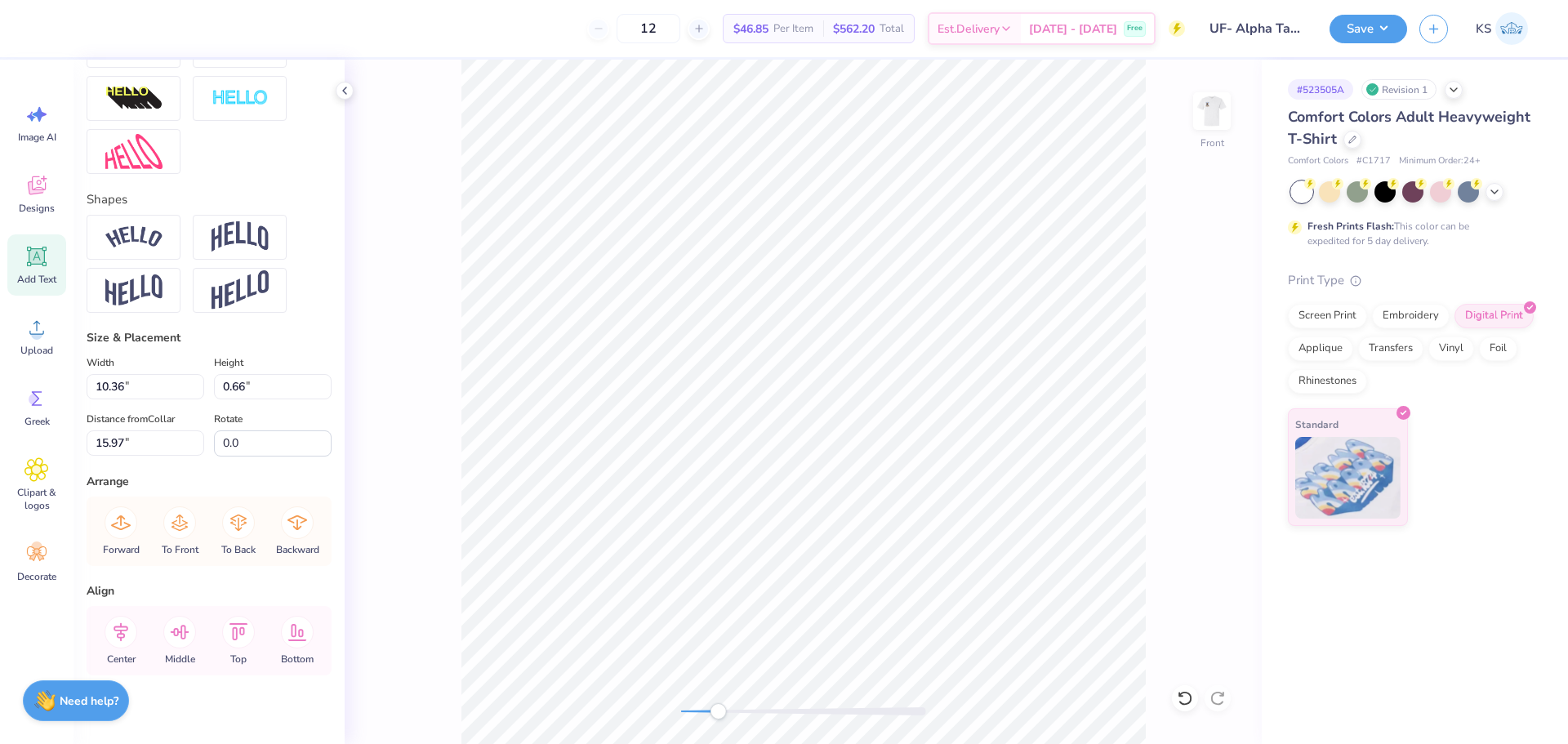
scroll to position [633, 0]
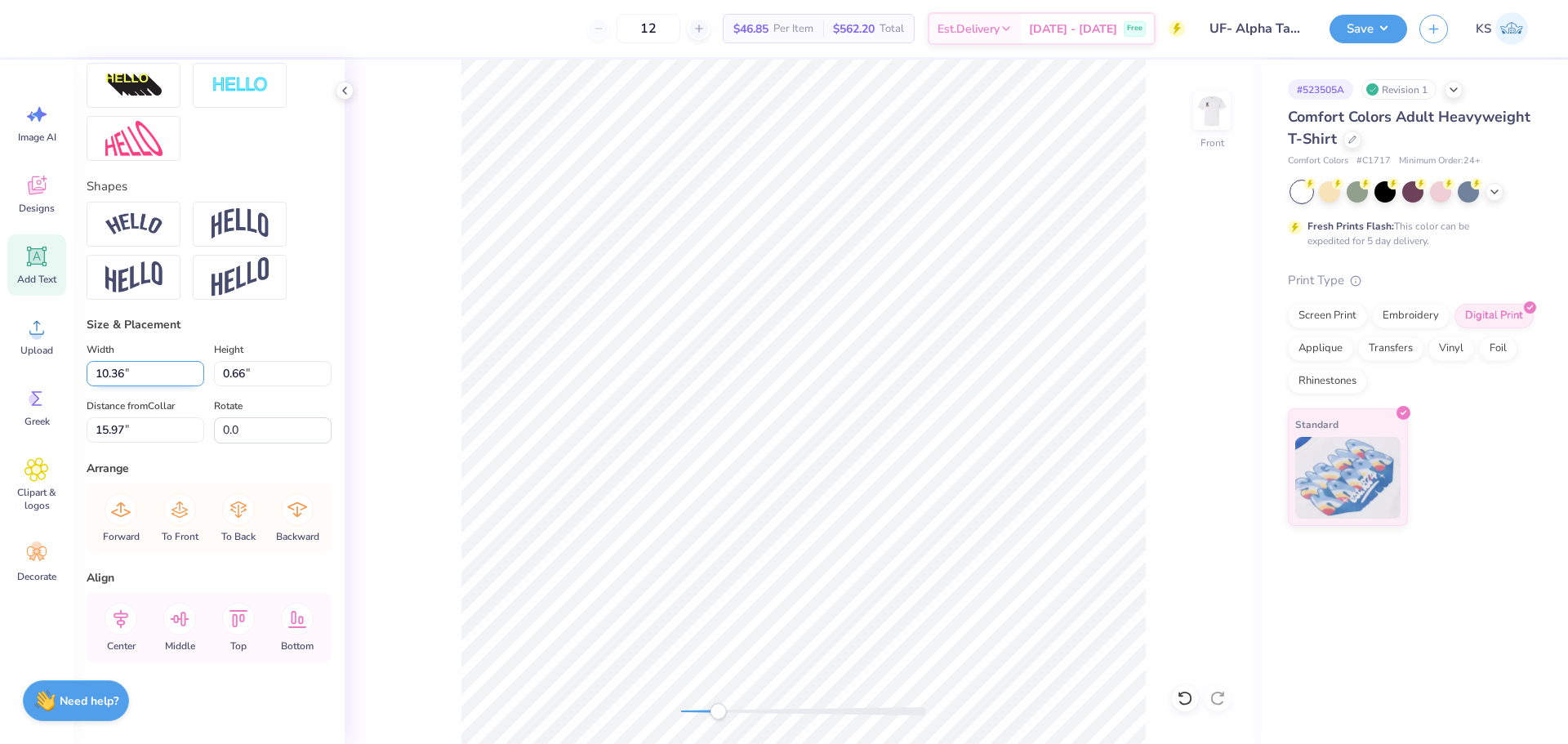
click at [158, 381] on input "10.36" at bounding box center [145, 373] width 117 height 26
type textarea "AT UNIVERSITY OF FLORIDA"
click at [132, 618] on icon at bounding box center [120, 619] width 33 height 33
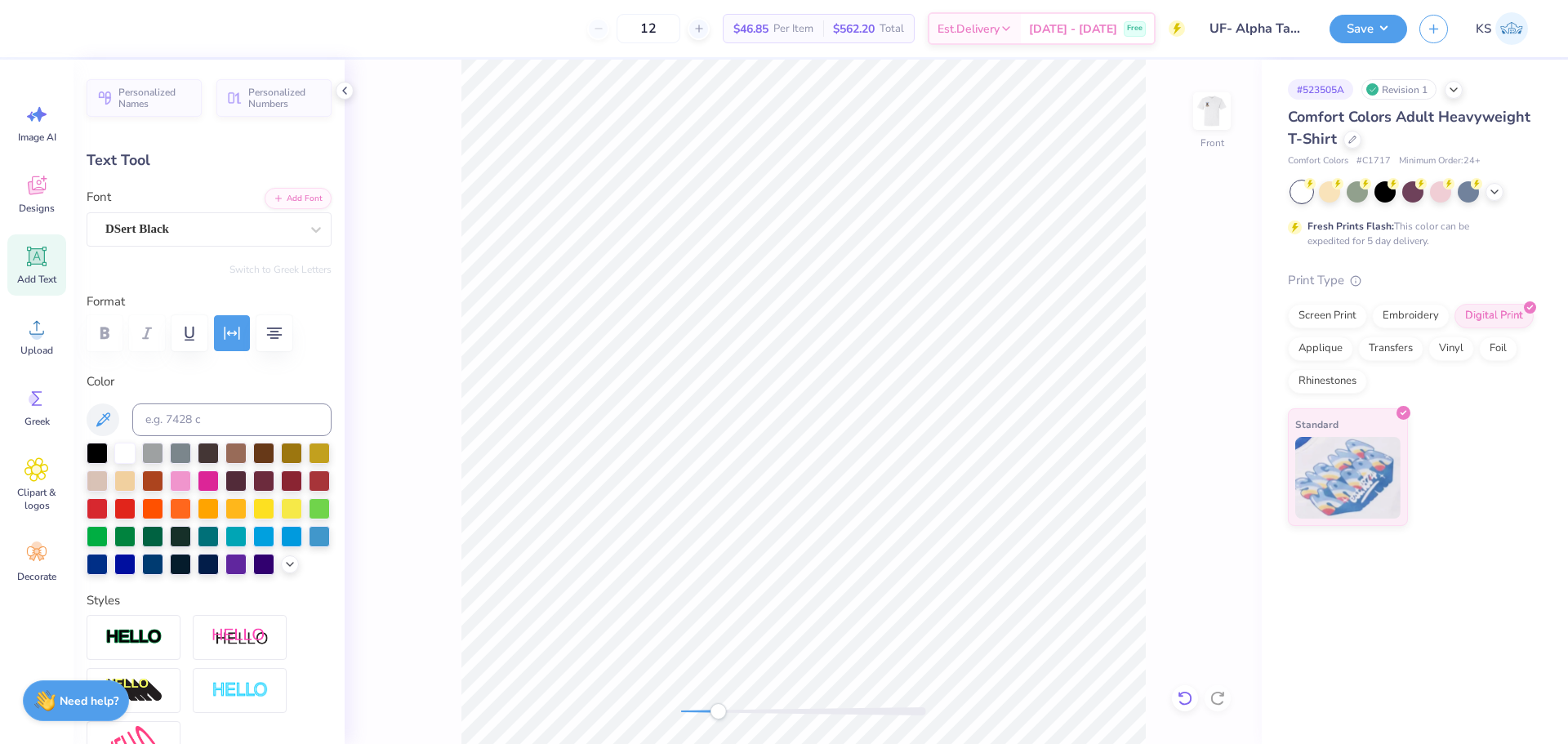
click at [1184, 706] on icon at bounding box center [1185, 698] width 16 height 16
click at [1188, 700] on icon at bounding box center [1185, 698] width 16 height 16
click at [1188, 699] on icon at bounding box center [1185, 698] width 16 height 16
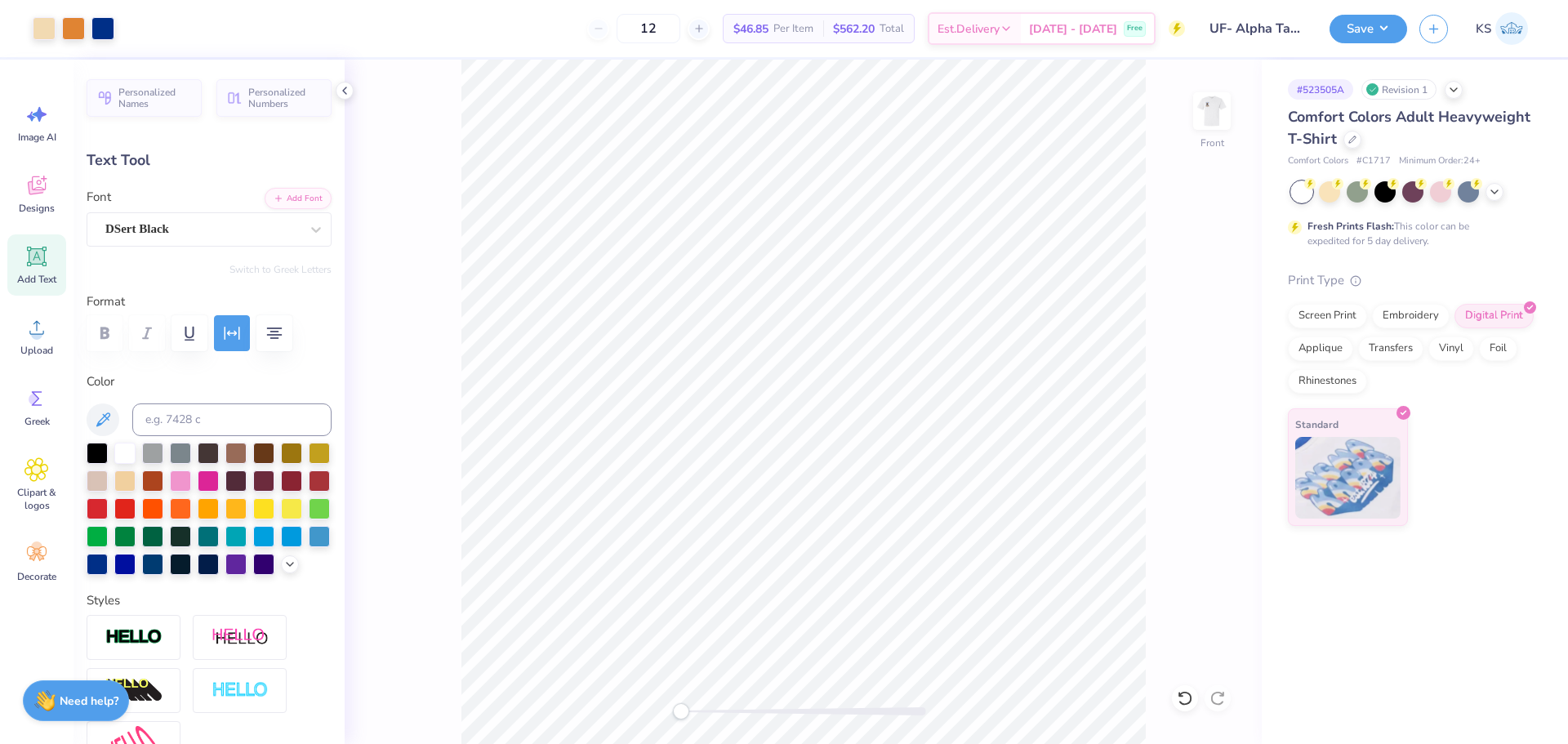
click at [670, 712] on div "Front" at bounding box center [802, 401] width 917 height 684
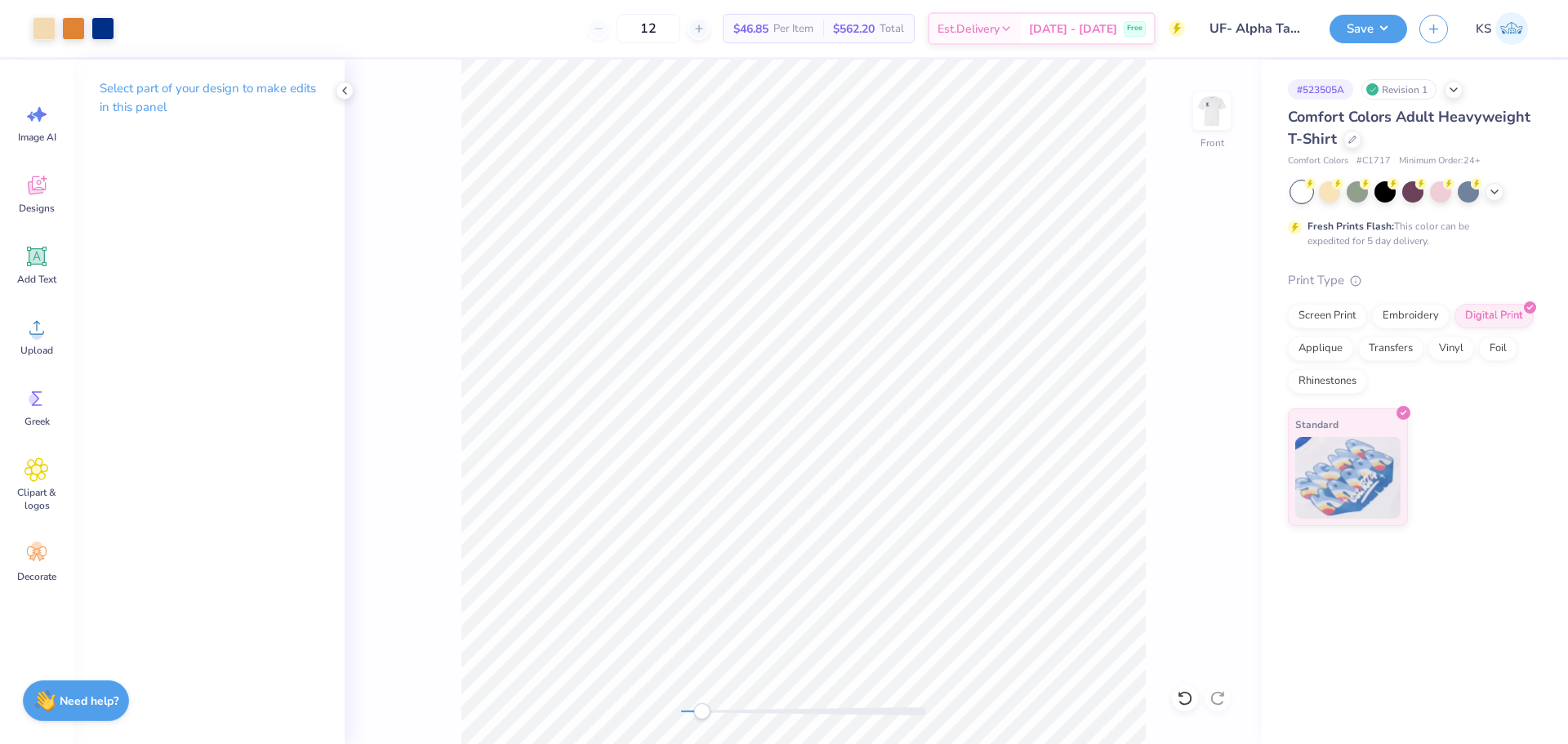
click at [709, 712] on div at bounding box center [803, 711] width 245 height 9
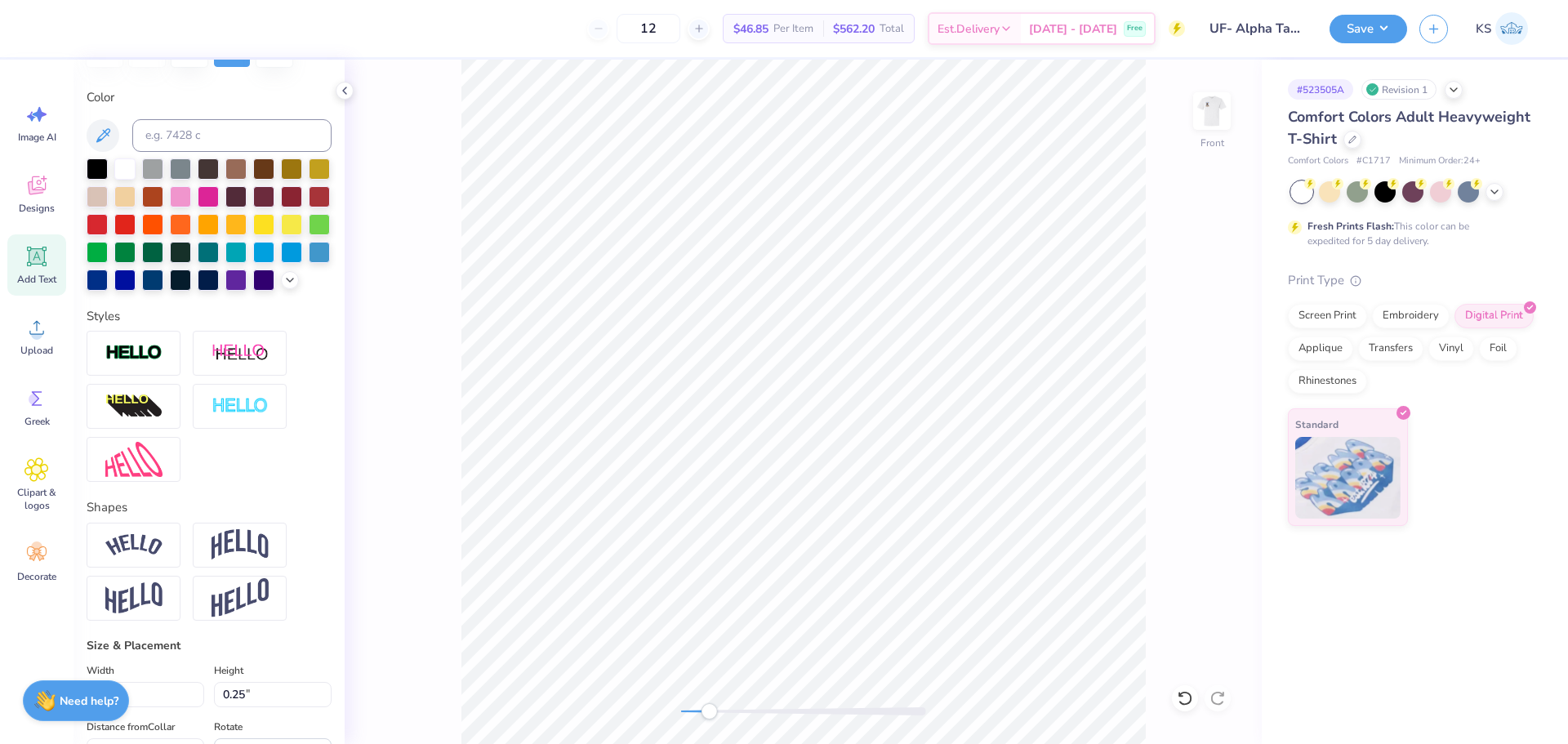
scroll to position [409, 0]
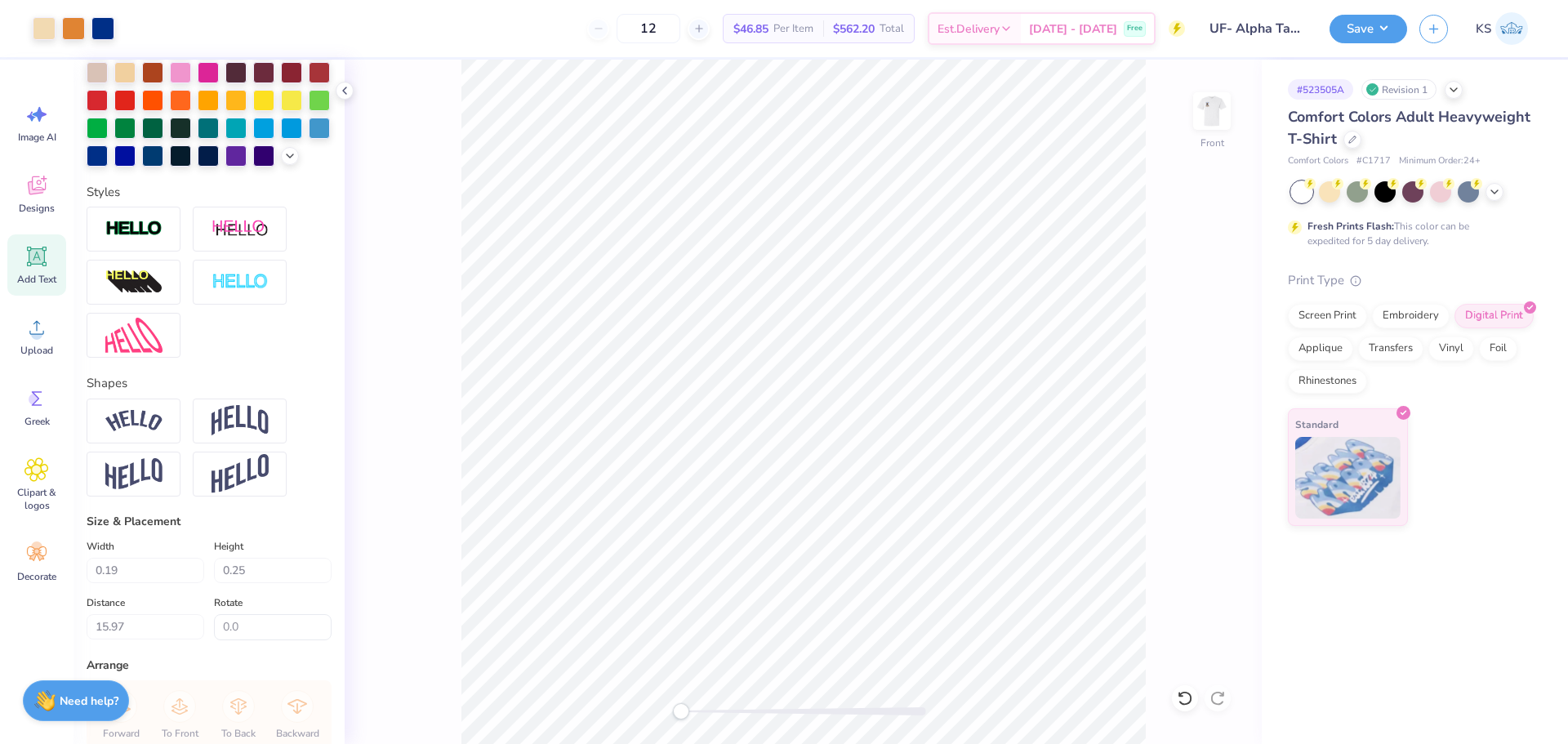
click at [643, 709] on div "Front" at bounding box center [802, 401] width 917 height 684
click at [1221, 112] on img at bounding box center [1211, 111] width 65 height 65
drag, startPoint x: 695, startPoint y: 711, endPoint x: 708, endPoint y: 709, distance: 13.2
click at [712, 713] on div at bounding box center [803, 711] width 245 height 9
click at [749, 702] on div "Back" at bounding box center [802, 401] width 917 height 684
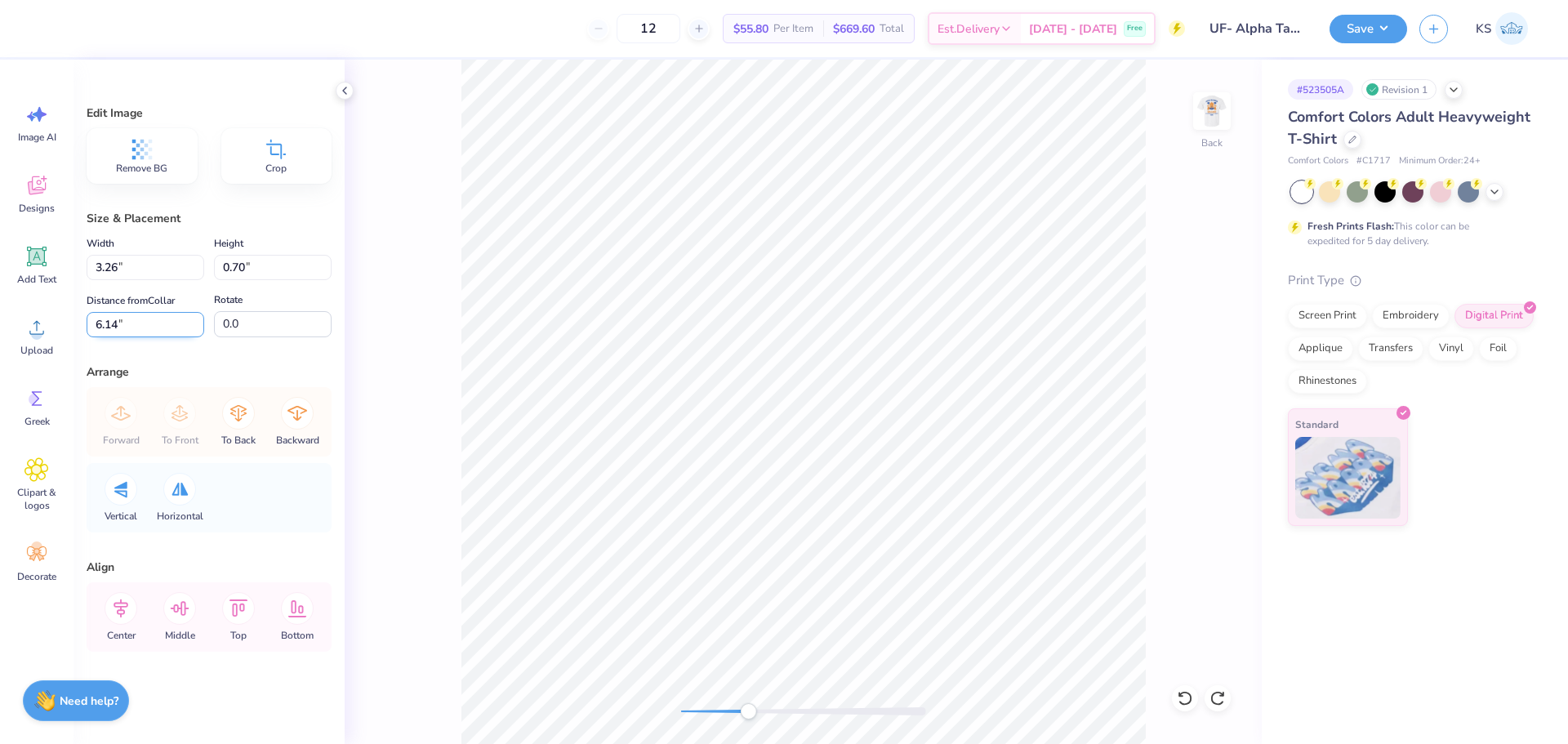
click at [156, 328] on input "6.14" at bounding box center [145, 325] width 117 height 26
type input "3"
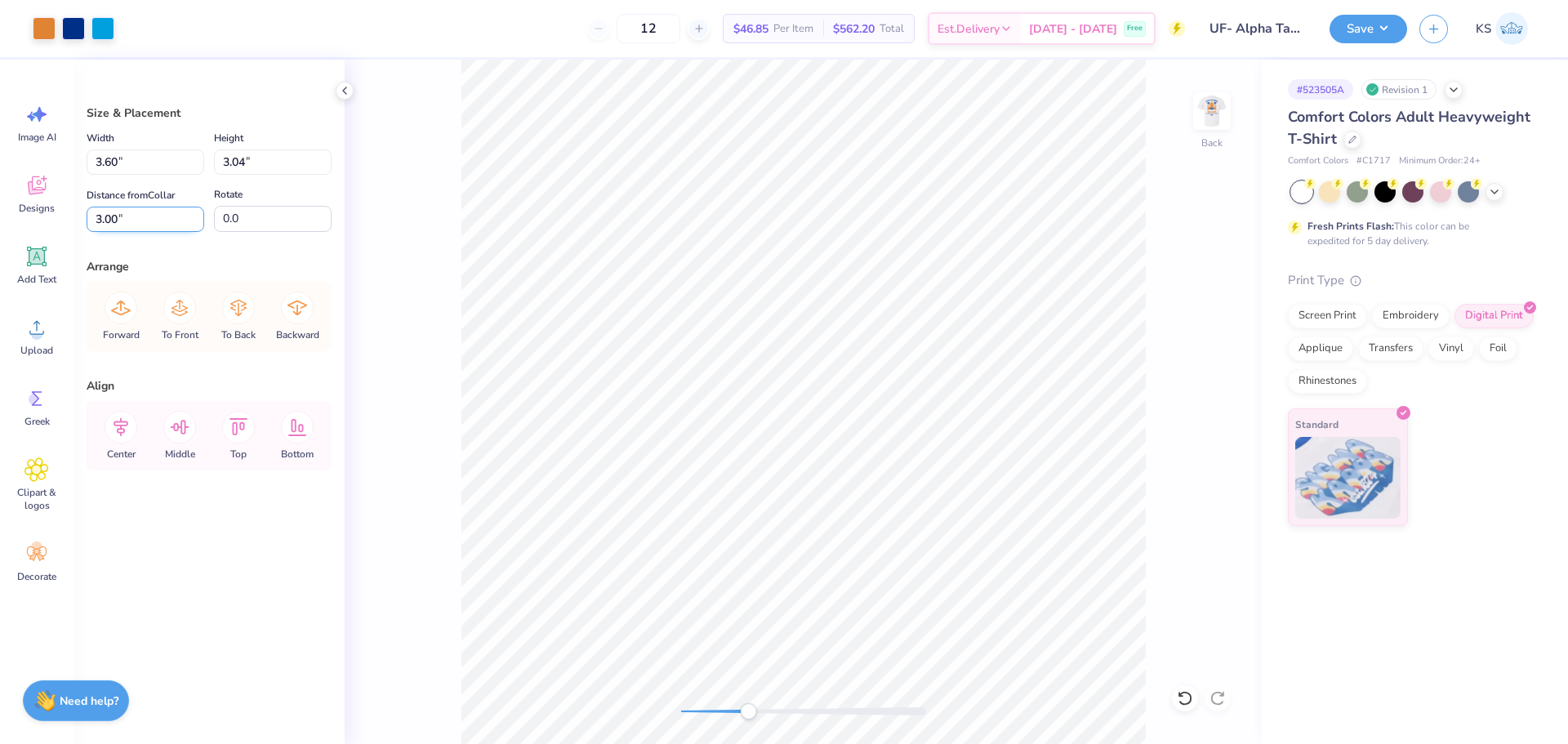
click at [158, 221] on input "3.00" at bounding box center [145, 219] width 117 height 26
paste input "6.14"
drag, startPoint x: 1189, startPoint y: 700, endPoint x: 1154, endPoint y: 653, distance: 58.6
click at [1189, 700] on icon at bounding box center [1185, 698] width 16 height 16
type input "3.00"
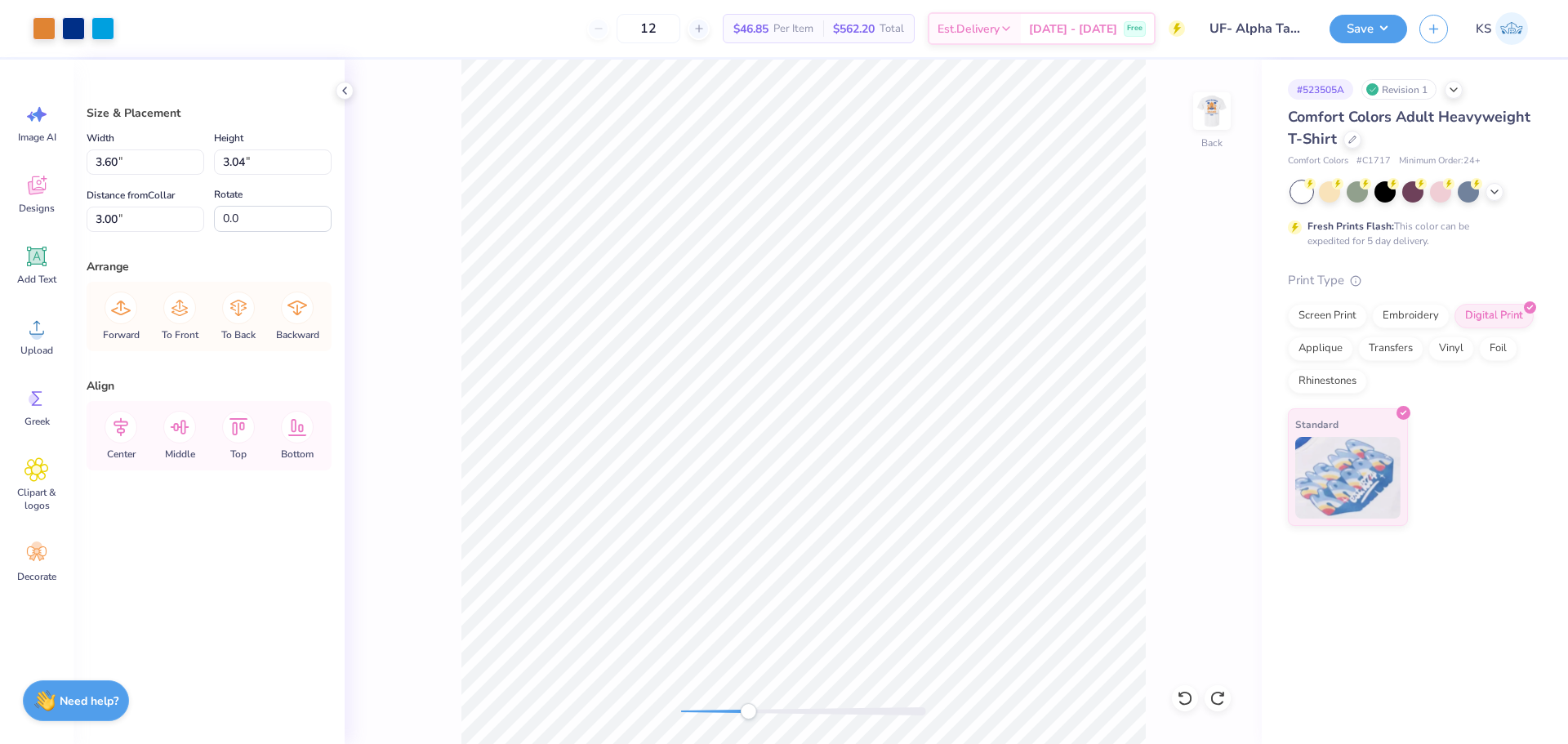
click at [134, 236] on div "Size & Placement Width 3.60 3.60 " Height 3.04 3.04 " Distance from Collar 3.00…" at bounding box center [209, 401] width 272 height 684
click at [140, 223] on input "3.00" at bounding box center [145, 219] width 117 height 26
paste input "6.14"
click at [1190, 696] on icon at bounding box center [1185, 699] width 14 height 15
type input "3.00"
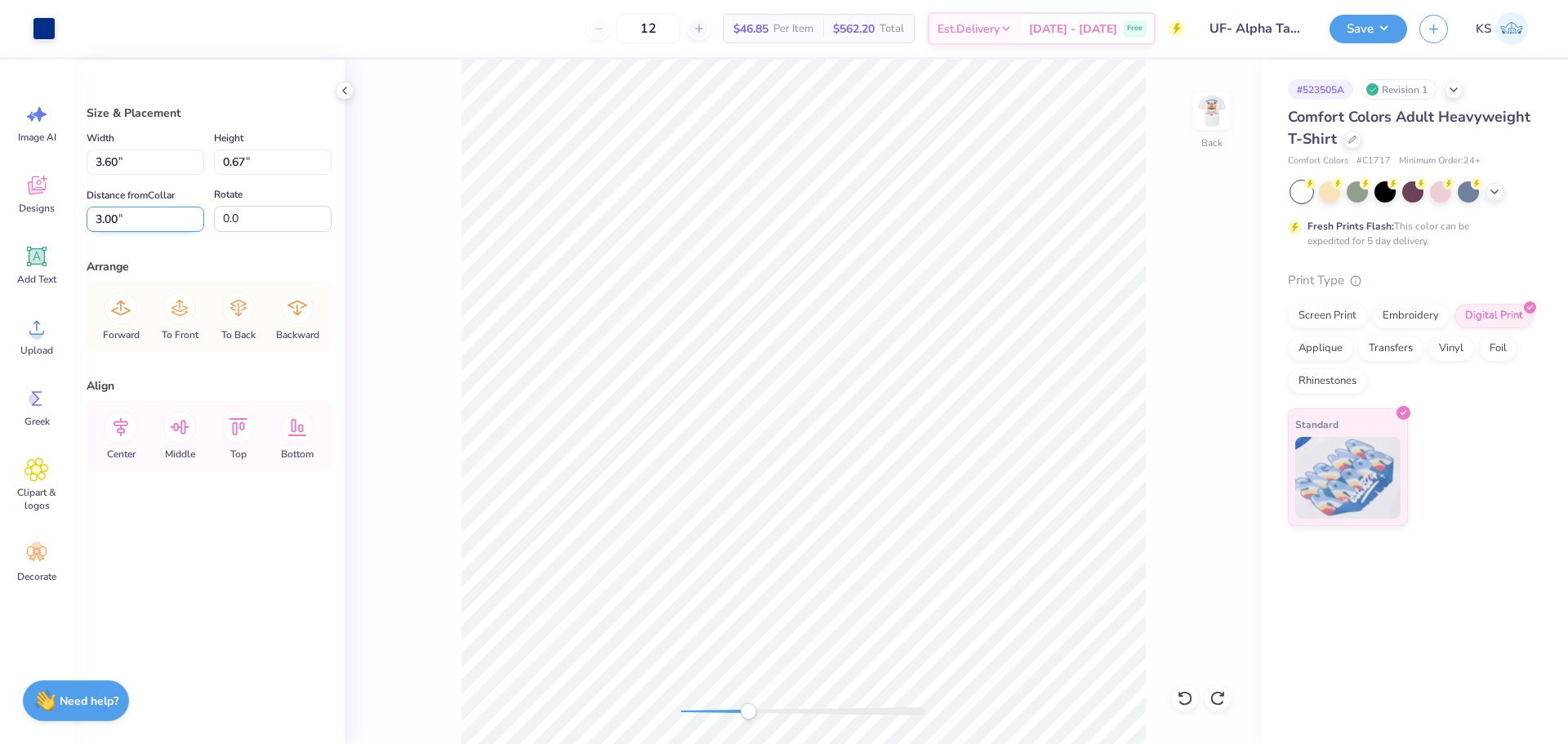
click at [167, 210] on input "3.00" at bounding box center [145, 219] width 117 height 26
paste input "6.14"
type input "6.14"
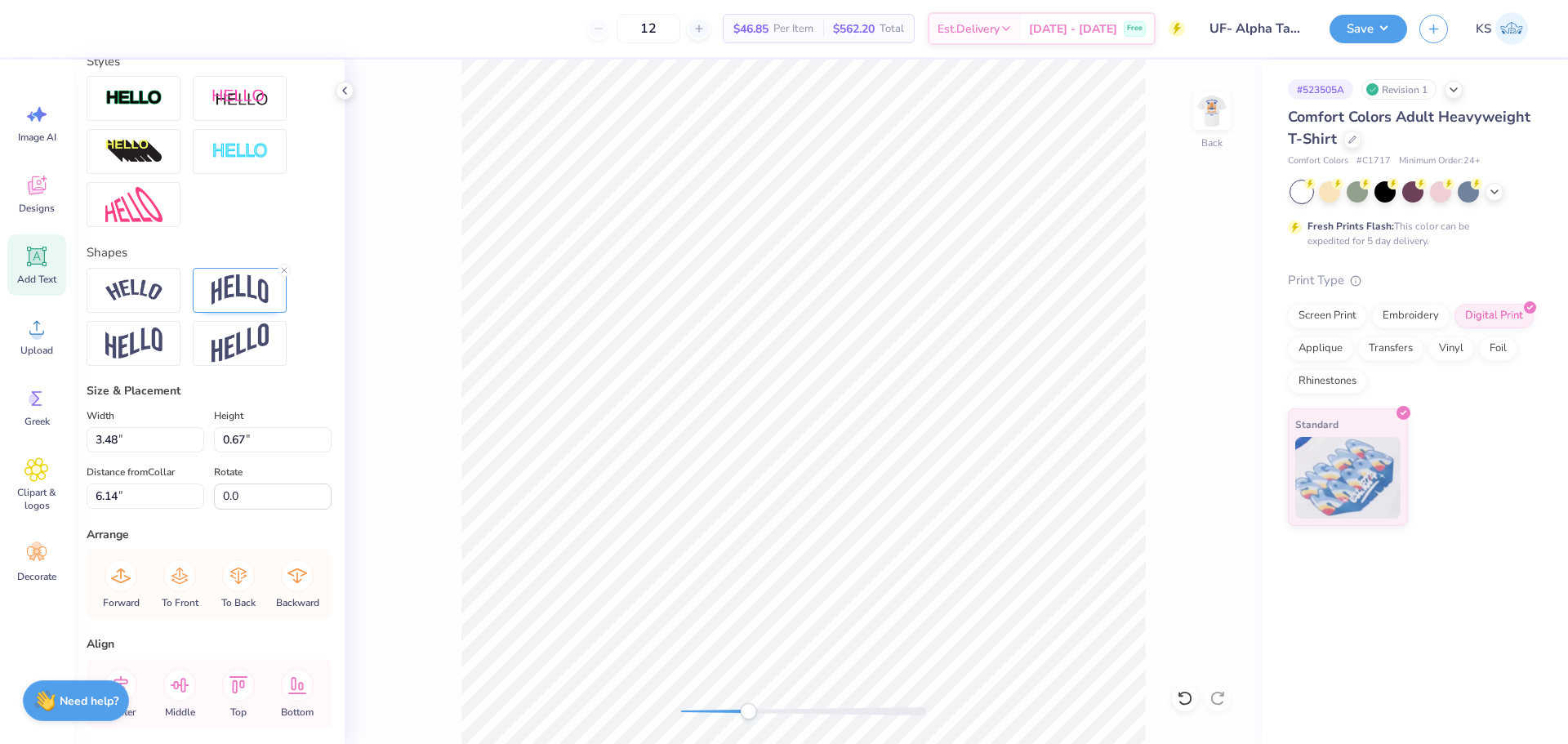
scroll to position [633, 0]
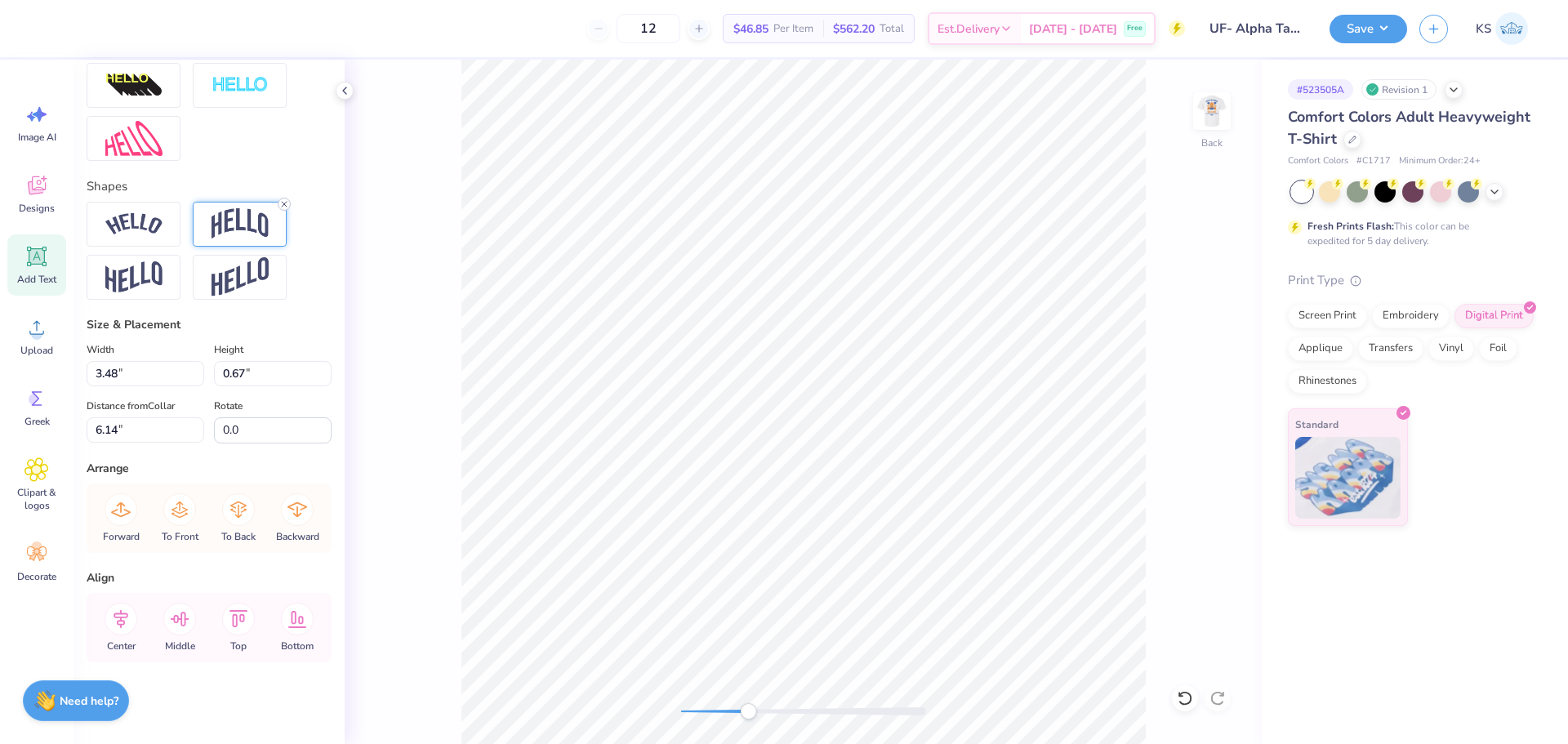
click at [284, 200] on icon at bounding box center [284, 204] width 9 height 9
type textarea "AT University of Florida"
type input "1.07"
type input "0.32"
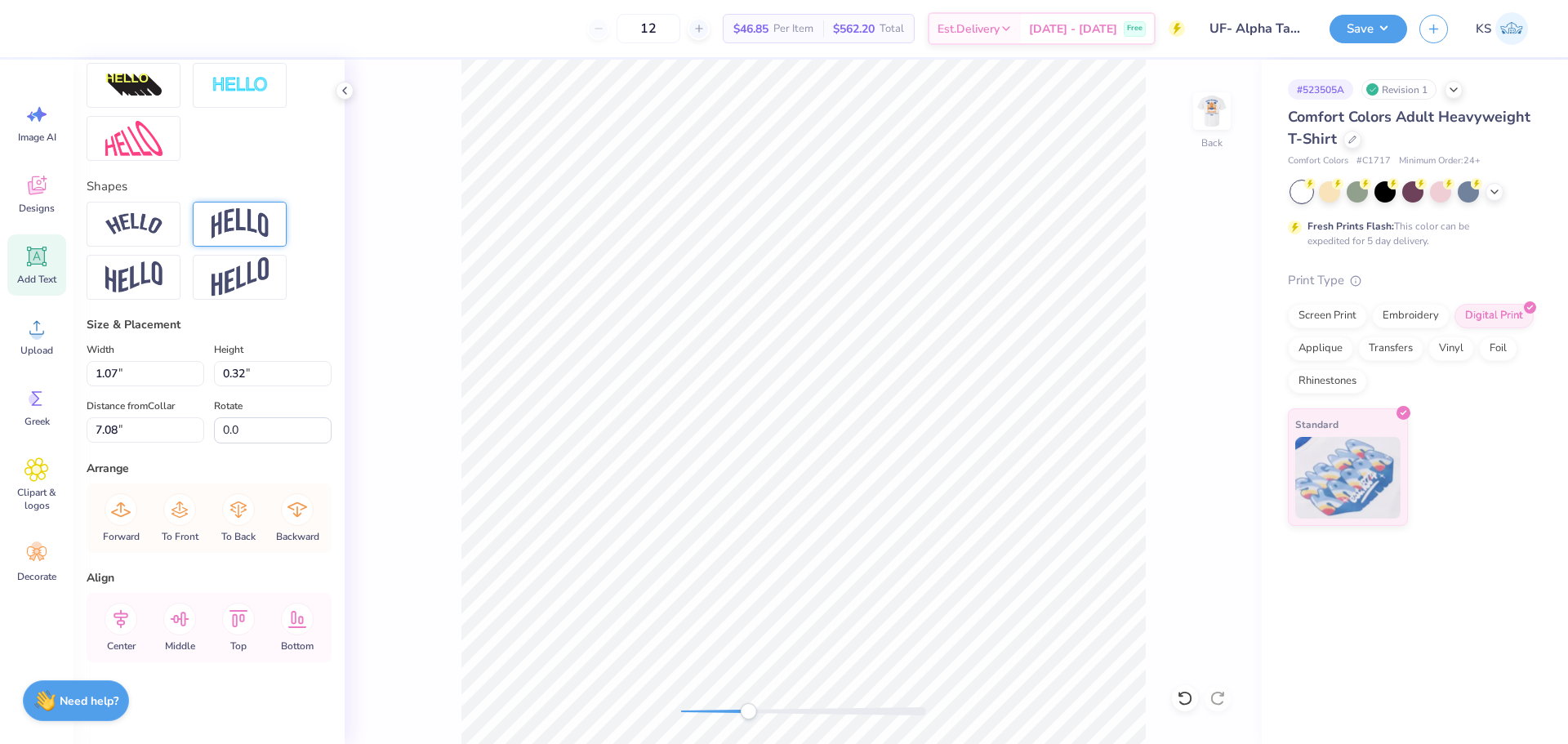
type input "7.08"
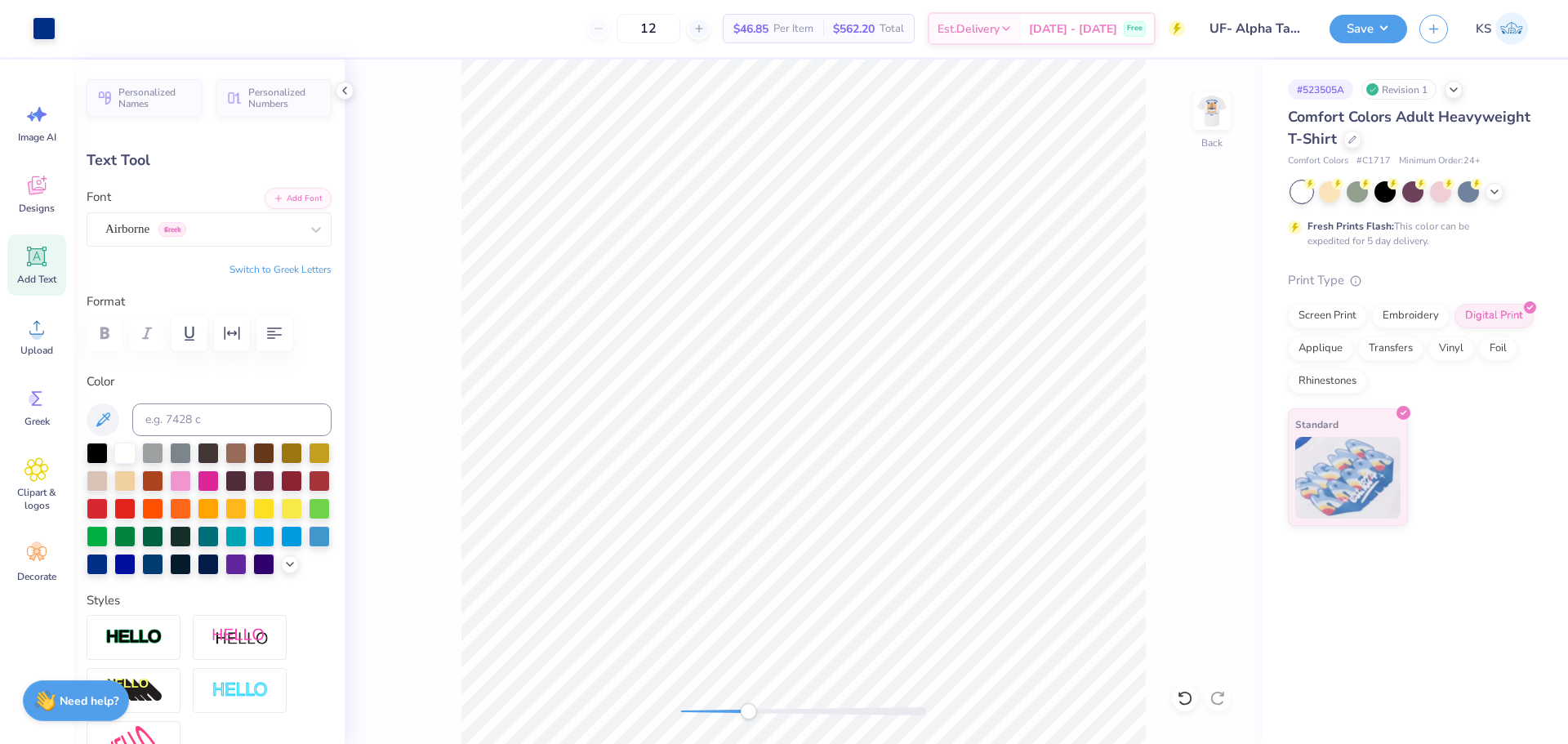
type input "3.93"
type input "0.23"
type input "6.26"
click at [844, 701] on div "Back" at bounding box center [802, 401] width 917 height 684
type input "0.10"
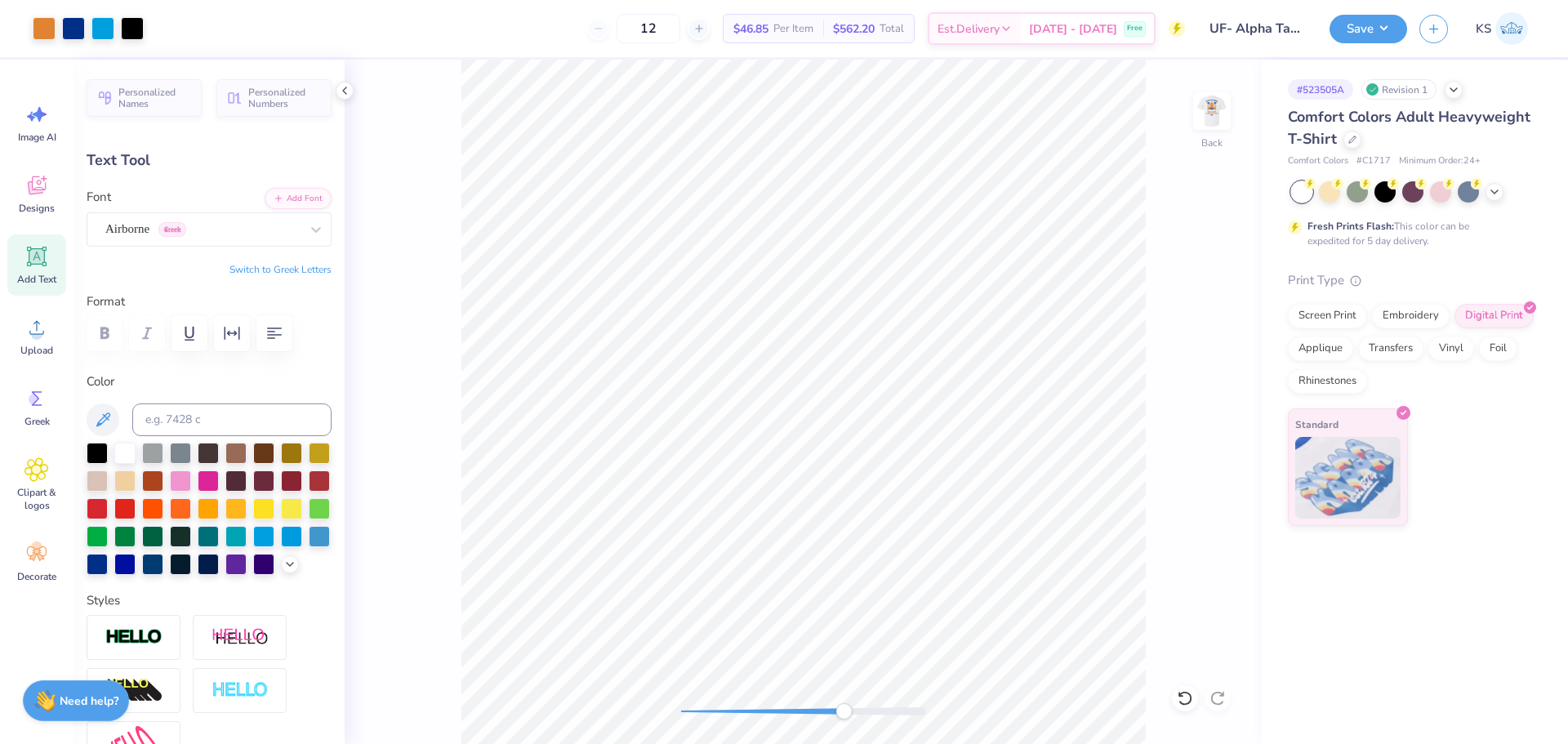
type input "0.10"
drag, startPoint x: 840, startPoint y: 708, endPoint x: 710, endPoint y: 704, distance: 130.1
click at [712, 711] on div "Accessibility label" at bounding box center [711, 711] width 16 height 16
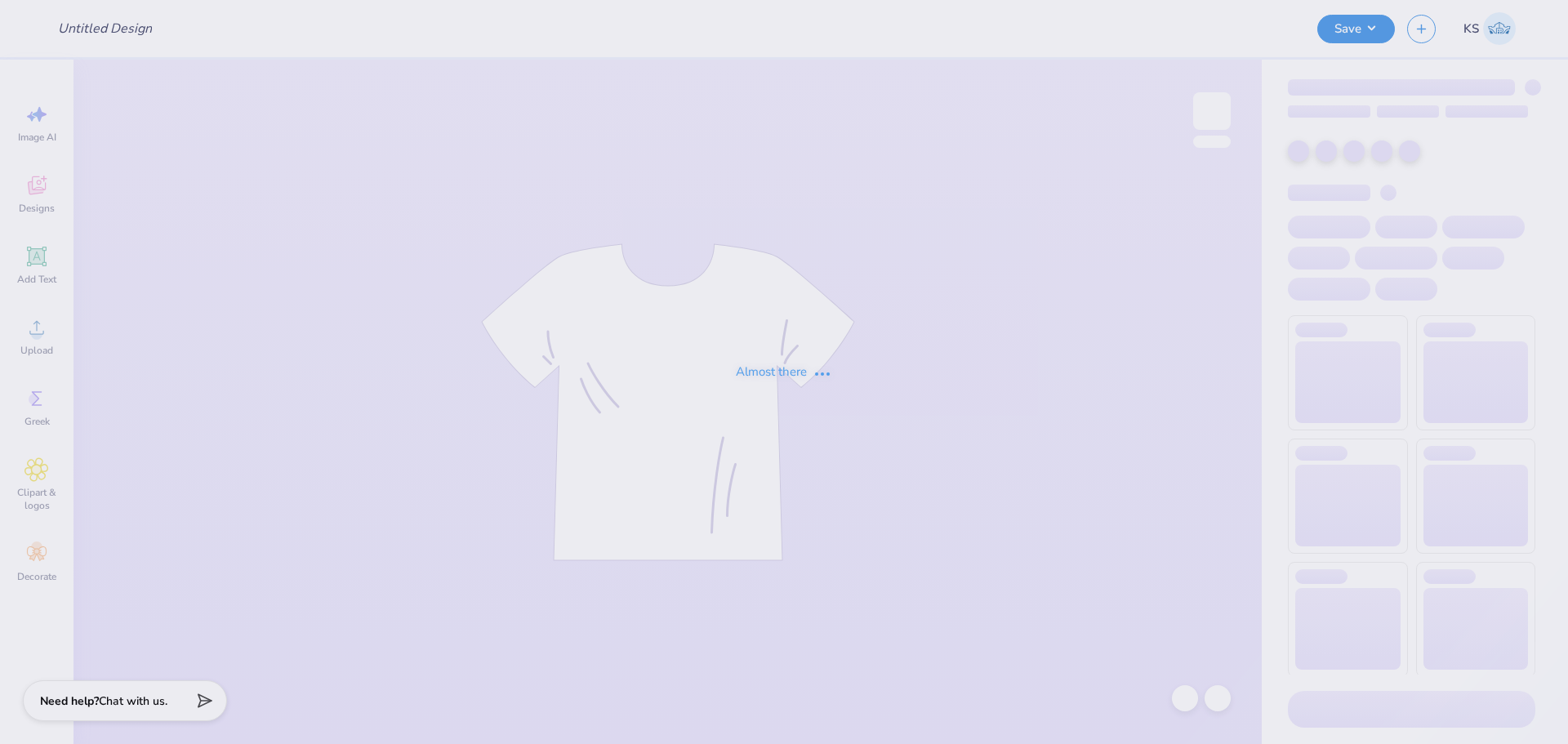
type input "UF- Alpha Tau Omega - Volcano T shirts"
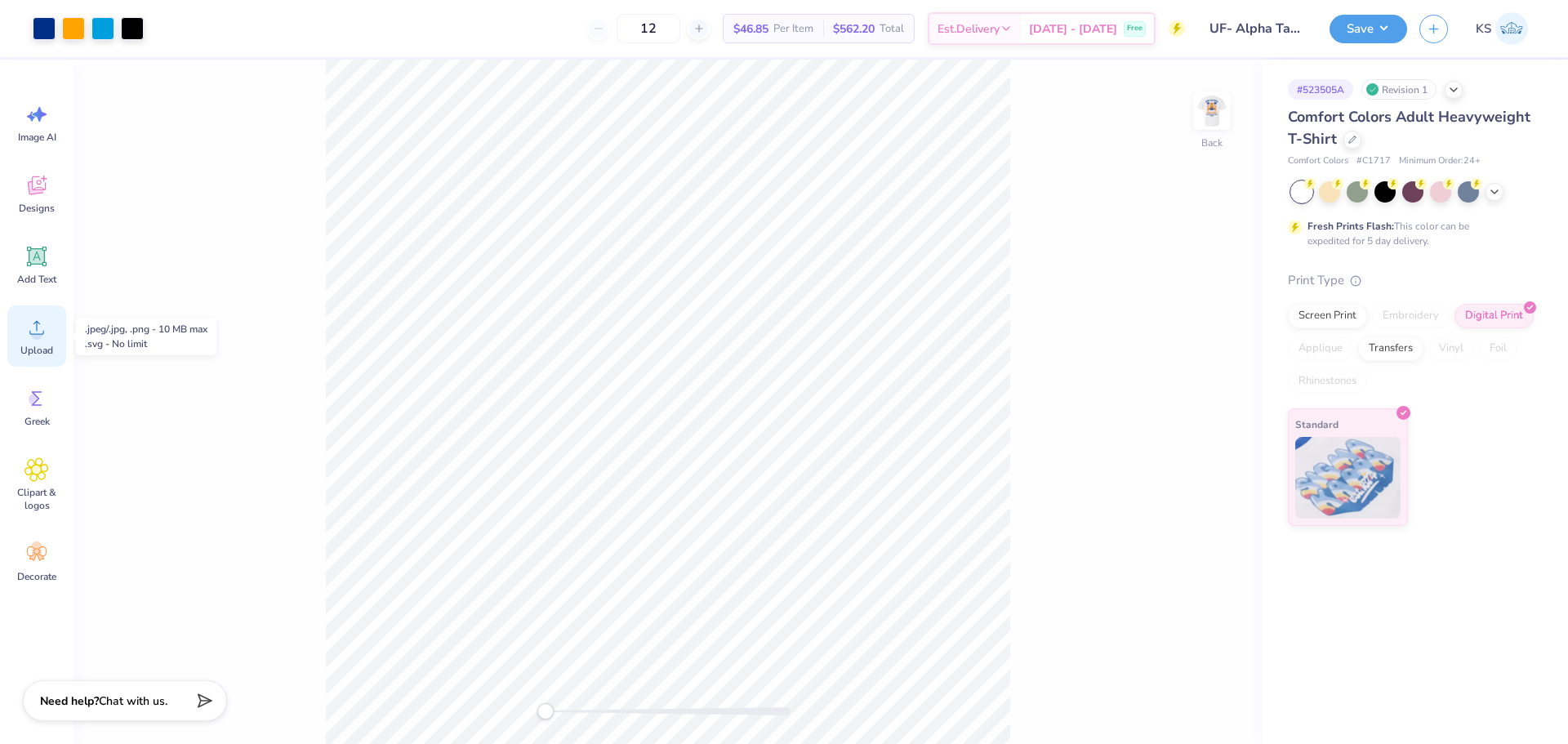
click at [44, 328] on icon at bounding box center [37, 328] width 25 height 25
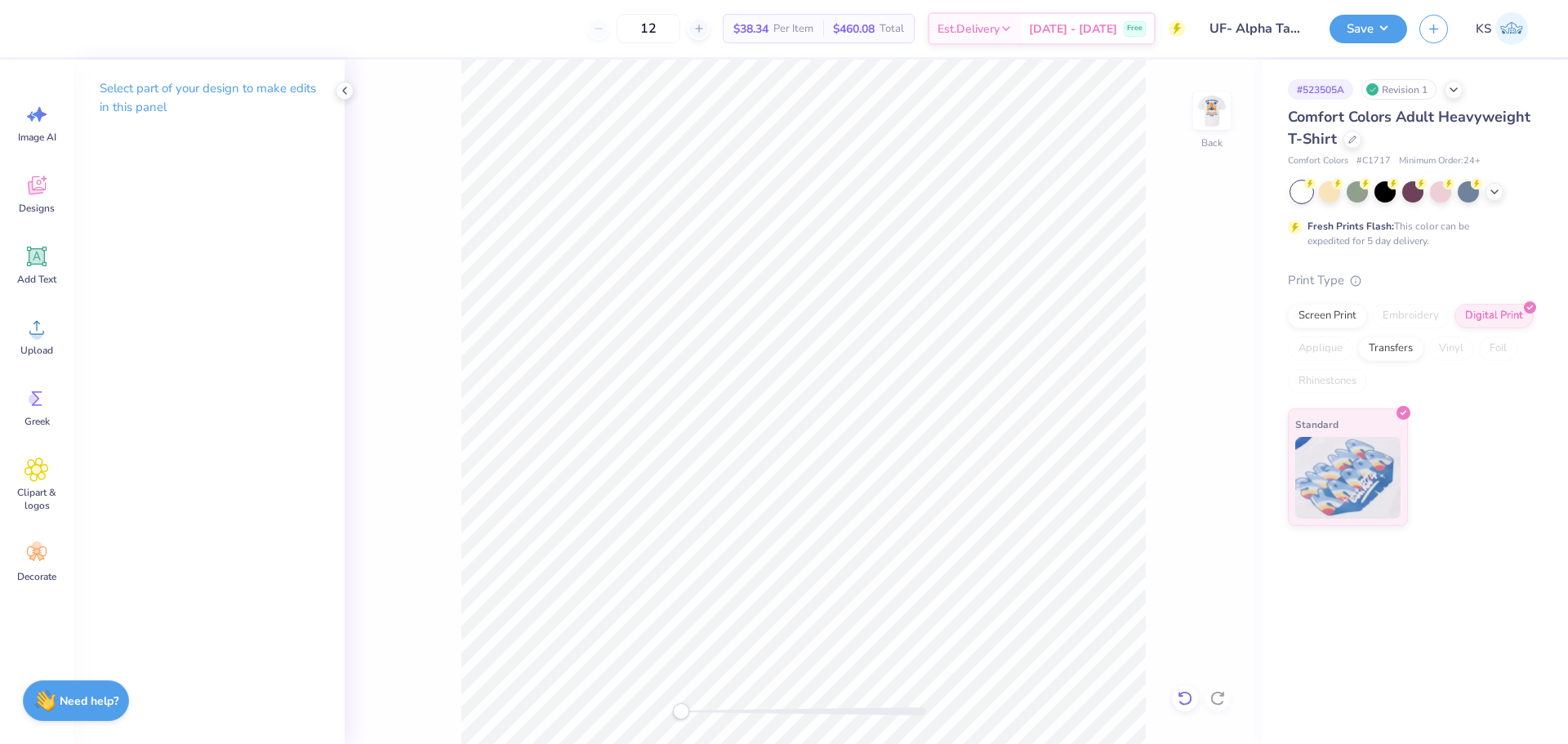
click at [1189, 703] on icon at bounding box center [1185, 699] width 14 height 15
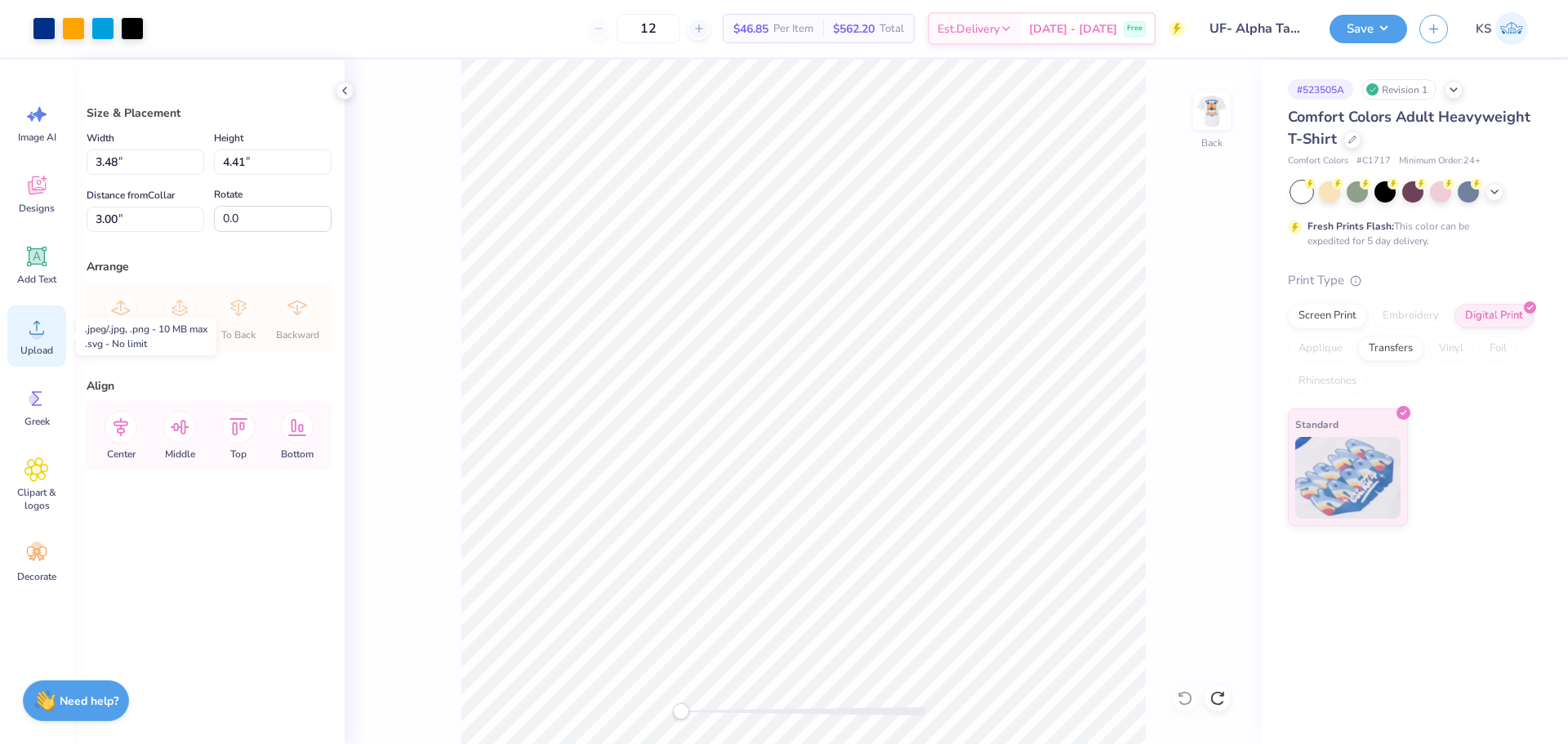
click at [40, 328] on icon at bounding box center [37, 328] width 25 height 25
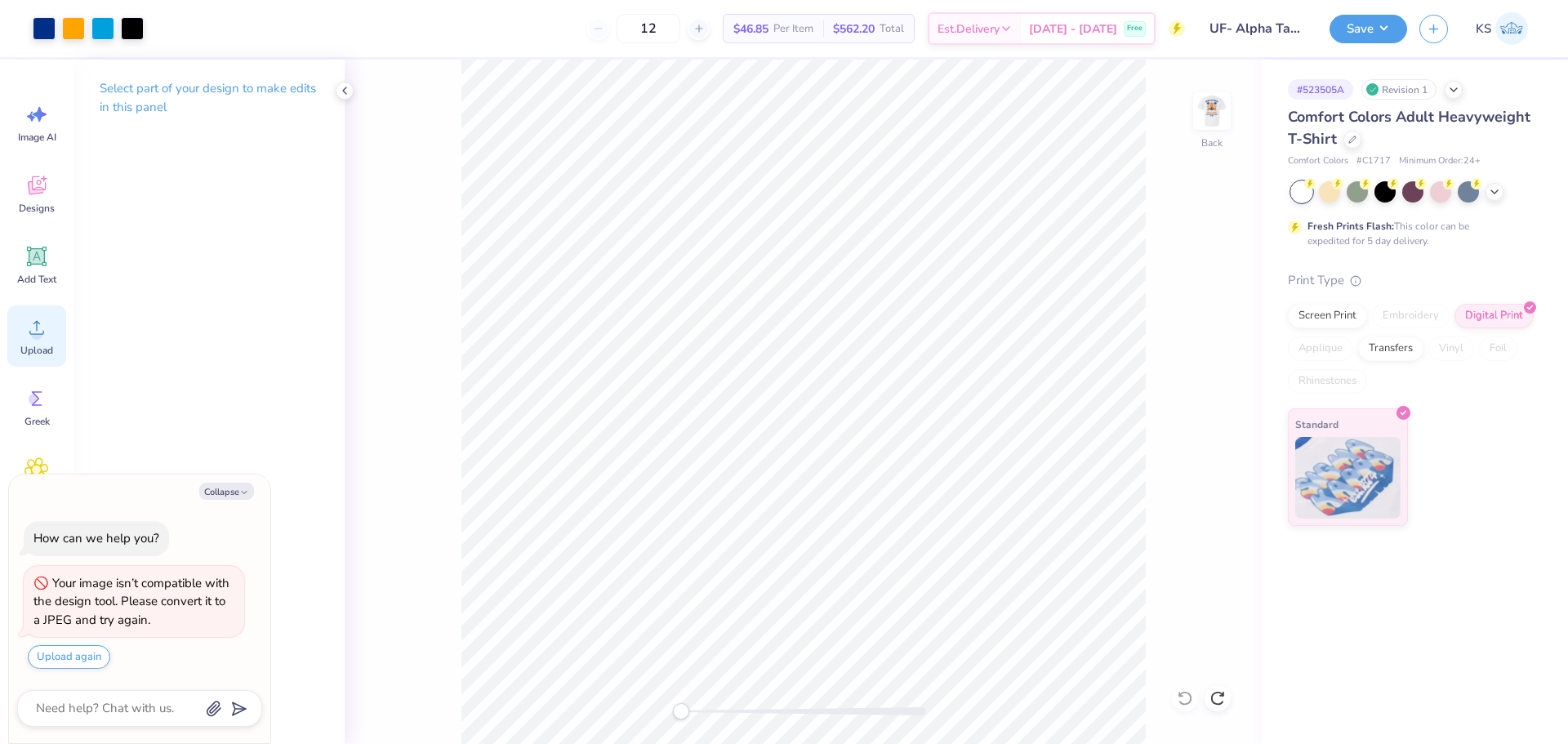
click at [41, 337] on circle at bounding box center [37, 334] width 11 height 11
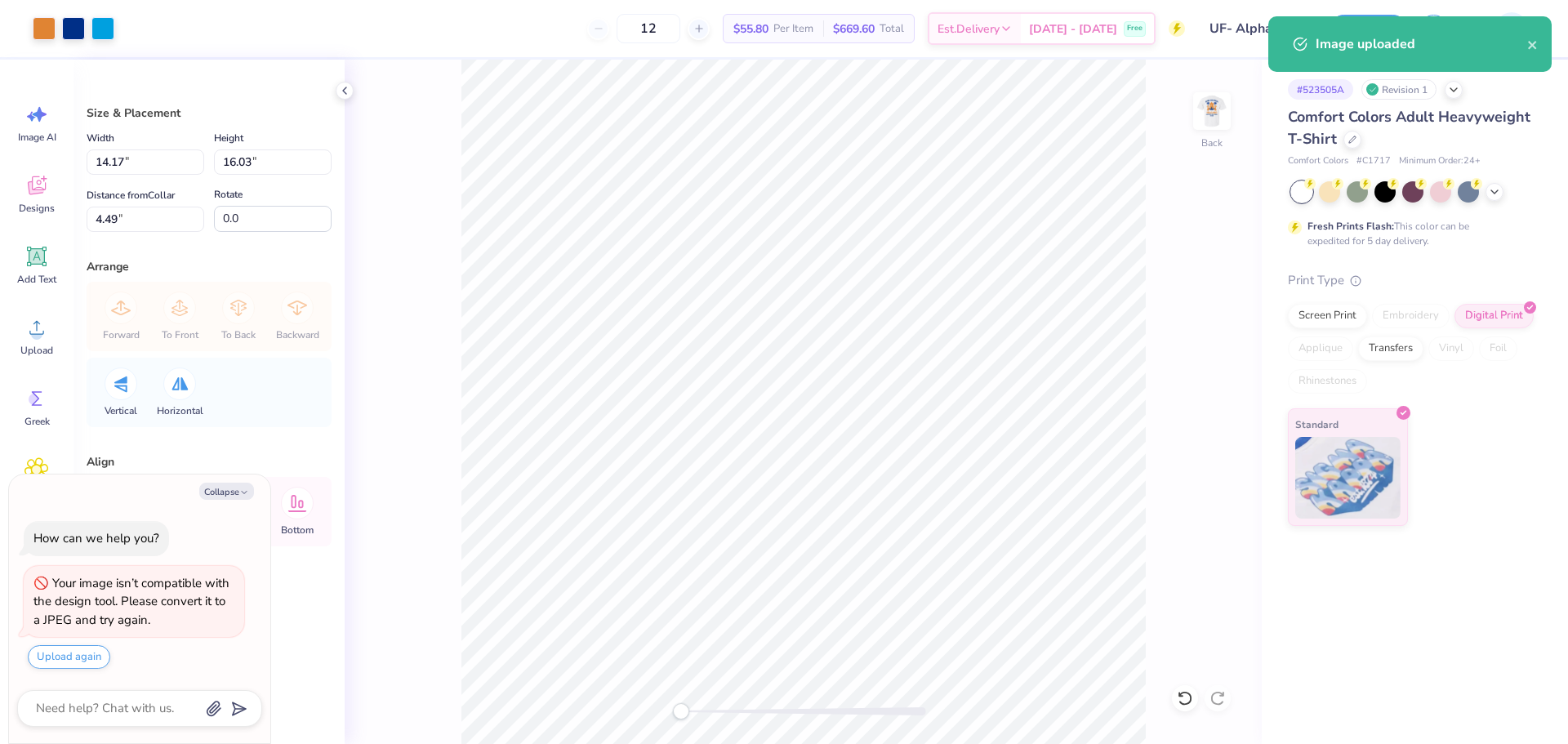
type textarea "x"
type input "2.26"
type input "2.56"
type input "17.34"
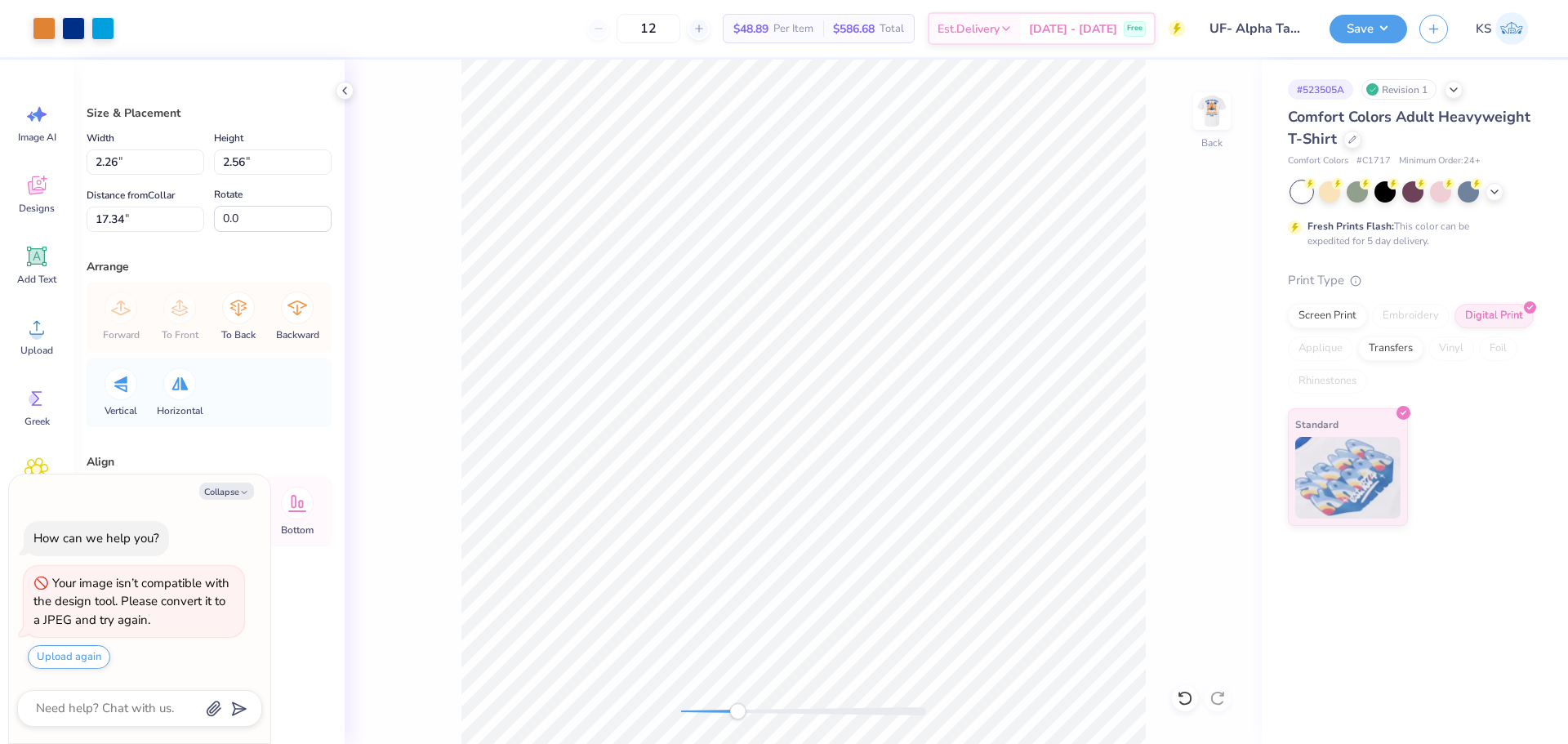
drag, startPoint x: 737, startPoint y: 716, endPoint x: 761, endPoint y: 704, distance: 26.8
click at [761, 711] on div at bounding box center [803, 711] width 245 height 16
type textarea "x"
type input "2.35"
type input "2.65"
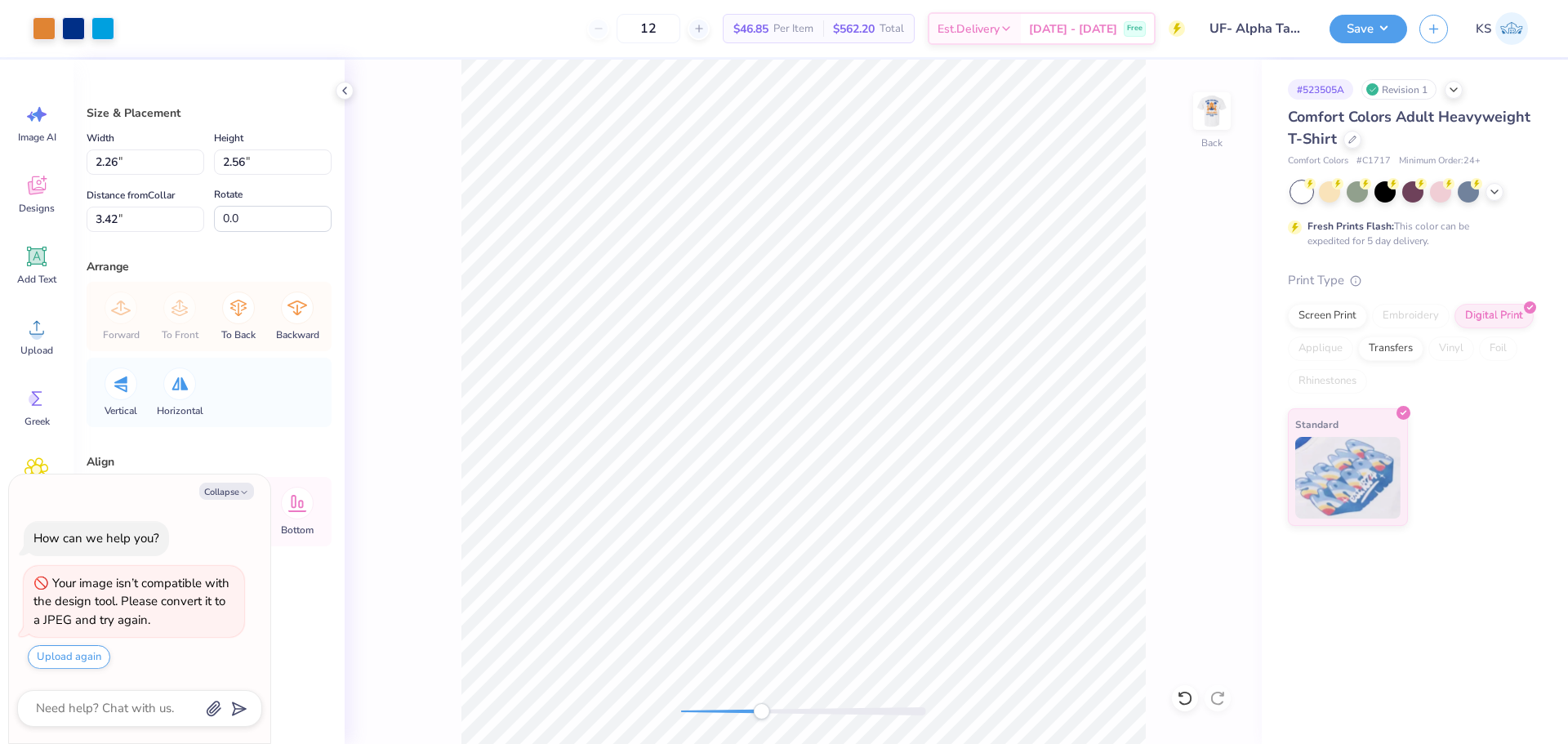
type input "3.49"
click at [774, 727] on li "Send to Back" at bounding box center [781, 724] width 129 height 32
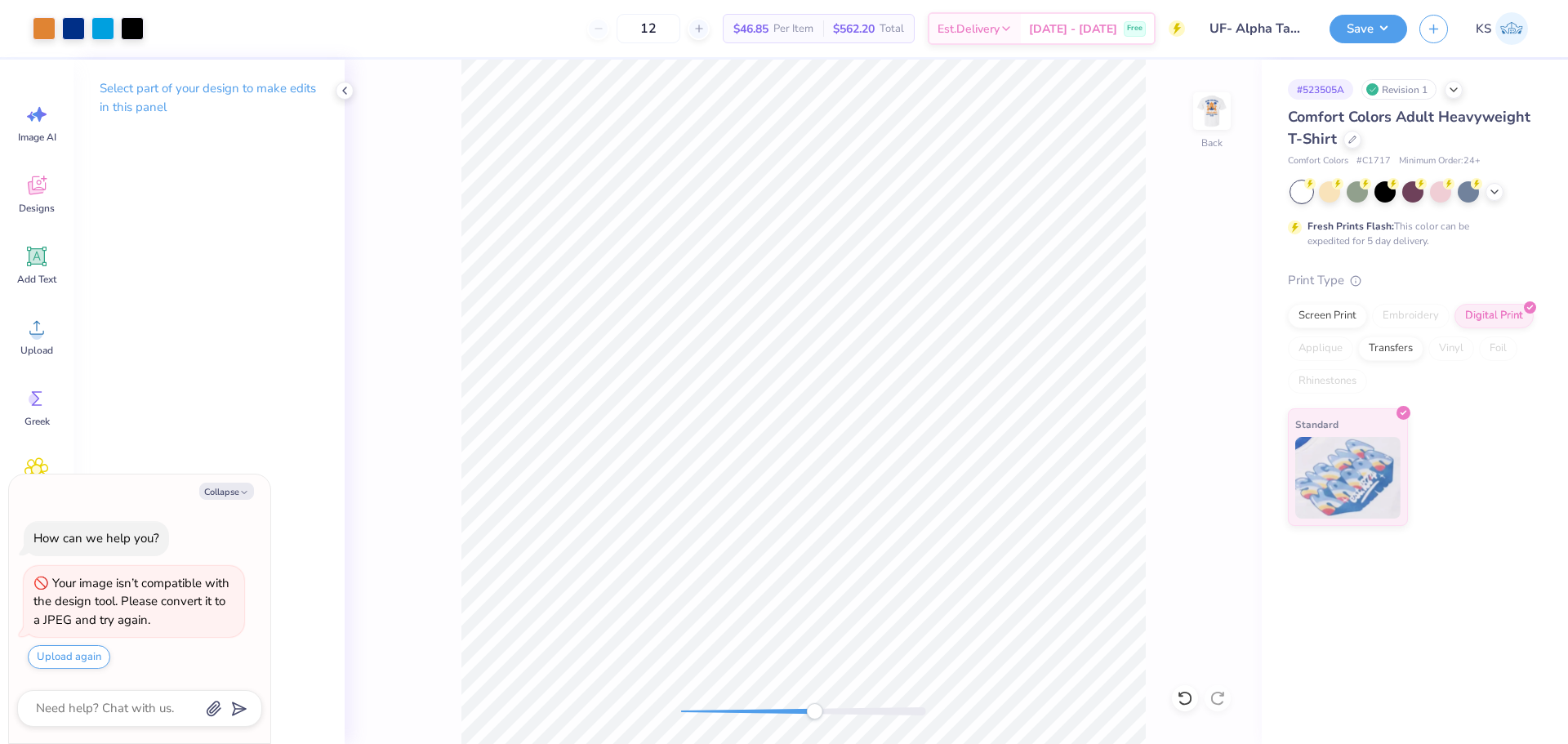
drag, startPoint x: 793, startPoint y: 707, endPoint x: 818, endPoint y: 705, distance: 25.1
click at [819, 705] on div "Accessibility label" at bounding box center [814, 711] width 16 height 16
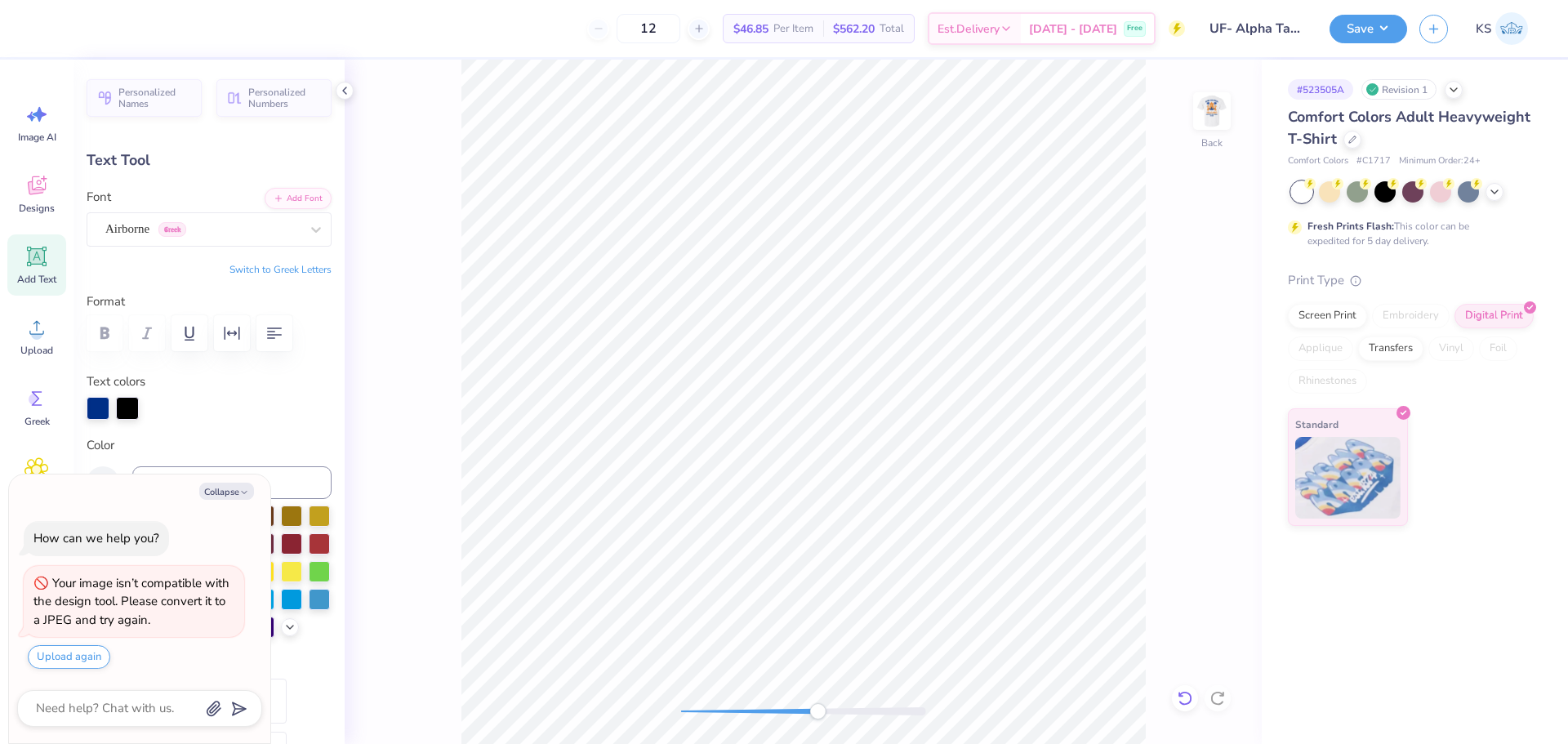
drag, startPoint x: 1198, startPoint y: 711, endPoint x: 1194, endPoint y: 695, distance: 16.5
click at [1198, 708] on div "Back" at bounding box center [802, 401] width 917 height 684
drag, startPoint x: 1172, startPoint y: 694, endPoint x: 1182, endPoint y: 693, distance: 10.0
click at [1174, 693] on div "Back" at bounding box center [802, 401] width 917 height 684
click at [1180, 692] on icon at bounding box center [1185, 698] width 16 height 16
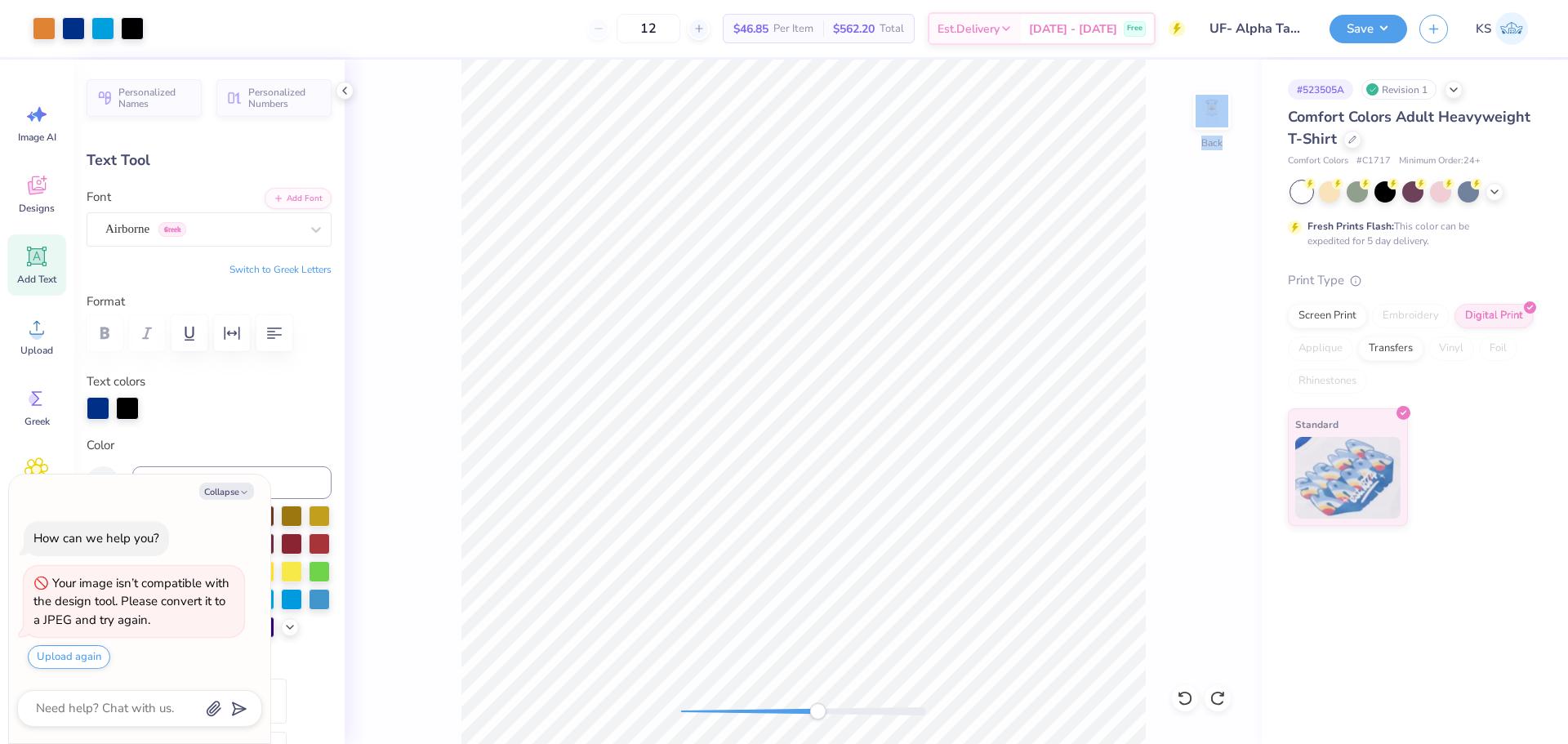
click at [1218, 697] on icon at bounding box center [1217, 698] width 16 height 16
click at [1219, 697] on div "Back" at bounding box center [802, 401] width 917 height 684
click at [1216, 697] on div "Back" at bounding box center [802, 401] width 917 height 684
click at [1187, 693] on icon at bounding box center [1185, 699] width 14 height 15
type textarea "x"
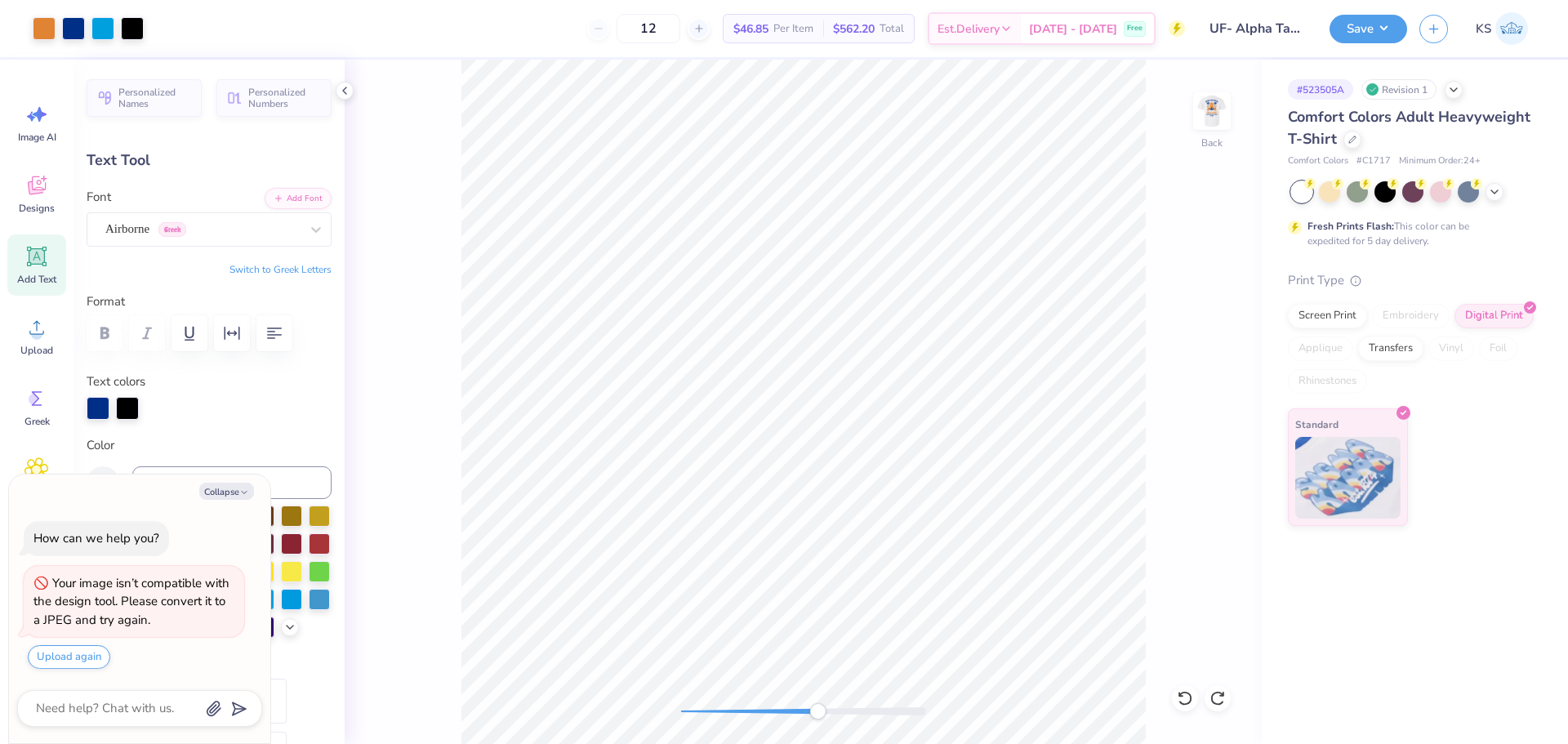
type input "0.41"
type input "0.50"
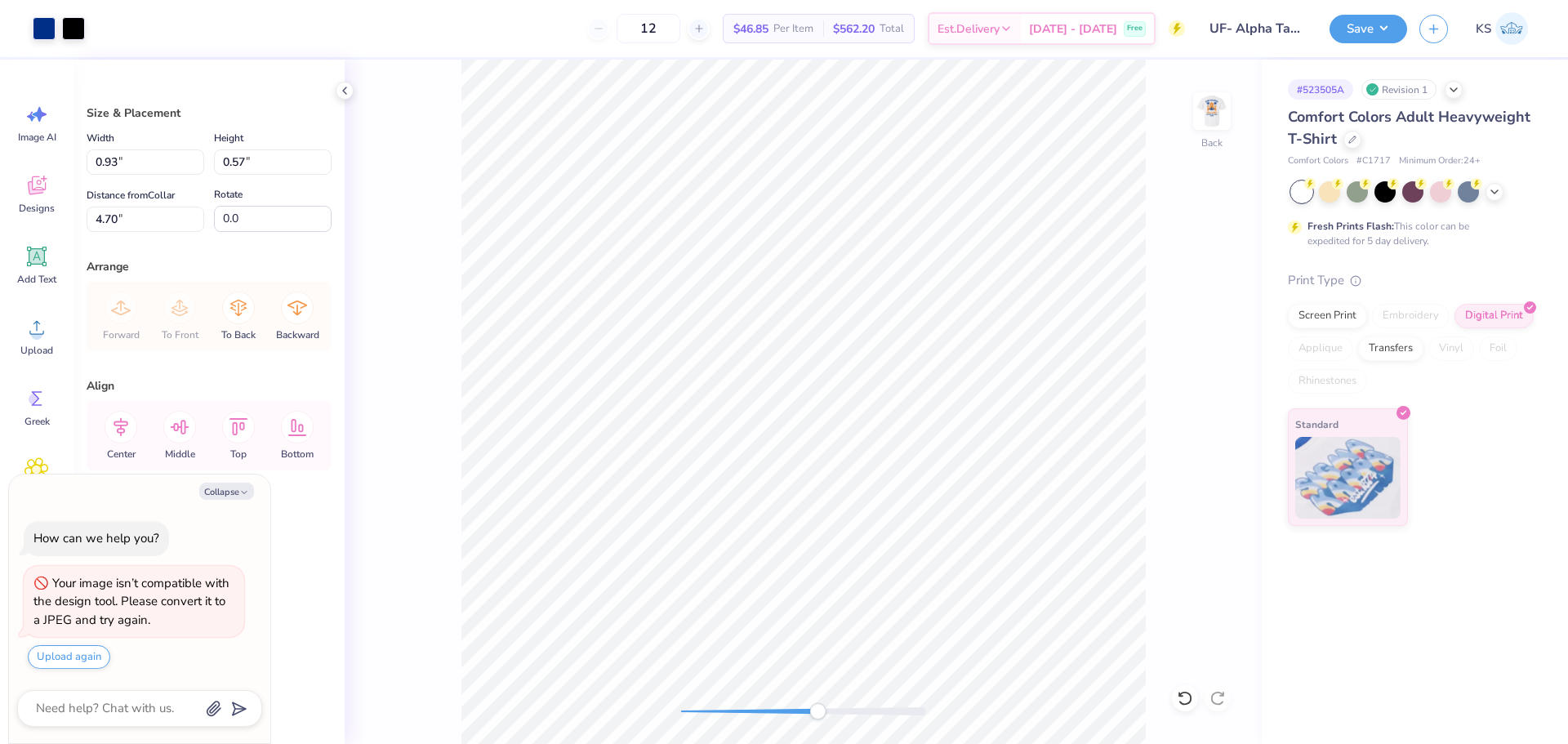
type textarea "x"
type input "1.28"
type input "0.50"
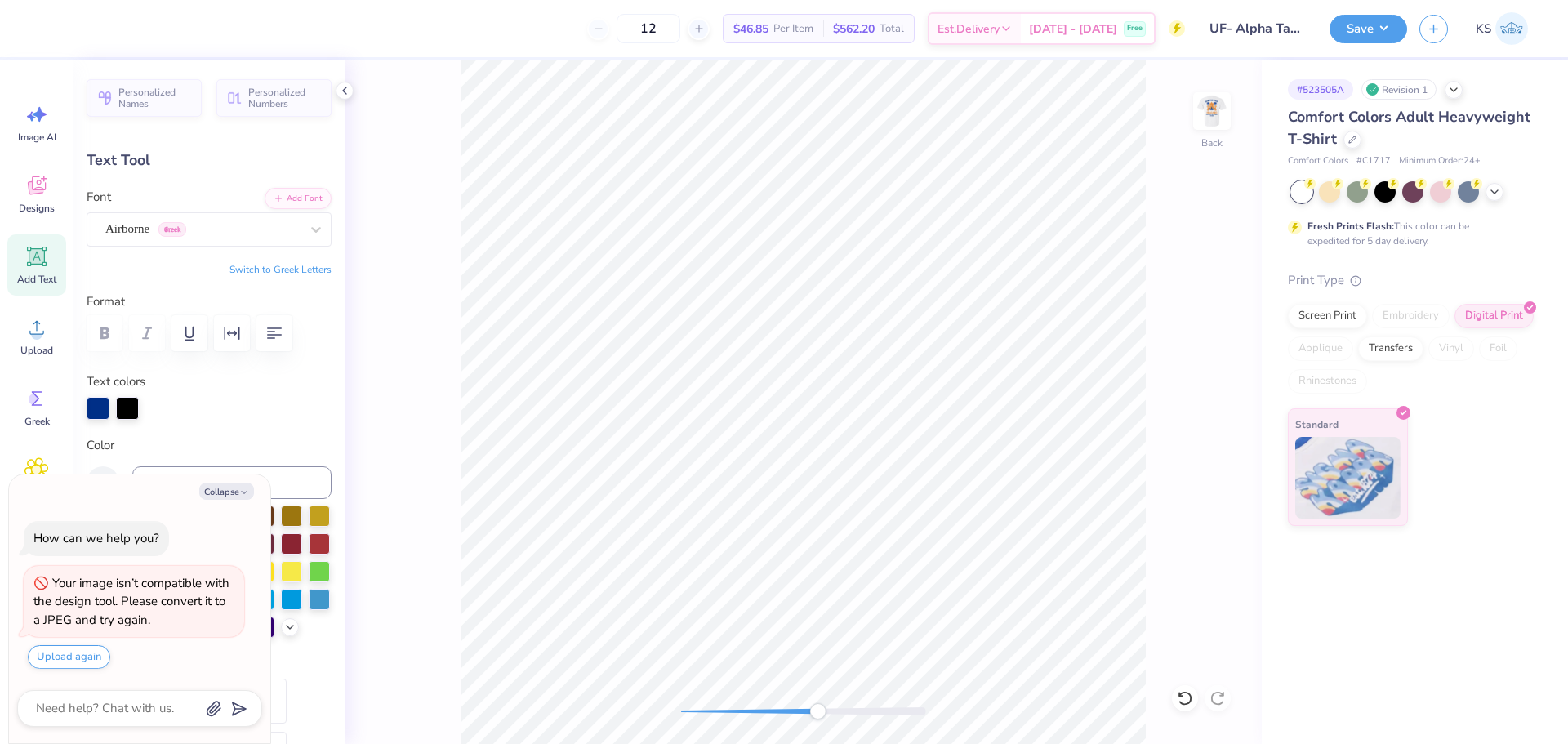
type textarea "x"
type input "0.36"
type input "0.43"
type input "4.70"
type textarea "x"
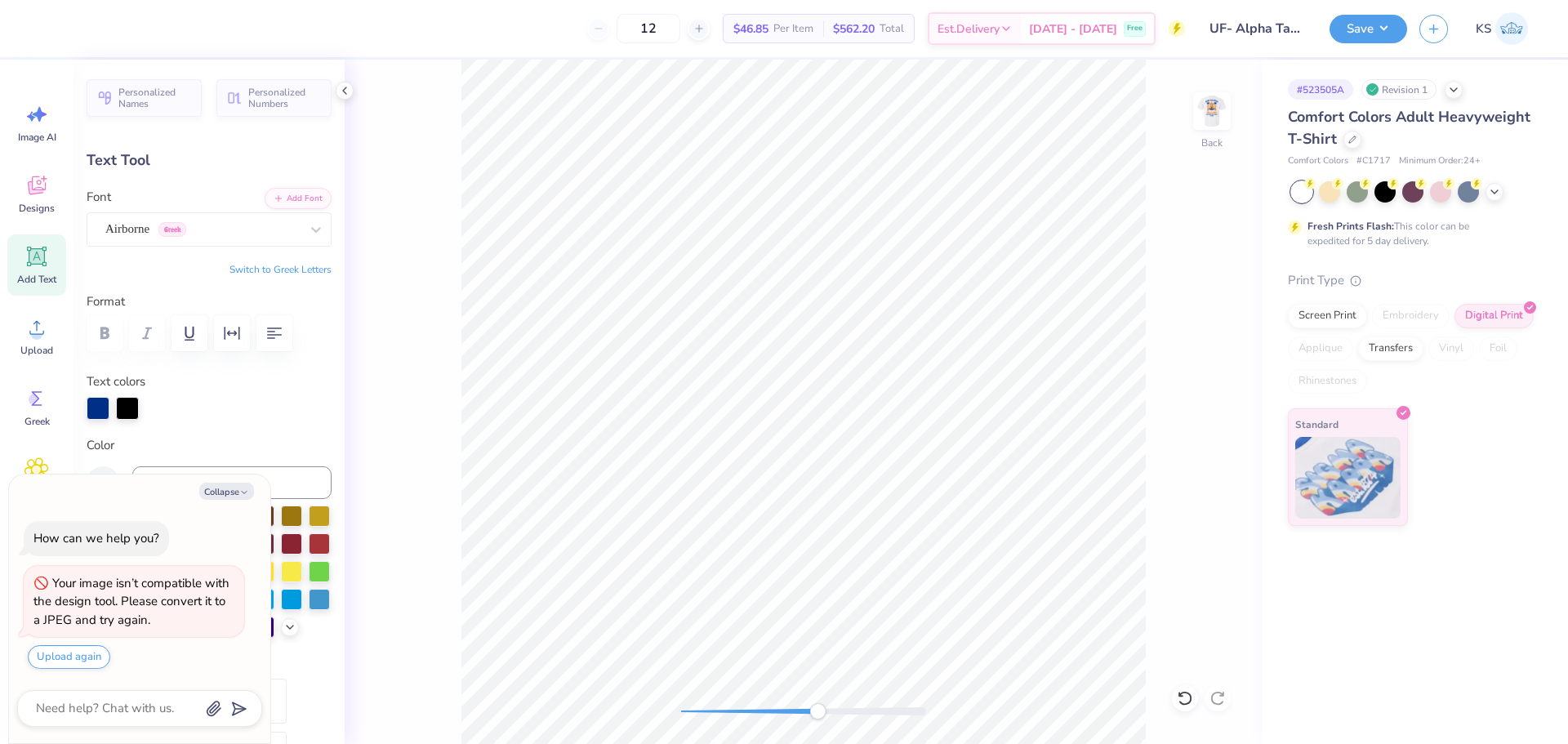
type input "0.34"
type input "0.50"
type textarea "x"
type input "3.48"
type input "0.67"
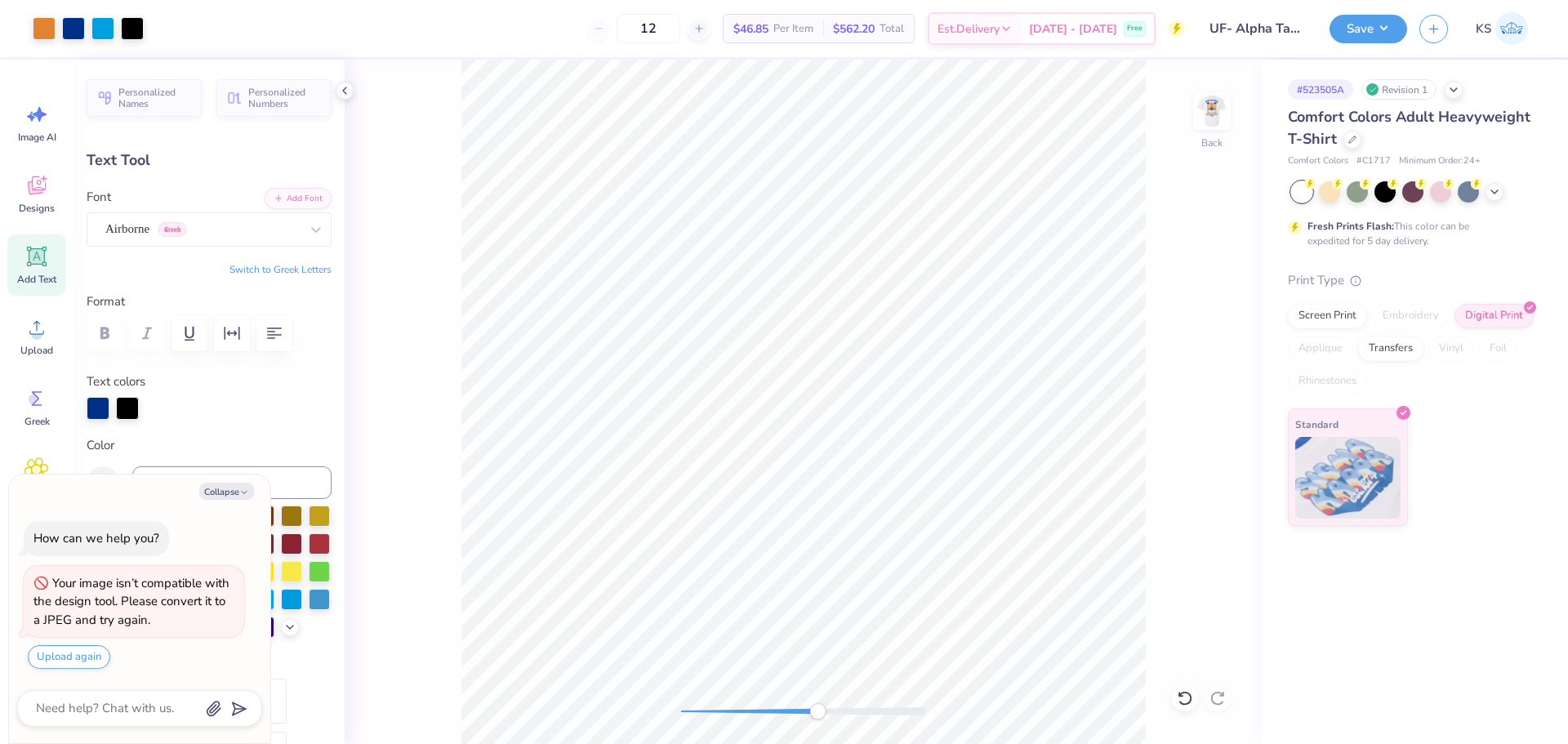
type input "3.00"
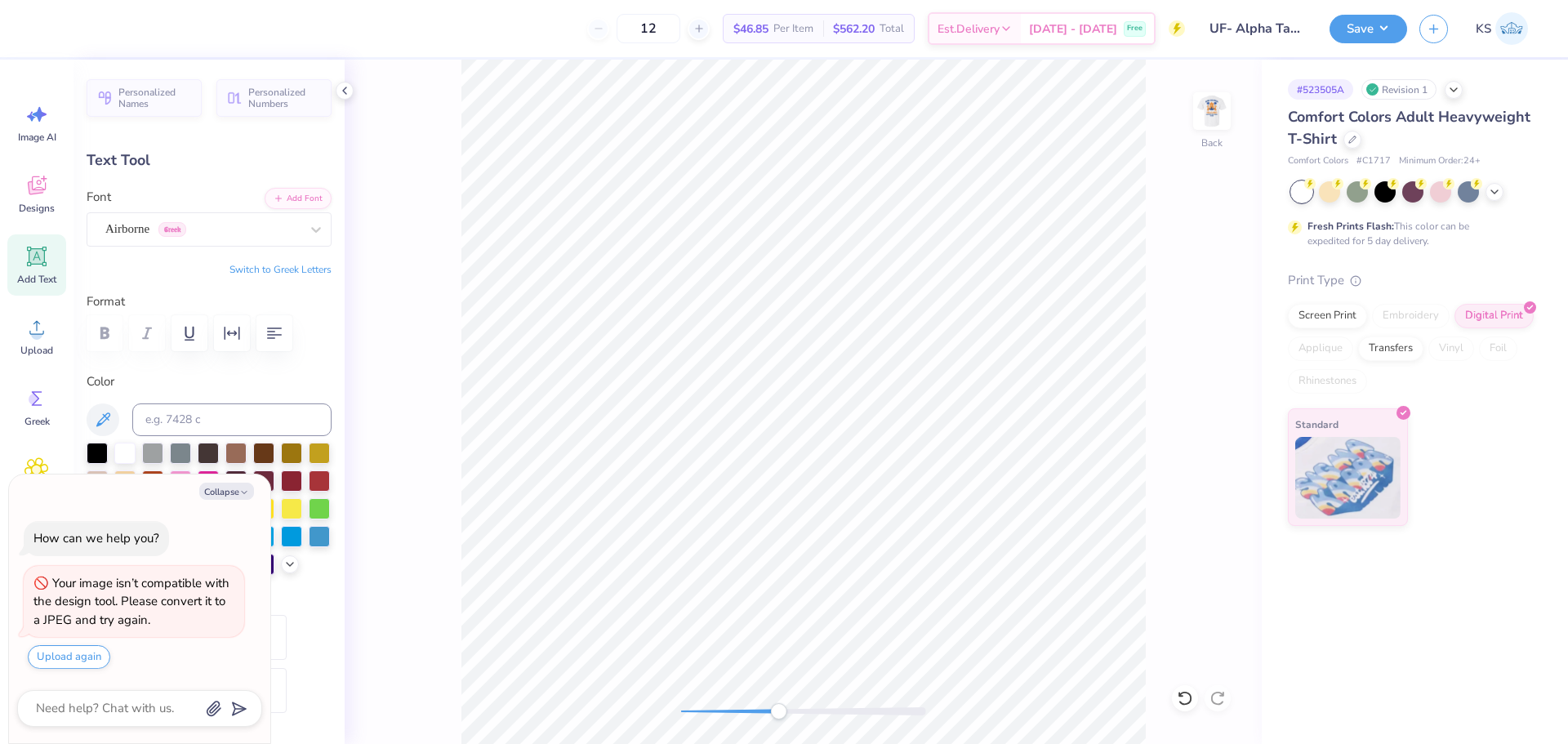
drag, startPoint x: 821, startPoint y: 714, endPoint x: 781, endPoint y: 711, distance: 40.1
click at [779, 712] on div "Accessibility label" at bounding box center [778, 711] width 16 height 16
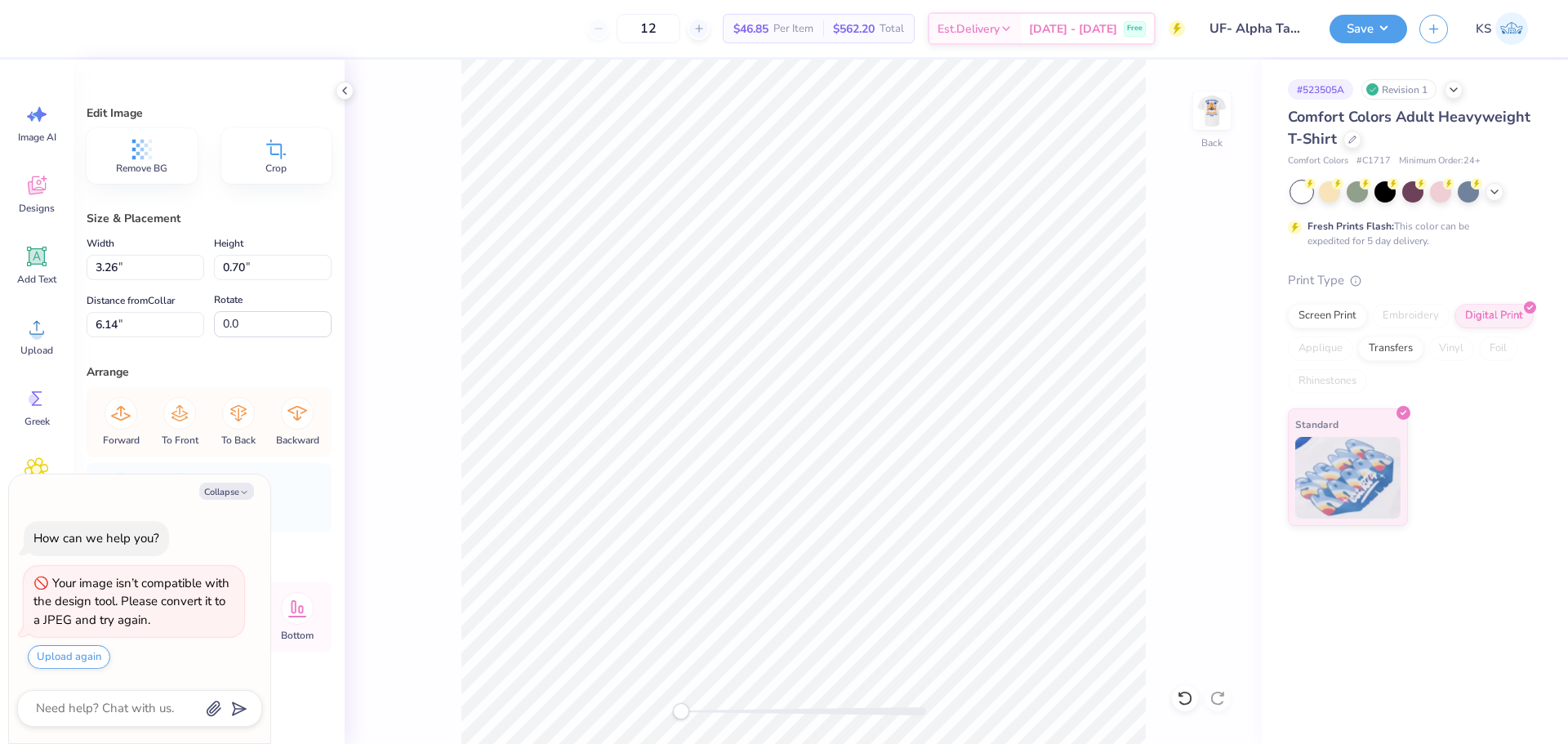
click at [625, 696] on div "Back" at bounding box center [802, 401] width 917 height 684
click at [33, 323] on icon at bounding box center [37, 328] width 25 height 25
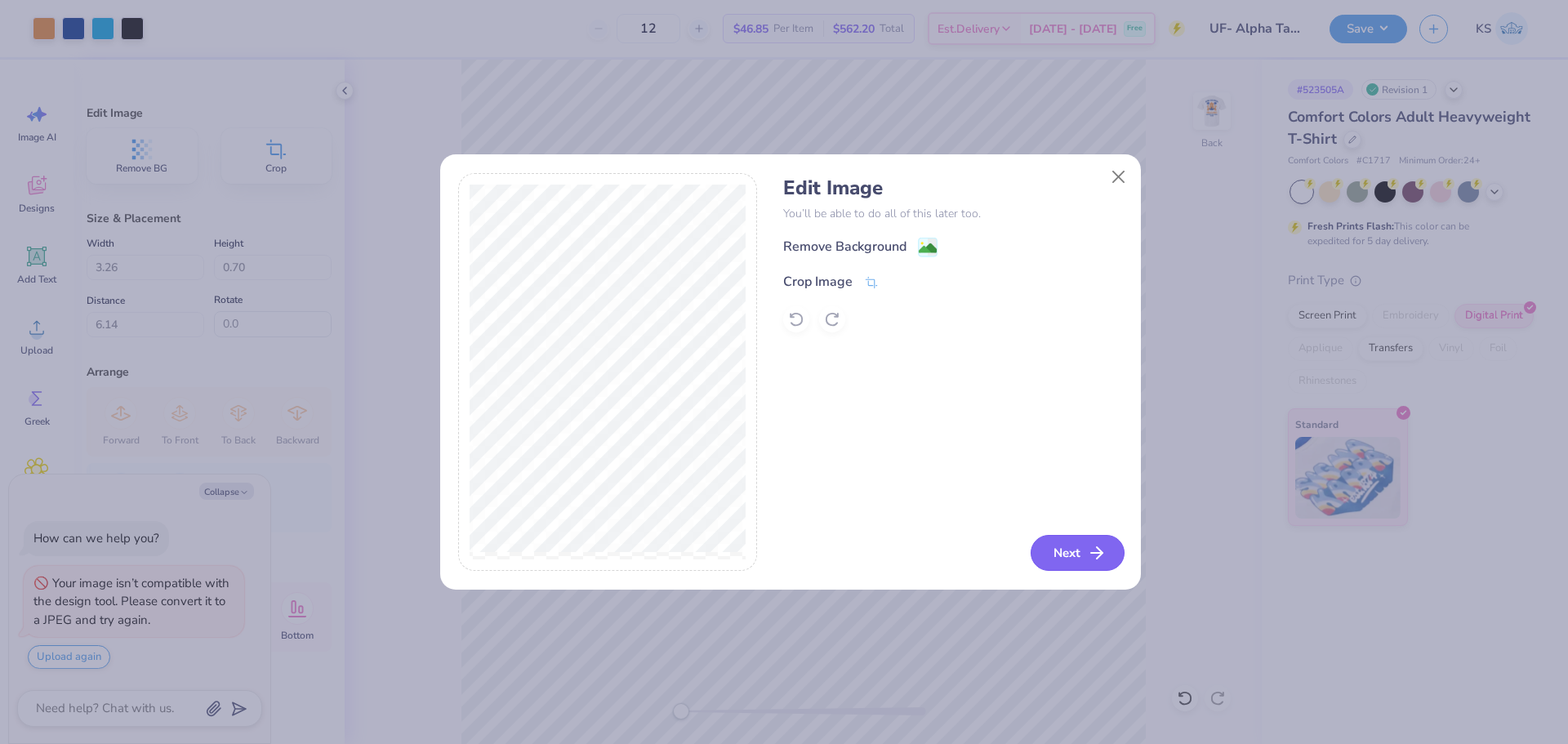
click at [1088, 551] on icon "button" at bounding box center [1097, 553] width 20 height 20
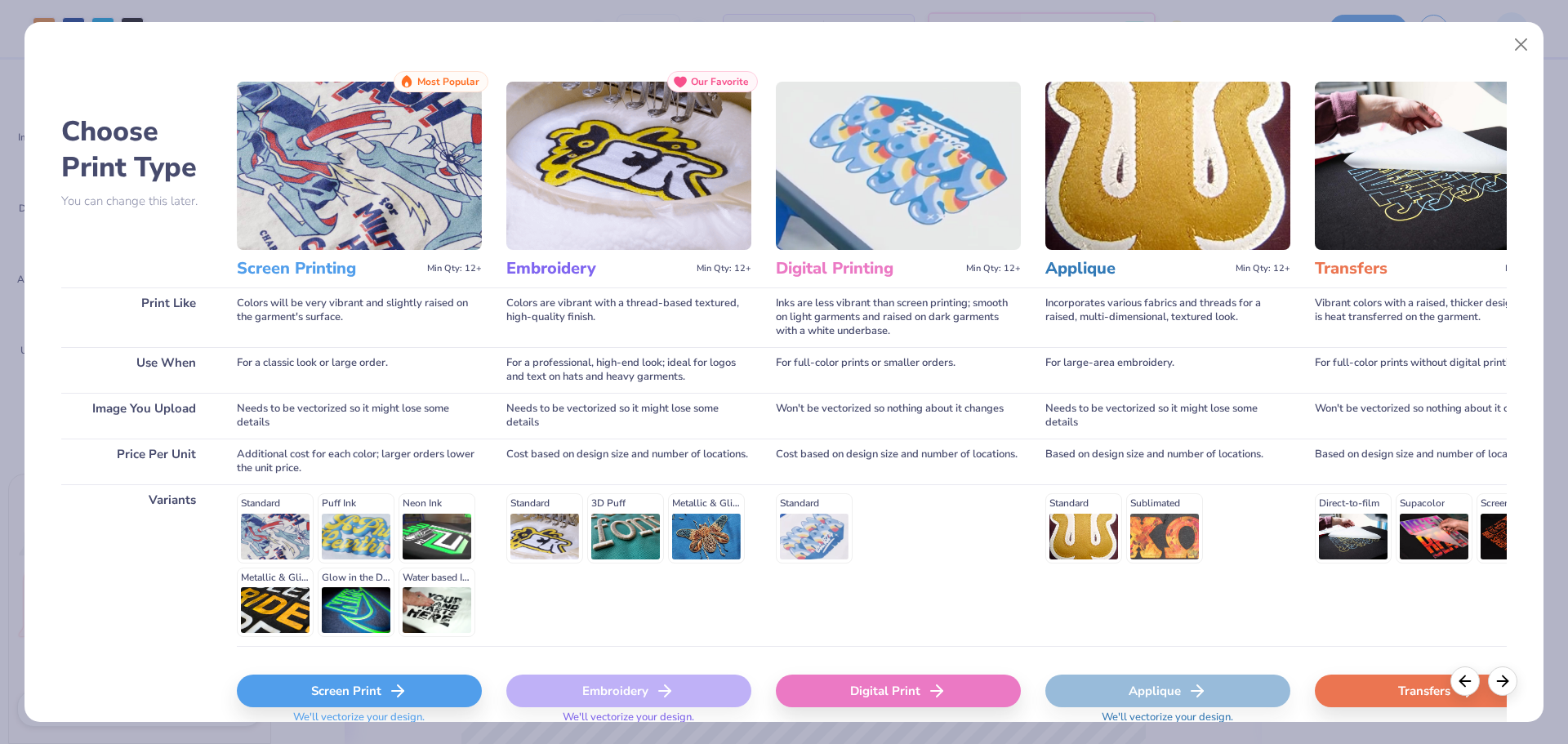
click at [947, 675] on div "Digital Print" at bounding box center [898, 695] width 245 height 97
drag, startPoint x: 956, startPoint y: 679, endPoint x: 959, endPoint y: 660, distance: 19.2
click at [956, 680] on div "Digital Print" at bounding box center [898, 691] width 245 height 33
type textarea "x"
type input "14.17"
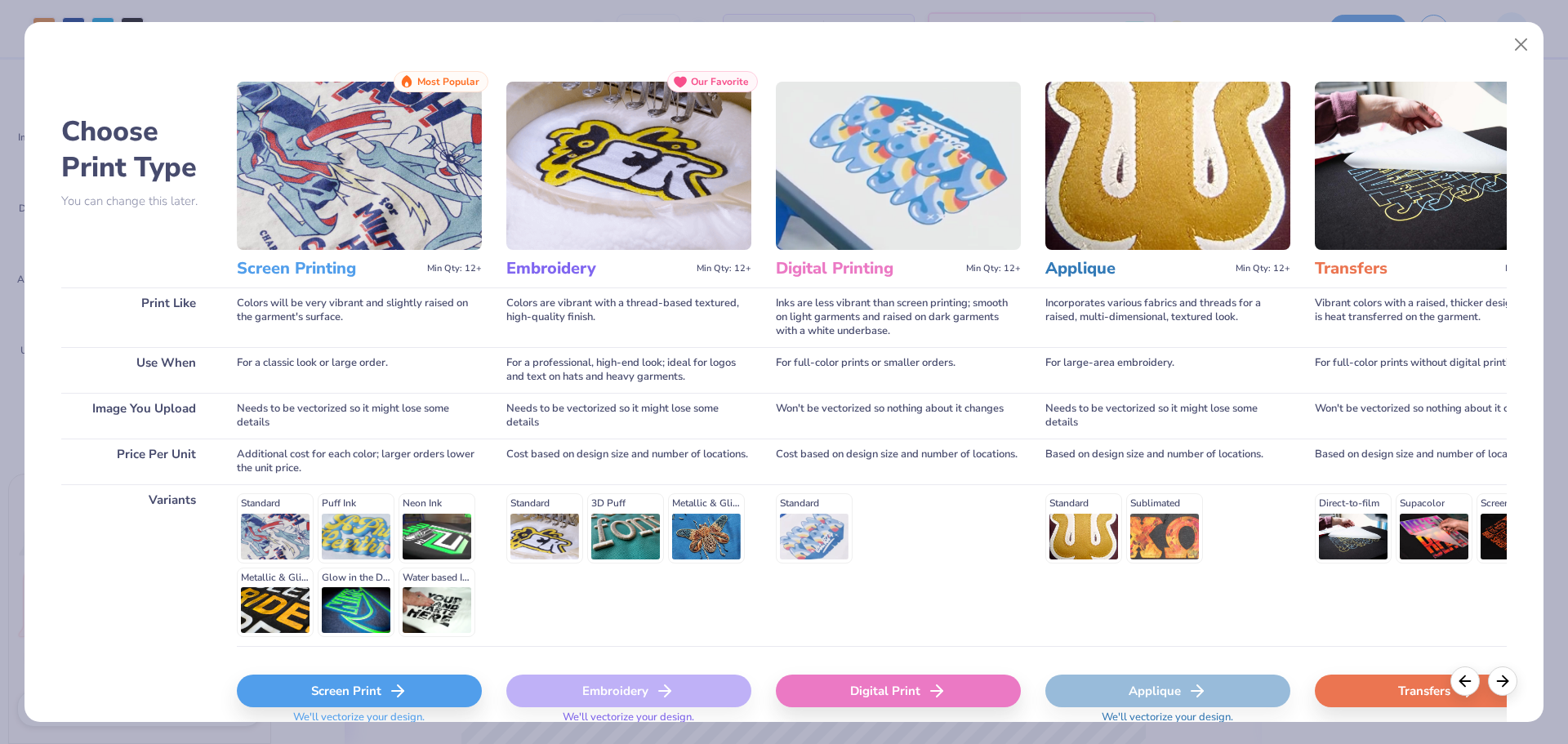
type input "3.03"
type input "10.98"
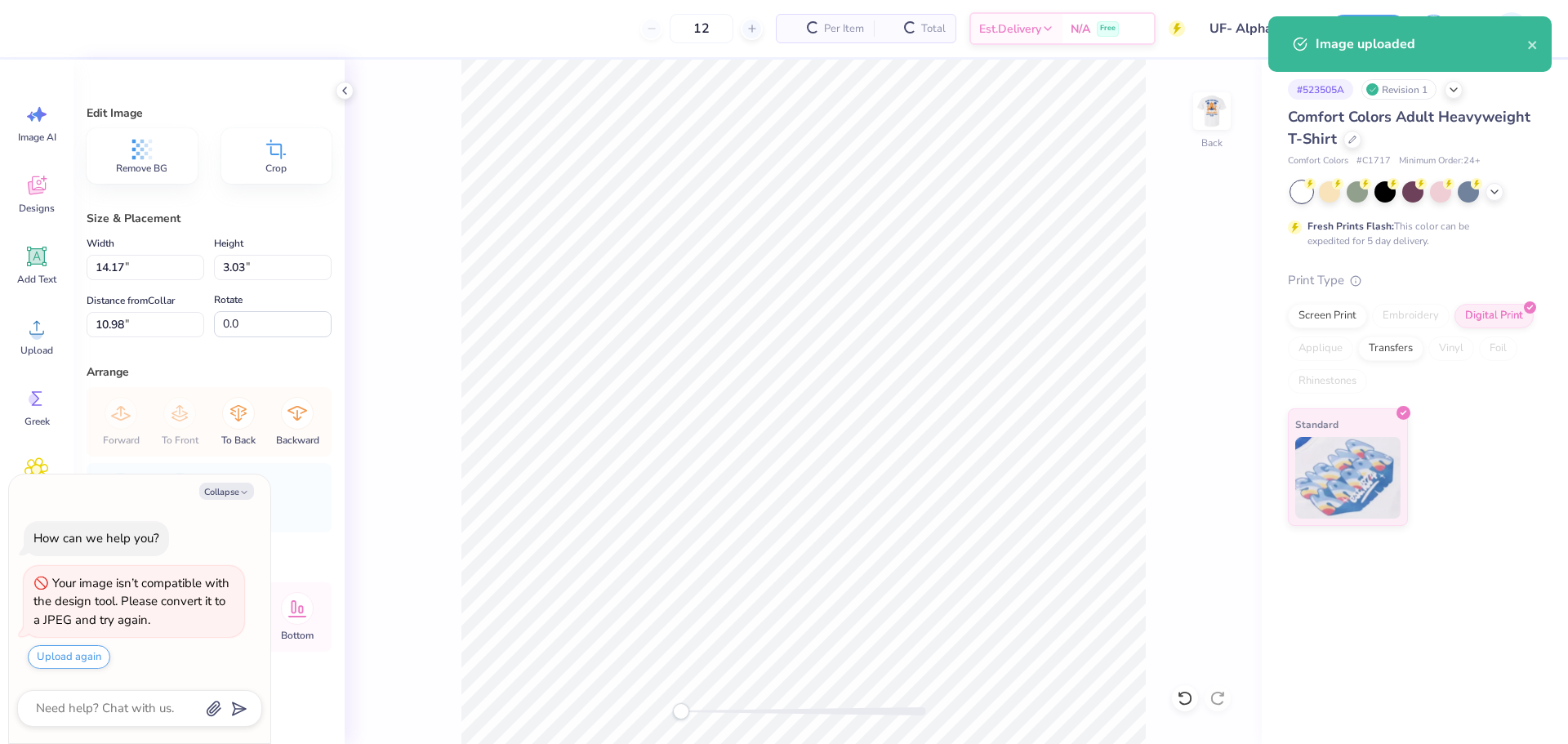
type textarea "x"
type input "3.26"
type input "0.70"
type input "6.14"
click at [173, 274] on input "3.26" at bounding box center [145, 267] width 117 height 26
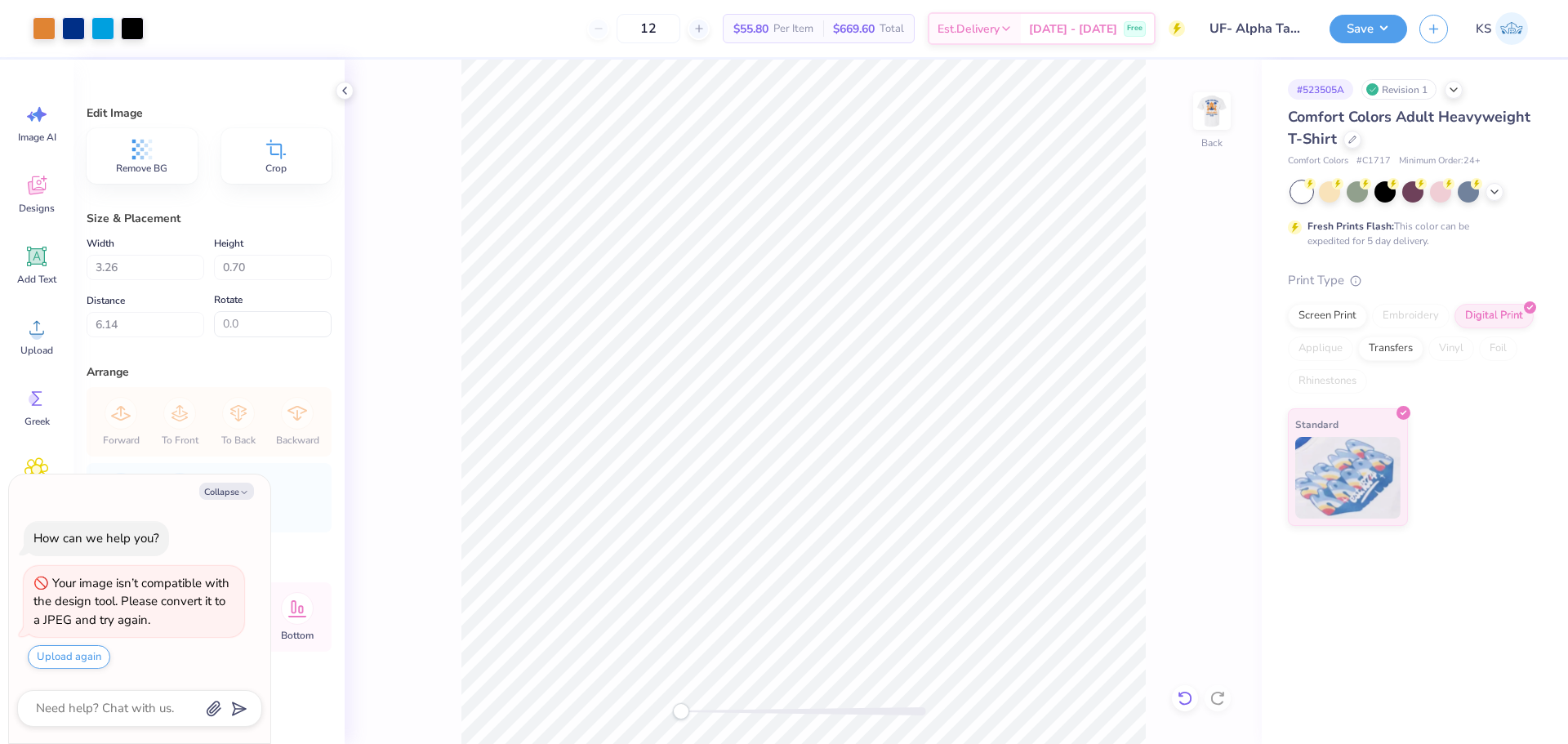
click at [1189, 692] on icon at bounding box center [1185, 698] width 16 height 16
type textarea "x"
type input "14.17"
type input "3.03"
type input "10.98"
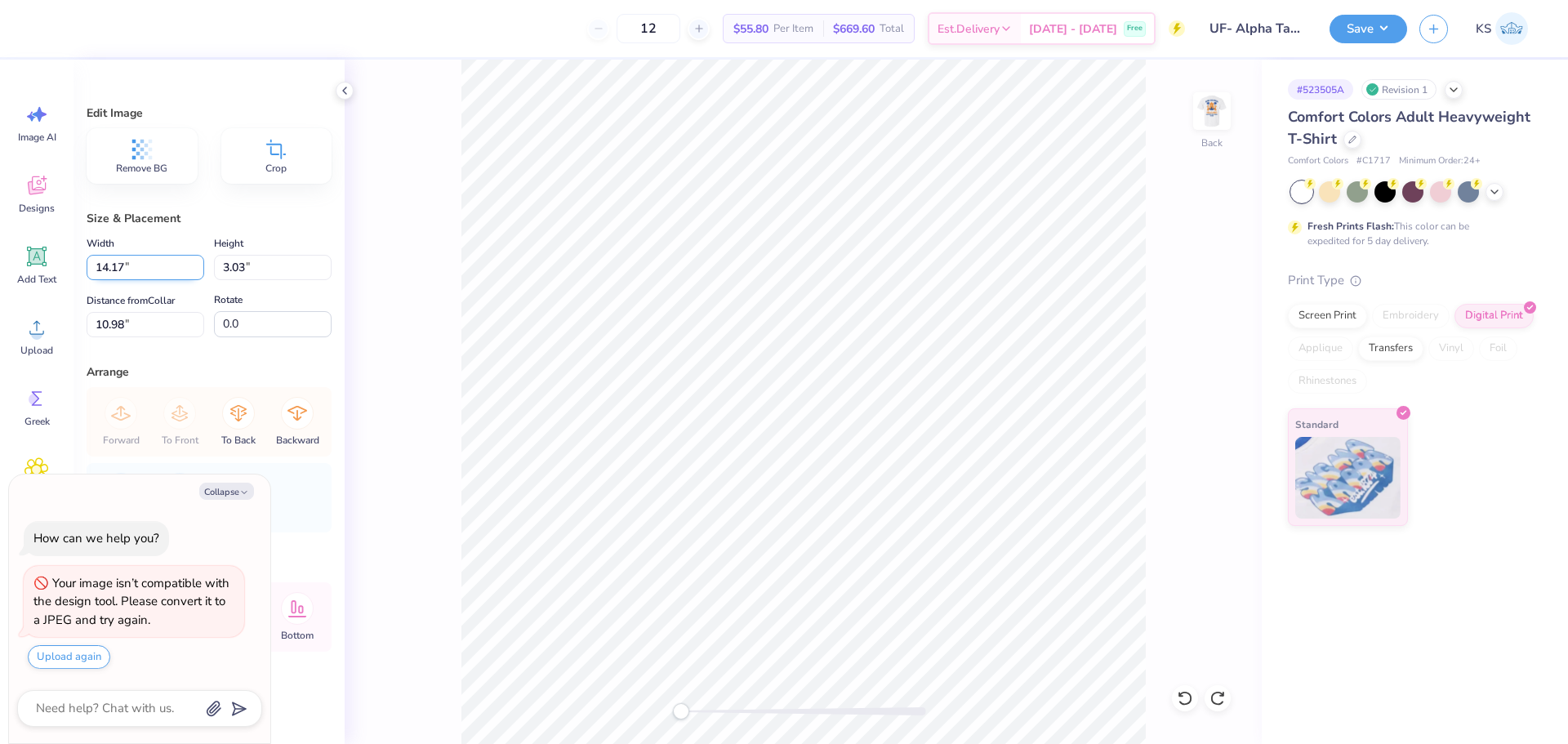
click at [132, 269] on input "14.17" at bounding box center [145, 267] width 117 height 26
paste input "3.26"
type input "3.26"
type textarea "x"
type input "0.70"
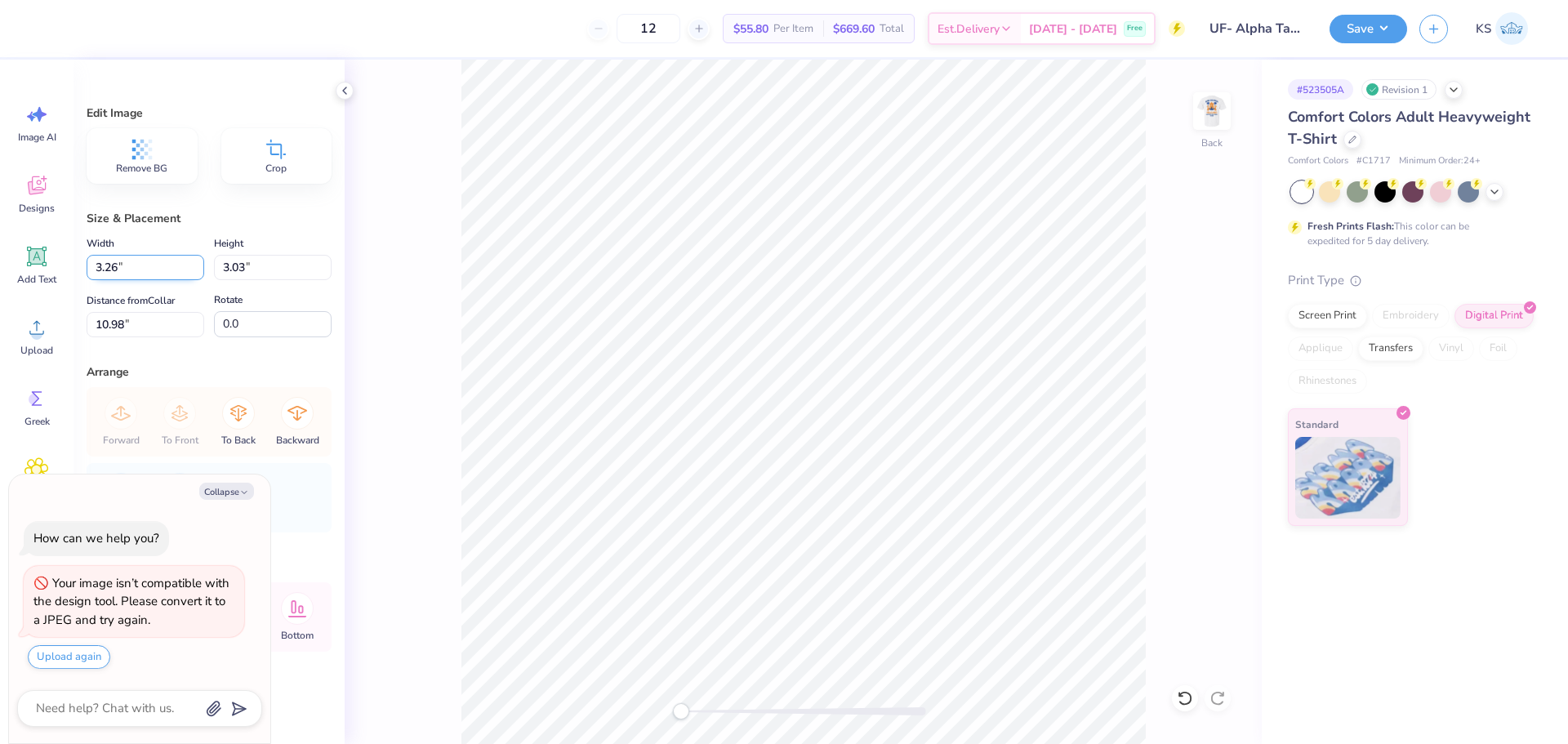
type input "12.15"
drag, startPoint x: 737, startPoint y: 707, endPoint x: 806, endPoint y: 709, distance: 69.0
click at [806, 709] on div at bounding box center [803, 711] width 245 height 16
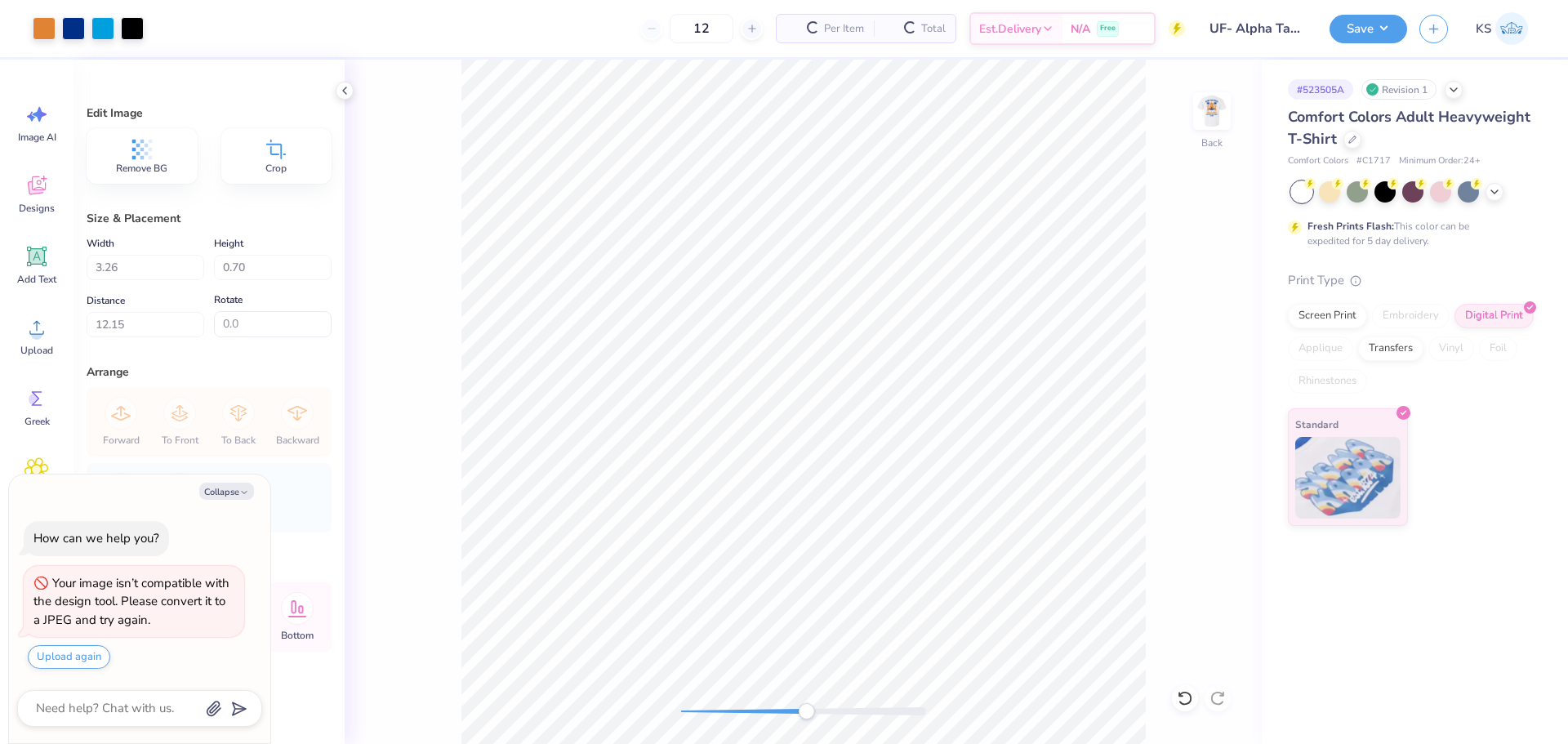
type textarea "x"
type input "9.43"
type textarea "x"
type input "7.59"
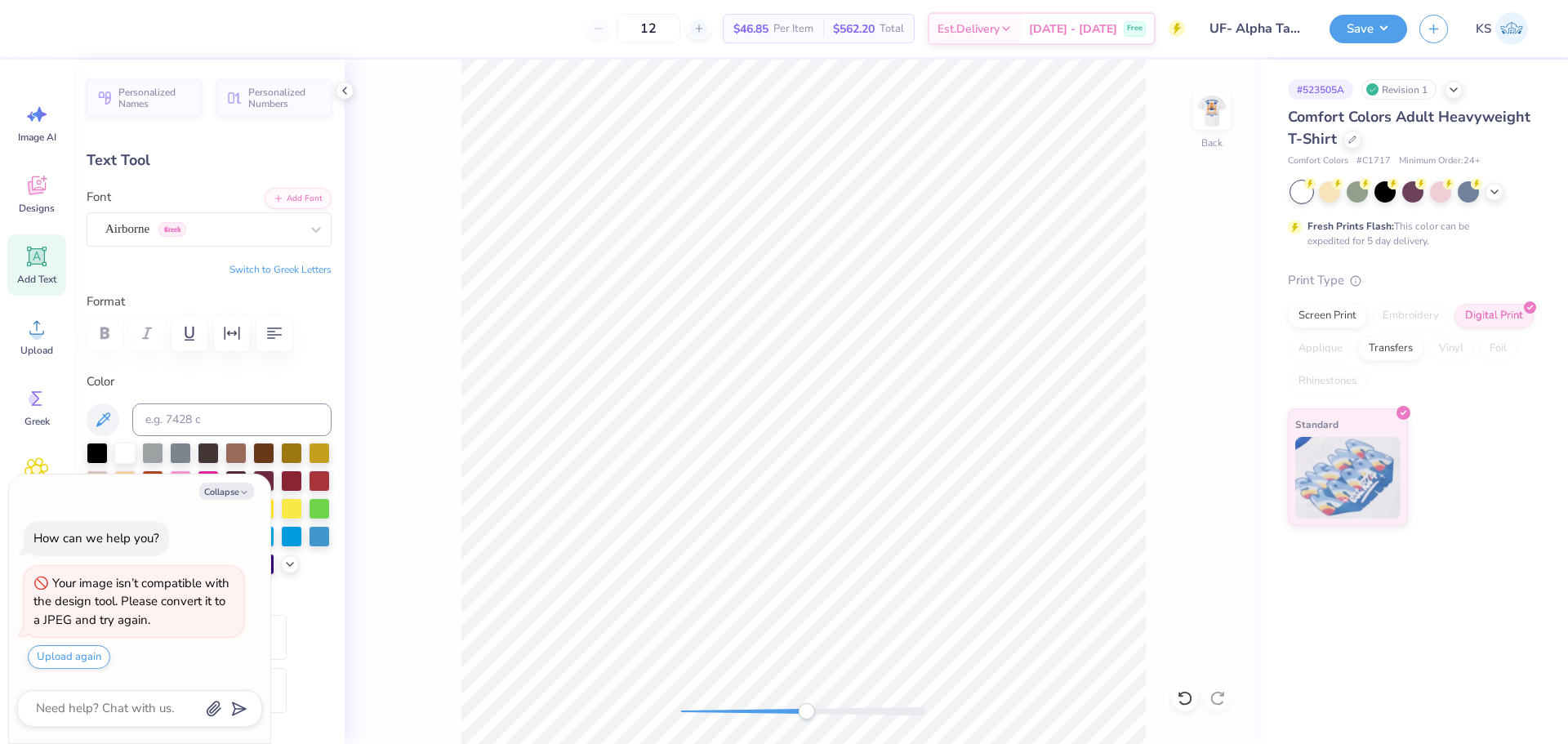
drag, startPoint x: 227, startPoint y: 490, endPoint x: 264, endPoint y: 490, distance: 37.0
click at [228, 490] on button "Collapse" at bounding box center [227, 491] width 55 height 17
type textarea "x"
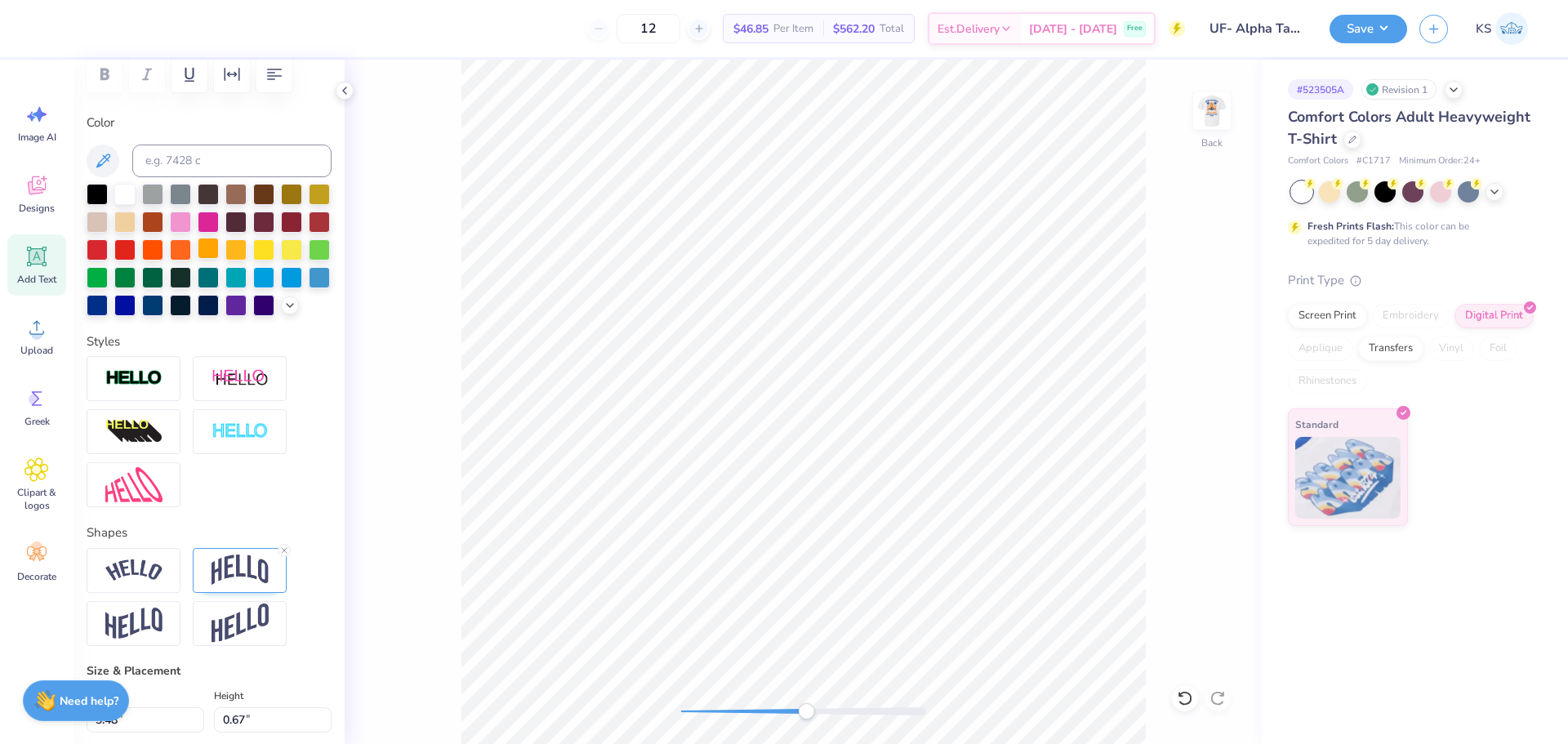
scroll to position [633, 0]
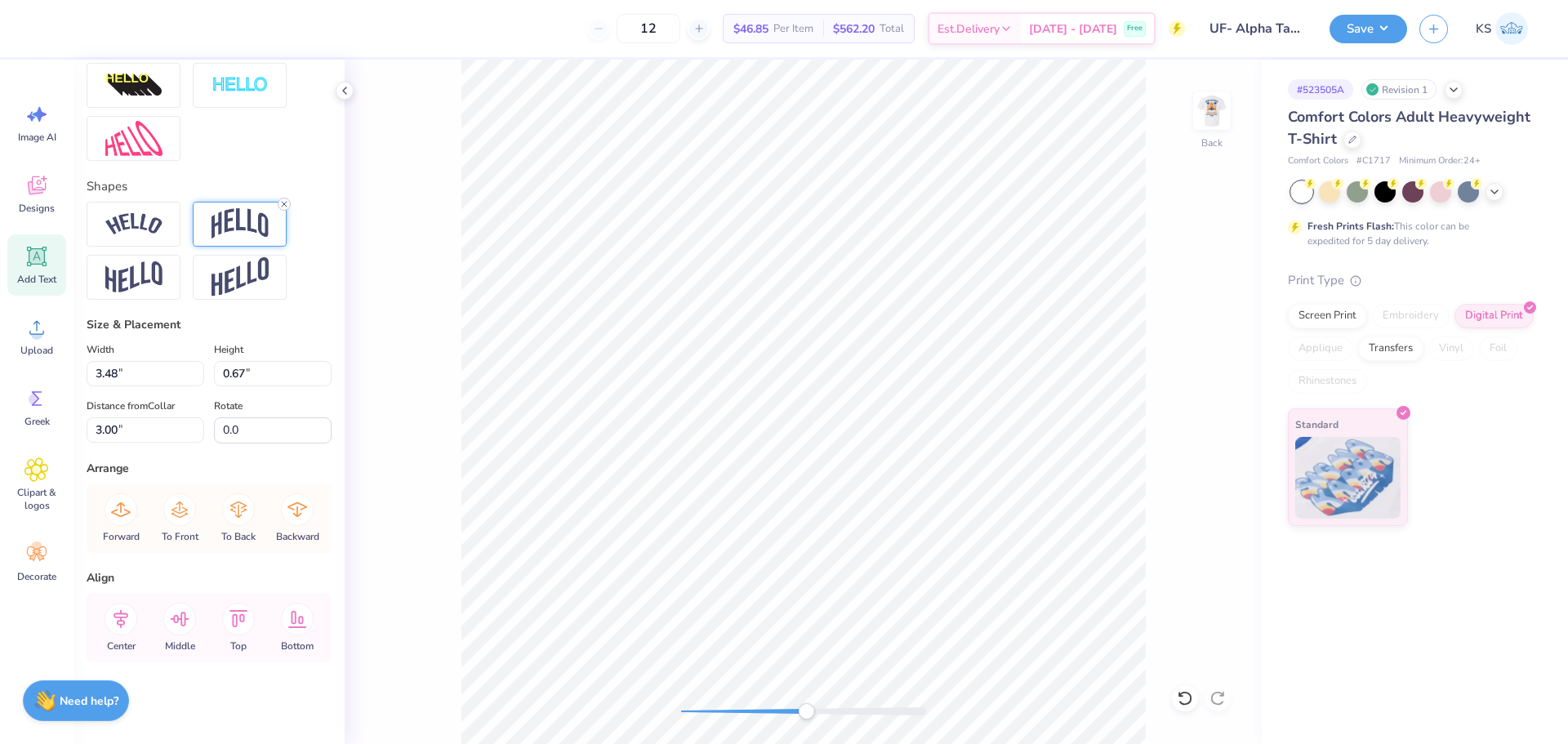
click at [280, 205] on icon at bounding box center [284, 204] width 9 height 9
type textarea "AT University of Florida"
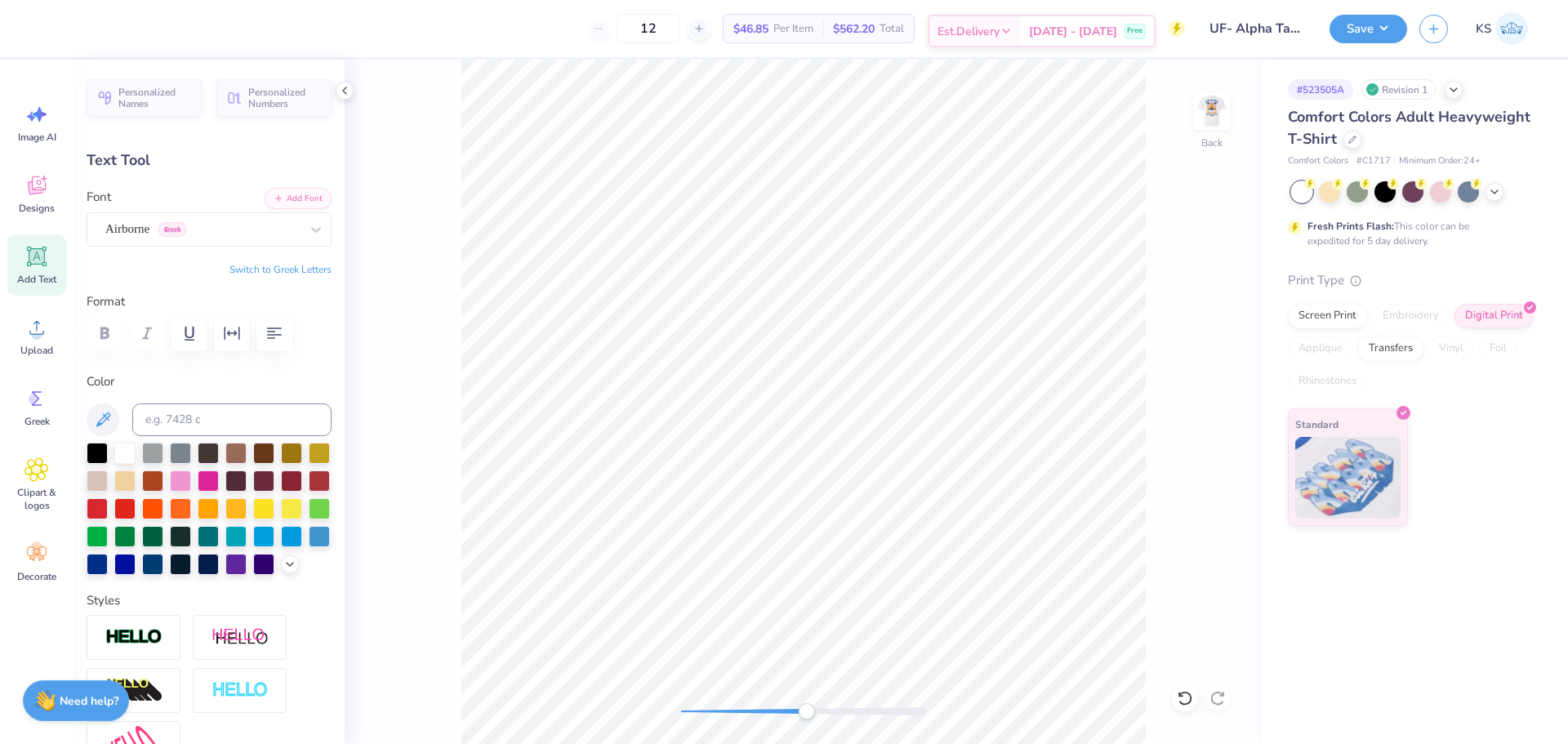
type textarea "®"
type input "7.98"
type input "0.19"
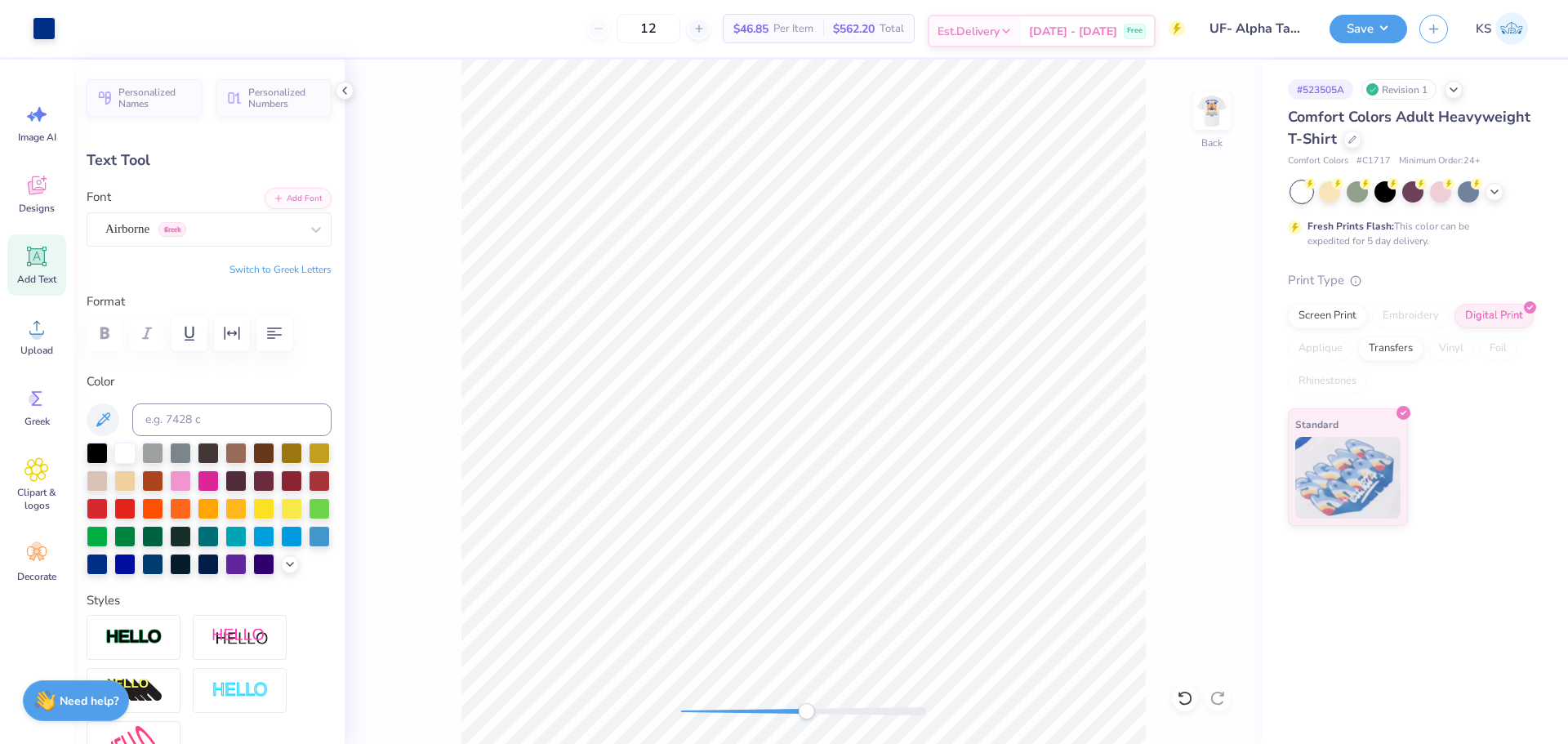
type input "8.00"
type input "0.11"
type input "6.26"
click at [953, 620] on li "Bring to Front" at bounding box center [932, 629] width 129 height 32
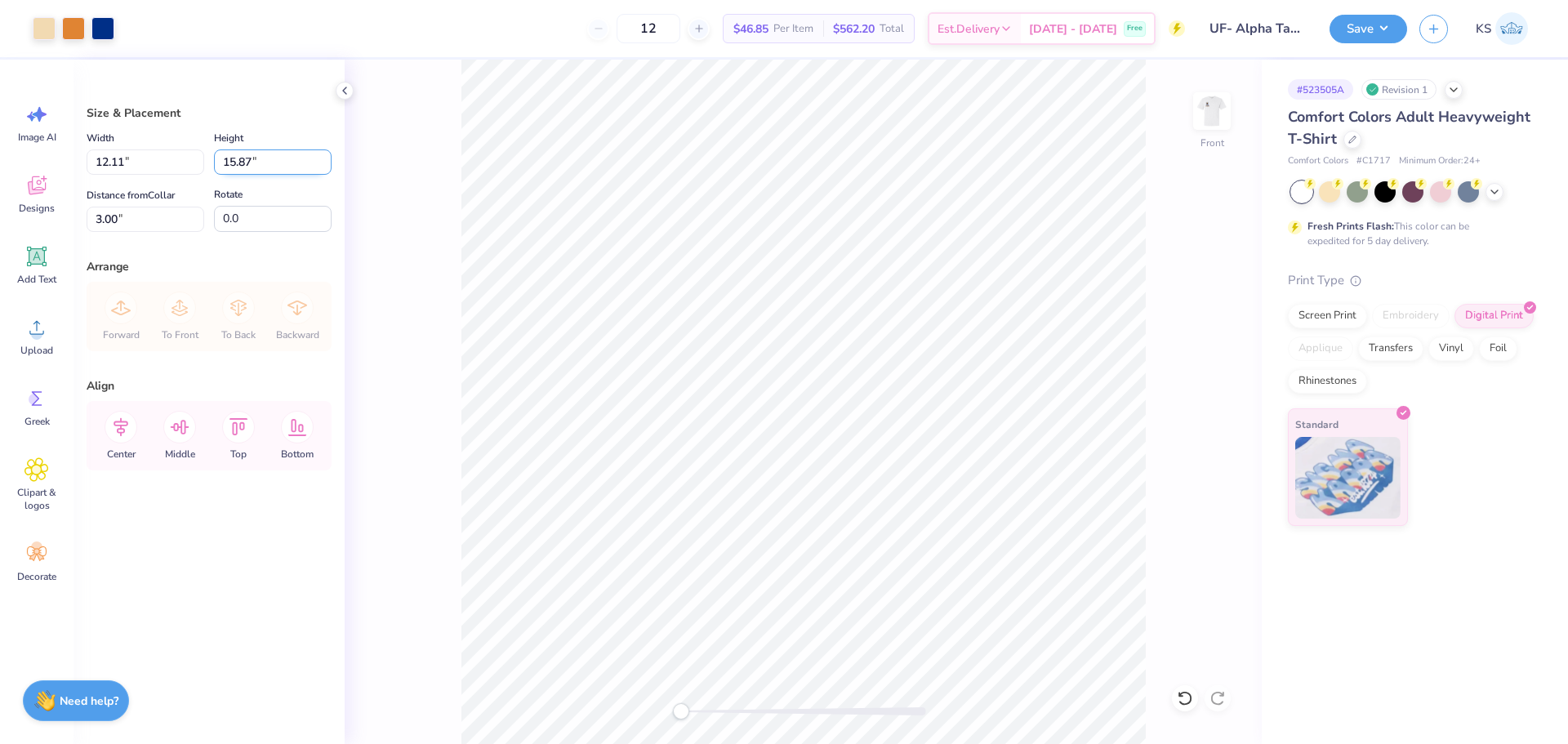
click at [259, 165] on input "15.87" at bounding box center [273, 162] width 117 height 26
type input "15"
type input "11.45"
type input "15.00"
click at [165, 221] on input "3.43" at bounding box center [145, 219] width 117 height 26
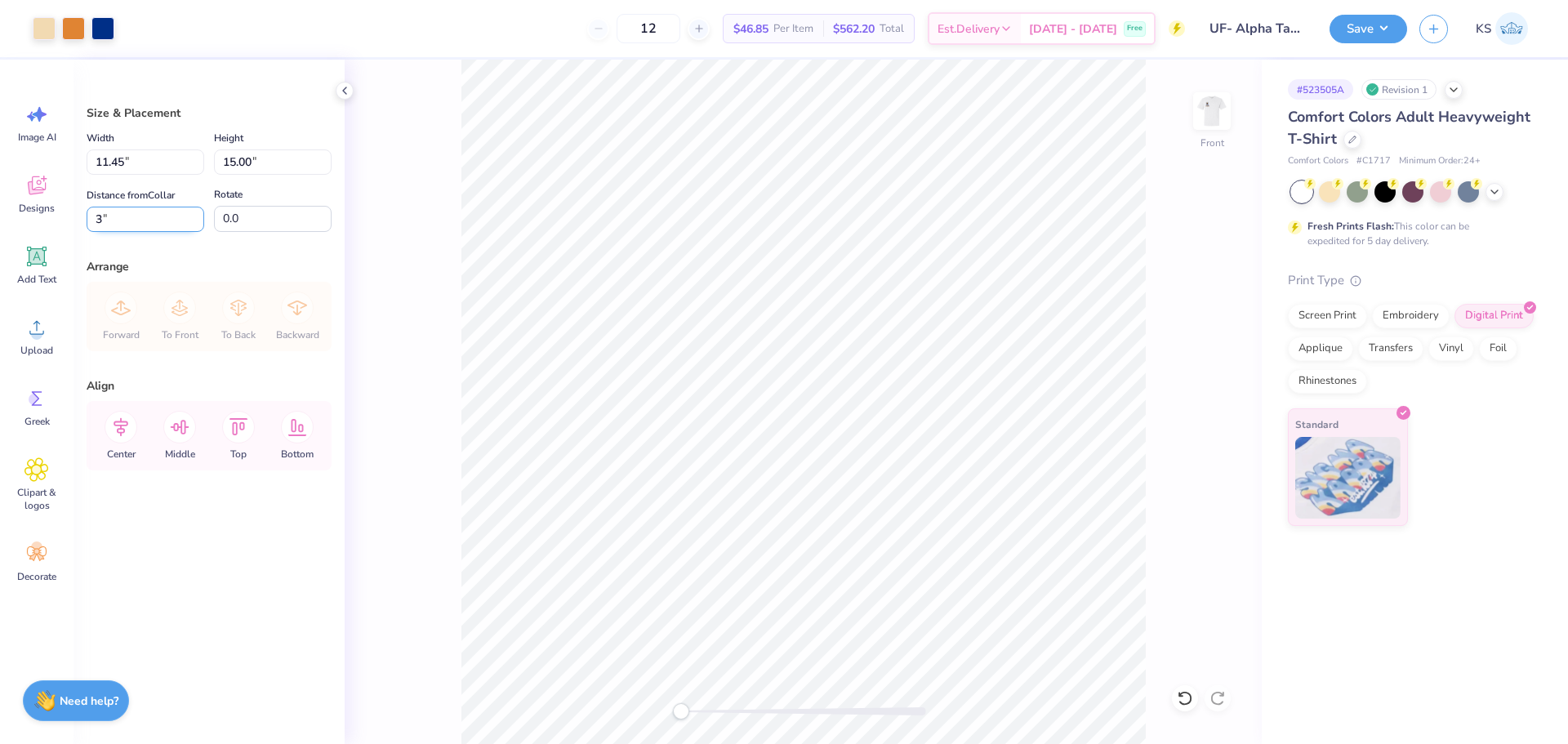
type input "3.01"
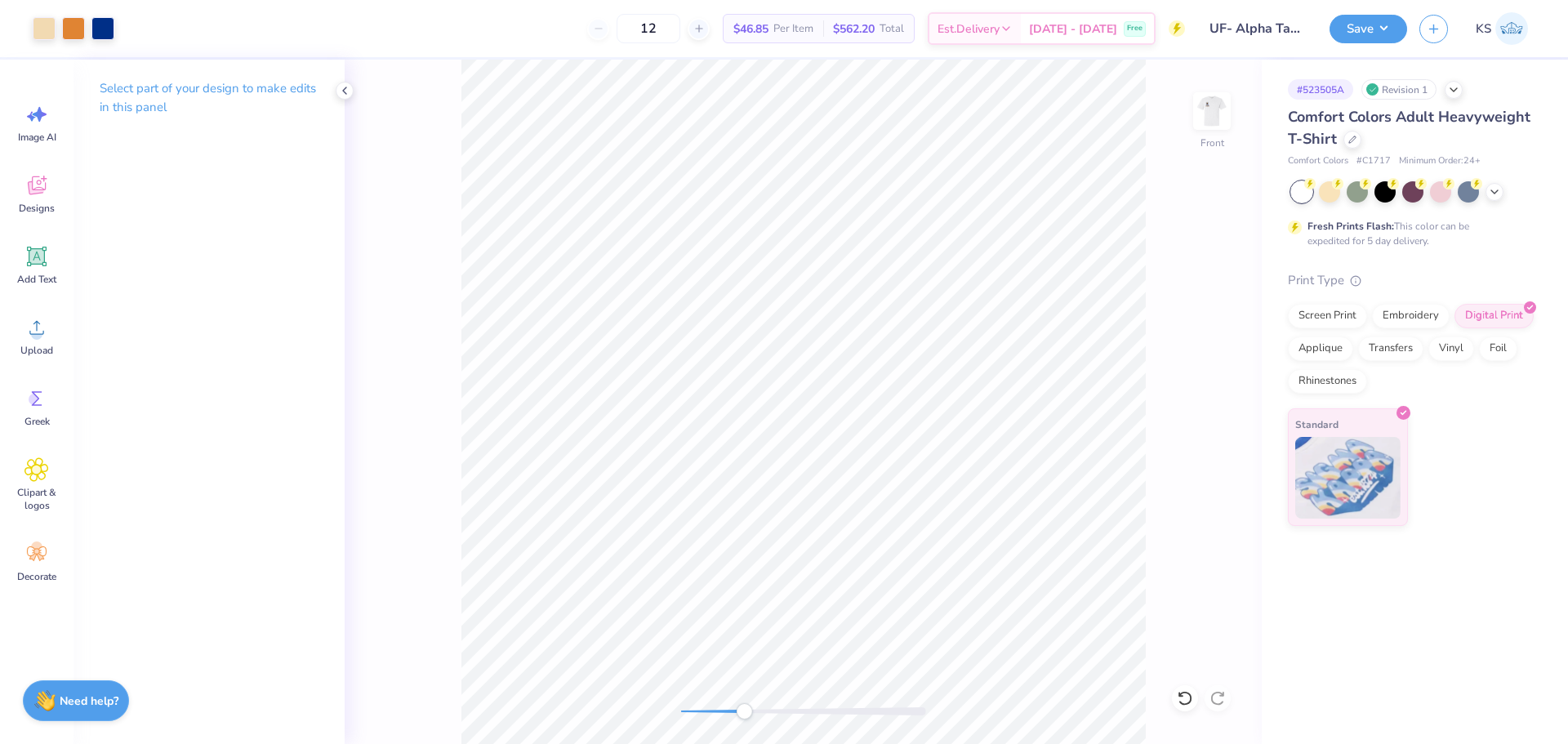
drag, startPoint x: 691, startPoint y: 712, endPoint x: 744, endPoint y: 716, distance: 53.2
click at [744, 716] on div at bounding box center [803, 711] width 245 height 9
click at [744, 716] on div "Accessibility label" at bounding box center [744, 711] width 16 height 16
drag, startPoint x: 743, startPoint y: 714, endPoint x: 683, endPoint y: 706, distance: 60.5
click at [684, 706] on div "Accessibility label" at bounding box center [692, 711] width 16 height 16
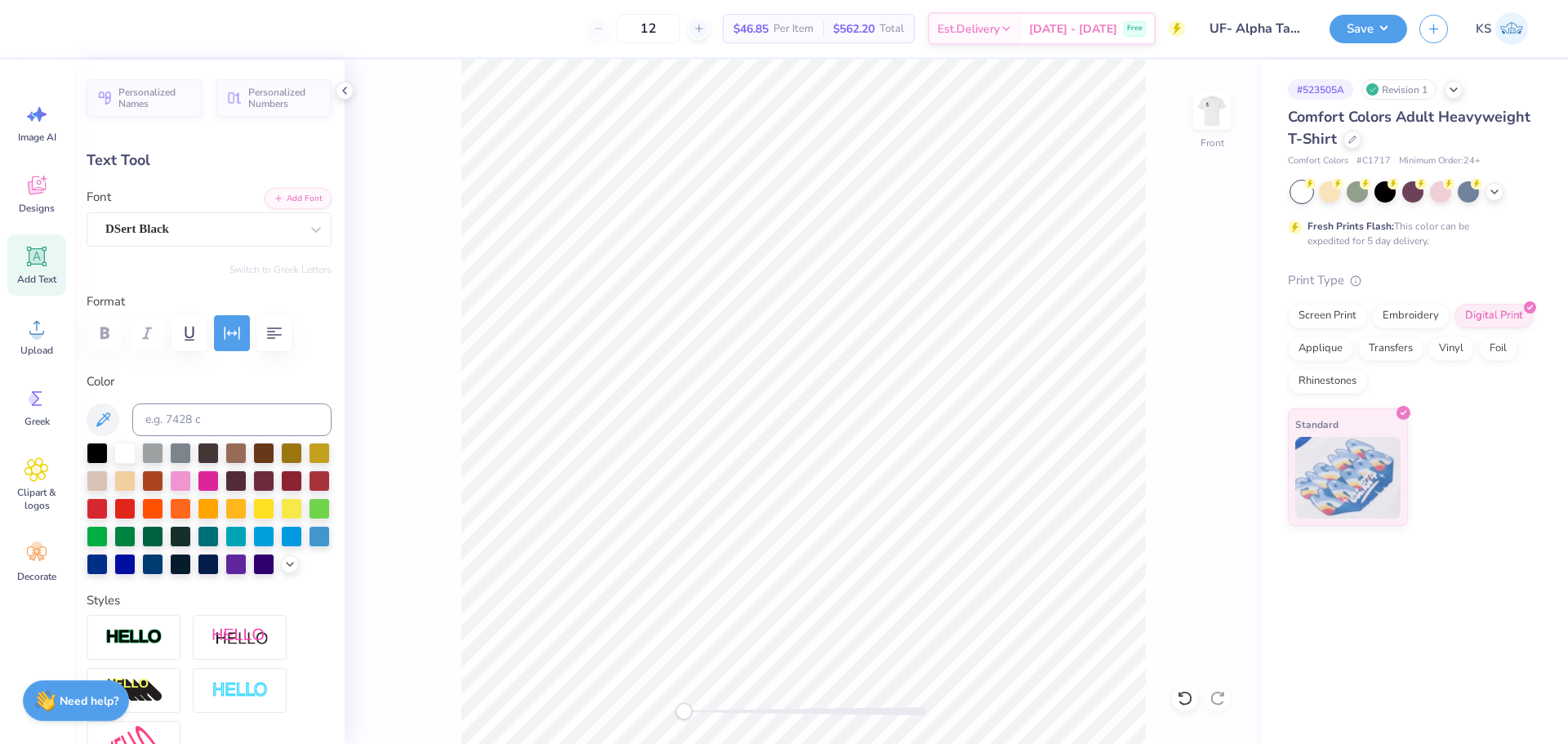
paste textarea "®"
type textarea "®"
click at [747, 717] on div at bounding box center [803, 711] width 245 height 16
type input "0.54"
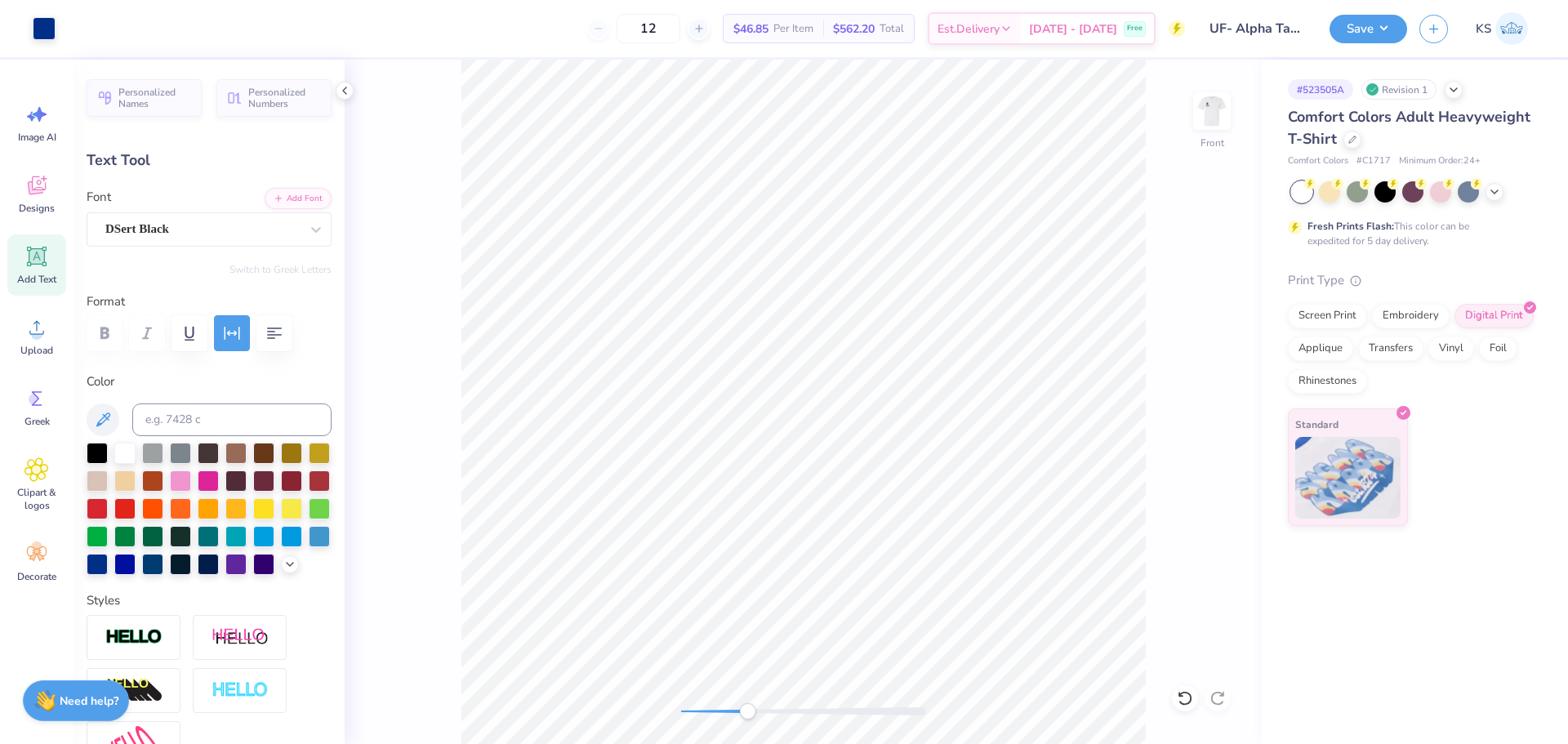
type input "0.70"
type input "17.33"
type input "0.20"
type input "0.26"
type input "16.00"
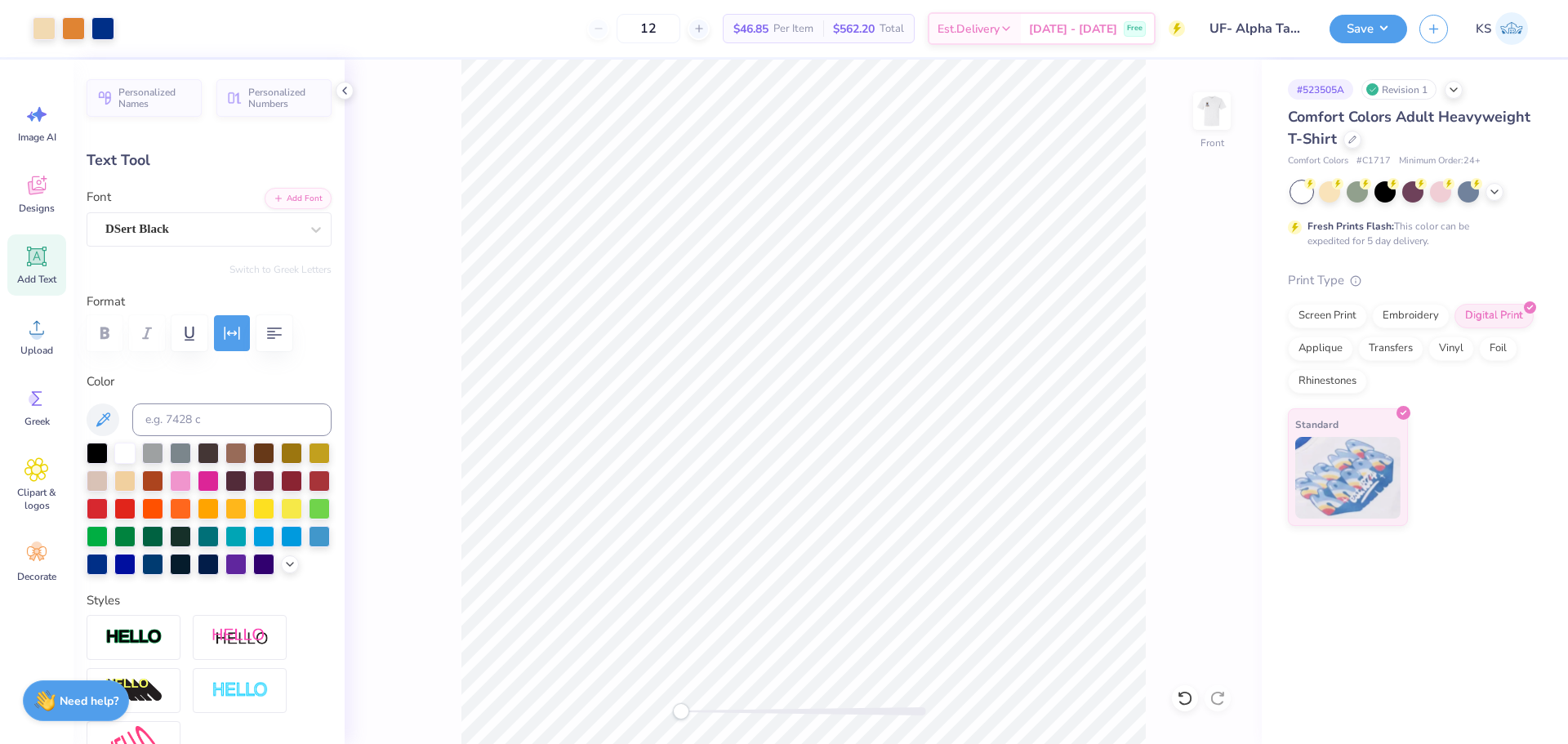
click at [591, 679] on div "Front" at bounding box center [802, 401] width 917 height 684
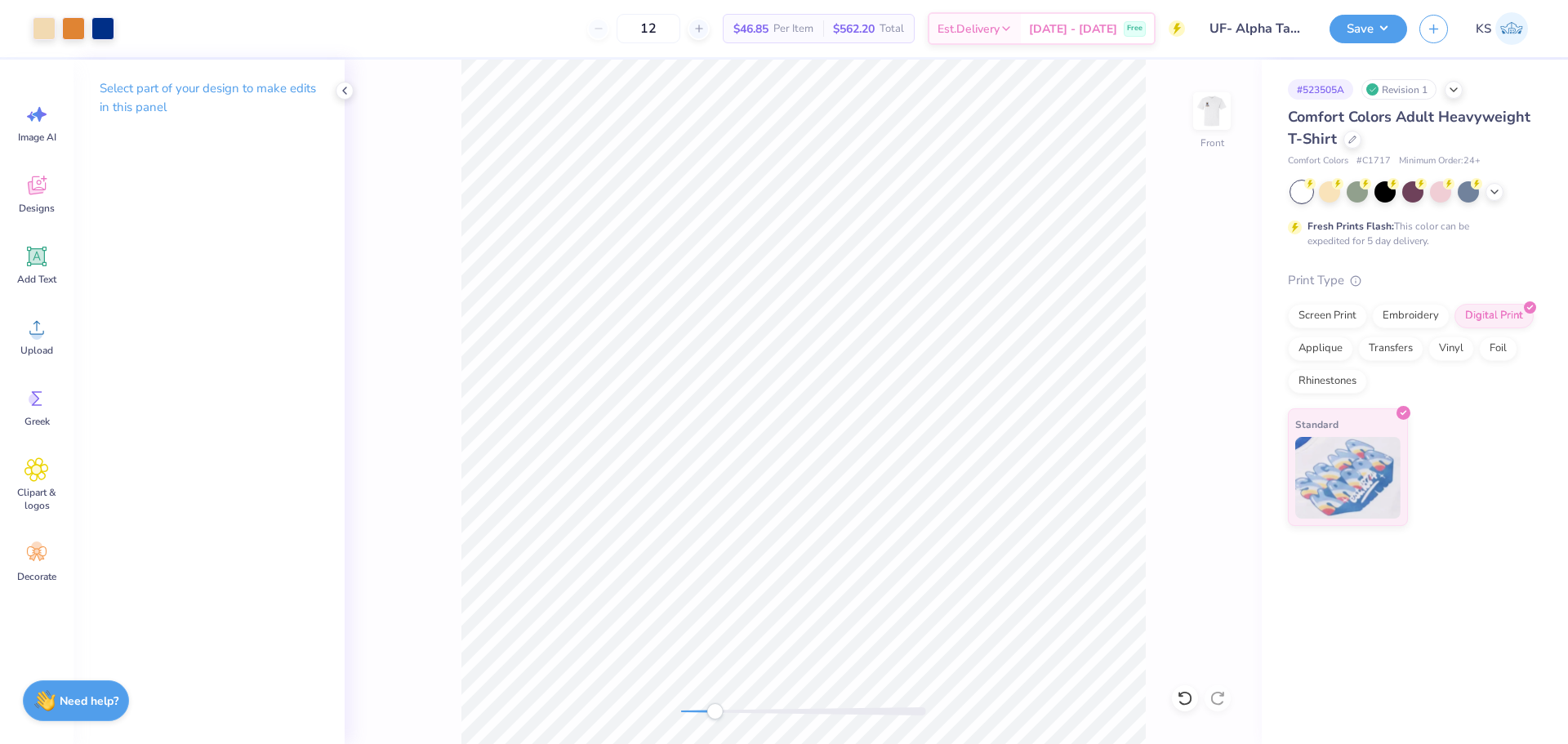
drag, startPoint x: 704, startPoint y: 716, endPoint x: 723, endPoint y: 713, distance: 19.2
click at [723, 713] on div at bounding box center [803, 711] width 245 height 16
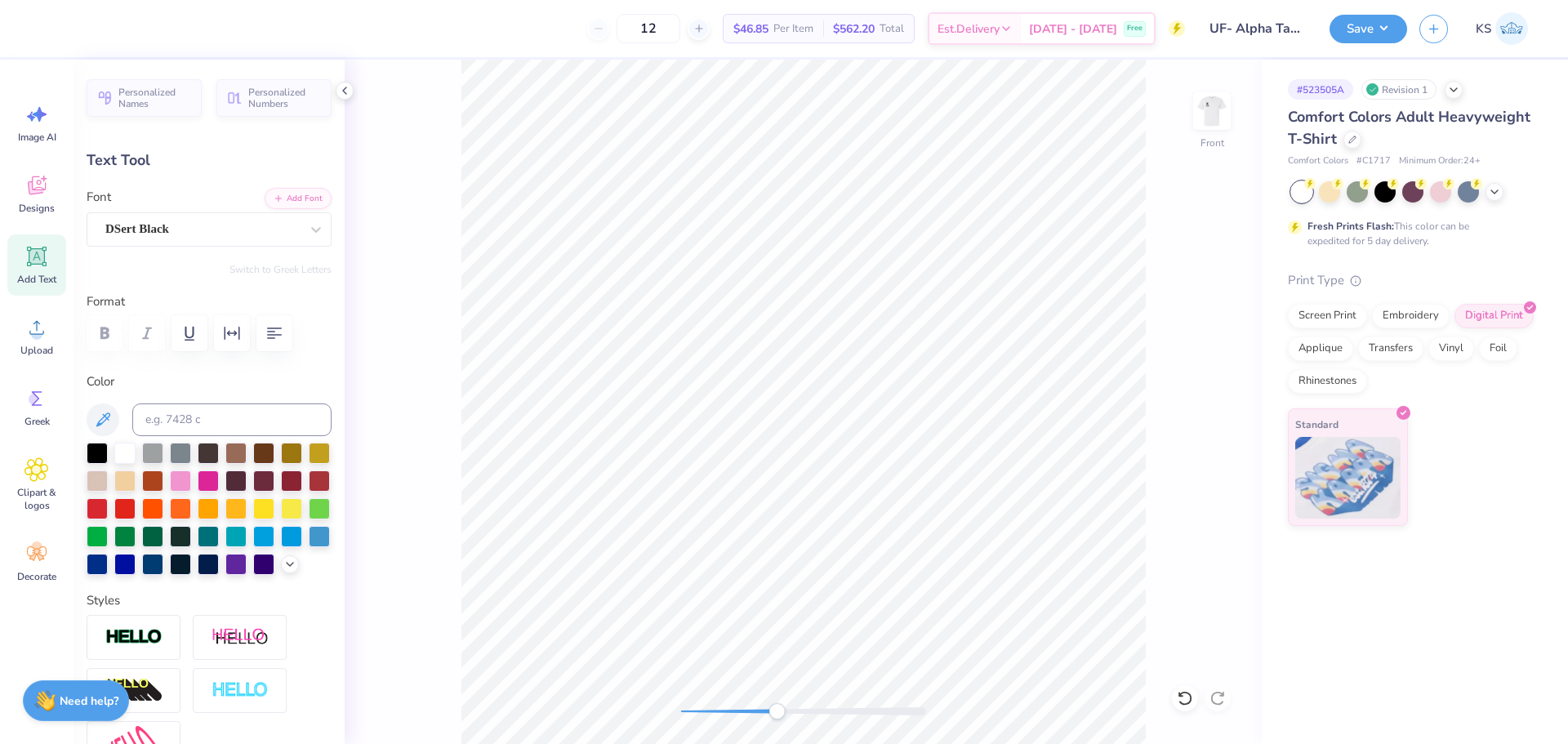
drag, startPoint x: 739, startPoint y: 710, endPoint x: 802, endPoint y: 711, distance: 63.0
click at [784, 716] on div "Accessibility label" at bounding box center [776, 711] width 16 height 16
drag, startPoint x: 802, startPoint y: 714, endPoint x: 802, endPoint y: 705, distance: 9.0
click at [802, 713] on div "Accessibility label" at bounding box center [799, 711] width 16 height 16
type input "0.83"
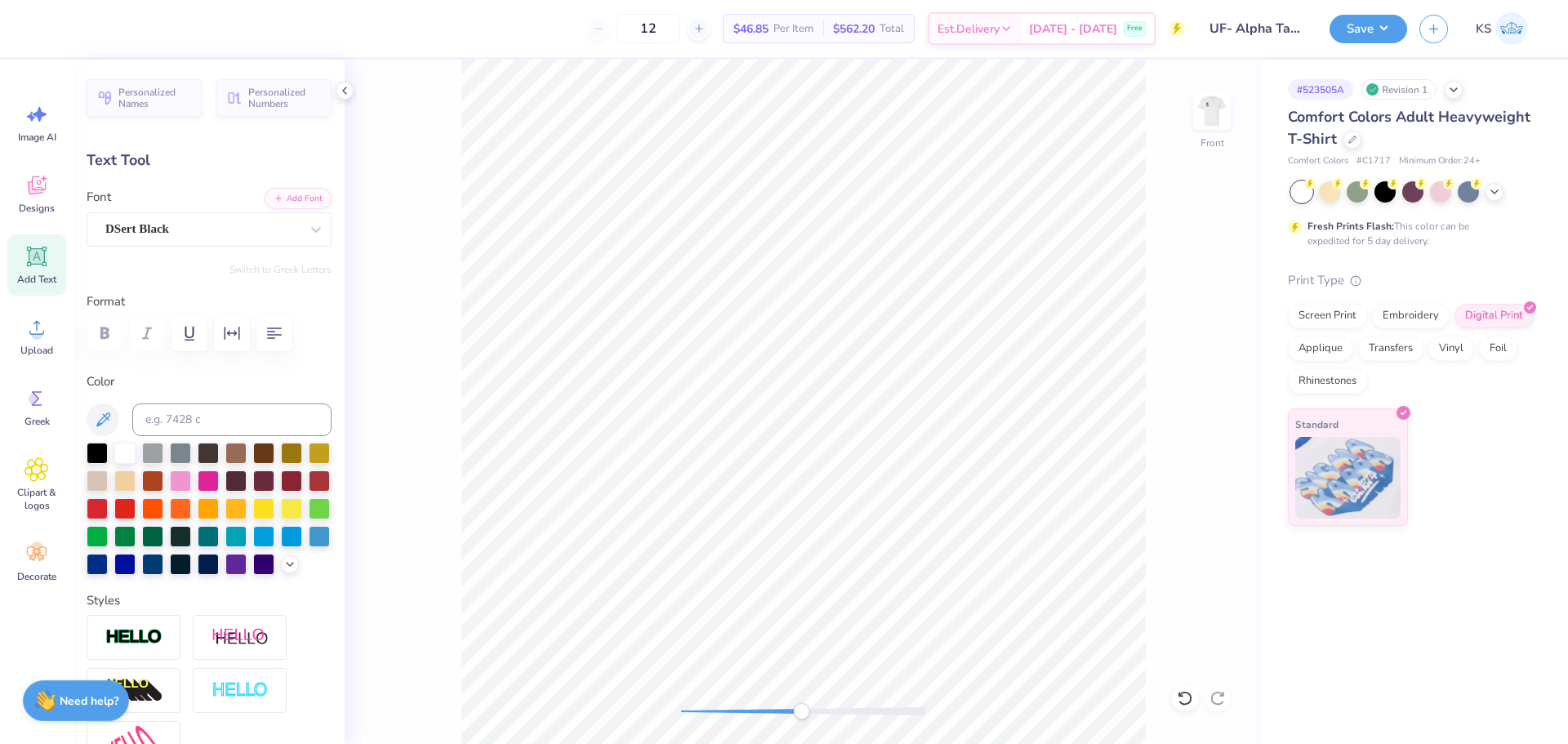
type input "1.42"
type input "7.62"
type input "0.98"
type input "1.36"
type input "7.67"
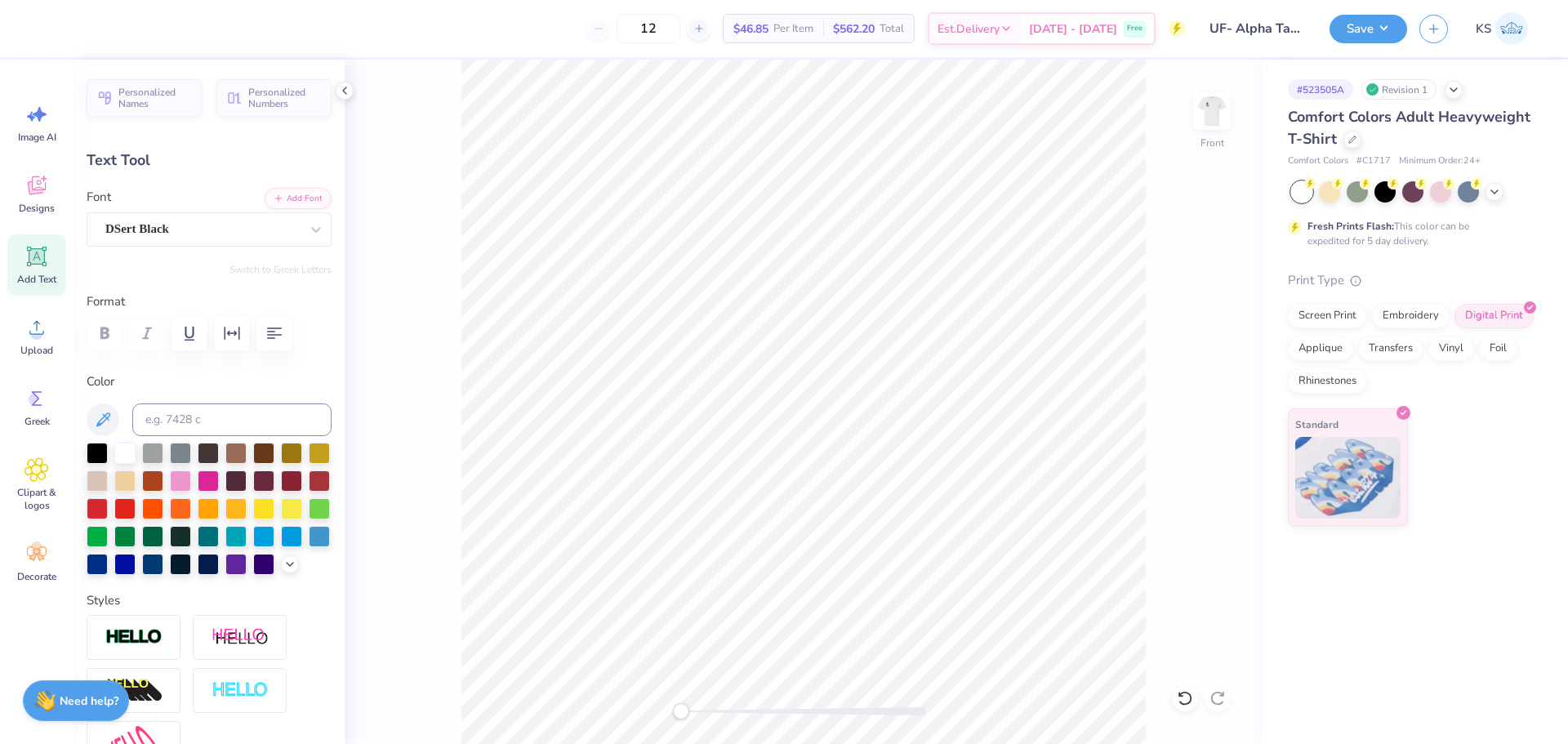
click at [615, 679] on div "Front" at bounding box center [802, 401] width 917 height 684
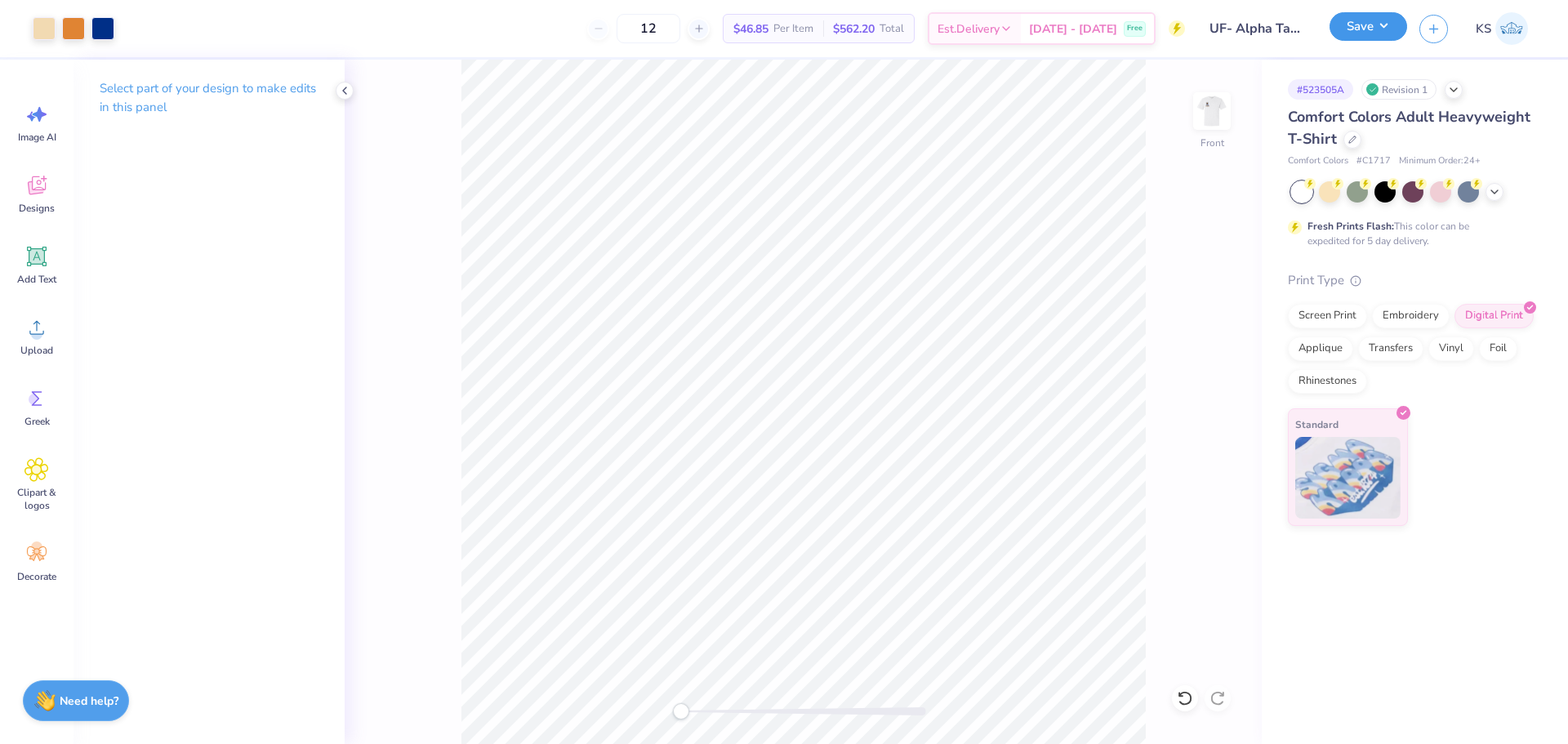
click at [1382, 33] on button "Save" at bounding box center [1368, 27] width 78 height 28
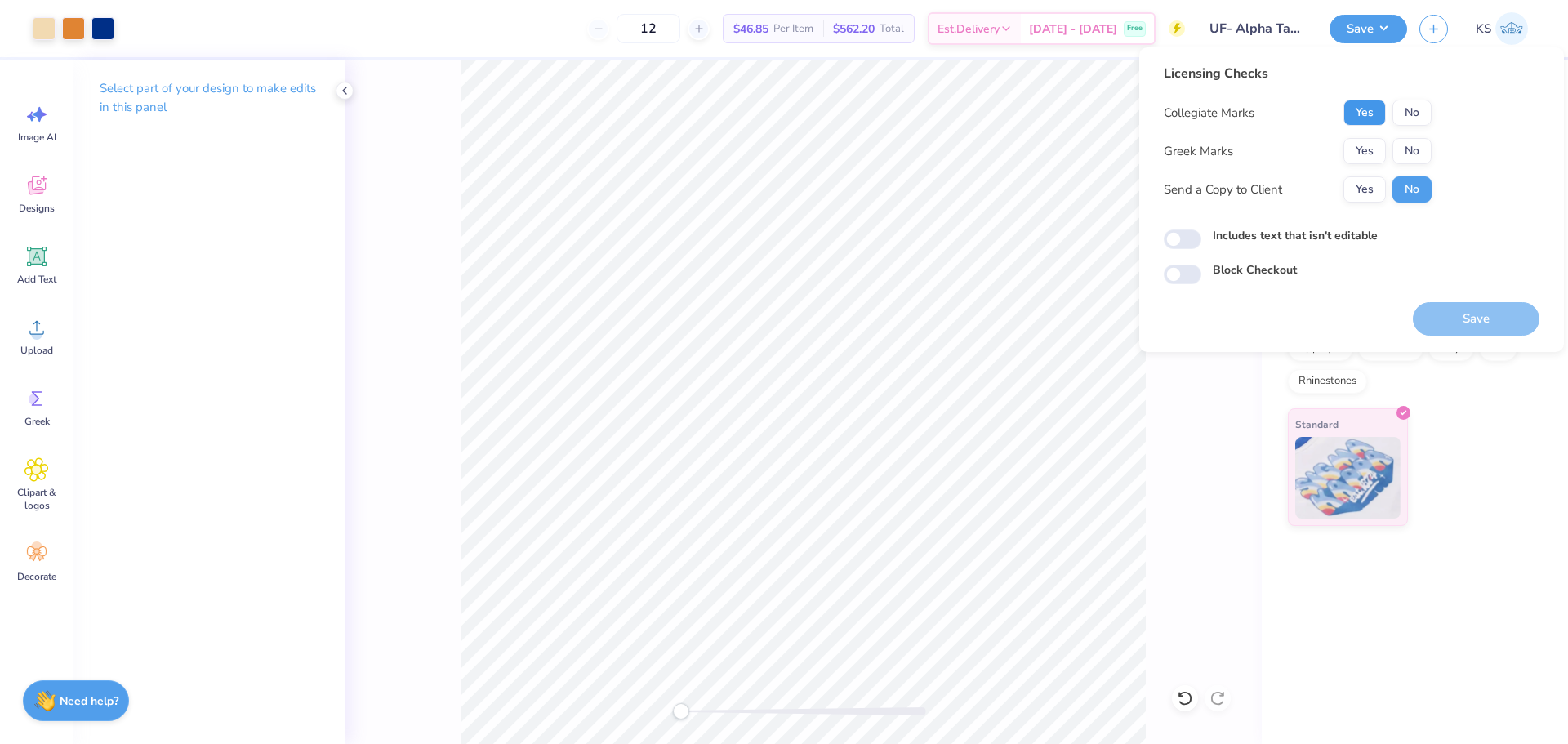
click at [1384, 115] on button "Yes" at bounding box center [1365, 113] width 43 height 27
click at [1376, 146] on button "Yes" at bounding box center [1365, 151] width 43 height 27
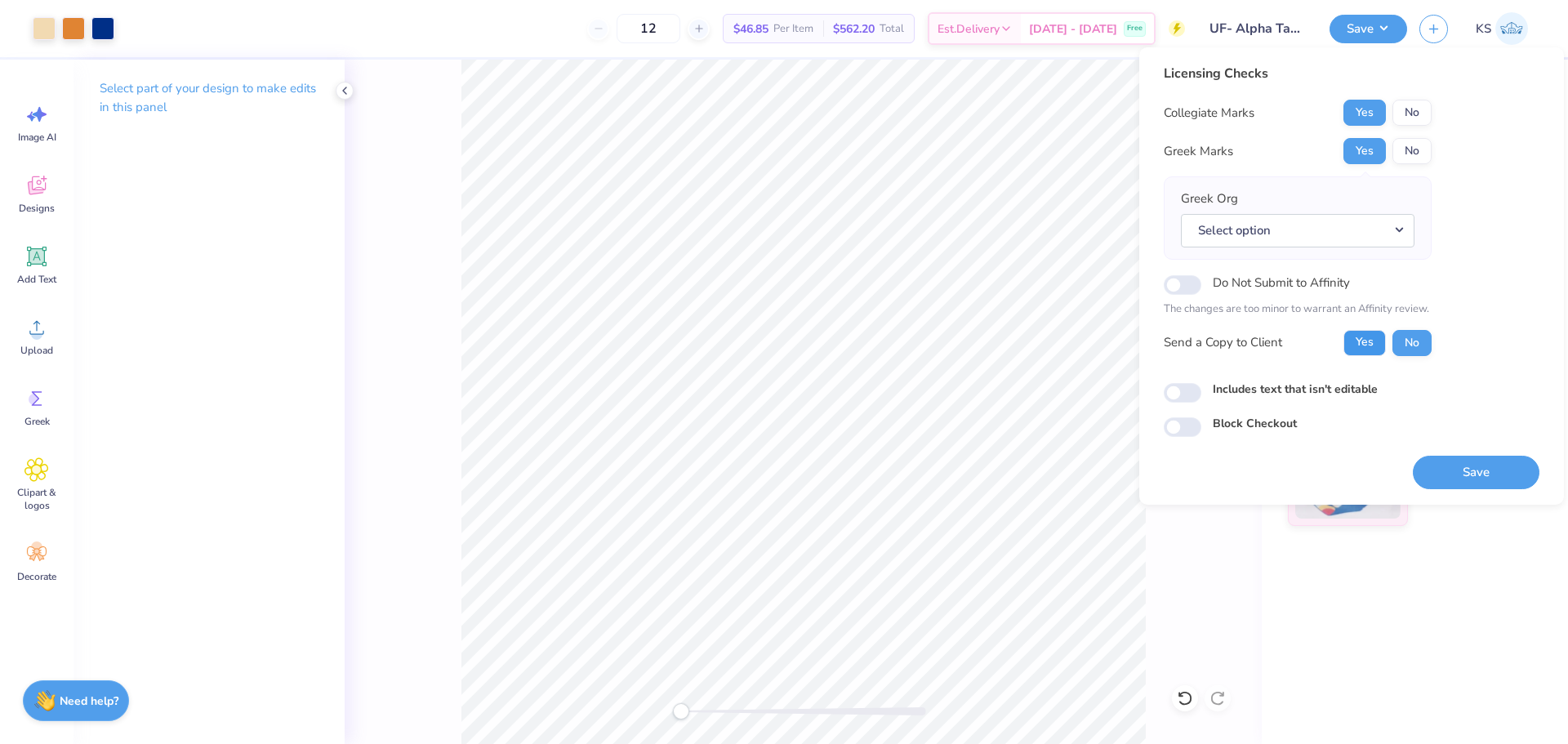
click at [1365, 343] on button "Yes" at bounding box center [1365, 344] width 43 height 27
click at [1329, 235] on button "Select option" at bounding box center [1297, 230] width 234 height 33
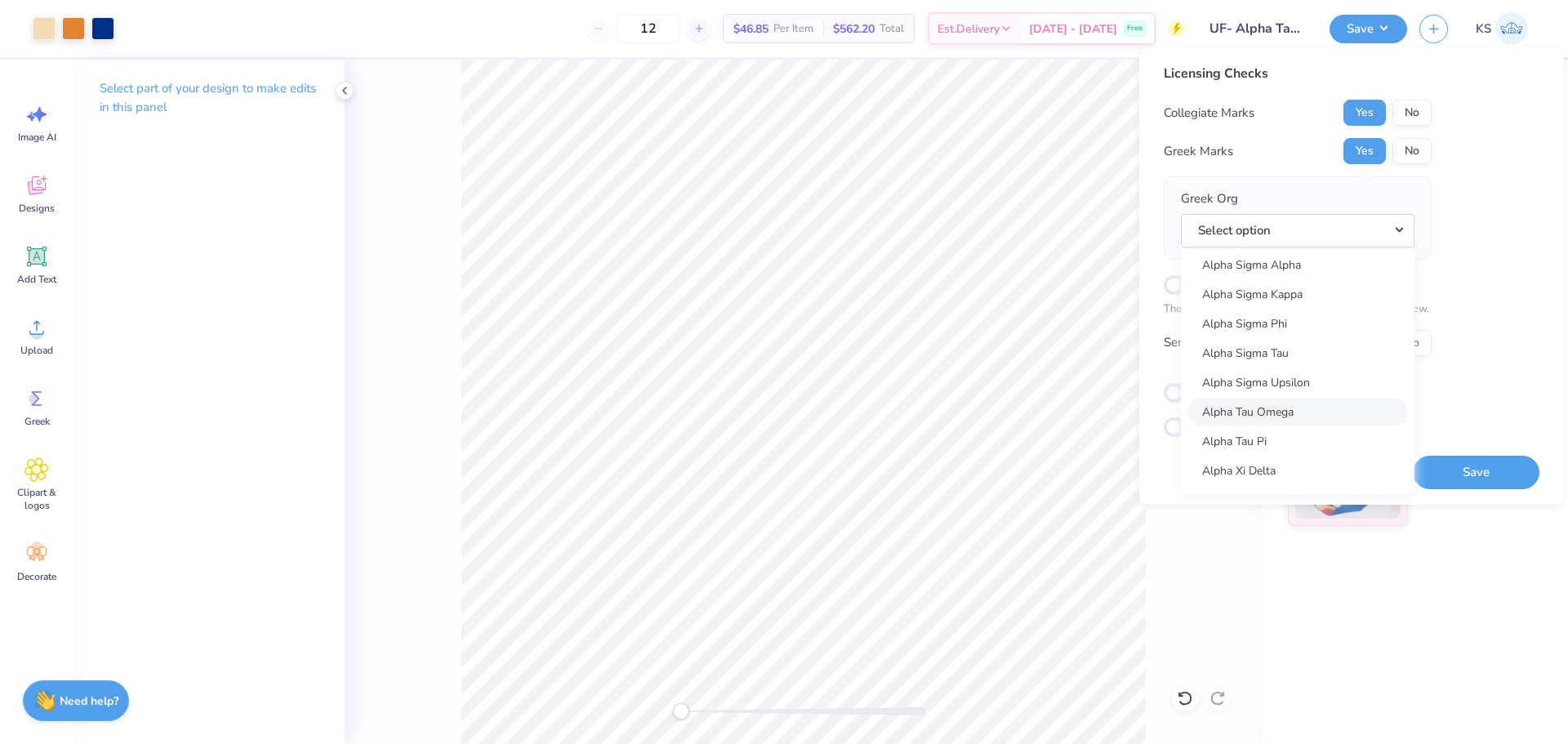
scroll to position [1389, 0]
click at [1319, 401] on link "Alpha Tau Omega" at bounding box center [1297, 410] width 220 height 27
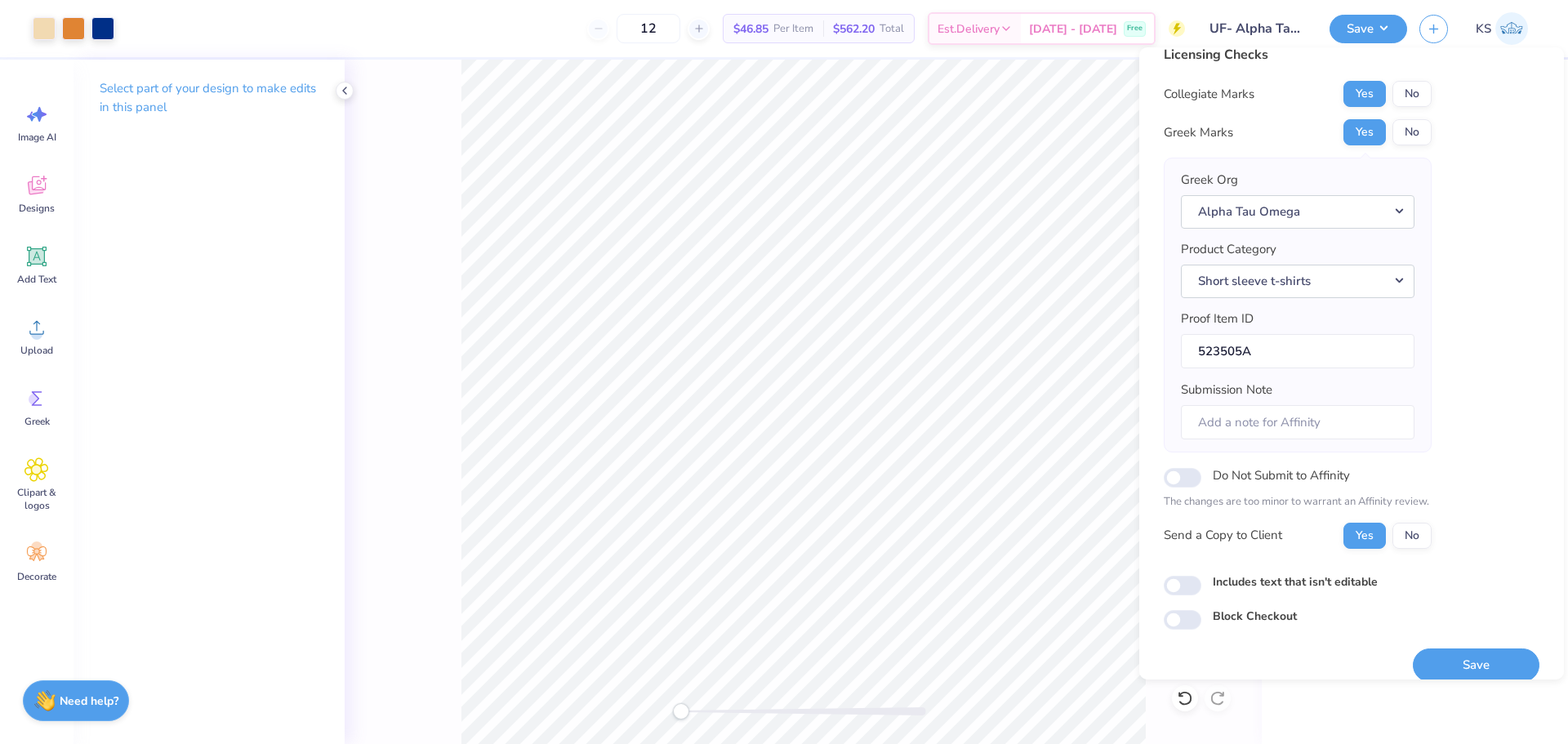
scroll to position [37, 0]
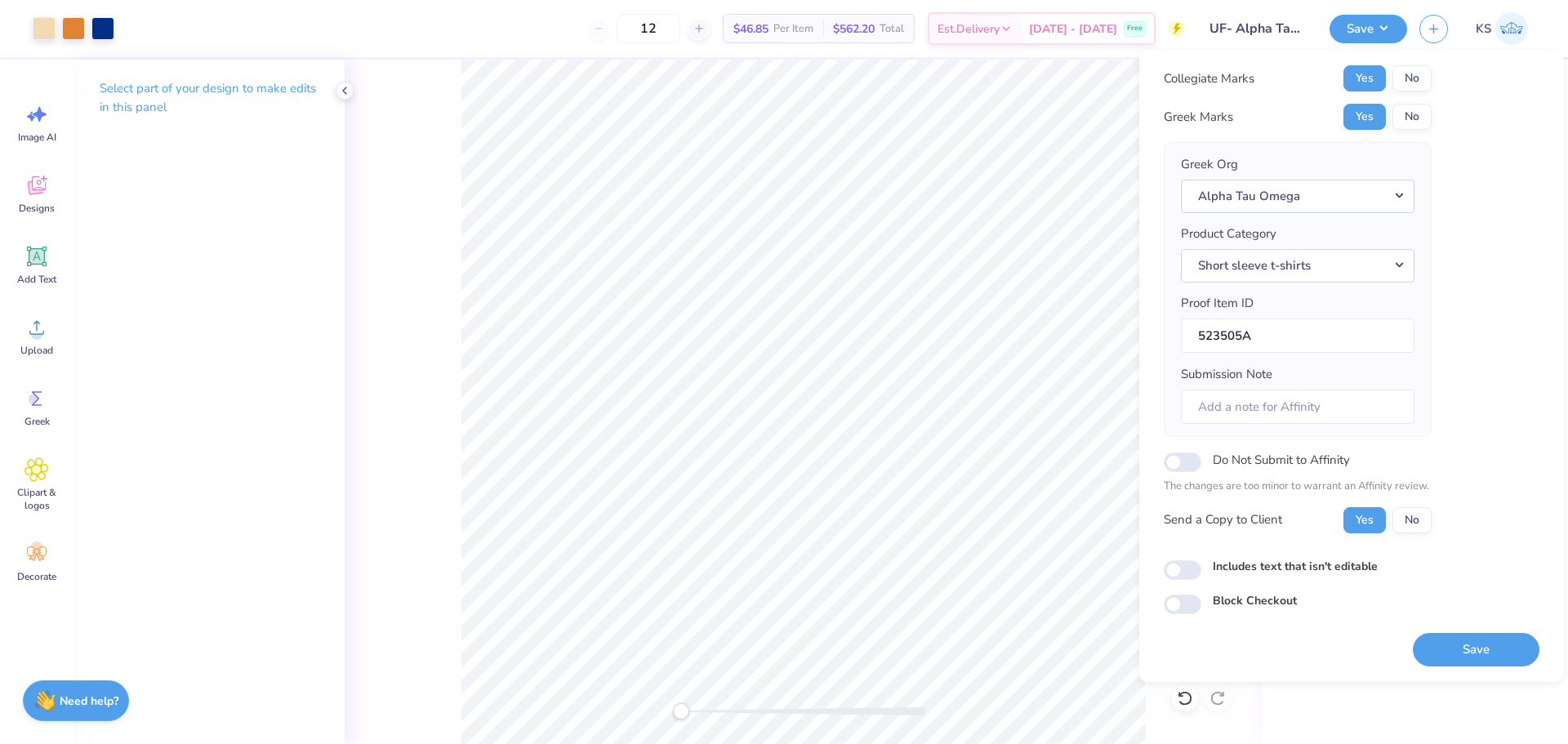
click at [1449, 651] on button "Save" at bounding box center [1476, 649] width 127 height 33
